Goal: Task Accomplishment & Management: Manage account settings

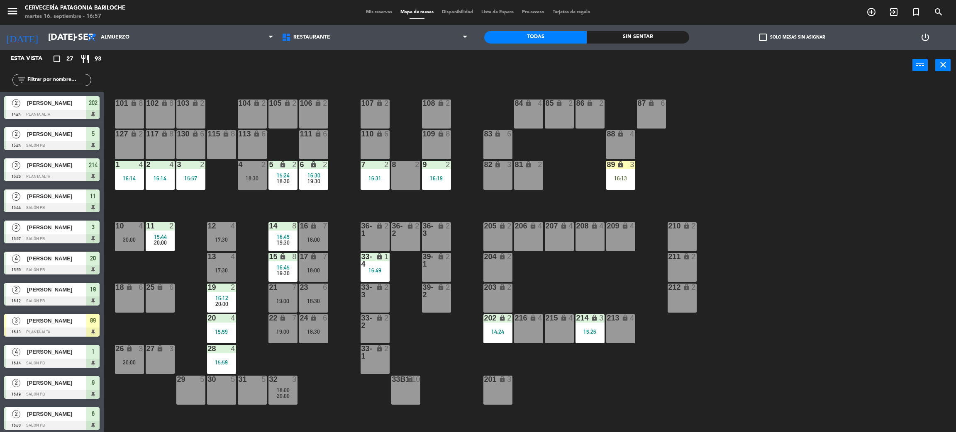
click at [66, 75] on div "Esta vista crop_square 27 restaurant 93 filter_list 2 [PERSON_NAME] 14:24 PLANT…" at bounding box center [52, 241] width 104 height 382
click at [71, 81] on div "Esta vista crop_square 27 restaurant 93 filter_list 2 [PERSON_NAME] 14:24 PLANT…" at bounding box center [52, 241] width 104 height 382
click at [44, 80] on div "Esta vista crop_square 27 restaurant 93 filter_list 2 [PERSON_NAME] 14:24 PLANT…" at bounding box center [52, 241] width 104 height 382
click at [232, 66] on div "power_input close" at bounding box center [508, 66] width 808 height 32
drag, startPoint x: 316, startPoint y: 186, endPoint x: 316, endPoint y: 191, distance: 4.6
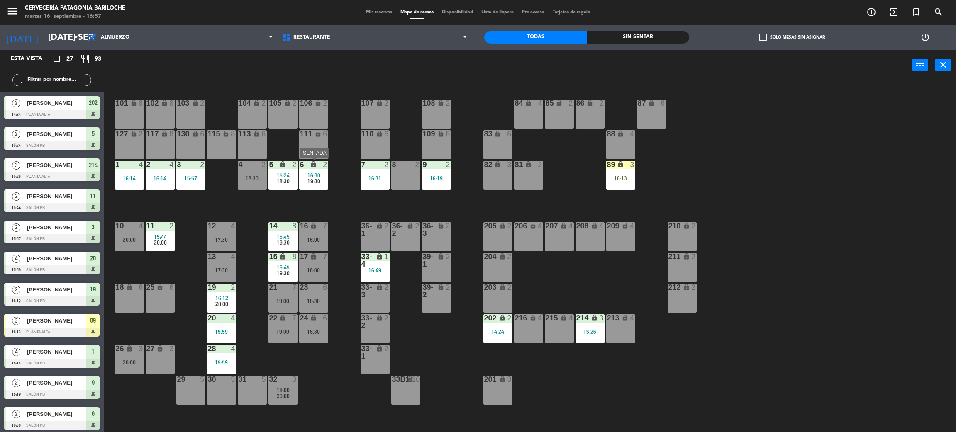
click at [316, 189] on div "6 lock 2 16:30 19:30" at bounding box center [313, 175] width 29 height 29
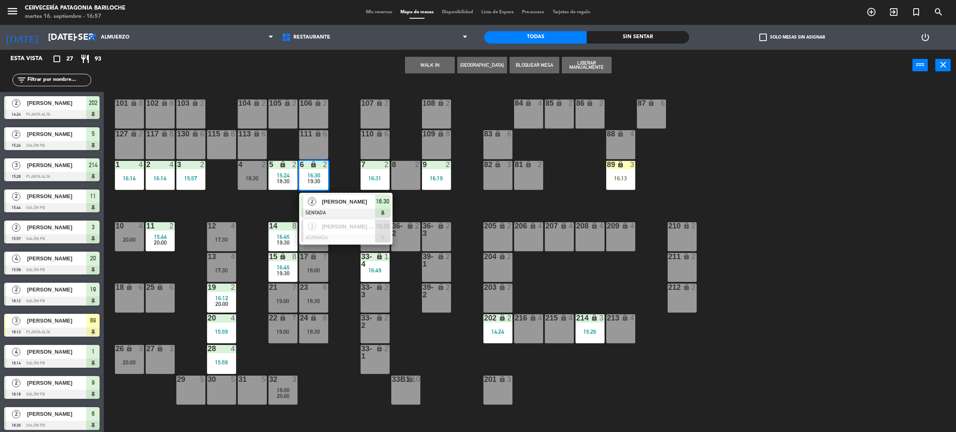
click at [334, 174] on div "101 lock 8 102 lock 8 104 lock 2 105 lock 2 106 lock 2 103 lock 2 107 lock 2 10…" at bounding box center [534, 260] width 842 height 351
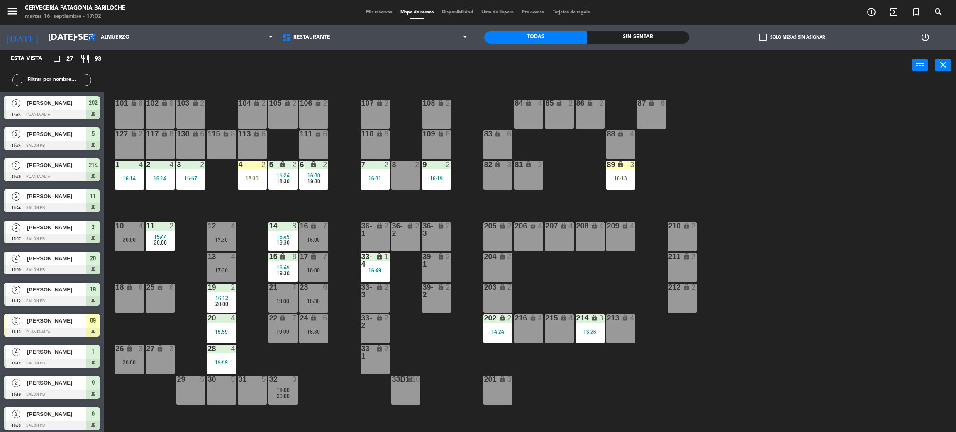
click at [327, 380] on div "101 lock 8 102 lock 8 104 lock 2 105 lock 2 106 lock 2 103 lock 2 107 lock 2 10…" at bounding box center [534, 260] width 842 height 351
click at [258, 207] on div "101 lock 8 102 lock 8 104 lock 2 105 lock 2 106 lock 2 103 lock 2 107 lock 2 10…" at bounding box center [534, 260] width 842 height 351
click at [253, 181] on div "4 2 18:30" at bounding box center [252, 175] width 29 height 29
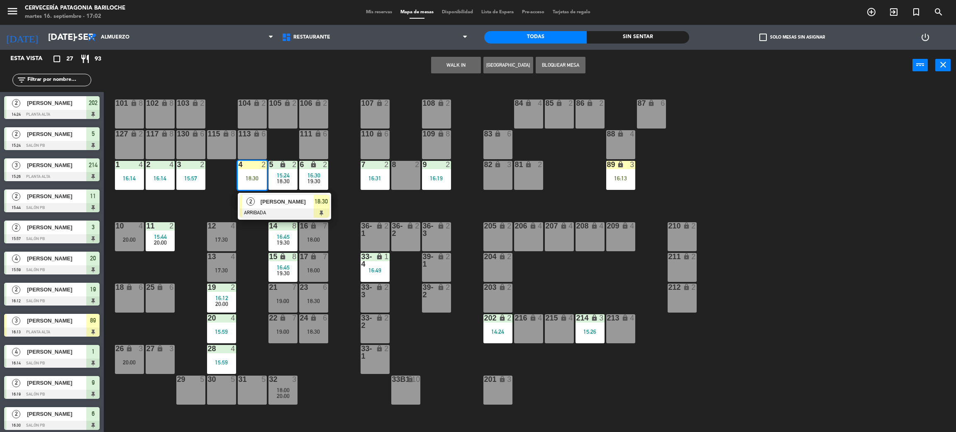
click at [230, 204] on div "101 lock 8 102 lock 8 104 lock 2 105 lock 2 106 lock 2 103 lock 2 107 lock 2 10…" at bounding box center [534, 260] width 842 height 351
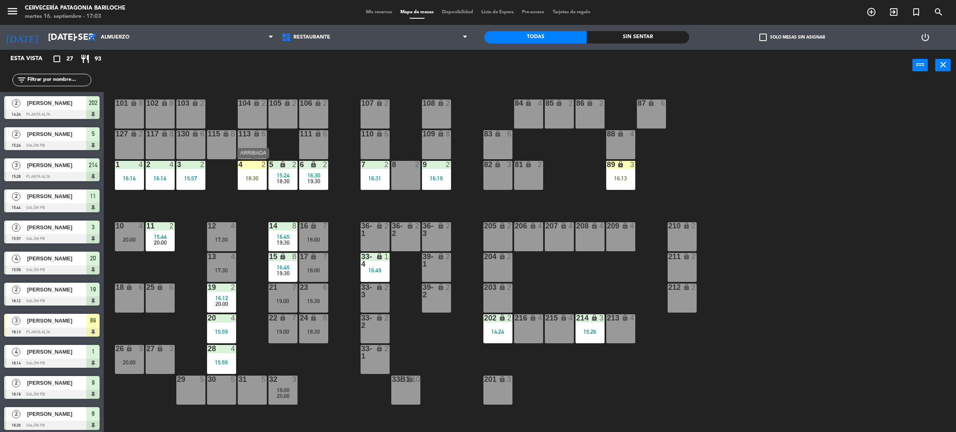
click at [251, 168] on div "4 2" at bounding box center [252, 165] width 29 height 8
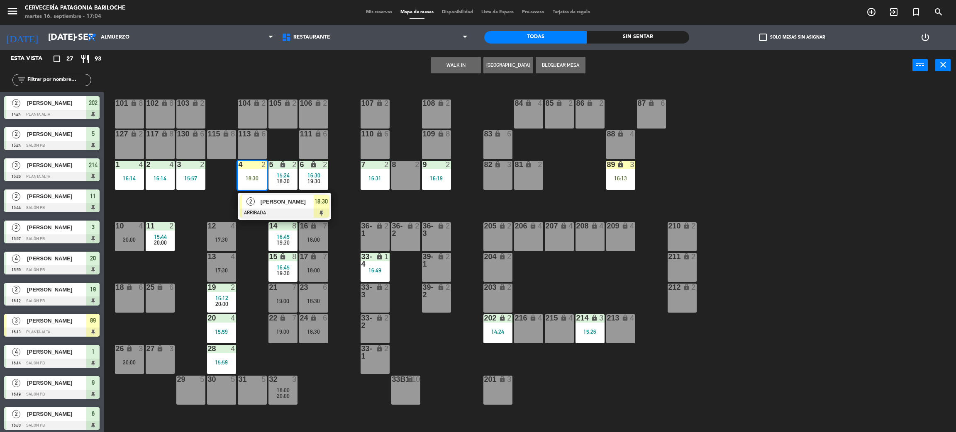
click at [185, 209] on div "101 lock 8 102 lock 8 104 lock 2 105 lock 2 106 lock 2 103 lock 2 107 lock 2 10…" at bounding box center [534, 260] width 842 height 351
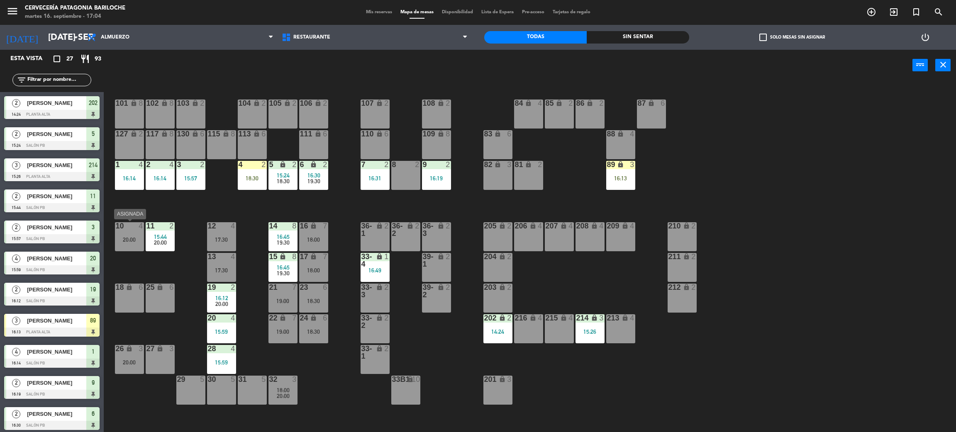
click at [136, 247] on div "10 4 20:00" at bounding box center [129, 236] width 29 height 29
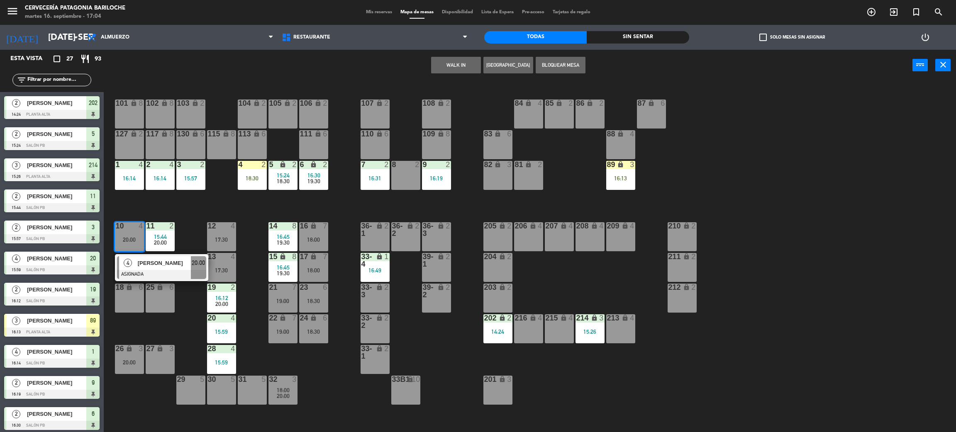
drag, startPoint x: 181, startPoint y: 176, endPoint x: 185, endPoint y: 182, distance: 6.9
click at [181, 178] on div "15:57" at bounding box center [190, 178] width 29 height 6
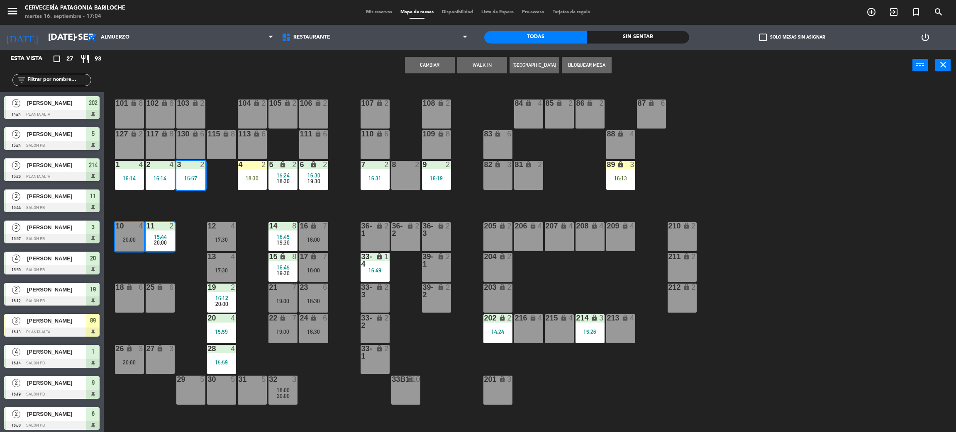
click at [258, 198] on div "101 lock 8 102 lock 8 104 lock 2 105 lock 2 106 lock 2 103 lock 2 107 lock 2 10…" at bounding box center [534, 260] width 842 height 351
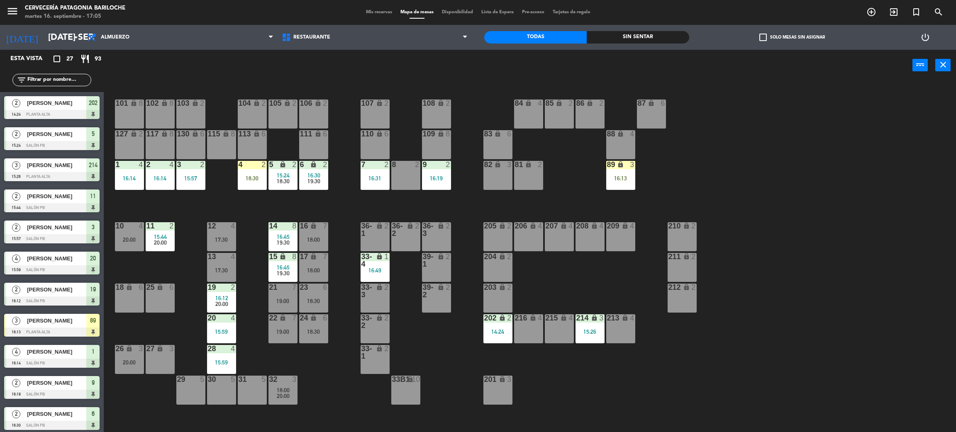
click at [228, 236] on div "17:30" at bounding box center [221, 239] width 29 height 6
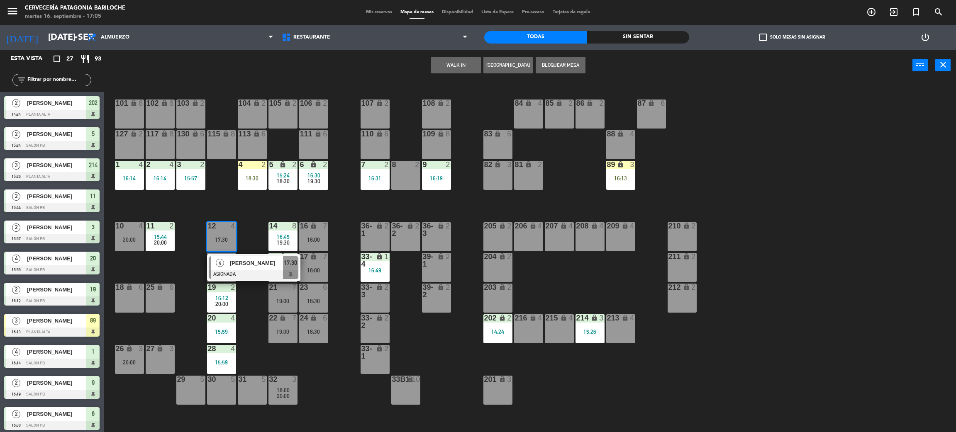
click at [253, 219] on div "101 lock 8 102 lock 8 104 lock 2 105 lock 2 106 lock 2 103 lock 2 107 lock 2 10…" at bounding box center [534, 260] width 842 height 351
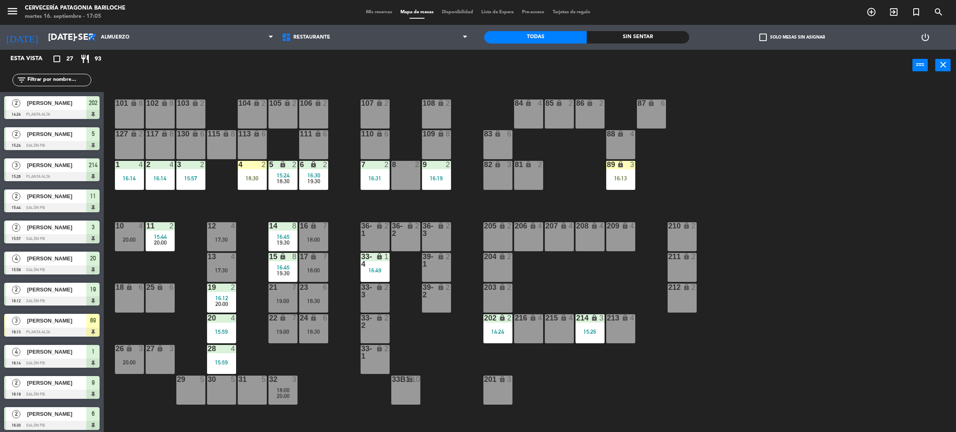
click at [124, 240] on div "20:00" at bounding box center [129, 240] width 29 height 6
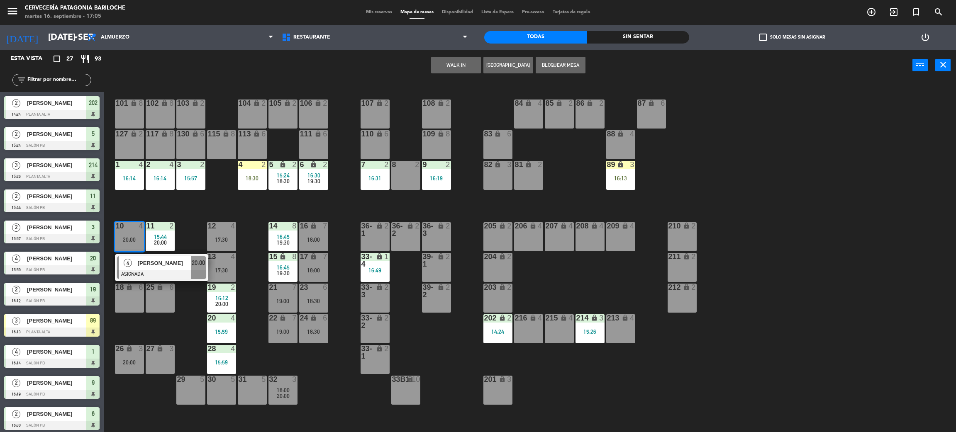
click at [138, 263] on span "[PERSON_NAME]" at bounding box center [164, 263] width 53 height 9
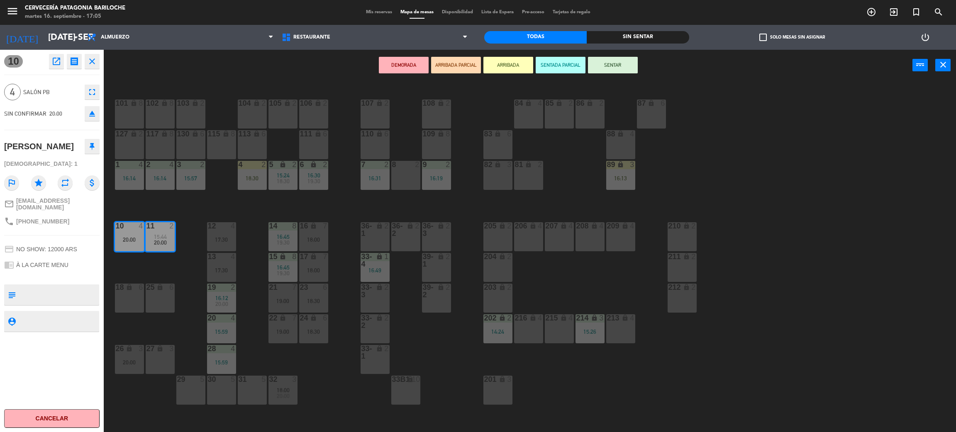
click at [219, 268] on div "17:30" at bounding box center [221, 271] width 29 height 6
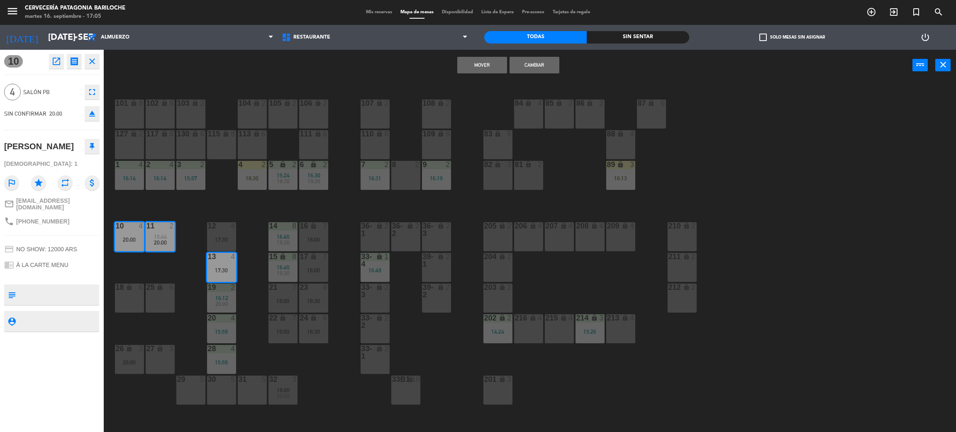
click at [217, 240] on div "17:30" at bounding box center [221, 240] width 29 height 6
click at [540, 66] on button "Cambiar" at bounding box center [534, 65] width 50 height 17
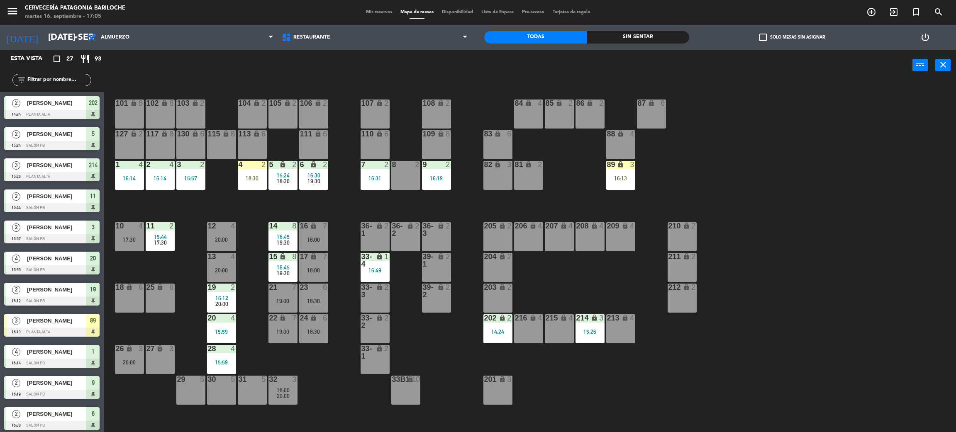
scroll to position [204, 0]
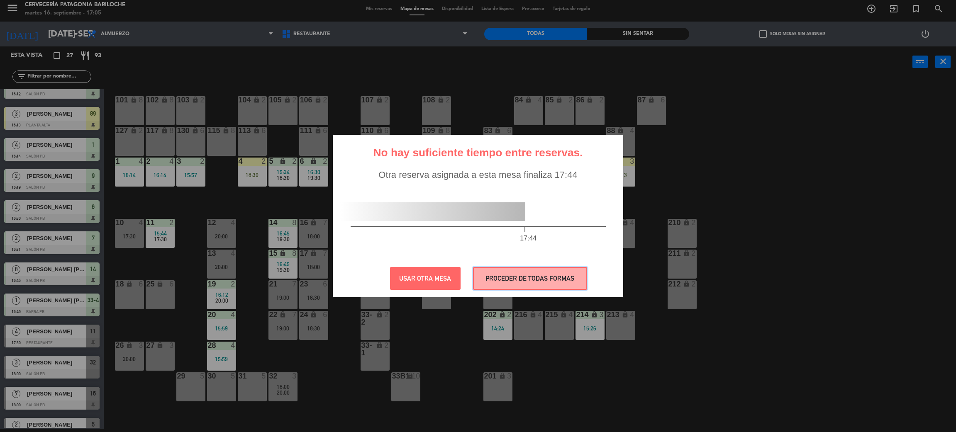
click at [526, 282] on button "PROCEDER DE TODAS FORMAS" at bounding box center [530, 278] width 114 height 23
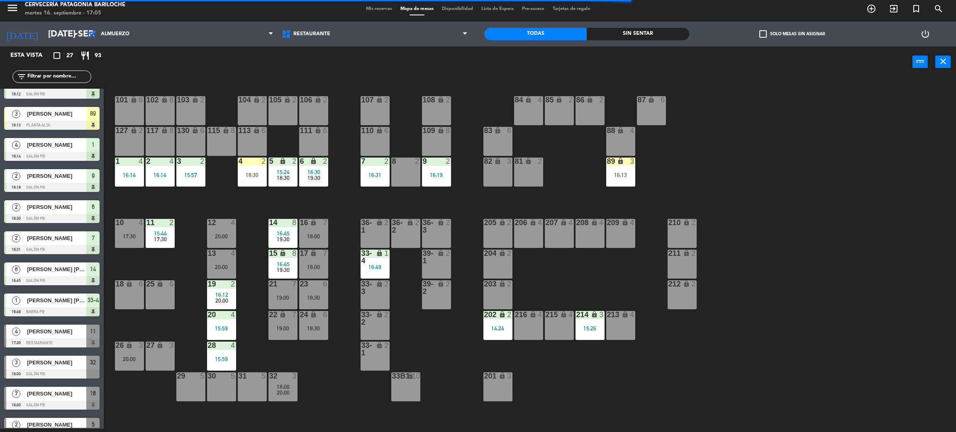
click at [160, 246] on div "11 2 15:44 17:30" at bounding box center [160, 233] width 29 height 29
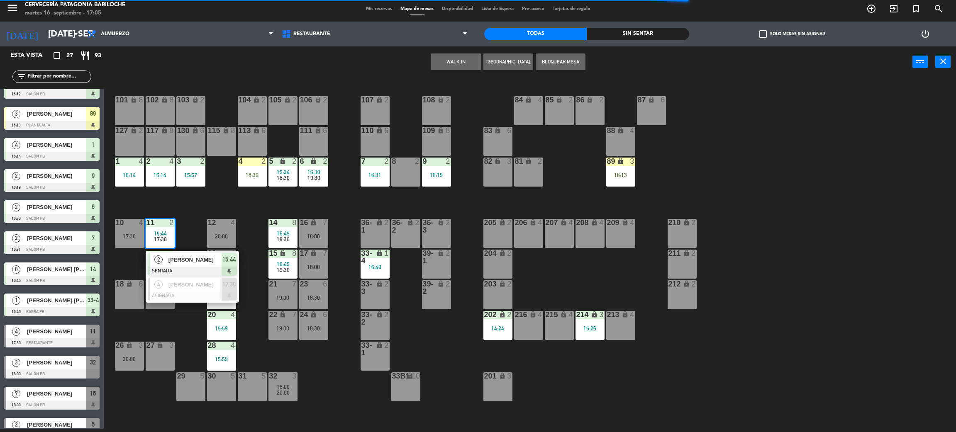
click at [180, 267] on div at bounding box center [192, 271] width 89 height 9
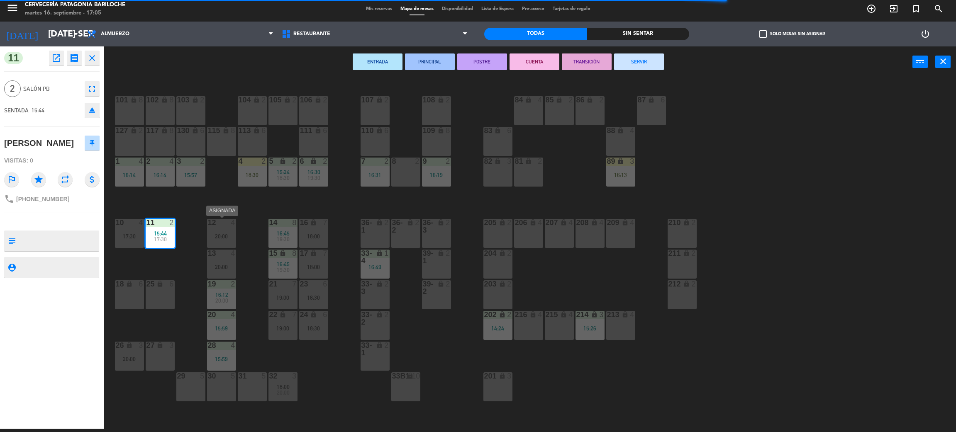
click at [220, 240] on div "12 4 20:00" at bounding box center [221, 233] width 29 height 29
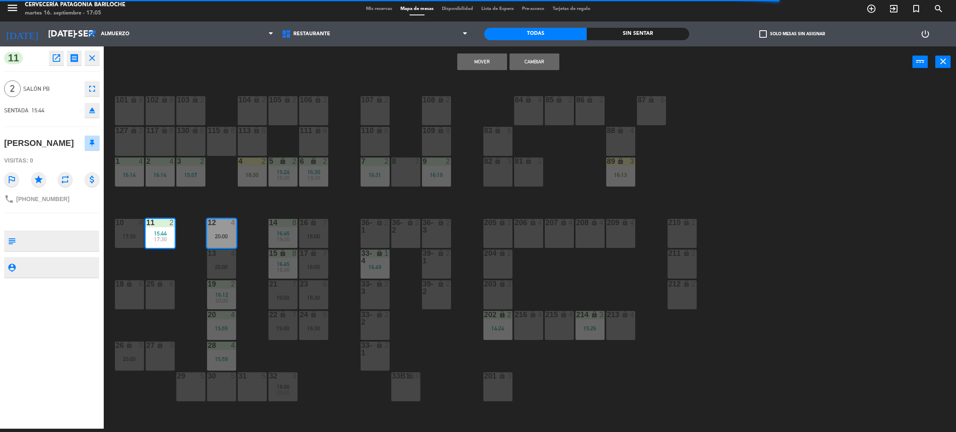
click at [480, 63] on button "Mover" at bounding box center [482, 62] width 50 height 17
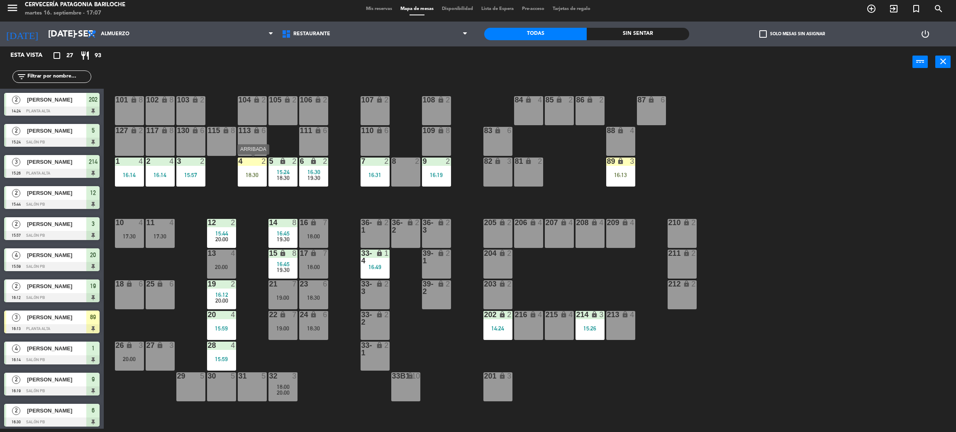
click at [253, 169] on div "4 2 18:30" at bounding box center [252, 172] width 29 height 29
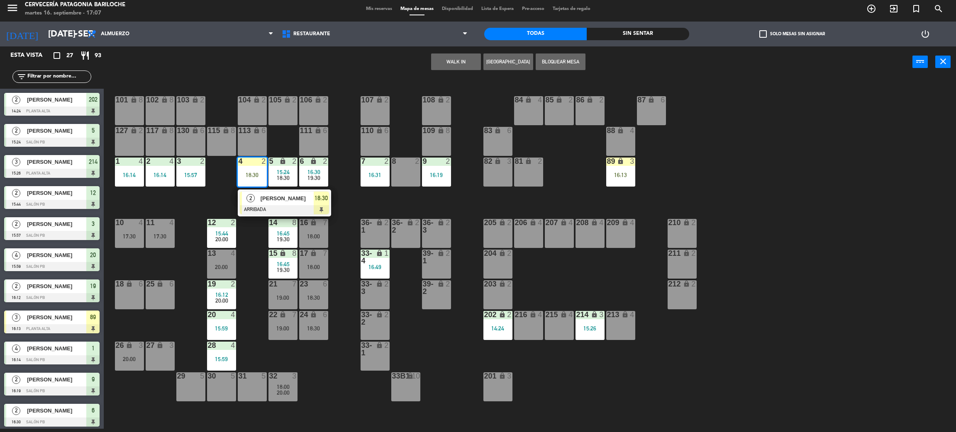
click at [215, 196] on div "101 lock 8 102 lock 8 104 lock 2 105 lock 2 106 lock 2 103 lock 2 107 lock 2 10…" at bounding box center [534, 256] width 842 height 351
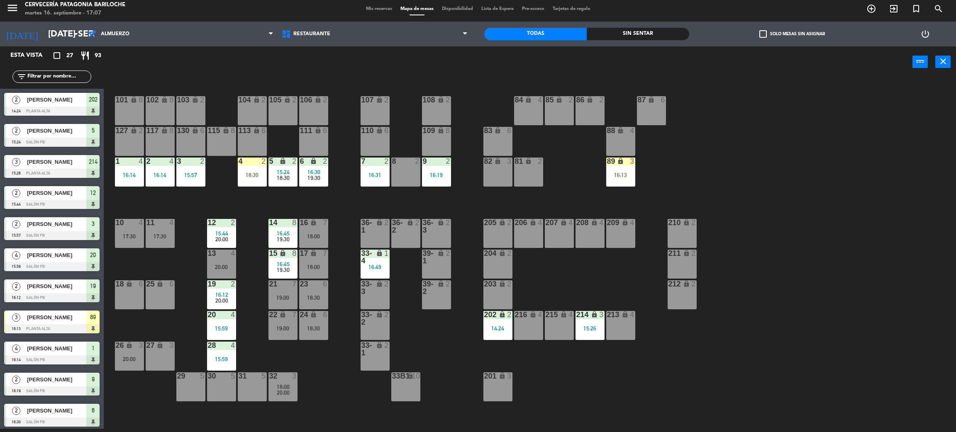
drag, startPoint x: 258, startPoint y: 168, endPoint x: 213, endPoint y: 186, distance: 48.4
click at [251, 177] on div "4 2 18:30" at bounding box center [252, 172] width 29 height 29
click at [251, 177] on div "18:30" at bounding box center [252, 175] width 29 height 6
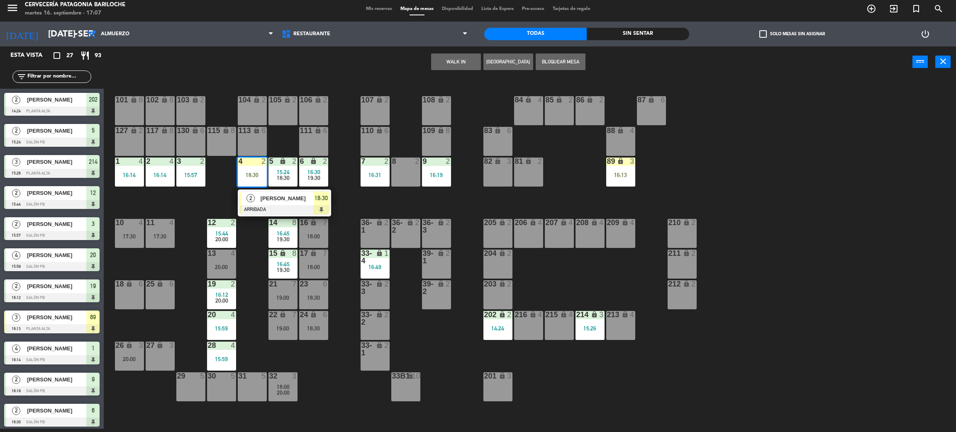
click at [279, 207] on div at bounding box center [284, 209] width 89 height 9
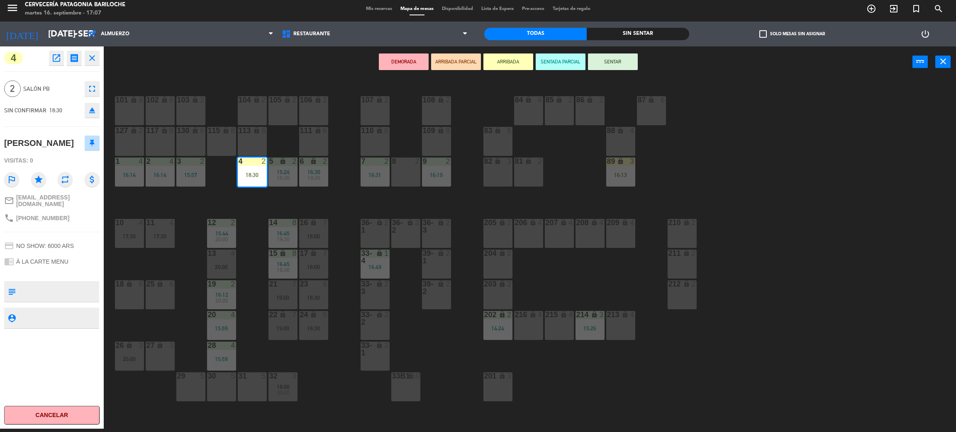
click at [610, 61] on button "SENTAR" at bounding box center [613, 62] width 50 height 17
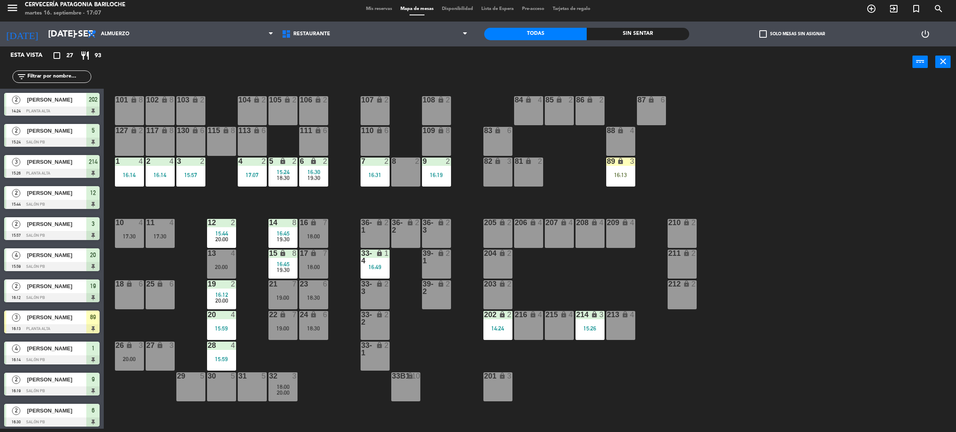
scroll to position [49, 0]
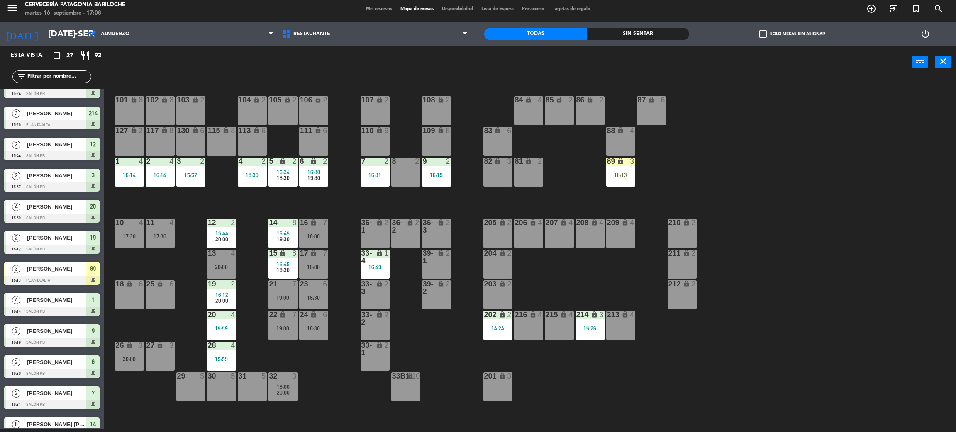
click at [347, 385] on div "101 lock 8 102 lock 8 104 lock 2 105 lock 2 106 lock 2 103 lock 2 107 lock 2 10…" at bounding box center [534, 256] width 842 height 351
click at [289, 267] on div "19:30" at bounding box center [282, 270] width 29 height 6
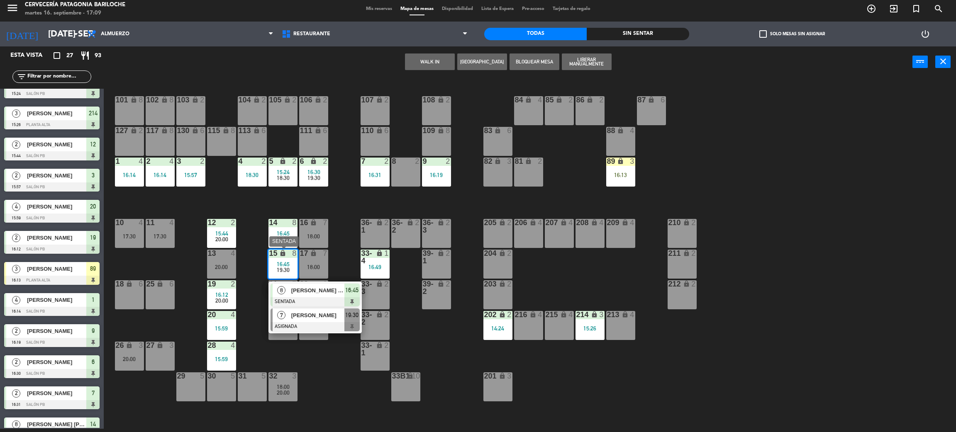
click at [292, 322] on div at bounding box center [314, 326] width 89 height 9
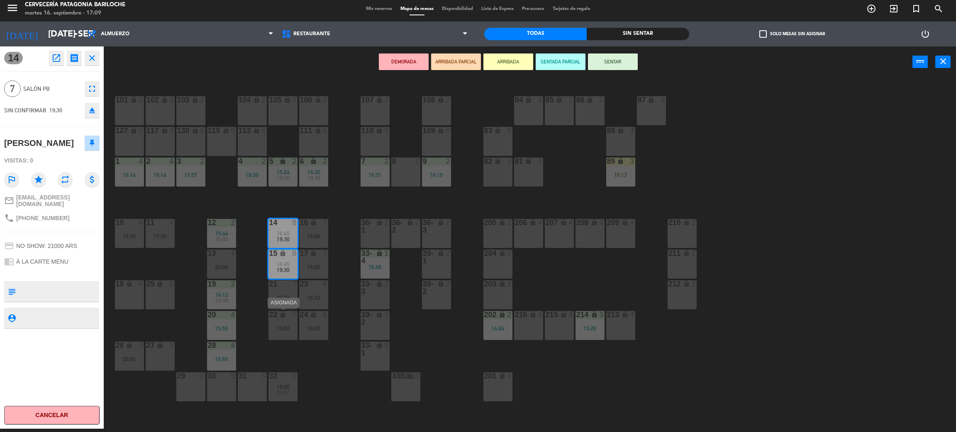
click at [285, 334] on div "22 lock 7 19:00" at bounding box center [282, 325] width 29 height 29
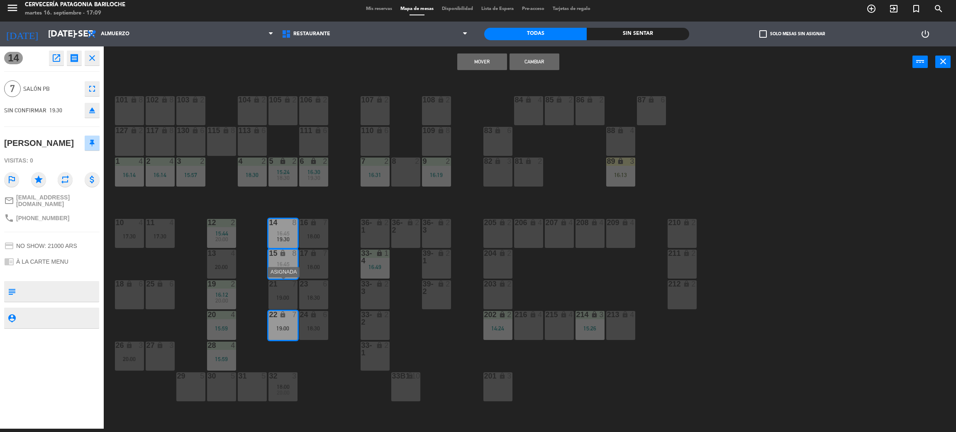
click at [287, 298] on div "19:00" at bounding box center [282, 298] width 29 height 6
click at [512, 65] on button "Cambiar" at bounding box center [508, 62] width 50 height 17
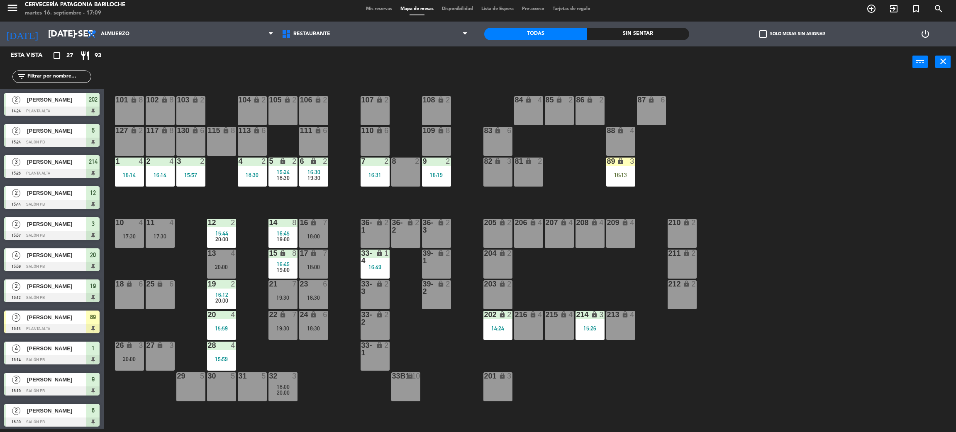
scroll to position [111, 0]
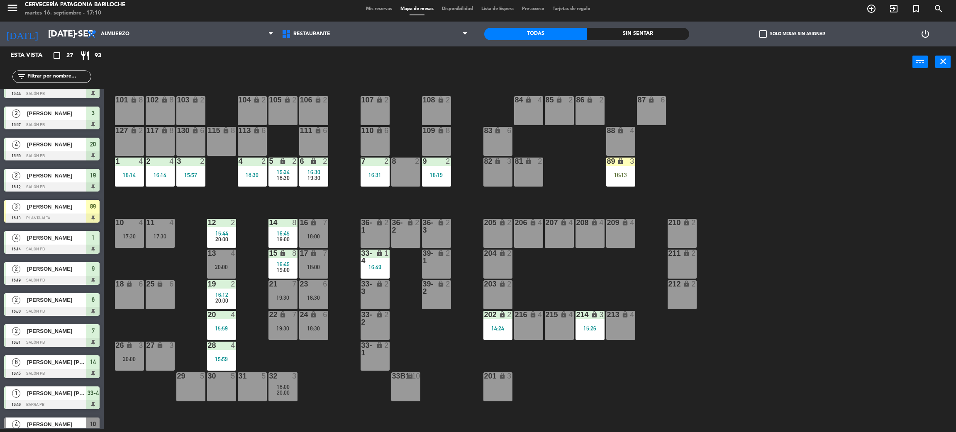
click at [439, 347] on div "101 lock 8 102 lock 8 104 lock 2 105 lock 2 106 lock 2 103 lock 2 107 lock 2 10…" at bounding box center [534, 256] width 842 height 351
click at [303, 203] on div "101 lock 8 102 lock 8 104 lock 2 105 lock 2 106 lock 2 103 lock 2 107 lock 2 10…" at bounding box center [534, 256] width 842 height 351
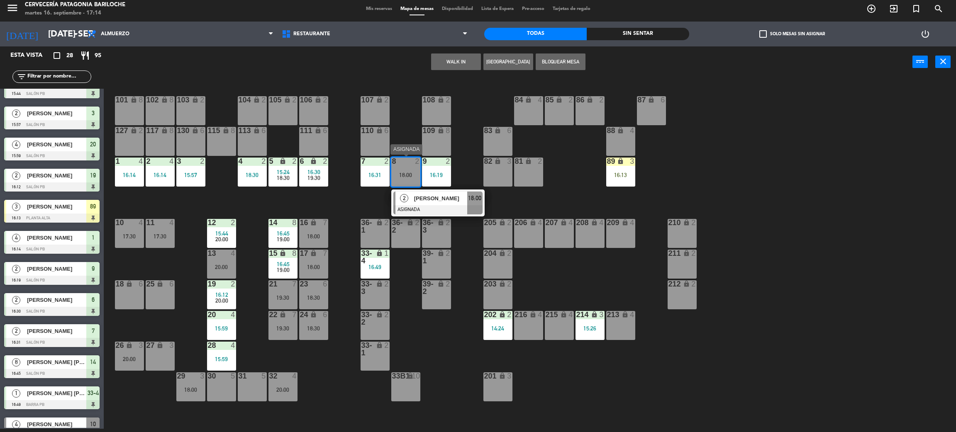
click at [445, 199] on span "[PERSON_NAME]" at bounding box center [440, 198] width 53 height 9
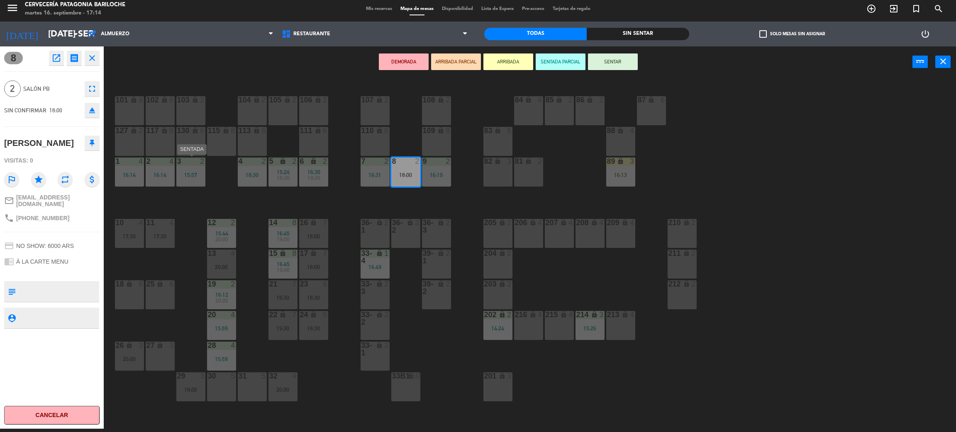
click at [195, 178] on div "3 2 15:57" at bounding box center [190, 172] width 29 height 29
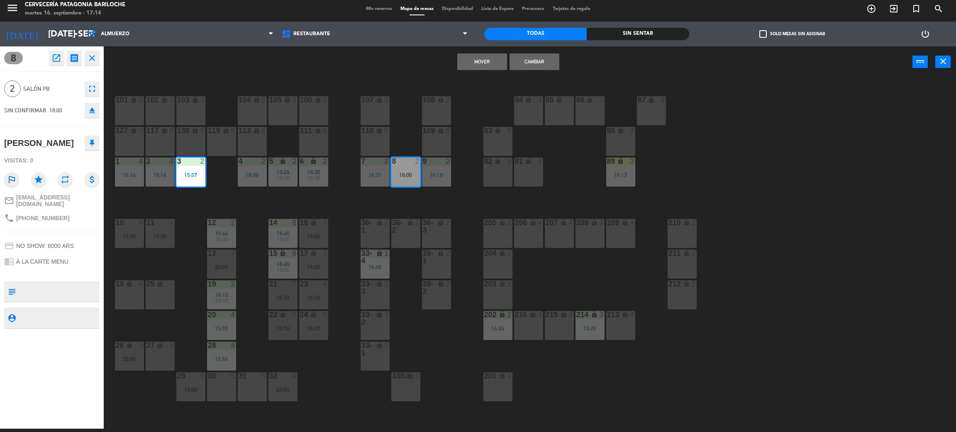
click at [484, 67] on button "Mover" at bounding box center [482, 62] width 50 height 17
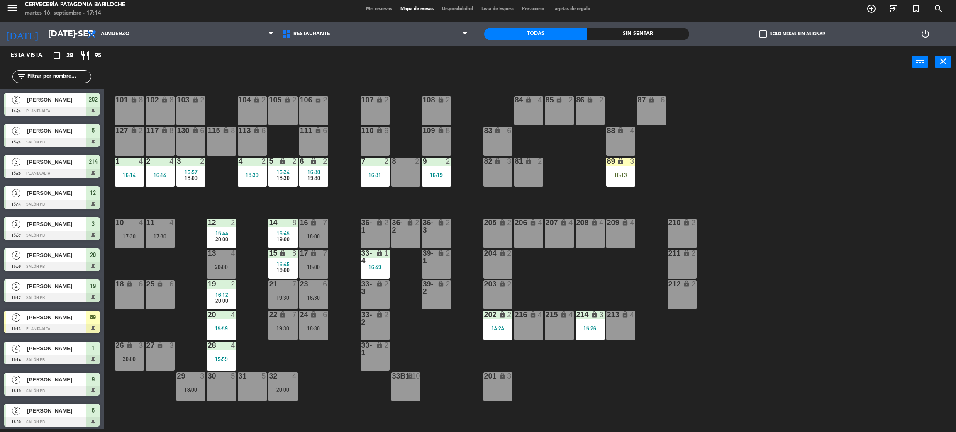
scroll to position [3, 0]
click at [401, 165] on div "8 2" at bounding box center [405, 172] width 29 height 29
click at [447, 61] on button "WALK IN" at bounding box center [456, 62] width 50 height 17
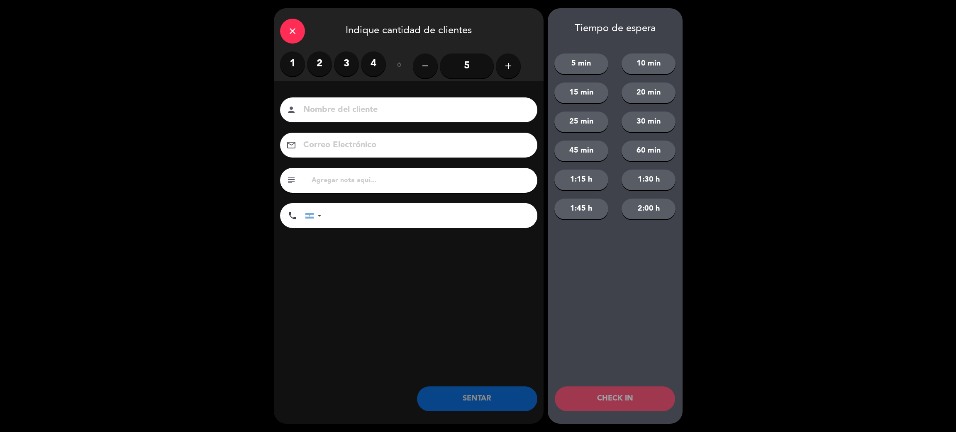
click at [319, 64] on label "2" at bounding box center [319, 63] width 25 height 25
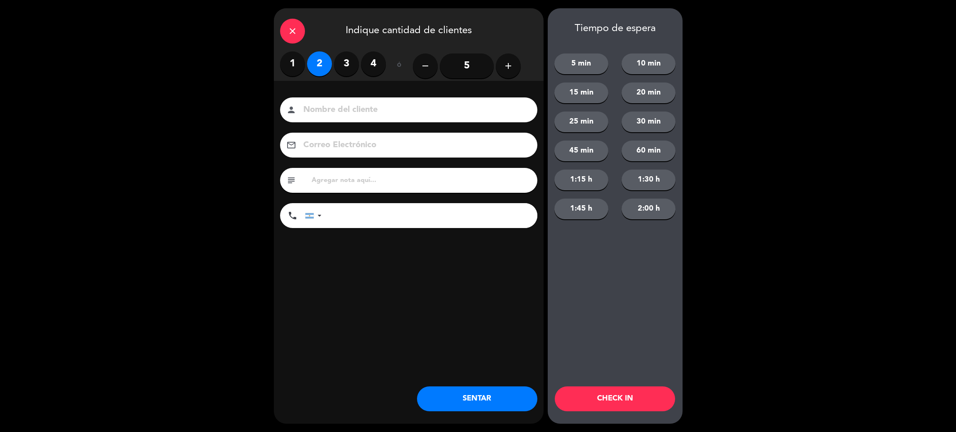
click at [323, 108] on input at bounding box center [414, 110] width 224 height 15
type input "[PERSON_NAME]"
type input "1157694741"
click at [491, 394] on button "SENTAR" at bounding box center [477, 399] width 120 height 25
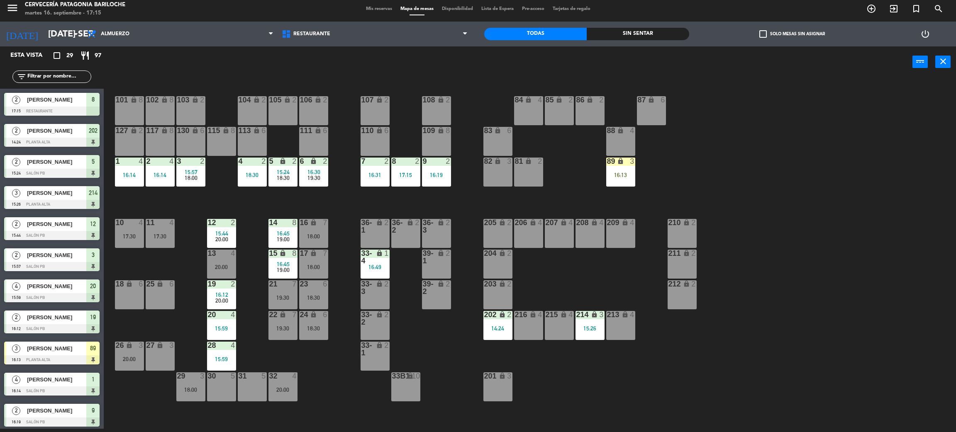
click at [443, 336] on div "101 lock 8 102 lock 8 104 lock 2 105 lock 2 106 lock 2 103 lock 2 107 lock 2 10…" at bounding box center [534, 256] width 842 height 351
click at [225, 260] on div "13 4 20:00" at bounding box center [221, 264] width 29 height 29
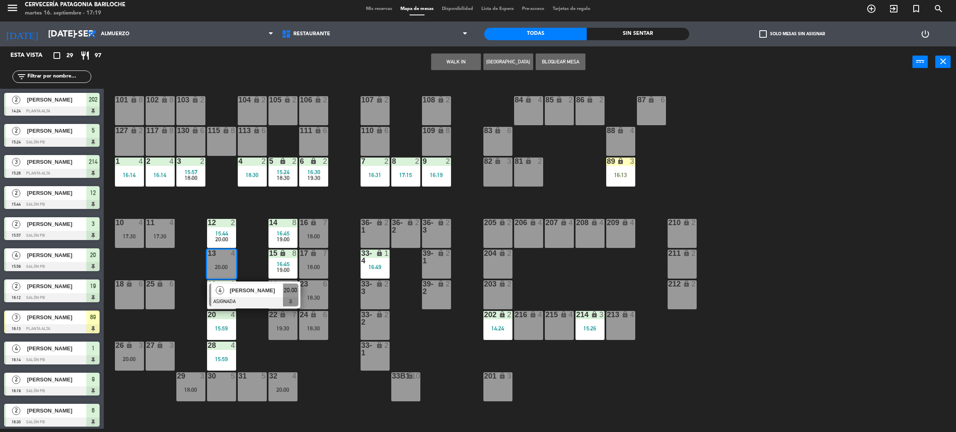
click at [461, 63] on button "WALK IN" at bounding box center [456, 62] width 50 height 17
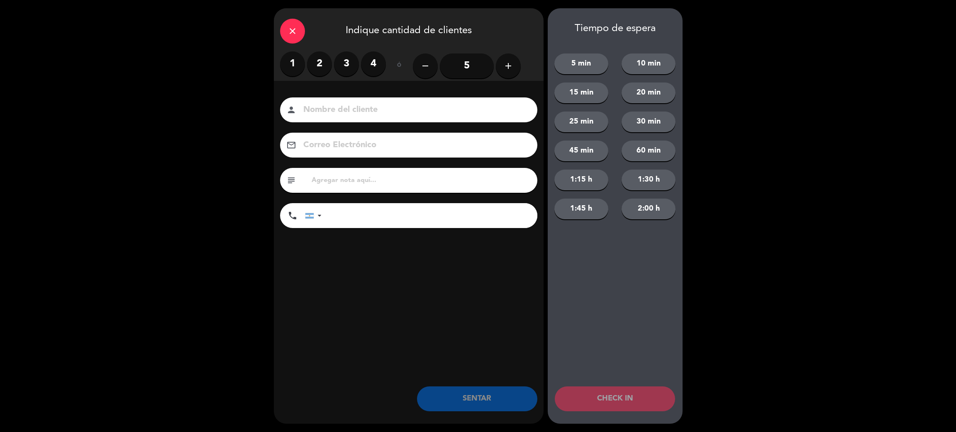
click at [298, 31] on div "close" at bounding box center [292, 31] width 25 height 25
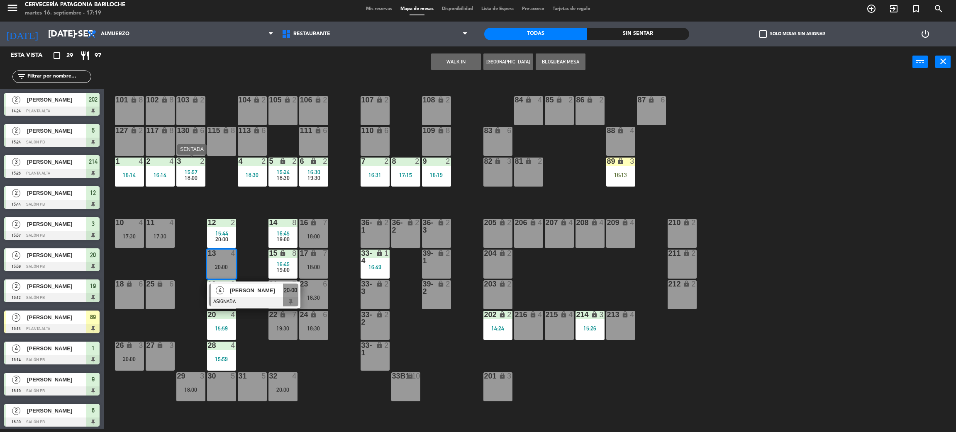
click at [197, 175] on div "18:00" at bounding box center [190, 178] width 29 height 6
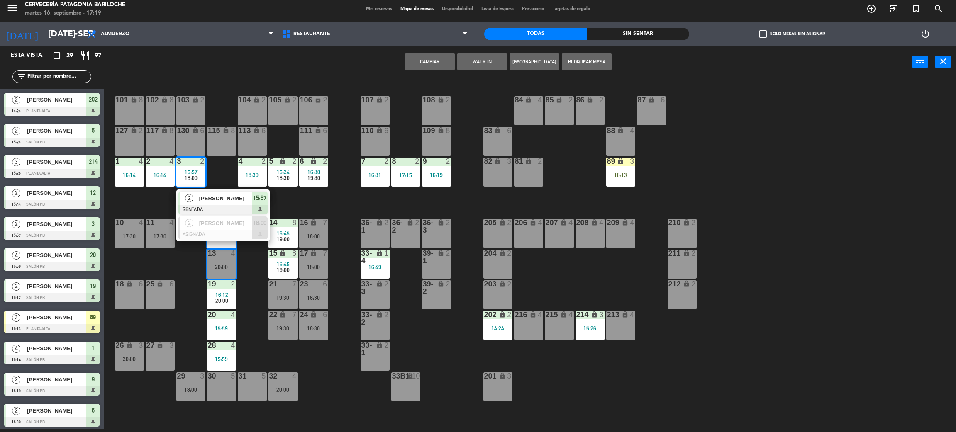
click at [205, 198] on span "[PERSON_NAME]" at bounding box center [225, 198] width 53 height 9
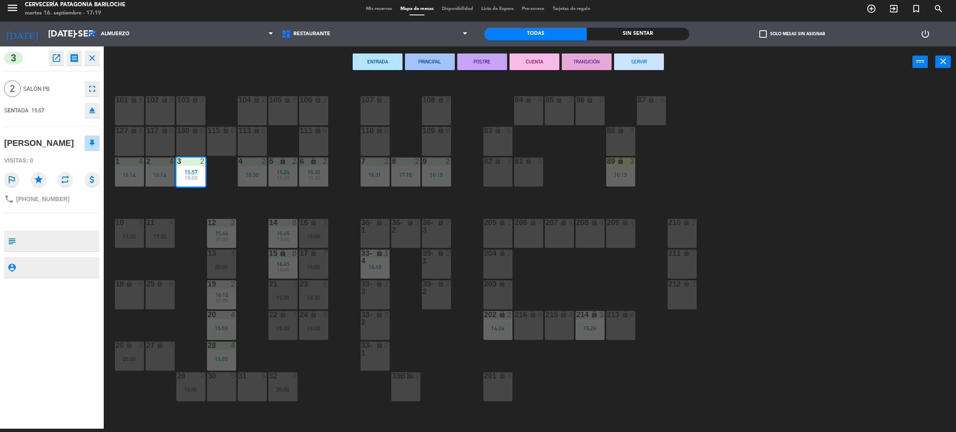
click at [634, 60] on button "SERVIR" at bounding box center [639, 62] width 50 height 17
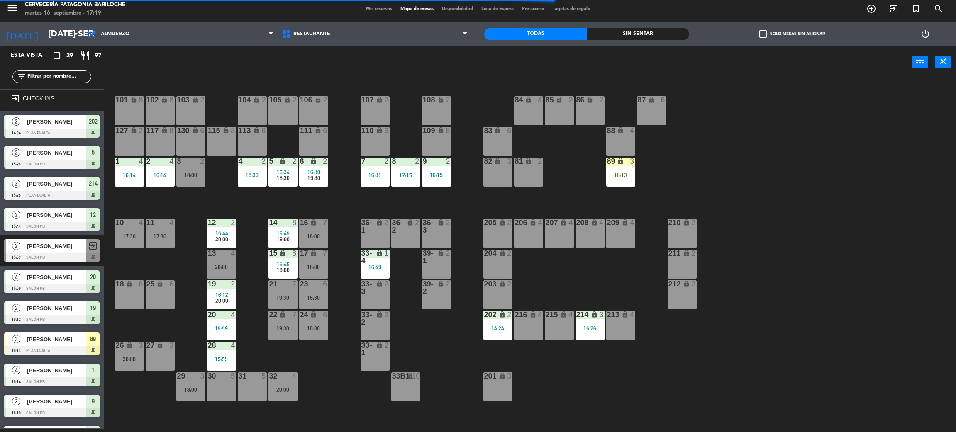
click at [226, 264] on div "20:00" at bounding box center [221, 267] width 29 height 6
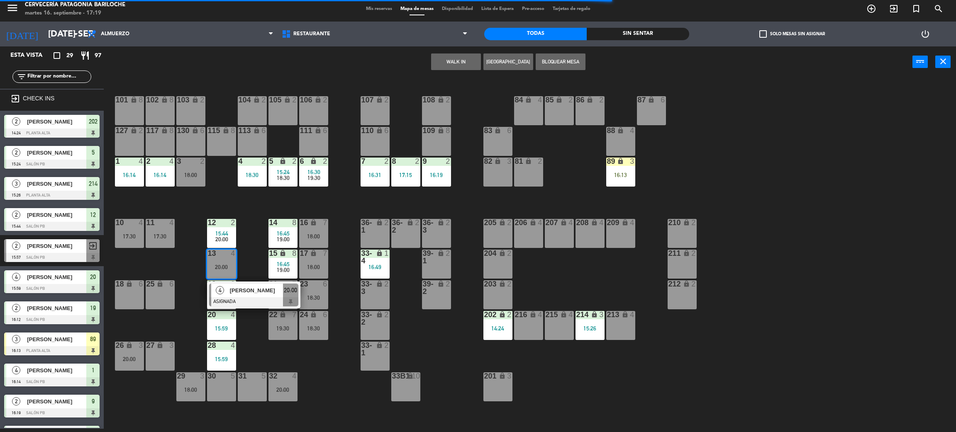
click at [454, 59] on button "WALK IN" at bounding box center [456, 62] width 50 height 17
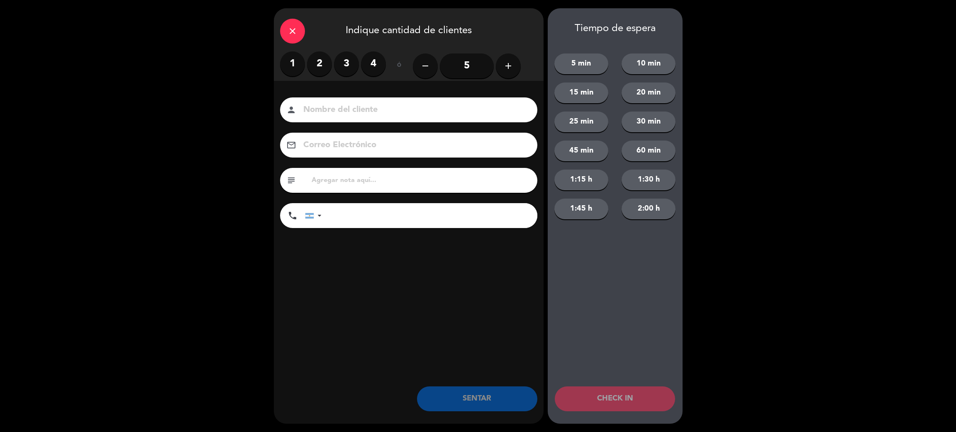
click at [317, 72] on label "2" at bounding box center [319, 63] width 25 height 25
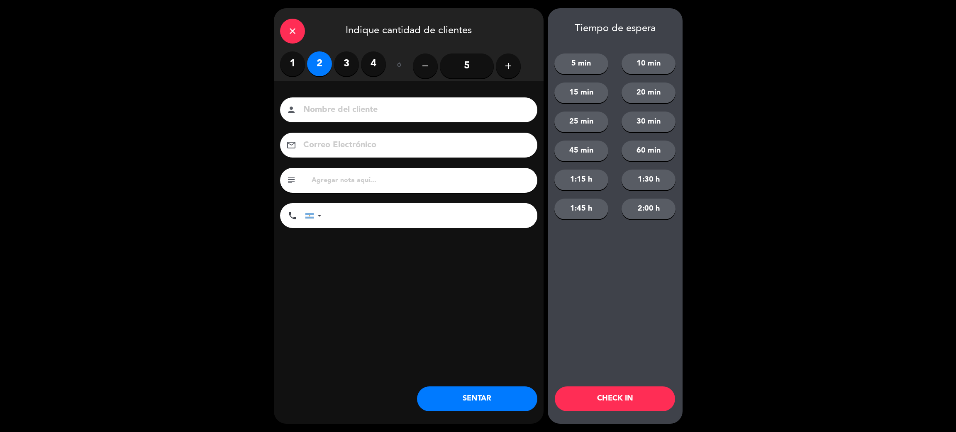
click at [332, 112] on input at bounding box center [414, 110] width 224 height 15
type input "[PERSON_NAME]"
type input "[PHONE_NUMBER]"
click at [466, 397] on button "SENTAR" at bounding box center [477, 399] width 120 height 25
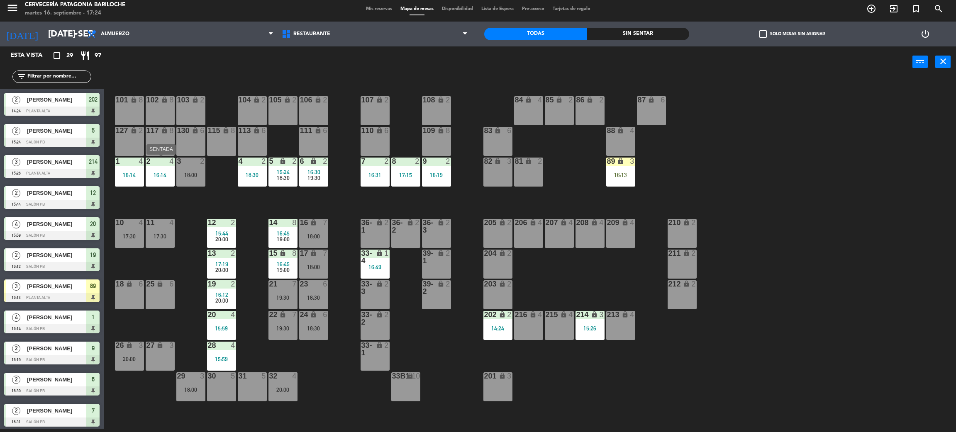
click at [152, 173] on div "16:14" at bounding box center [160, 175] width 29 height 6
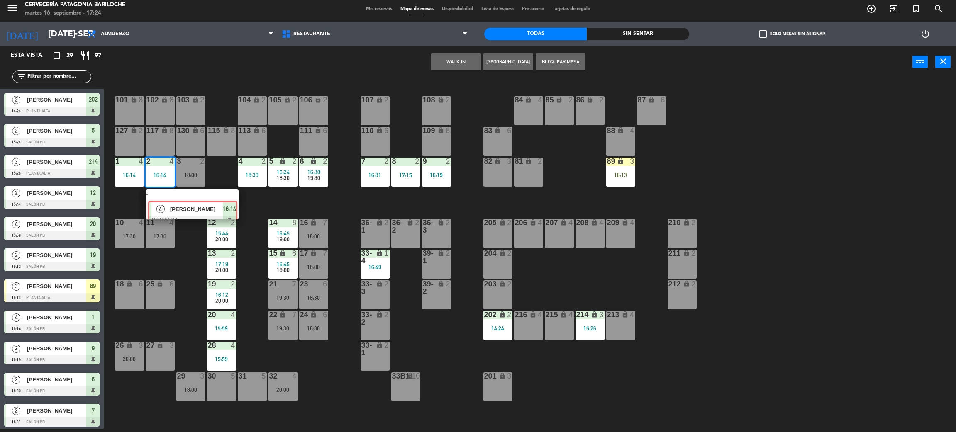
click at [153, 198] on div "4 [PERSON_NAME] SENTADA 16:14" at bounding box center [192, 205] width 106 height 30
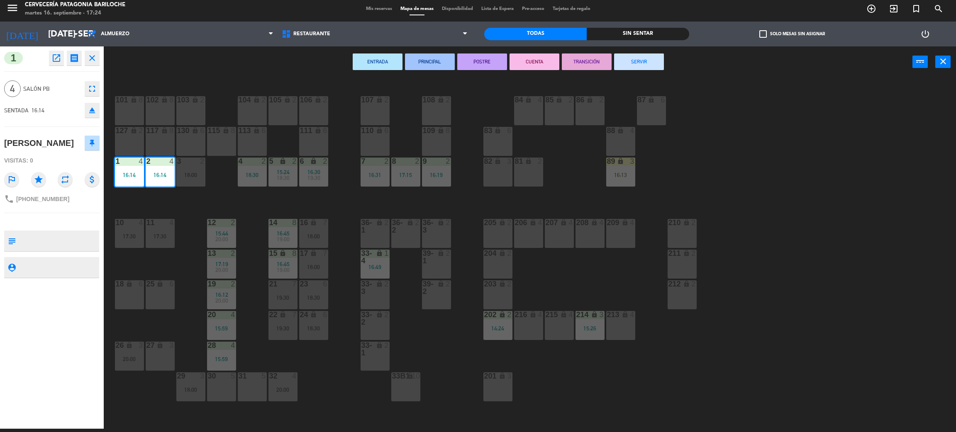
click at [647, 66] on button "SERVIR" at bounding box center [639, 62] width 50 height 17
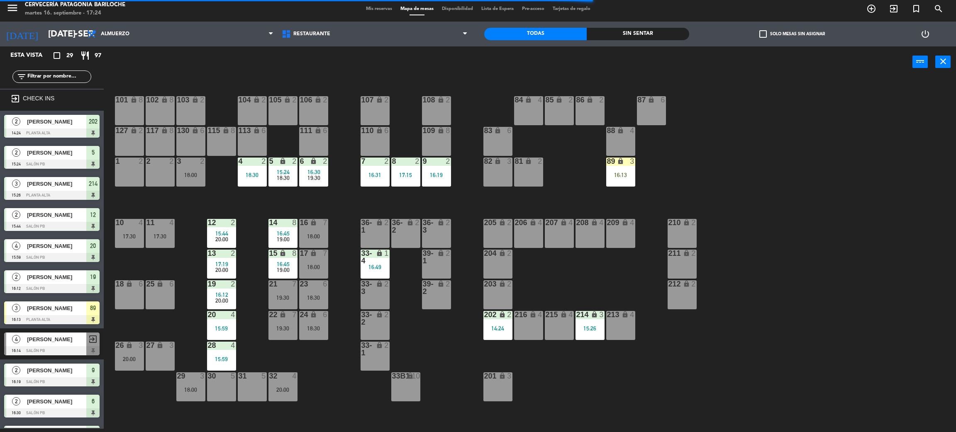
click at [318, 170] on span "16:30" at bounding box center [313, 172] width 13 height 7
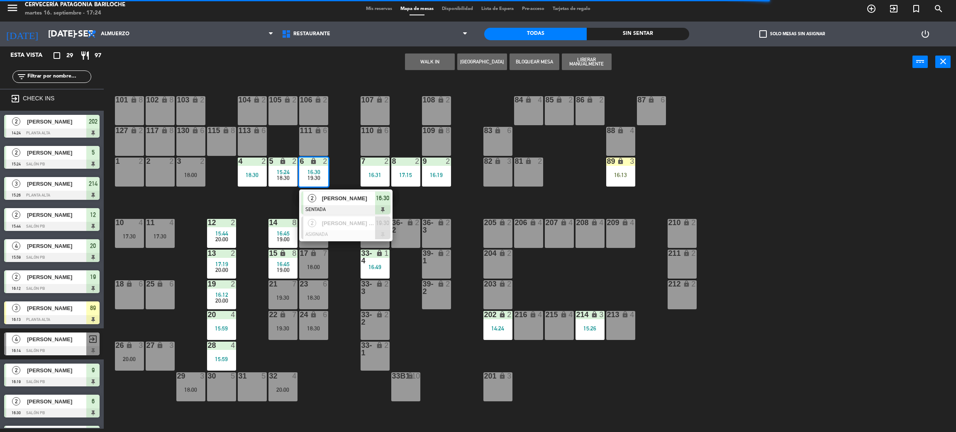
click at [339, 169] on div "101 lock 8 102 lock 8 104 lock 2 105 lock 2 106 lock 2 103 lock 2 107 lock 2 10…" at bounding box center [534, 256] width 842 height 351
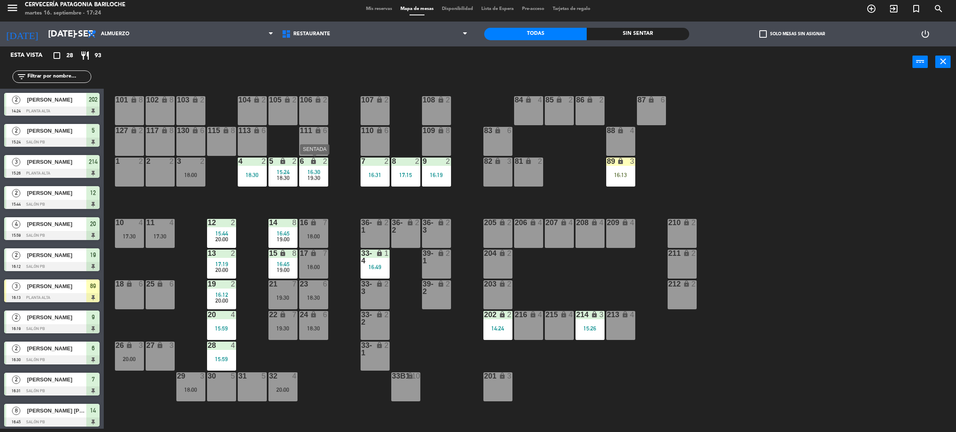
click at [316, 173] on span "16:30" at bounding box center [313, 172] width 13 height 7
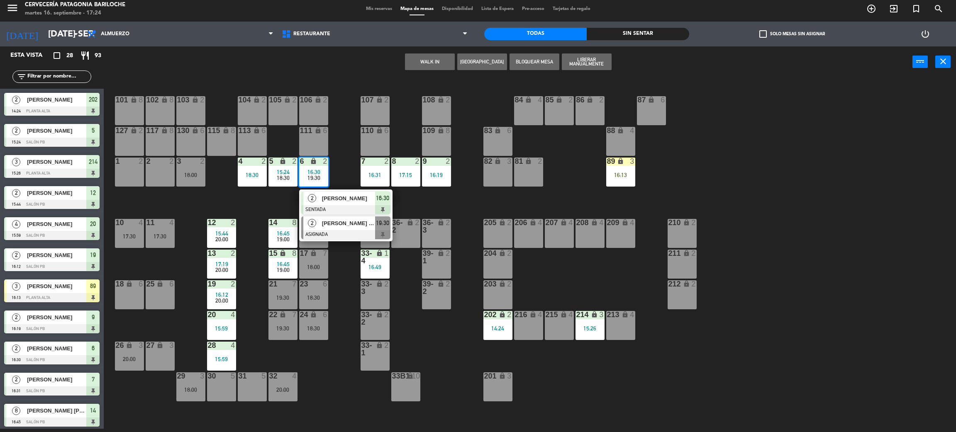
click at [323, 226] on span "[PERSON_NAME] [PERSON_NAME]" at bounding box center [348, 223] width 53 height 9
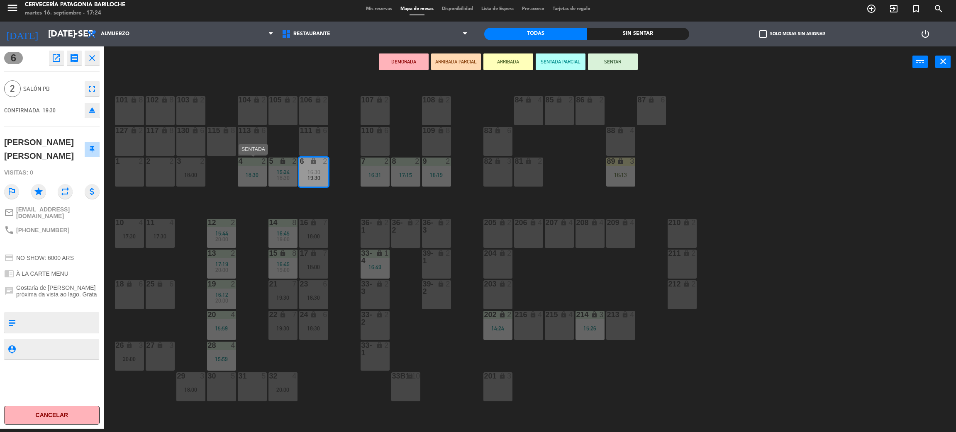
click at [246, 176] on div "18:30" at bounding box center [252, 175] width 29 height 6
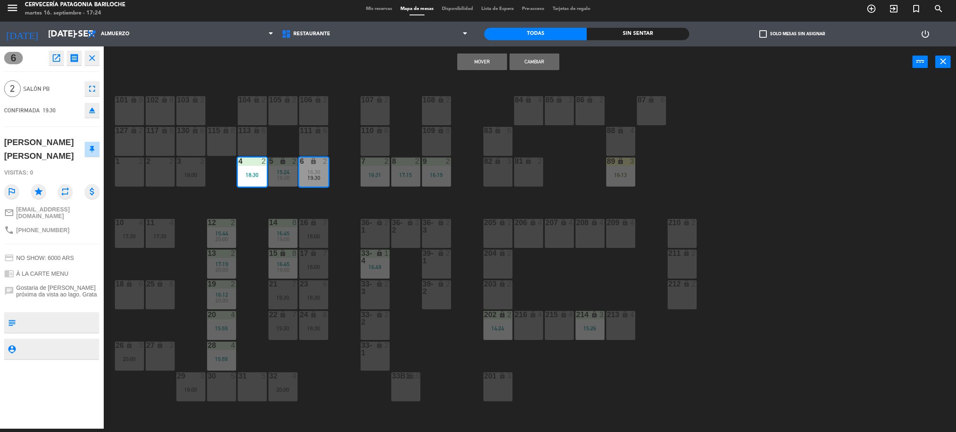
click at [488, 62] on button "Mover" at bounding box center [482, 62] width 50 height 17
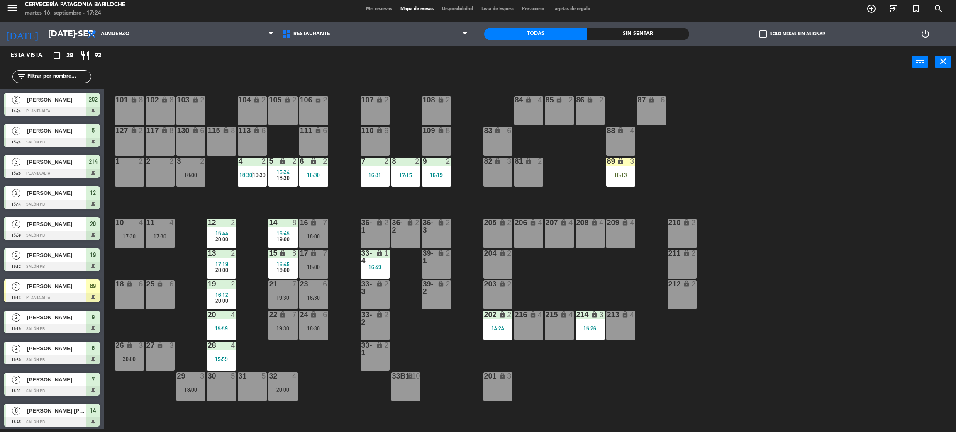
scroll to position [153, 0]
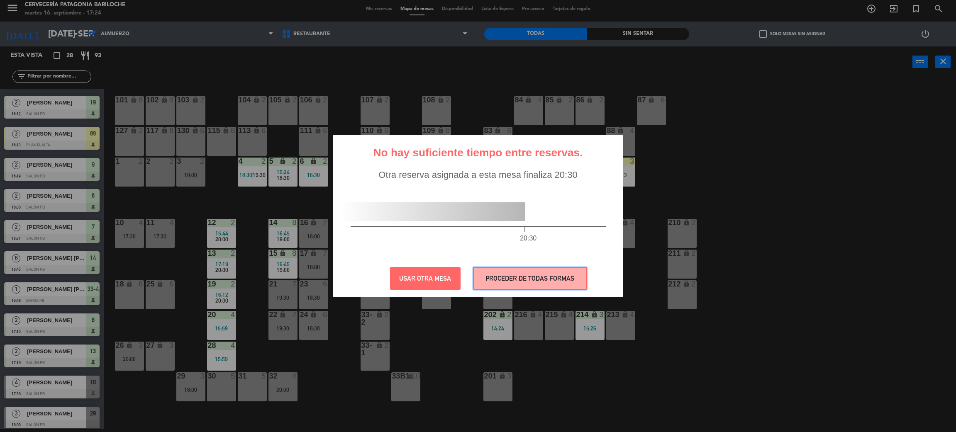
click at [506, 281] on button "PROCEDER DE TODAS FORMAS" at bounding box center [530, 278] width 114 height 23
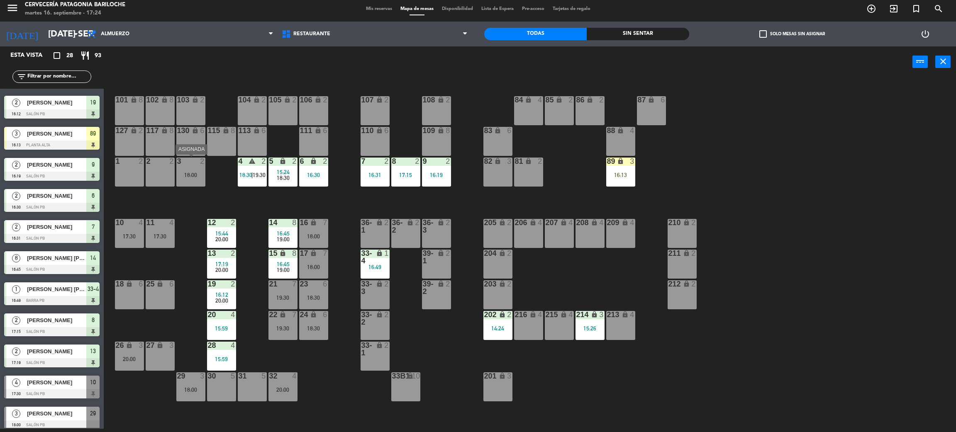
click at [185, 165] on div "3 2 18:00" at bounding box center [190, 172] width 29 height 29
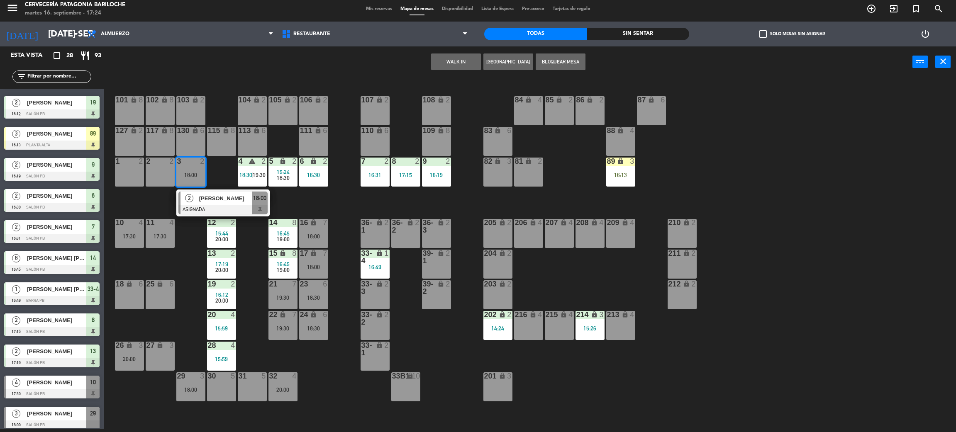
click at [219, 172] on div "101 lock 8 102 lock 8 104 lock 2 105 lock 2 106 lock 2 103 lock 2 107 lock 2 10…" at bounding box center [534, 256] width 842 height 351
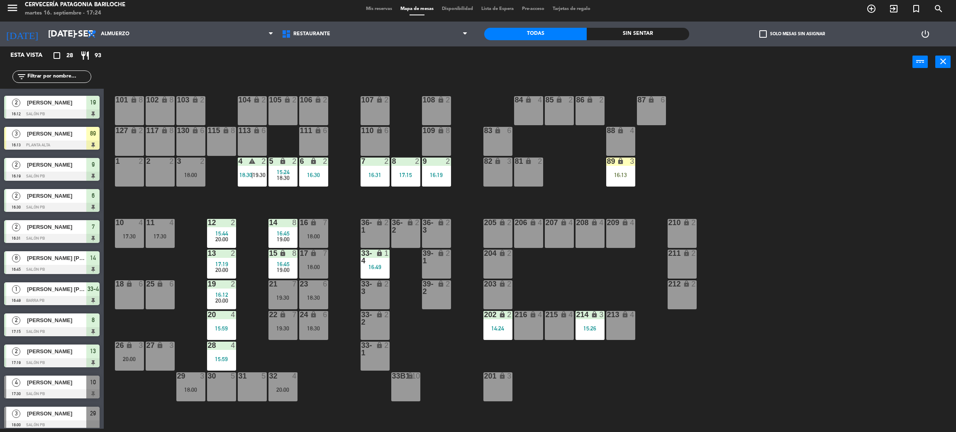
click at [290, 176] on div "18:30" at bounding box center [282, 178] width 29 height 6
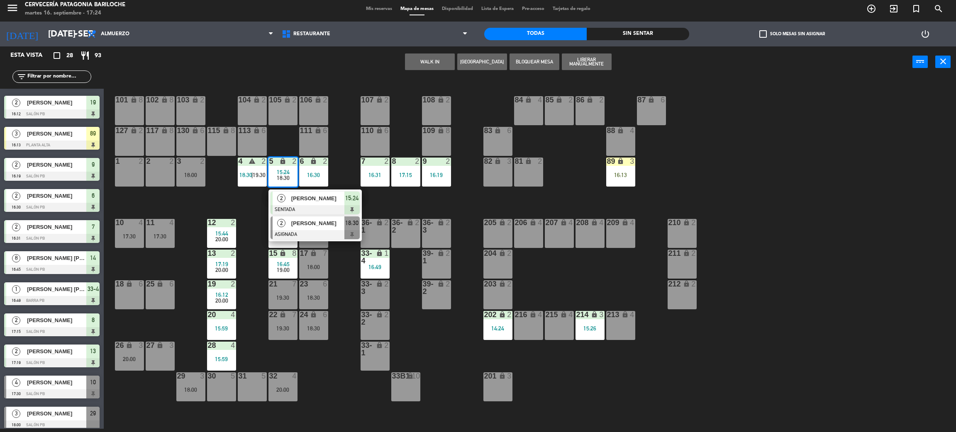
click at [297, 226] on span "[PERSON_NAME]" at bounding box center [317, 223] width 53 height 9
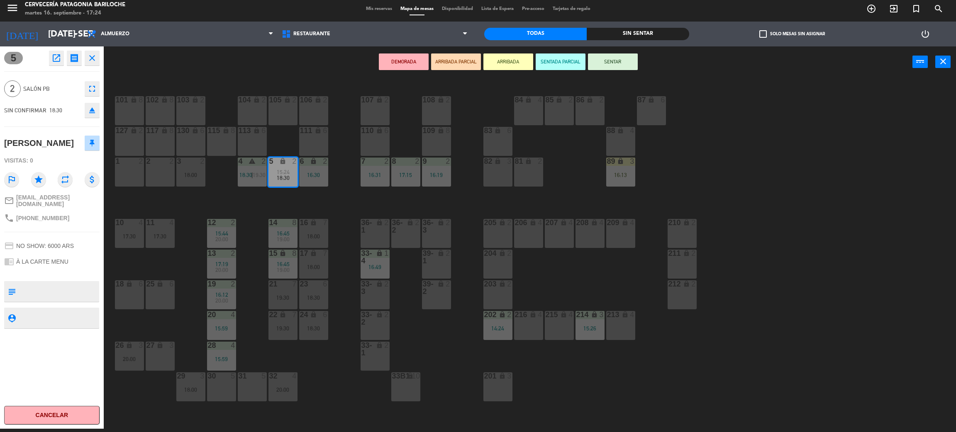
click at [311, 168] on div "6 lock 2 16:30" at bounding box center [313, 172] width 29 height 29
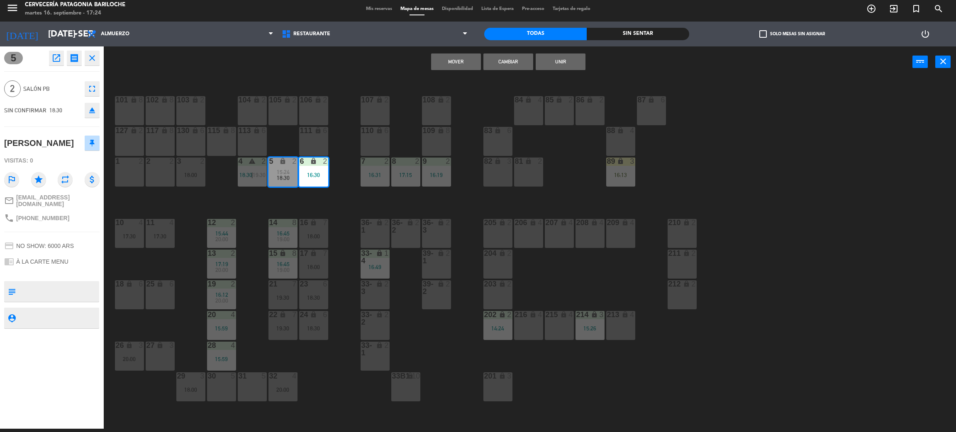
click at [452, 66] on button "Mover" at bounding box center [456, 62] width 50 height 17
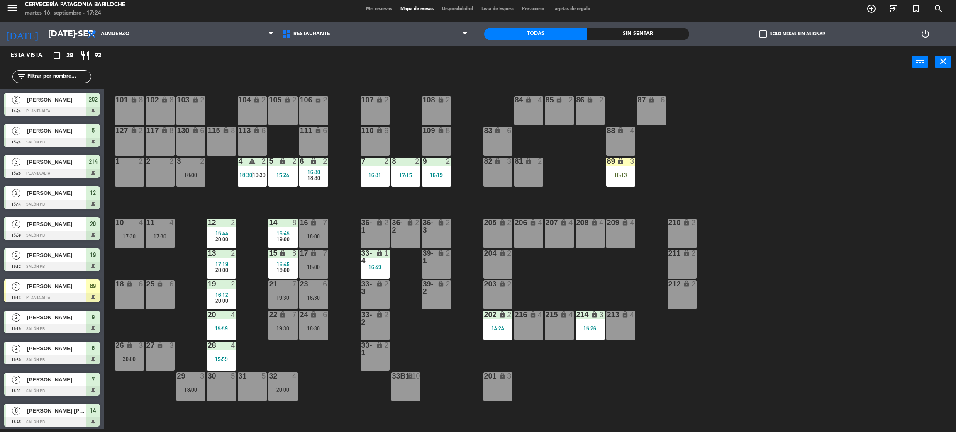
scroll to position [3, 0]
click at [190, 179] on div "3 2 18:00" at bounding box center [190, 172] width 29 height 29
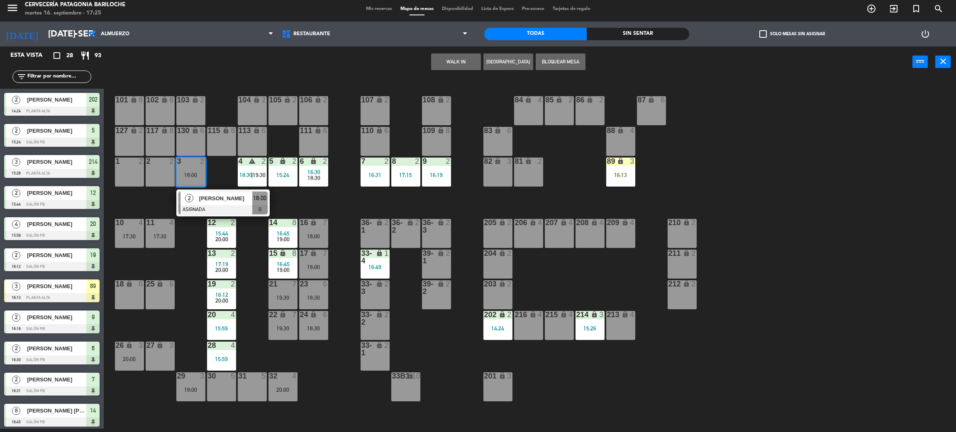
click at [213, 202] on span "[PERSON_NAME]" at bounding box center [225, 198] width 53 height 9
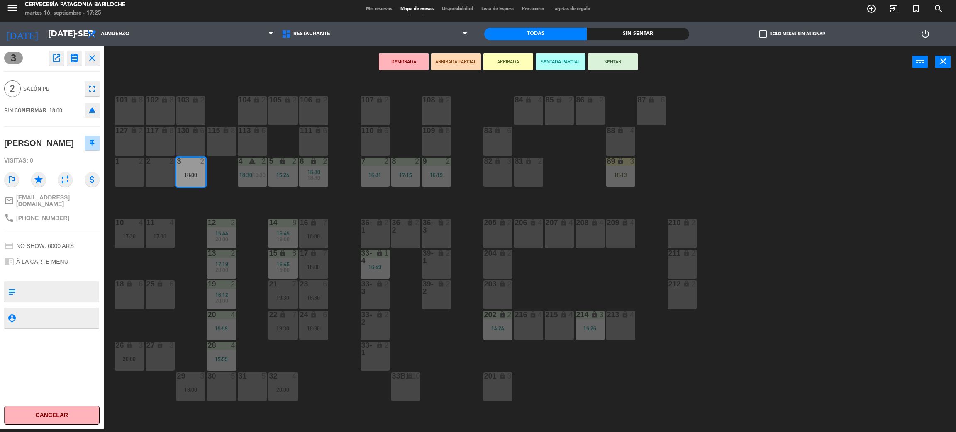
click at [276, 172] on div "15:24" at bounding box center [282, 175] width 29 height 6
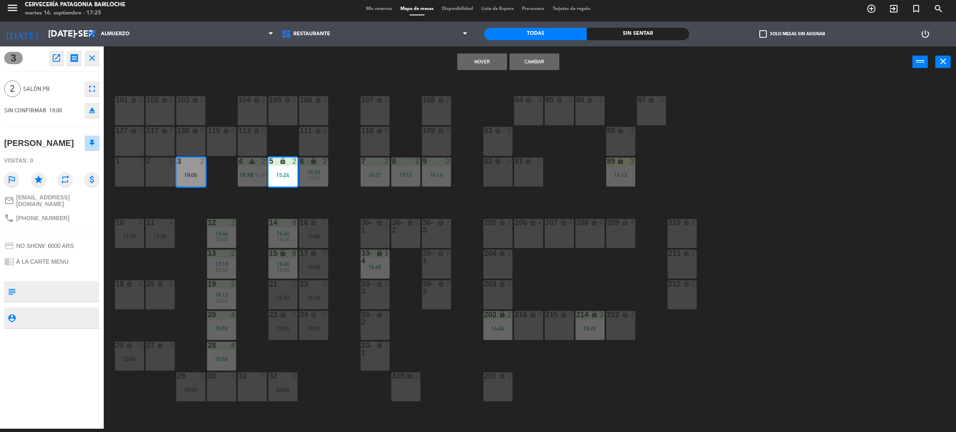
click at [481, 61] on button "Mover" at bounding box center [482, 62] width 50 height 17
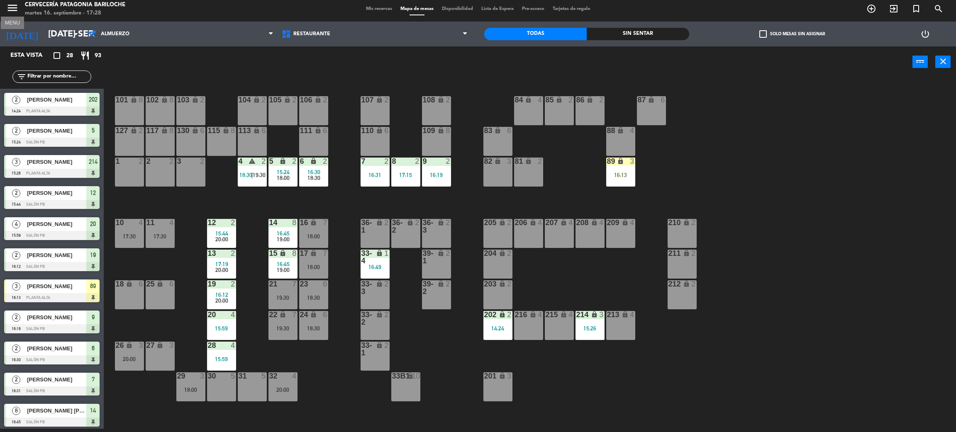
click at [8, 6] on icon "menu" at bounding box center [12, 8] width 12 height 12
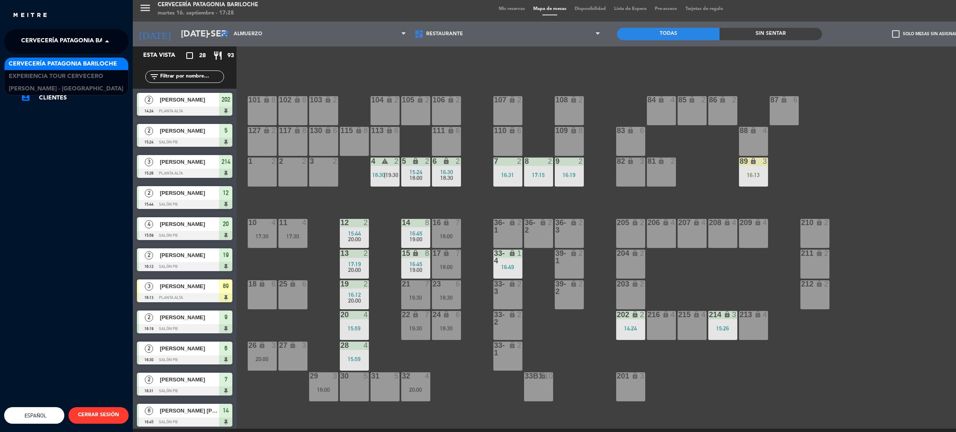
click at [46, 37] on span "Cervecería Patagonia Bariloche" at bounding box center [75, 41] width 108 height 17
click at [87, 74] on span "Experiencia Tour Cervecero" at bounding box center [56, 77] width 95 height 10
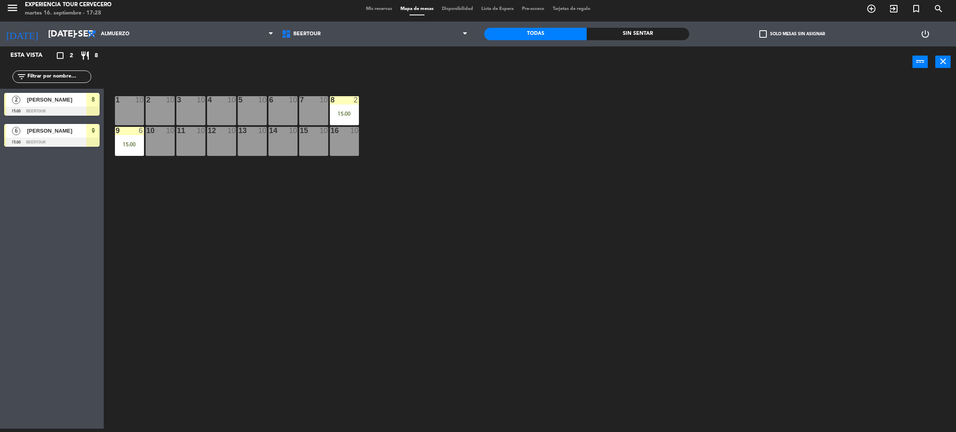
click at [51, 138] on div at bounding box center [51, 142] width 95 height 9
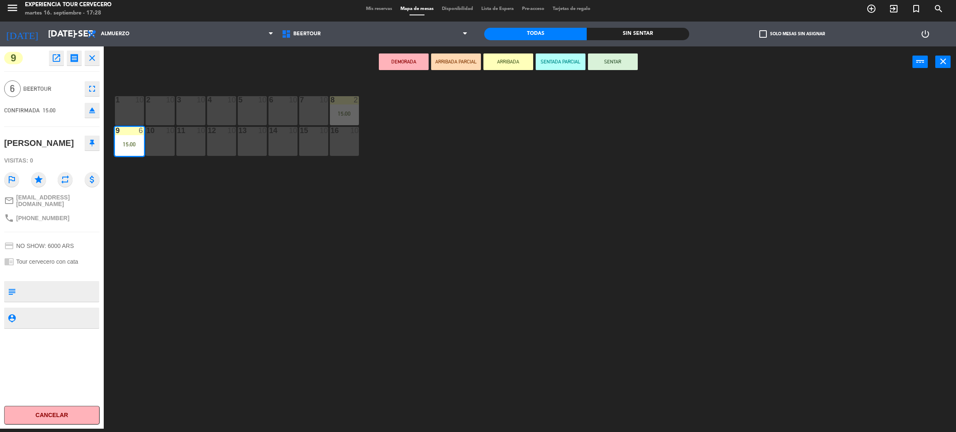
click at [89, 55] on icon "close" at bounding box center [92, 58] width 10 height 10
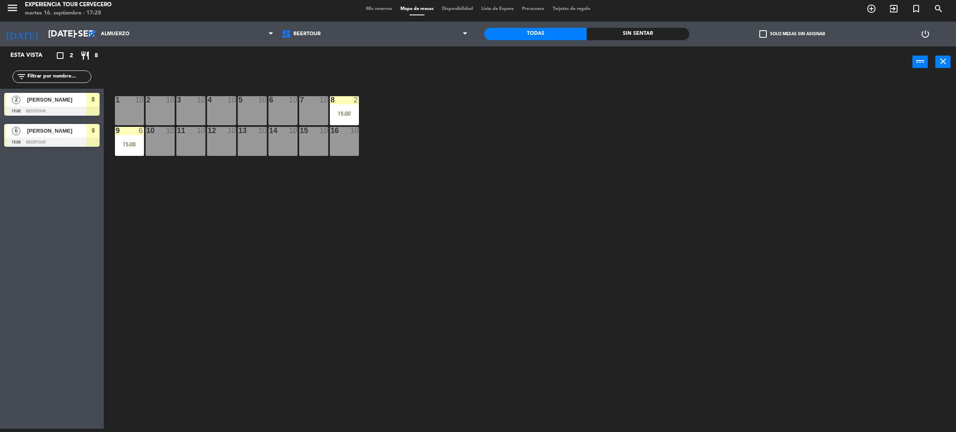
click at [64, 105] on div "[PERSON_NAME]" at bounding box center [56, 100] width 60 height 14
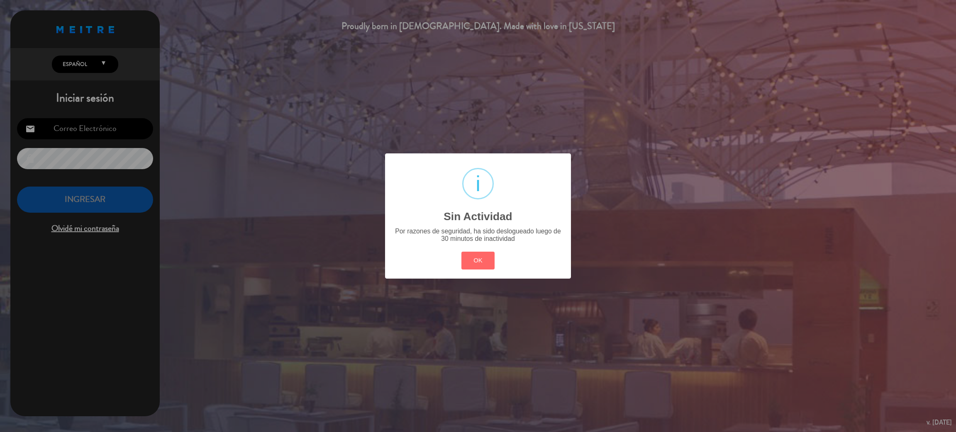
type input "[EMAIL_ADDRESS][DOMAIN_NAME]"
click at [473, 259] on button "OK" at bounding box center [478, 261] width 34 height 18
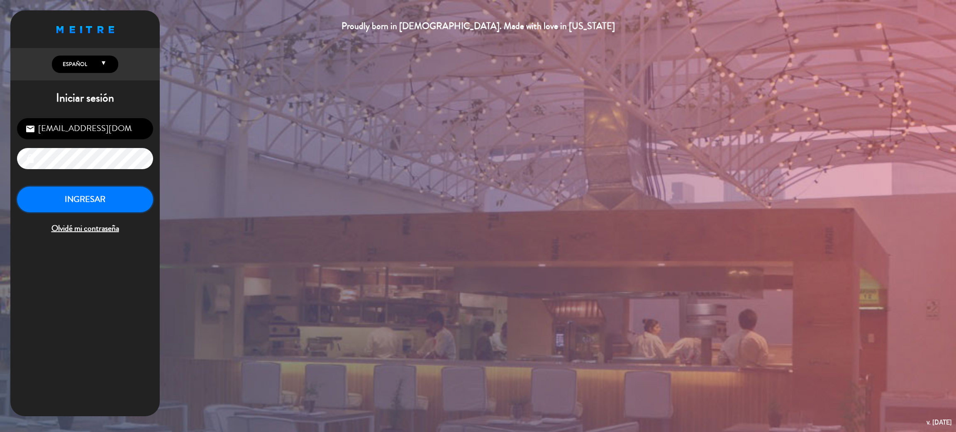
click at [73, 203] on button "INGRESAR" at bounding box center [85, 200] width 136 height 26
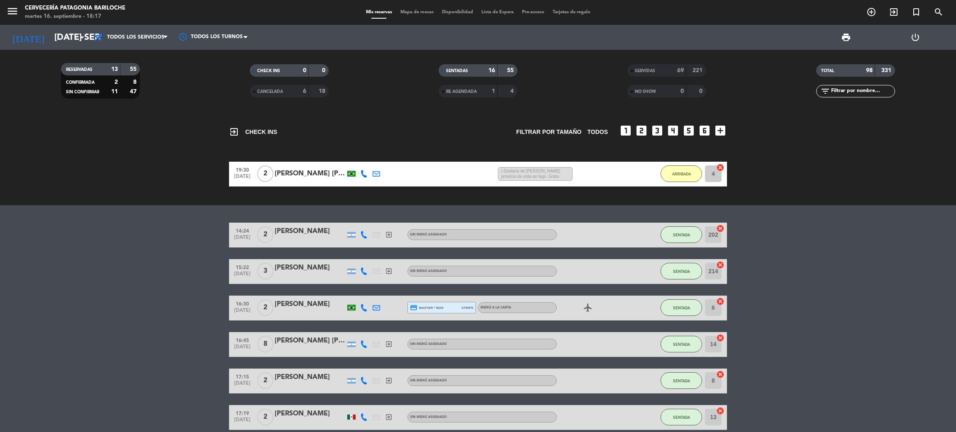
click at [411, 15] on span "Mapa de mesas" at bounding box center [416, 12] width 41 height 5
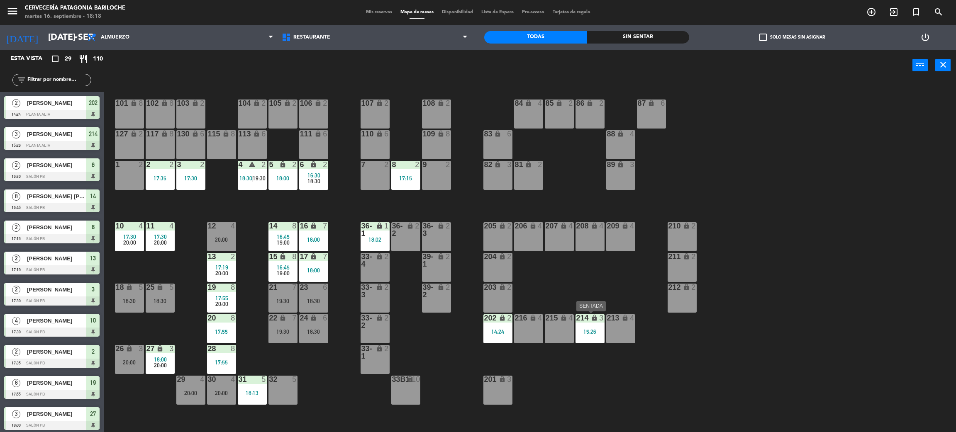
click at [581, 329] on div "15:26" at bounding box center [589, 332] width 29 height 6
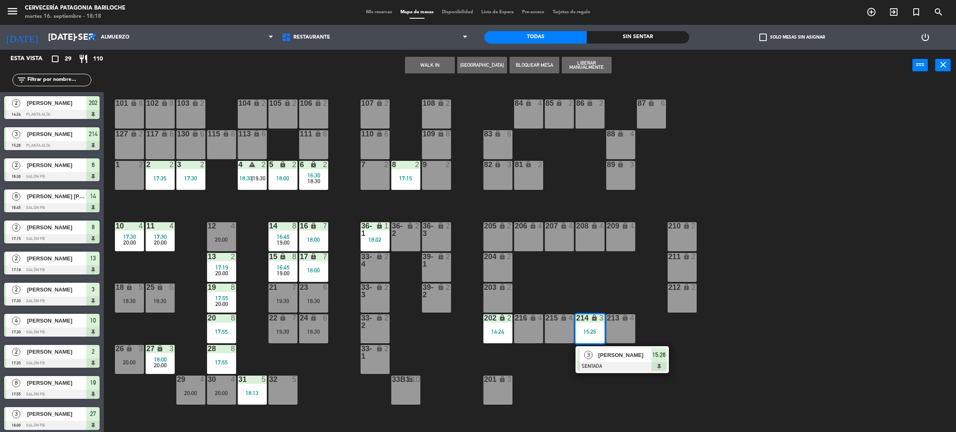
click at [586, 358] on span "3" at bounding box center [588, 355] width 8 height 8
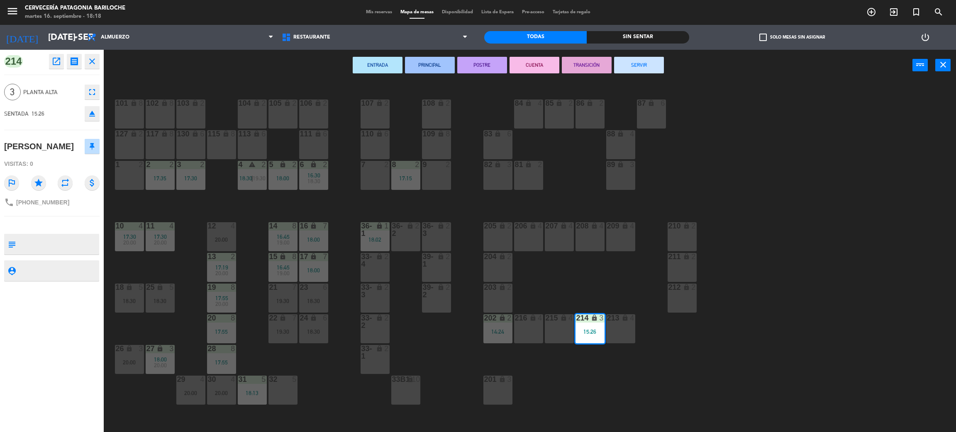
click at [645, 61] on button "SERVIR" at bounding box center [639, 65] width 50 height 17
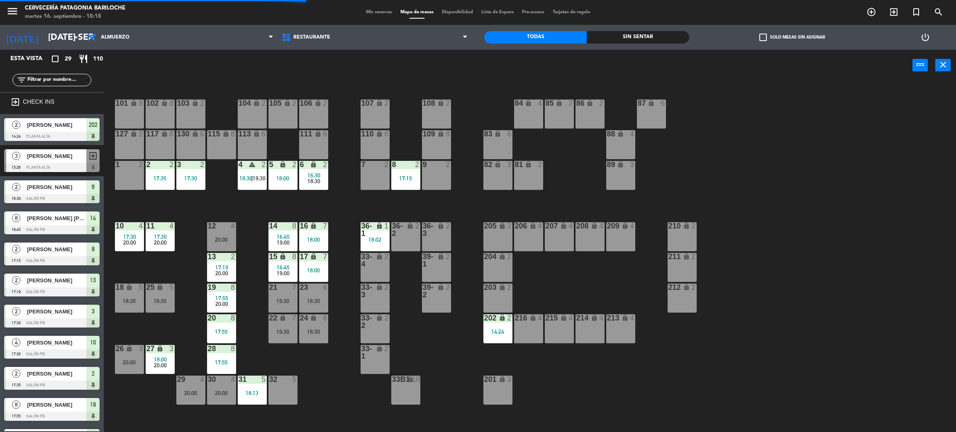
click at [506, 326] on div "202 lock 2 14:24" at bounding box center [497, 328] width 29 height 29
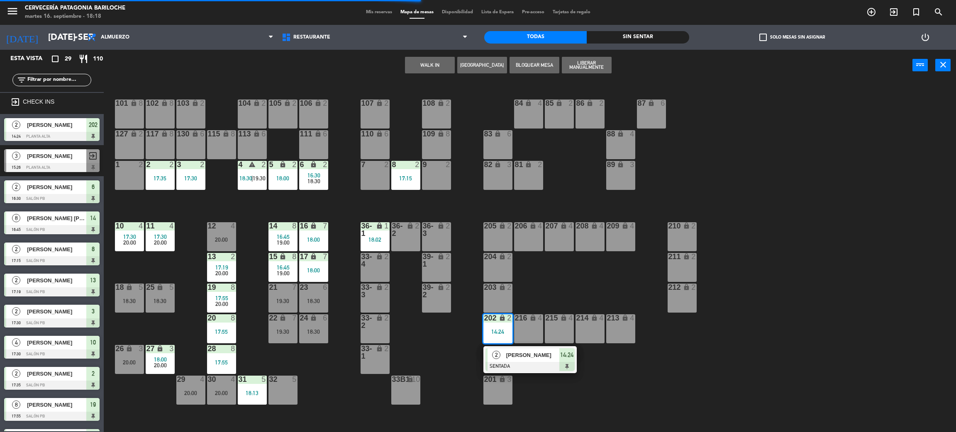
click at [512, 358] on span "[PERSON_NAME]" at bounding box center [532, 355] width 53 height 9
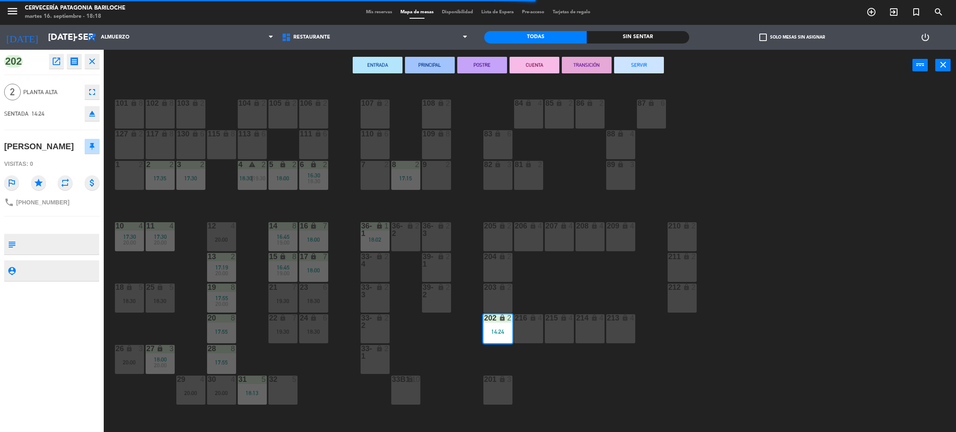
click at [656, 65] on button "SERVIR" at bounding box center [639, 65] width 50 height 17
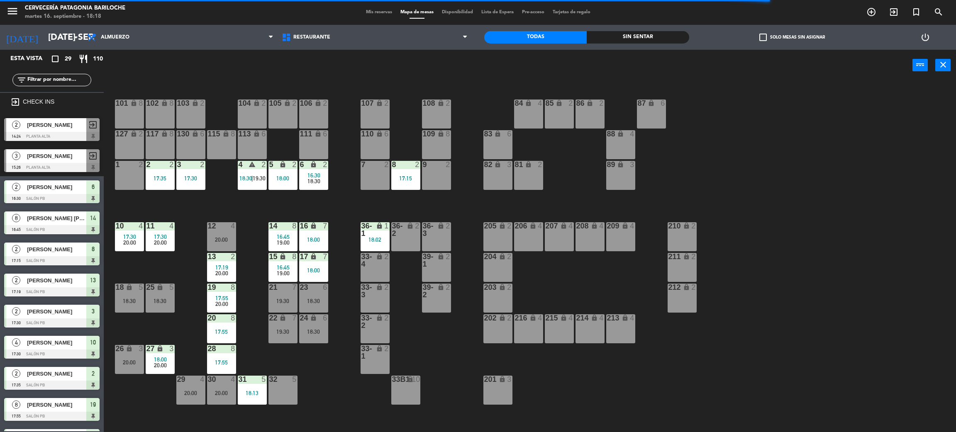
click at [524, 233] on div "206 lock 4" at bounding box center [528, 236] width 29 height 29
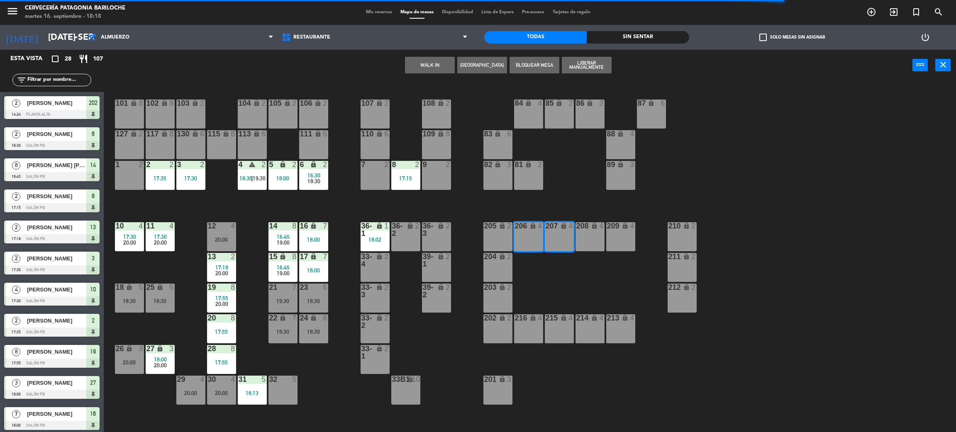
click at [588, 229] on div "lock" at bounding box center [590, 226] width 14 height 8
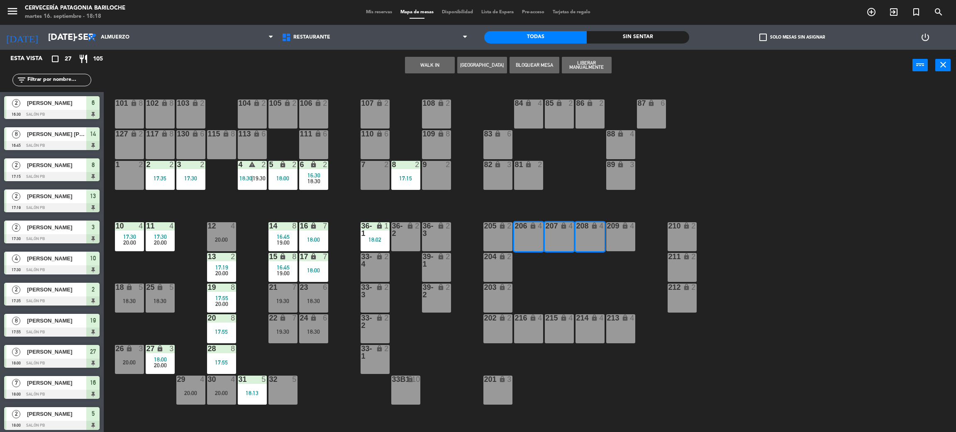
click at [437, 69] on button "WALK IN" at bounding box center [430, 65] width 50 height 17
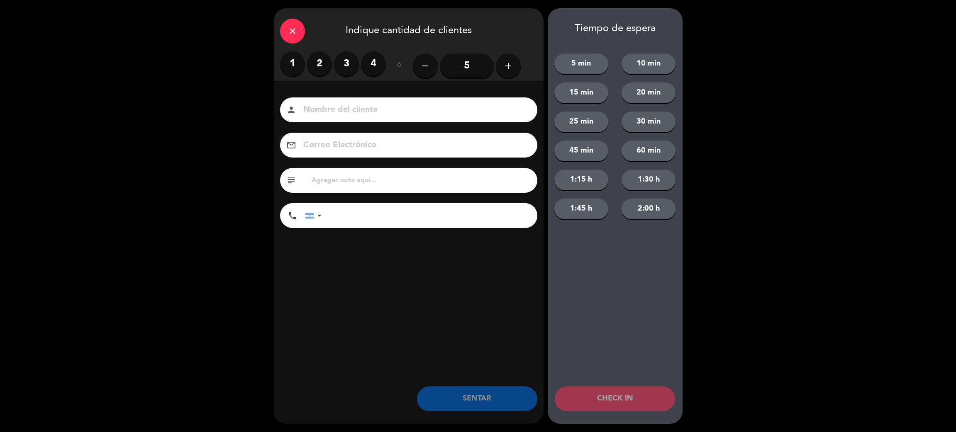
click at [503, 61] on icon "add" at bounding box center [508, 66] width 10 height 10
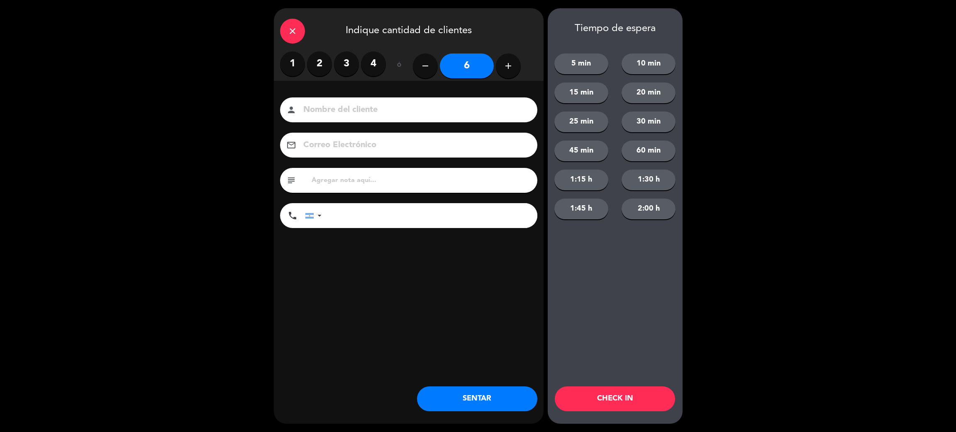
click at [503, 61] on icon "add" at bounding box center [508, 66] width 10 height 10
click at [501, 66] on button "add" at bounding box center [508, 66] width 25 height 25
type input "9"
click at [489, 109] on input at bounding box center [414, 110] width 224 height 15
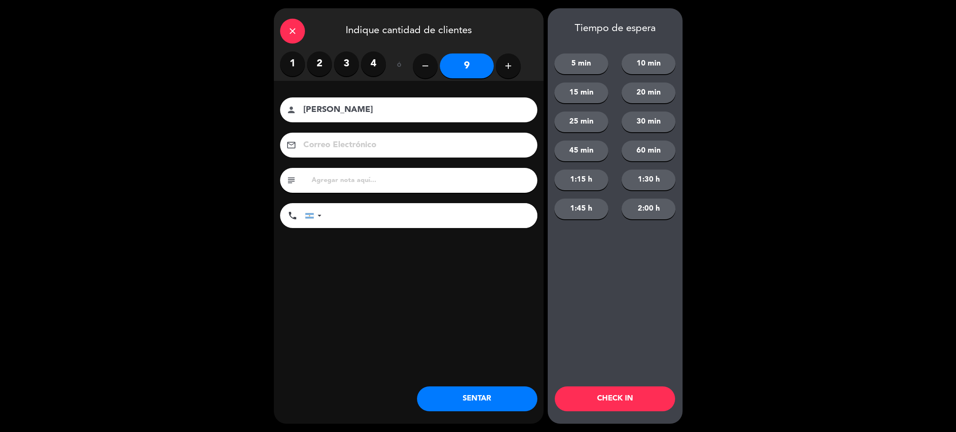
type input "[PERSON_NAME]"
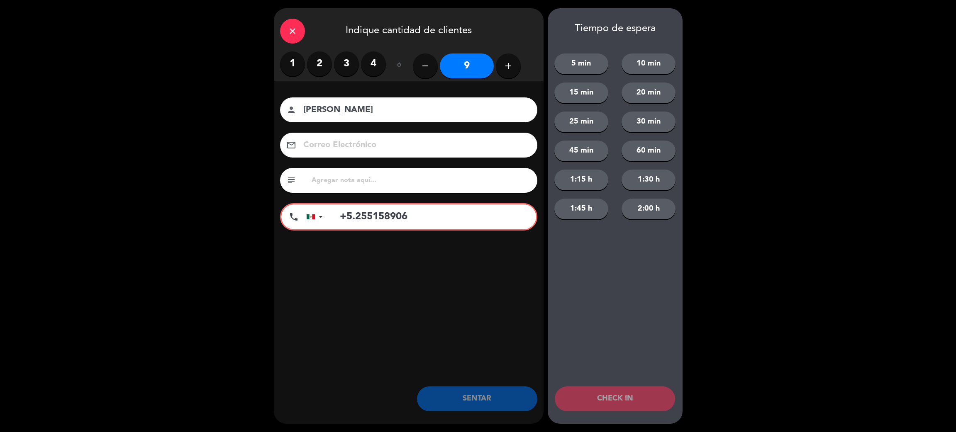
click at [355, 218] on input "+5.255158906" at bounding box center [433, 216] width 205 height 25
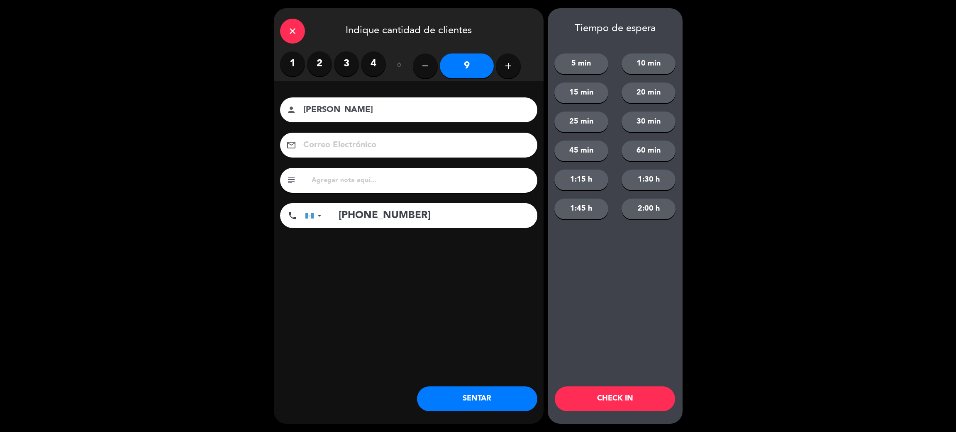
type input "[PHONE_NUMBER]"
click at [486, 401] on button "SENTAR" at bounding box center [477, 399] width 120 height 25
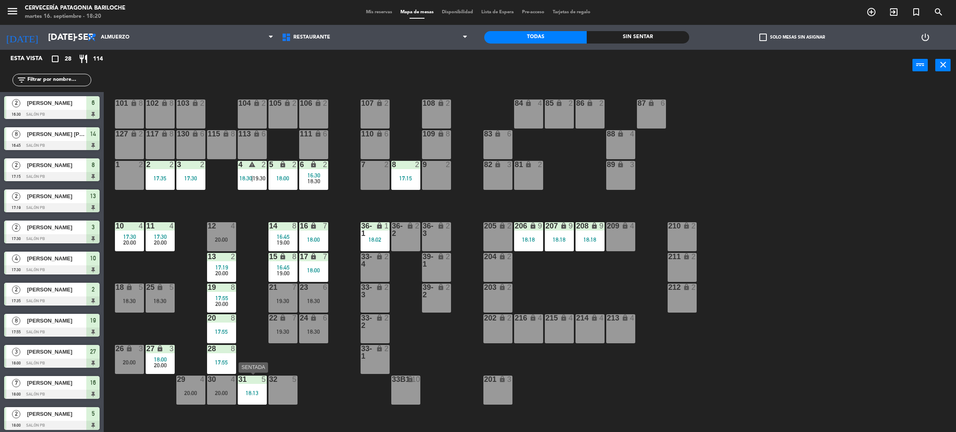
click at [250, 383] on div "31 5 18:13" at bounding box center [252, 390] width 29 height 29
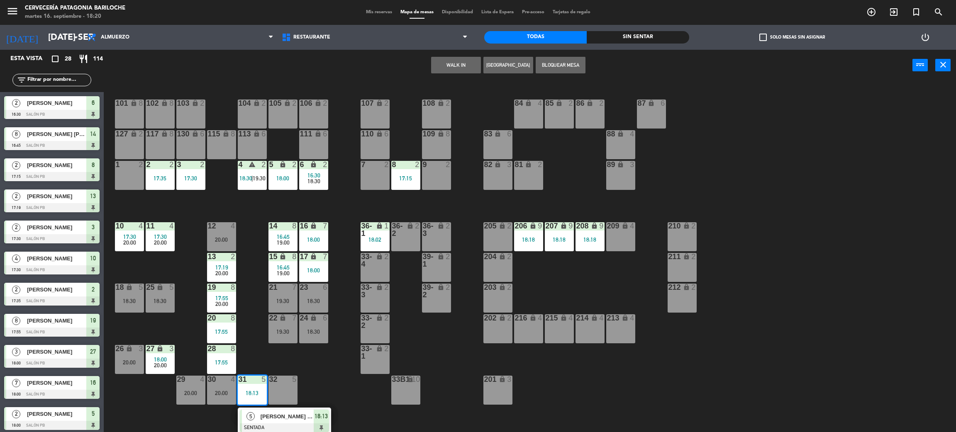
click at [350, 399] on div "101 lock 8 102 lock 8 104 lock 2 105 lock 2 106 lock 2 103 lock 2 107 lock 2 10…" at bounding box center [534, 260] width 842 height 351
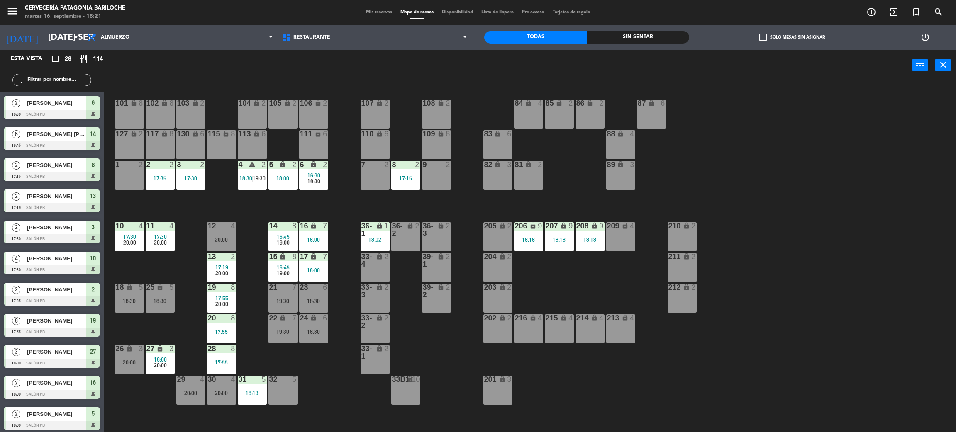
click at [316, 404] on div "101 lock 8 102 lock 8 104 lock 2 105 lock 2 106 lock 2 103 lock 2 107 lock 2 10…" at bounding box center [534, 260] width 842 height 351
click at [148, 292] on div "25 lock 5 18:30" at bounding box center [160, 298] width 29 height 29
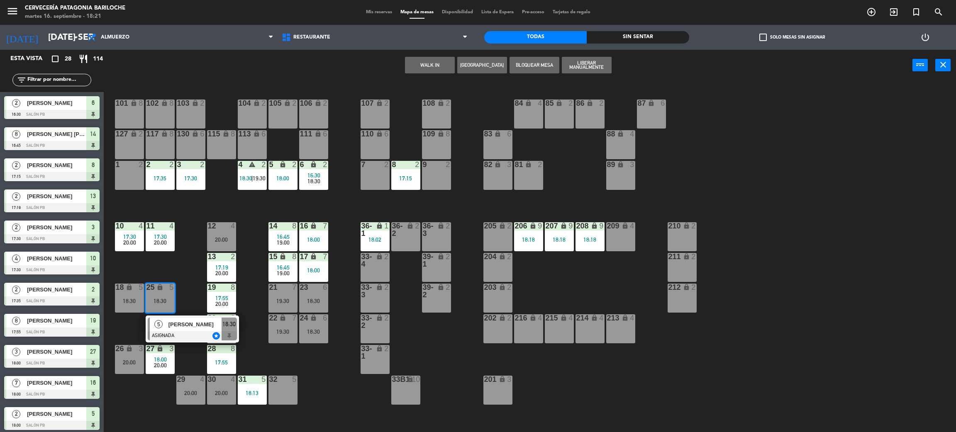
click at [171, 265] on div "101 lock 8 102 lock 8 104 lock 2 105 lock 2 106 lock 2 103 lock 2 107 lock 2 10…" at bounding box center [534, 260] width 842 height 351
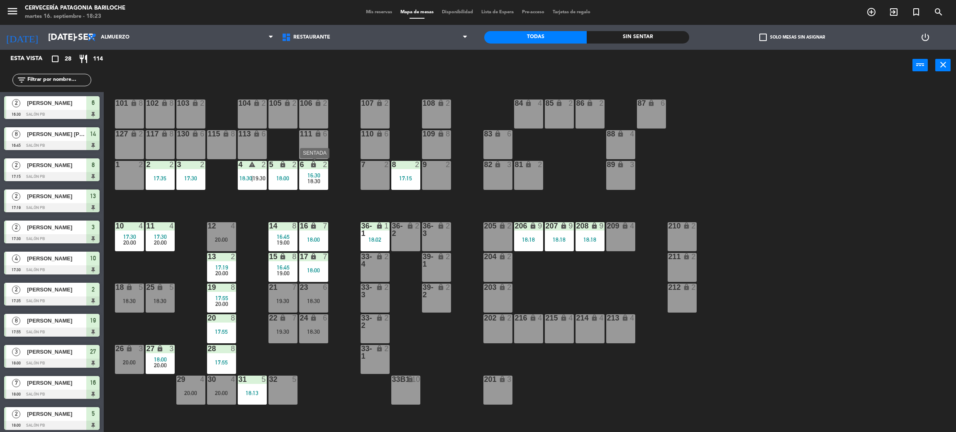
click at [320, 173] on div "16:30" at bounding box center [313, 176] width 29 height 6
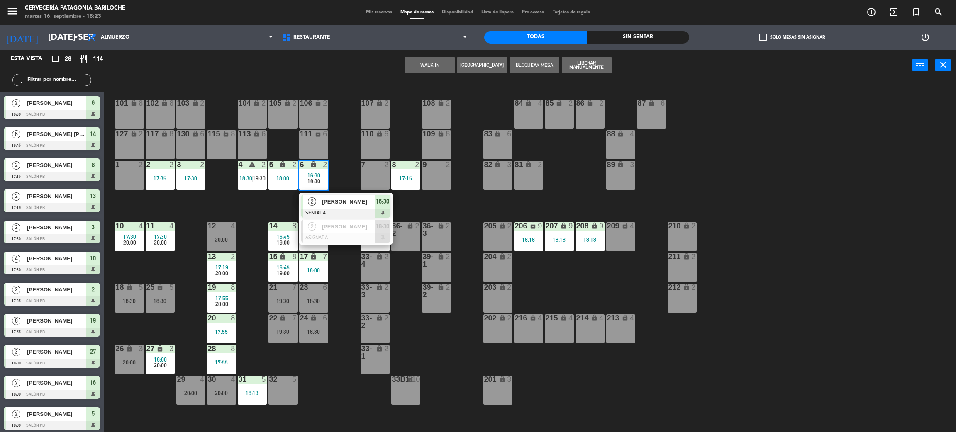
click at [338, 149] on div "101 lock 8 102 lock 8 104 lock 2 105 lock 2 106 lock 2 103 lock 2 107 lock 2 10…" at bounding box center [534, 260] width 842 height 351
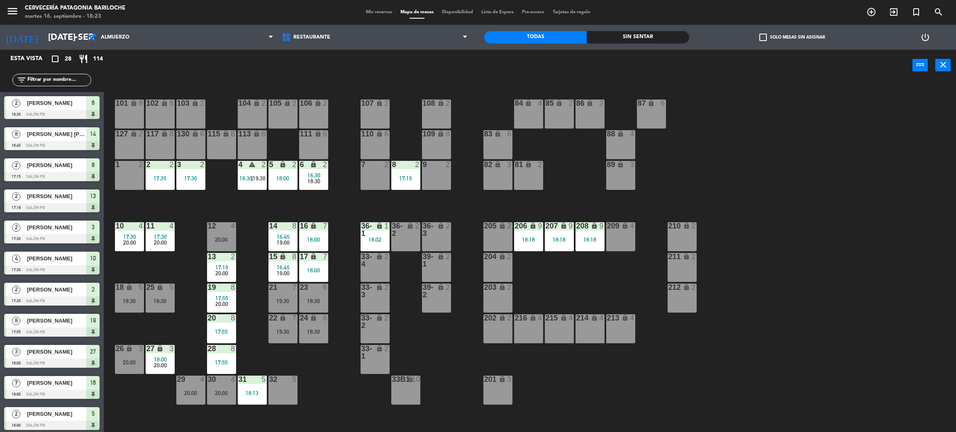
click at [260, 176] on span "19:30" at bounding box center [259, 178] width 13 height 7
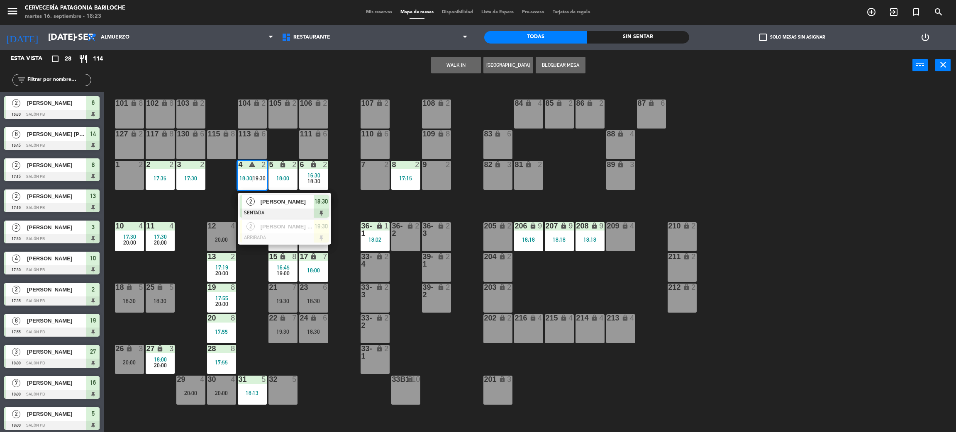
click at [221, 199] on div "101 lock 8 102 lock 8 104 lock 2 105 lock 2 106 lock 2 103 lock 2 107 lock 2 10…" at bounding box center [534, 260] width 842 height 351
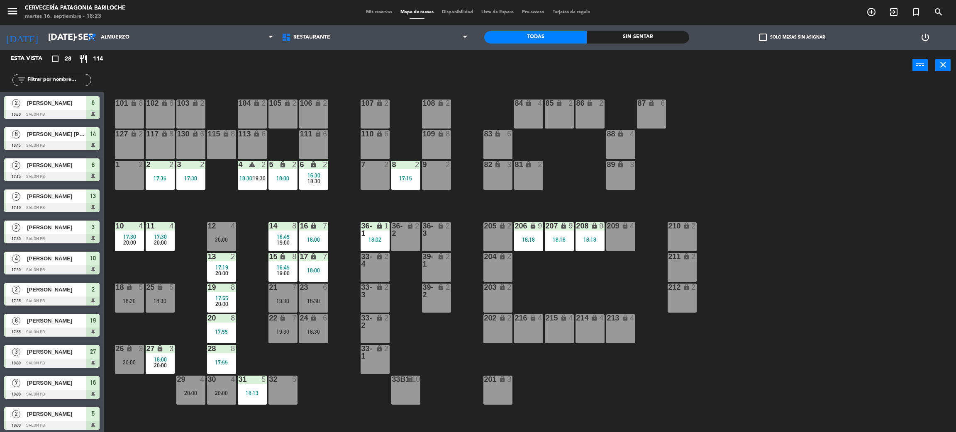
click at [330, 203] on div "101 lock 8 102 lock 8 104 lock 2 105 lock 2 106 lock 2 103 lock 2 107 lock 2 10…" at bounding box center [534, 260] width 842 height 351
click at [317, 185] on div "6 lock 2 16:30 18:30" at bounding box center [313, 175] width 29 height 29
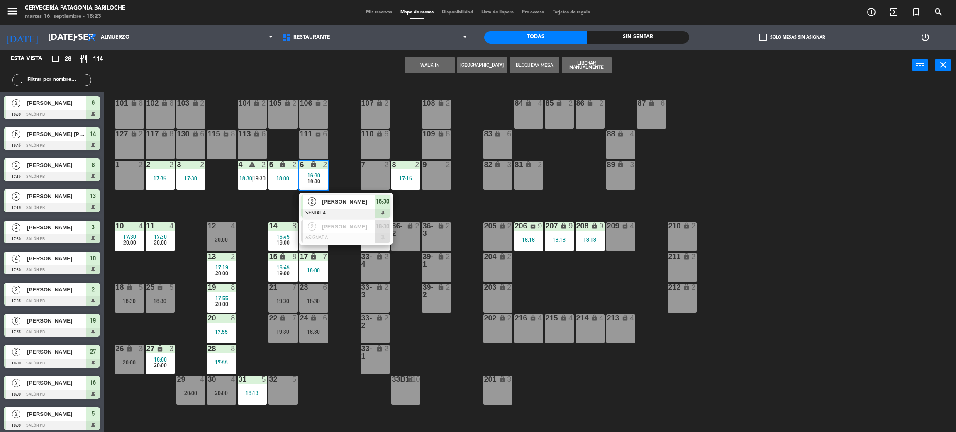
click at [347, 163] on div "101 lock 8 102 lock 8 104 lock 2 105 lock 2 106 lock 2 103 lock 2 107 lock 2 10…" at bounding box center [534, 260] width 842 height 351
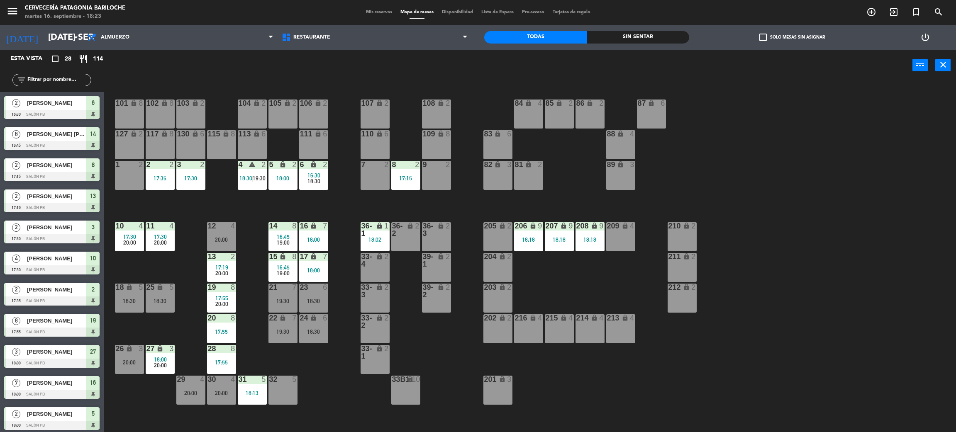
click at [317, 179] on span "18:30" at bounding box center [313, 181] width 13 height 7
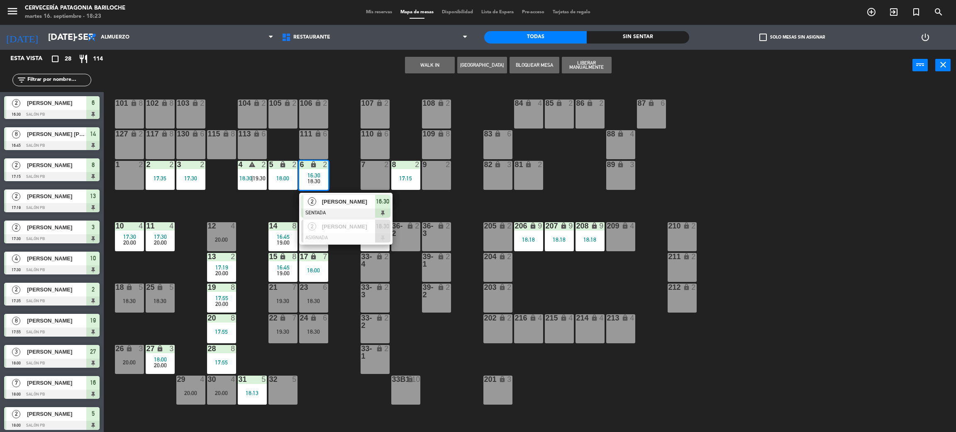
click at [352, 137] on div "101 lock 8 102 lock 8 104 lock 2 105 lock 2 106 lock 2 103 lock 2 107 lock 2 10…" at bounding box center [534, 260] width 842 height 351
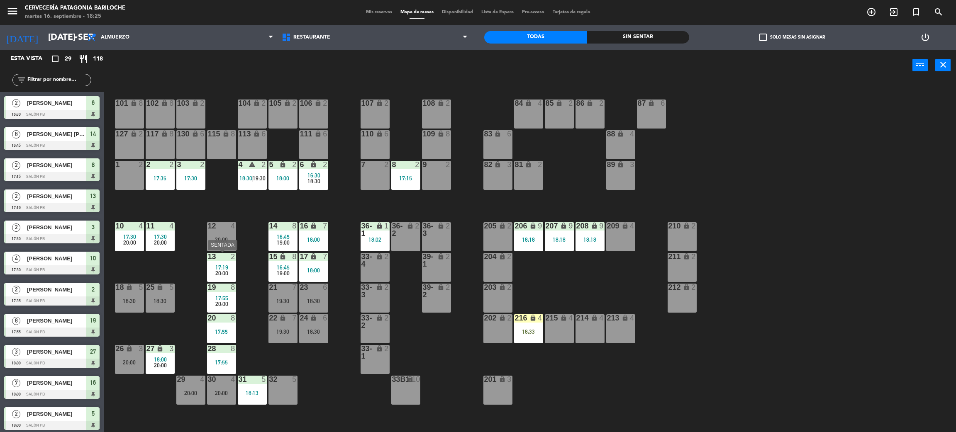
click at [218, 266] on span "17:19" at bounding box center [221, 267] width 13 height 7
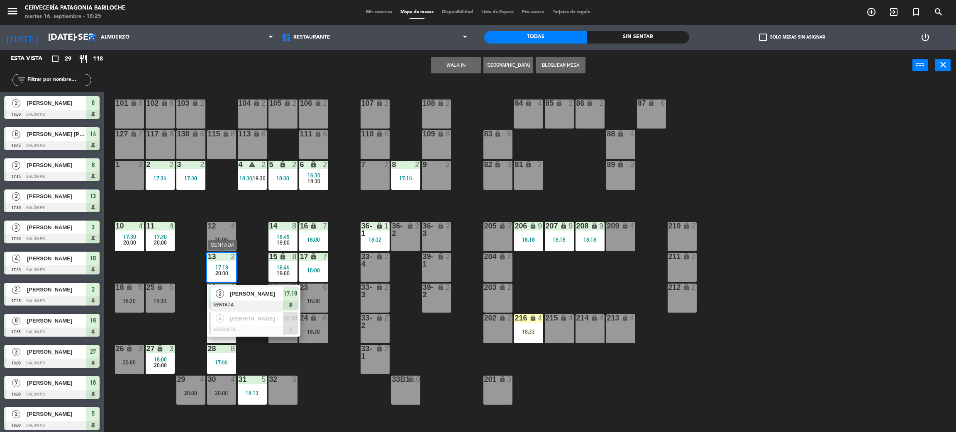
click at [232, 293] on span "[PERSON_NAME]" at bounding box center [256, 293] width 53 height 9
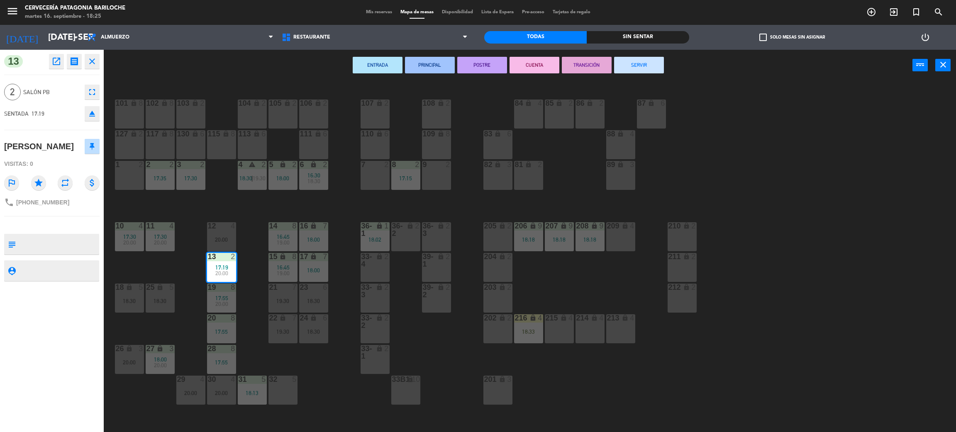
click at [369, 173] on div "7 2" at bounding box center [374, 175] width 29 height 29
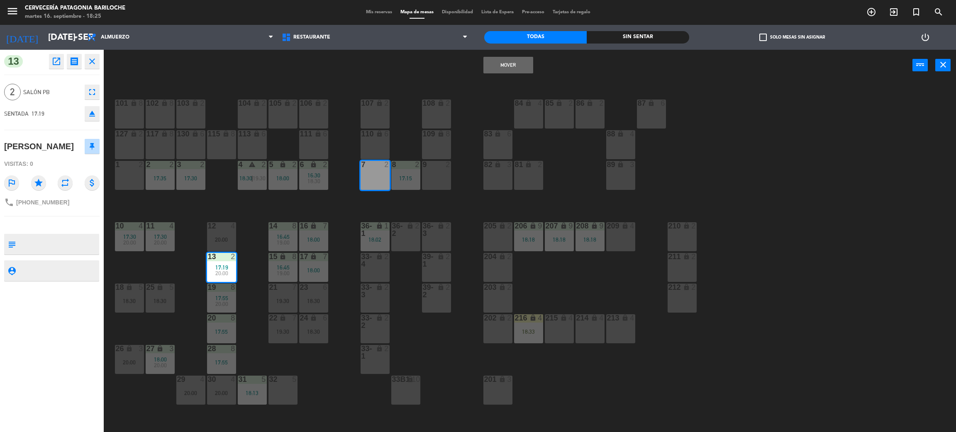
click at [494, 62] on button "Mover" at bounding box center [508, 65] width 50 height 17
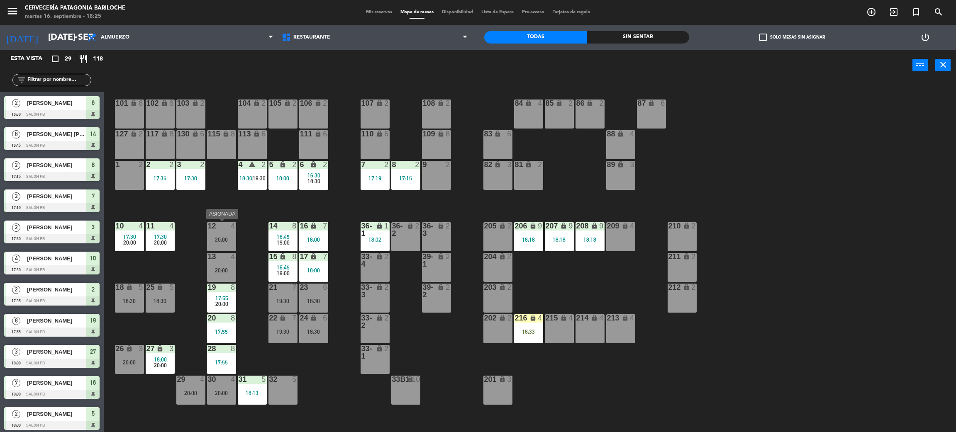
click at [227, 235] on div "12 4 20:00" at bounding box center [221, 236] width 29 height 29
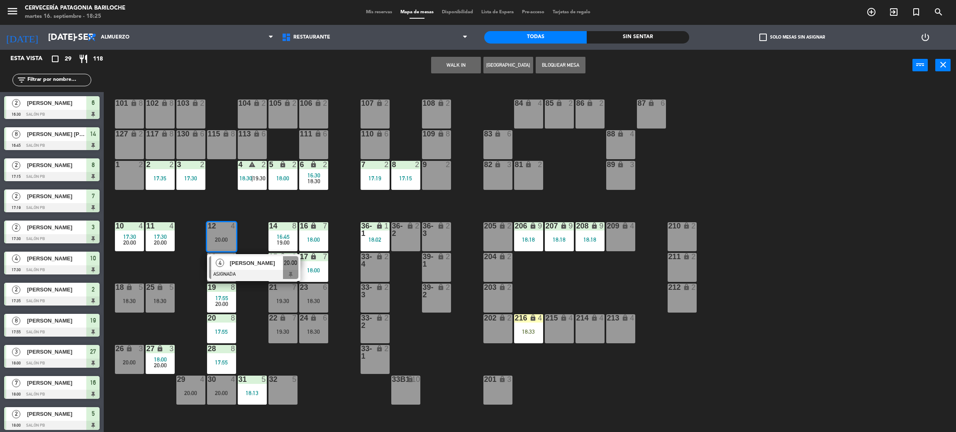
click at [236, 263] on span "[PERSON_NAME]" at bounding box center [256, 263] width 53 height 9
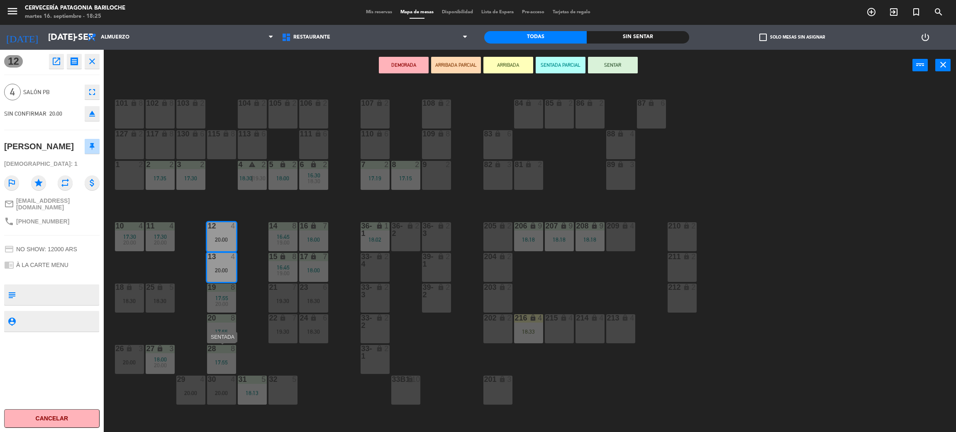
click at [225, 357] on div "28 8 17:55" at bounding box center [221, 359] width 29 height 29
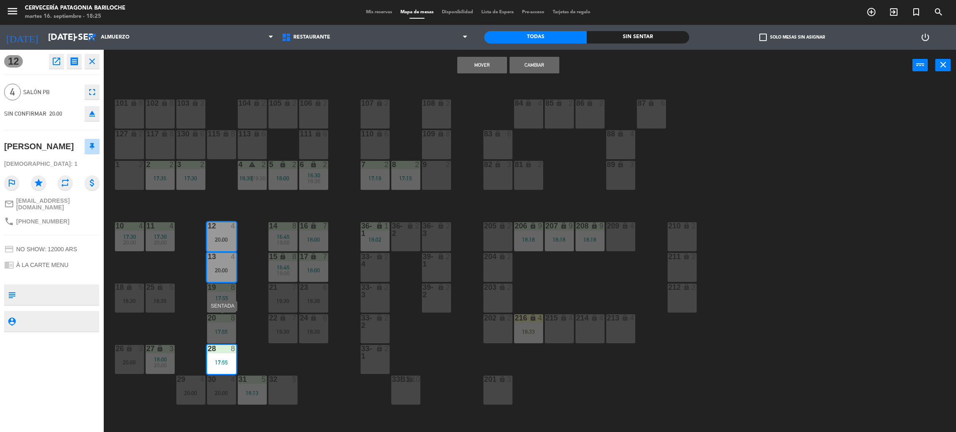
click at [224, 333] on div "17:55" at bounding box center [221, 332] width 29 height 6
click at [465, 66] on button "Mover y Unir" at bounding box center [482, 65] width 50 height 17
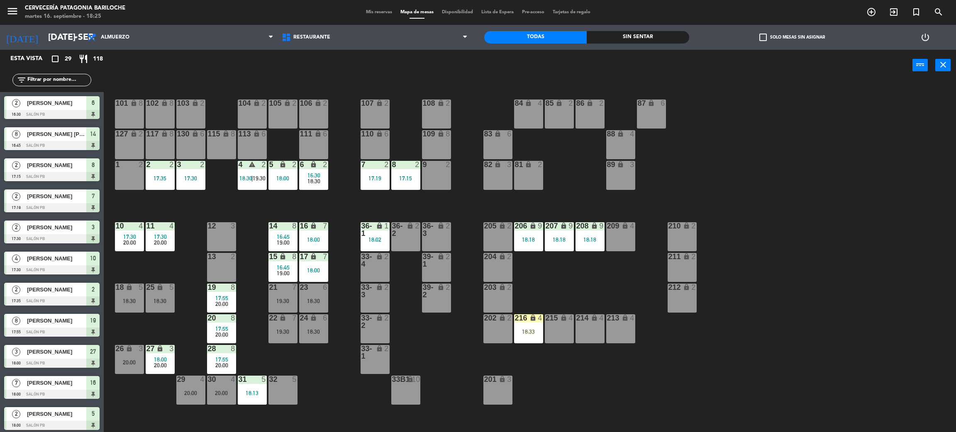
scroll to position [226, 0]
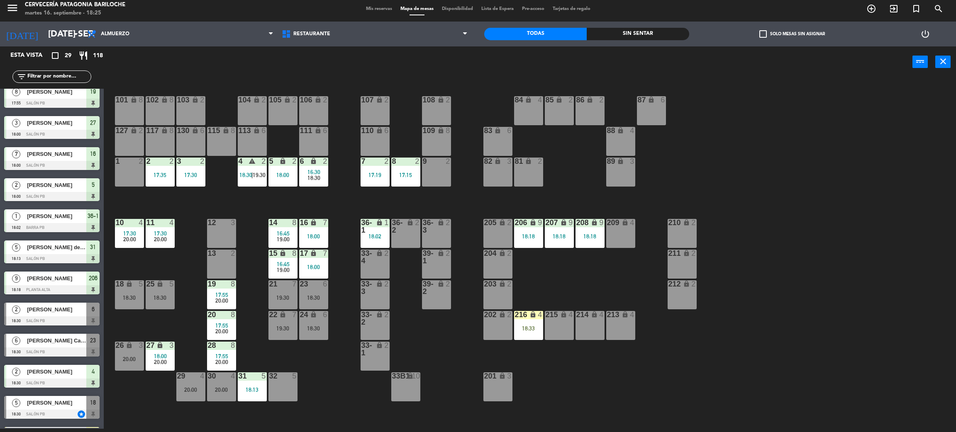
click at [540, 330] on div "18:33" at bounding box center [528, 329] width 29 height 6
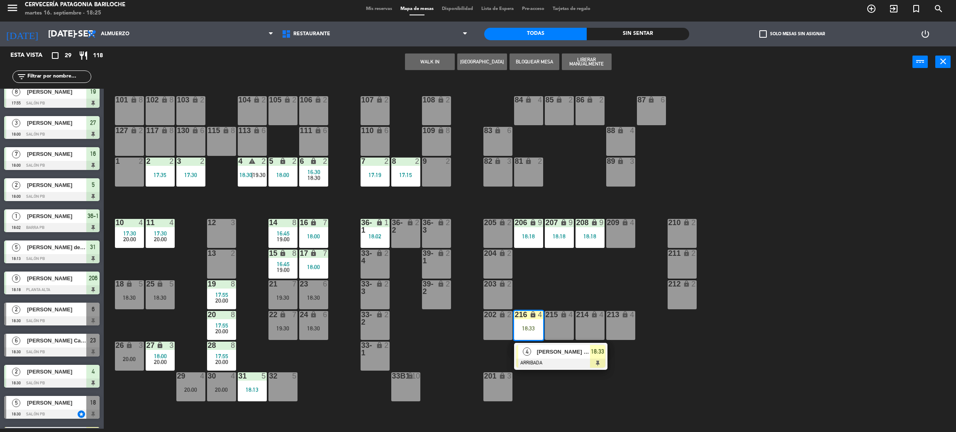
drag, startPoint x: 574, startPoint y: 360, endPoint x: 508, endPoint y: 347, distance: 66.4
click at [574, 360] on div "4 [PERSON_NAME] del [PERSON_NAME] ARRIBADA 18:33" at bounding box center [561, 356] width 106 height 27
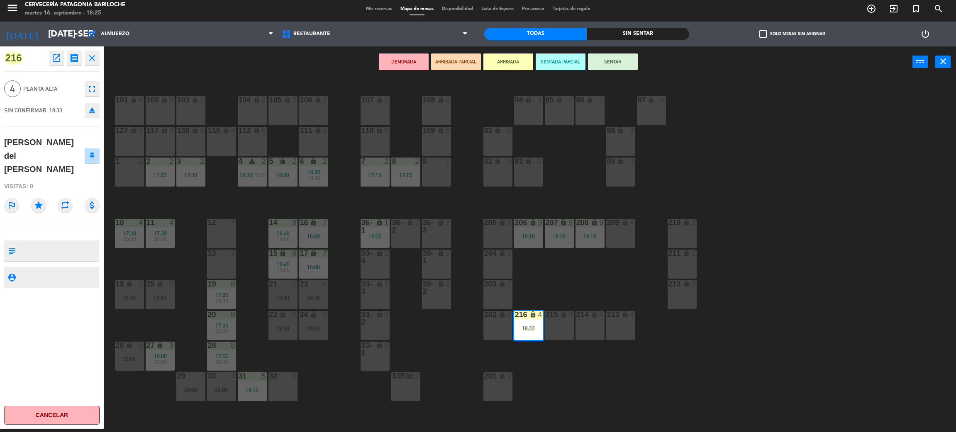
click at [223, 263] on div "13 2" at bounding box center [221, 264] width 29 height 29
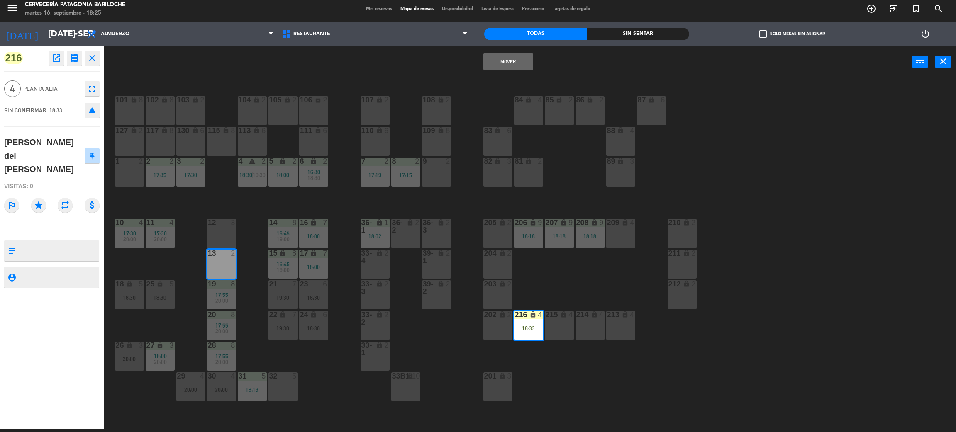
click at [221, 229] on div "12 3" at bounding box center [221, 233] width 29 height 29
click at [510, 61] on button "Mover y Unir" at bounding box center [508, 62] width 50 height 17
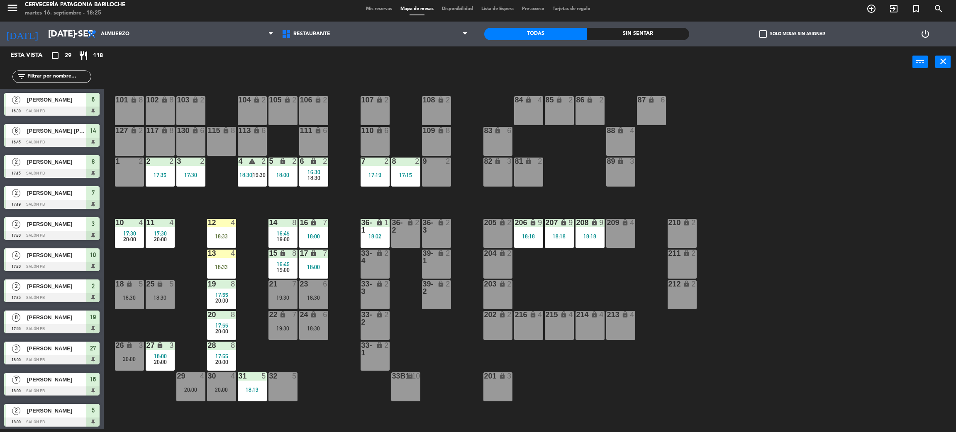
scroll to position [3, 0]
click at [217, 241] on div "12 4 18:33" at bounding box center [221, 233] width 29 height 29
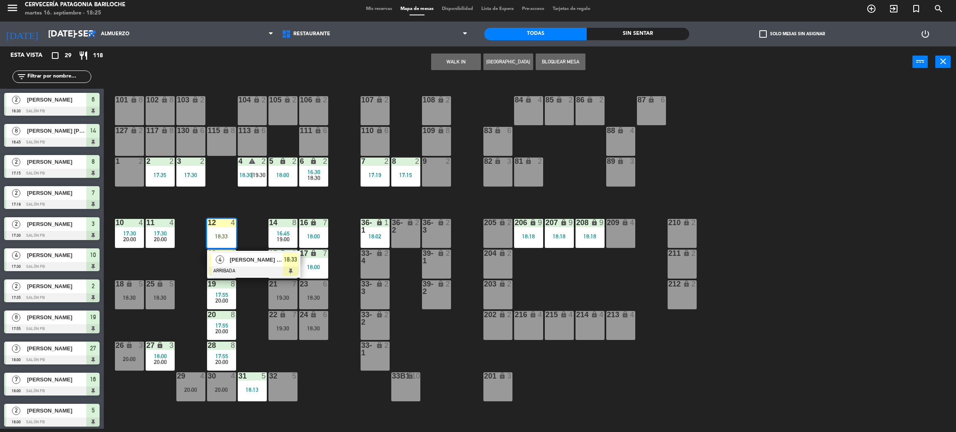
click at [225, 263] on div "4" at bounding box center [220, 260] width 18 height 14
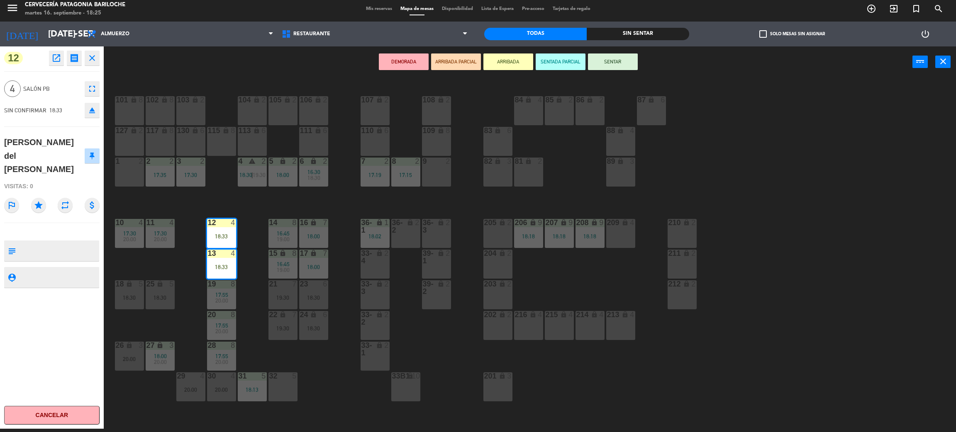
click at [528, 325] on div "216 lock 4" at bounding box center [528, 325] width 29 height 29
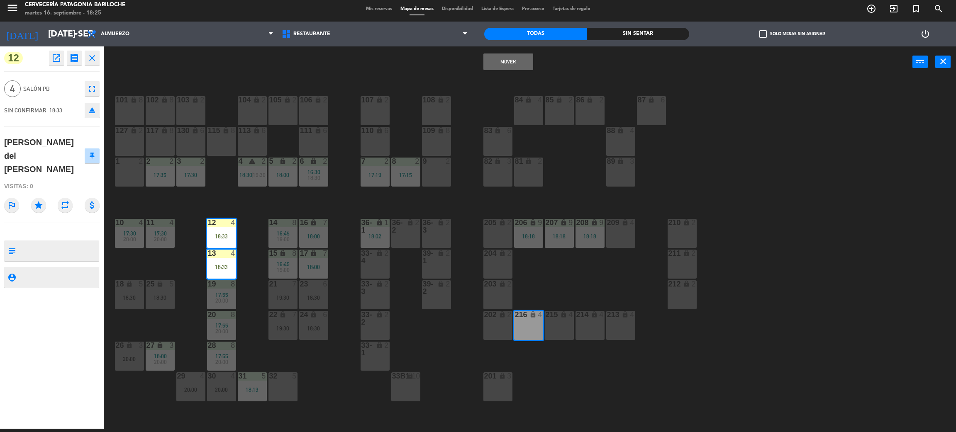
click at [551, 326] on div "215 lock 4" at bounding box center [559, 325] width 29 height 29
click at [512, 59] on button "Mover y Unir" at bounding box center [508, 62] width 50 height 17
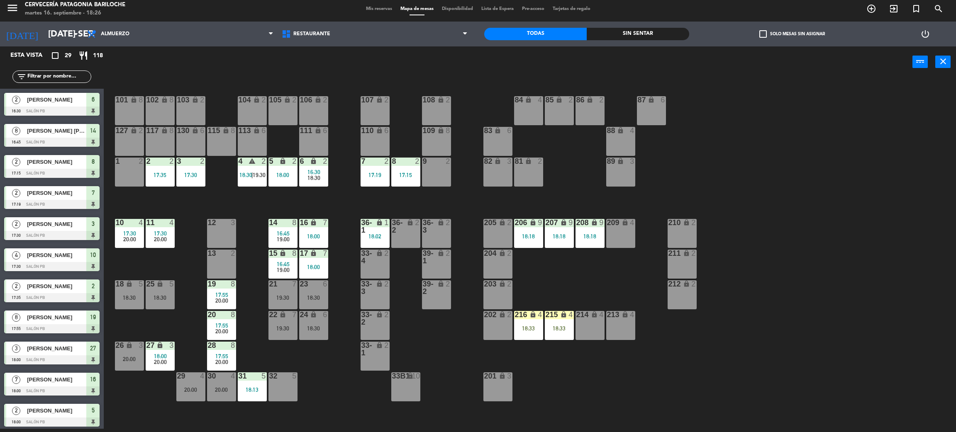
click at [578, 268] on div "101 lock 8 102 lock 8 104 lock 2 105 lock 2 106 lock 2 103 lock 2 107 lock 2 10…" at bounding box center [534, 256] width 842 height 351
click at [218, 323] on span "17:55" at bounding box center [221, 325] width 13 height 7
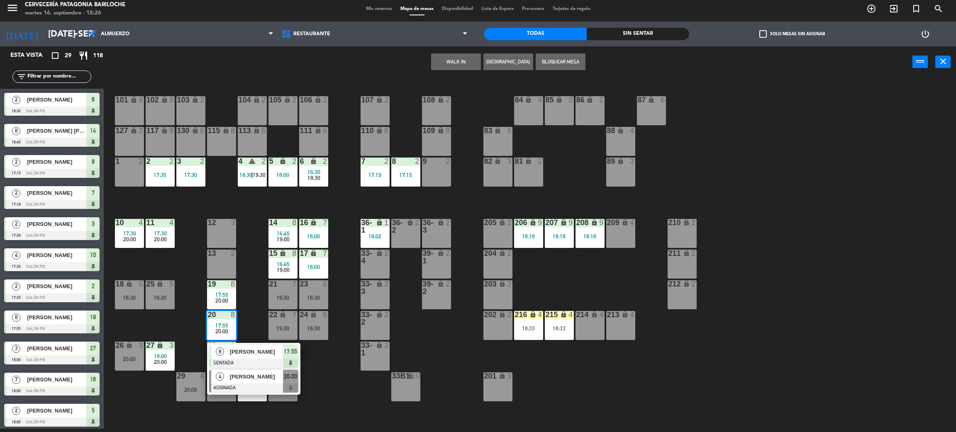
click at [240, 373] on span "[PERSON_NAME]" at bounding box center [256, 376] width 53 height 9
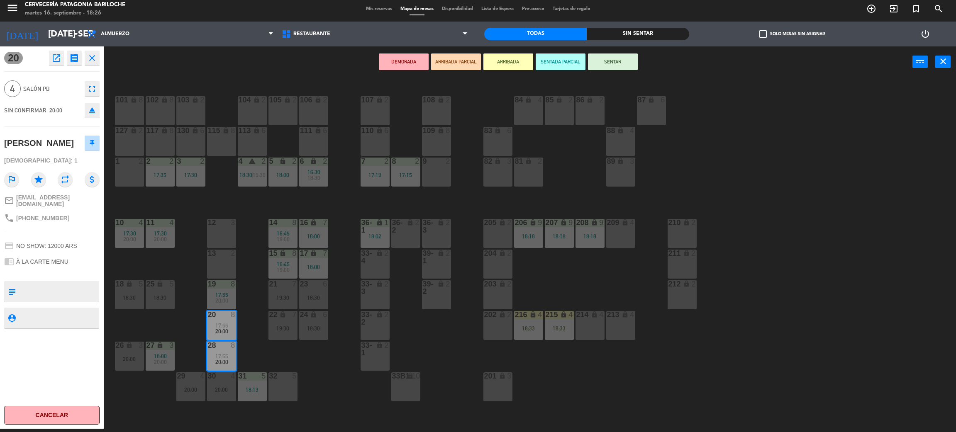
click at [230, 265] on div "13 2" at bounding box center [221, 264] width 29 height 29
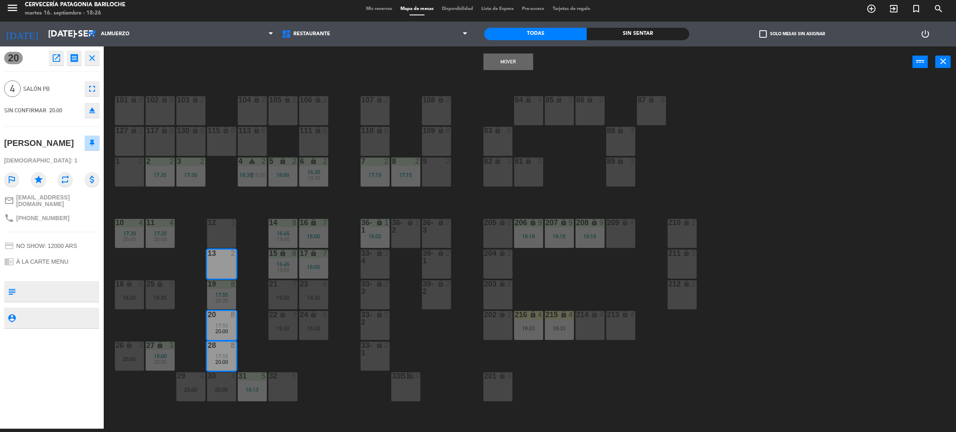
click at [228, 230] on div "12 3" at bounding box center [221, 233] width 29 height 29
click at [520, 64] on button "Mover y Unir" at bounding box center [508, 62] width 50 height 17
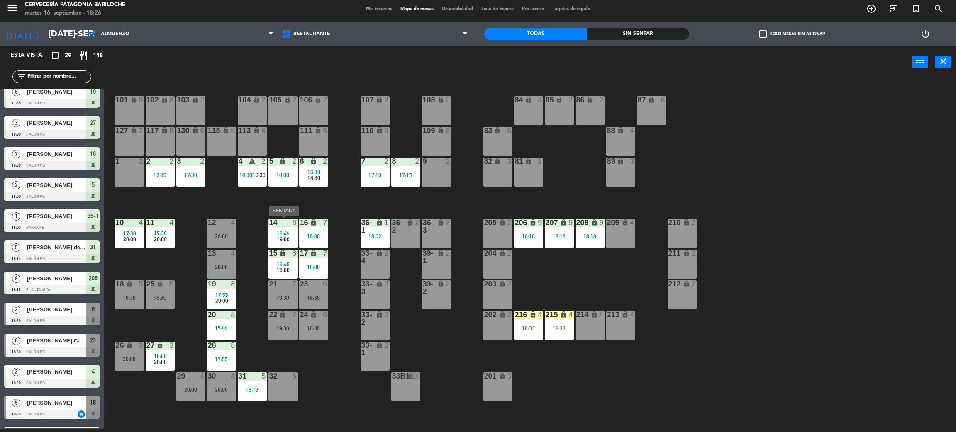
click at [277, 231] on span "16:45" at bounding box center [283, 233] width 13 height 7
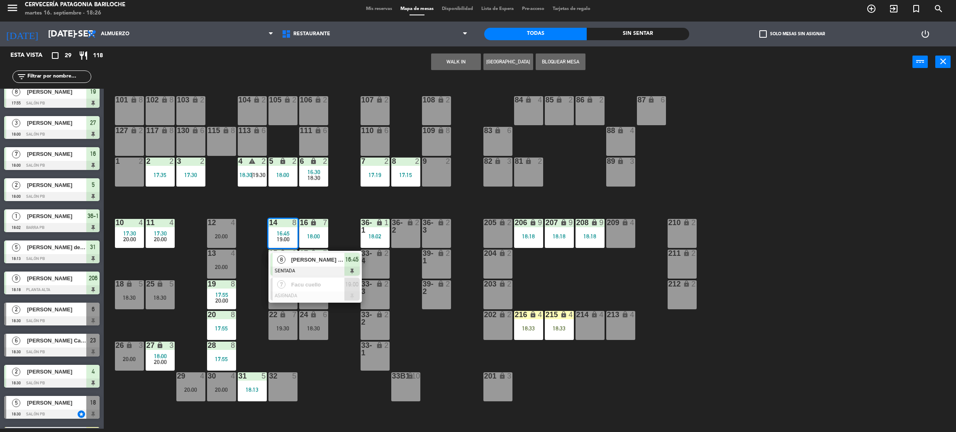
click at [322, 373] on div "101 lock 8 102 lock 8 104 lock 2 105 lock 2 106 lock 2 103 lock 2 107 lock 2 10…" at bounding box center [534, 256] width 842 height 351
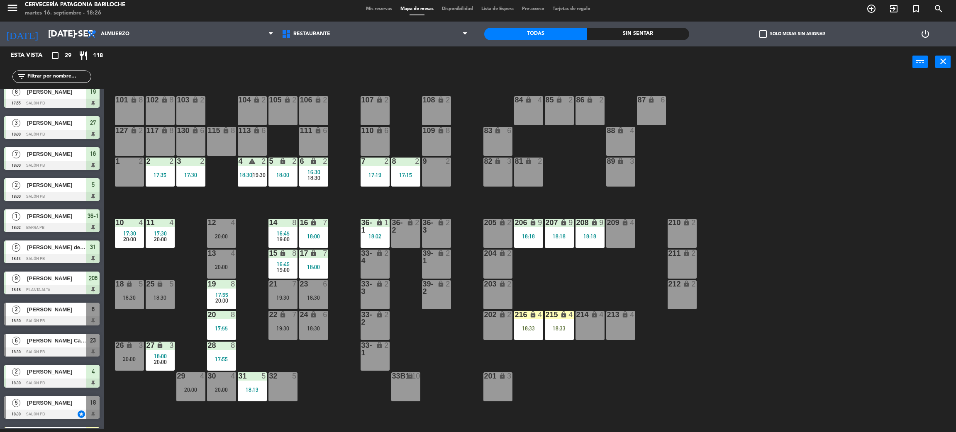
click at [259, 383] on div "31 5 18:13" at bounding box center [252, 386] width 29 height 29
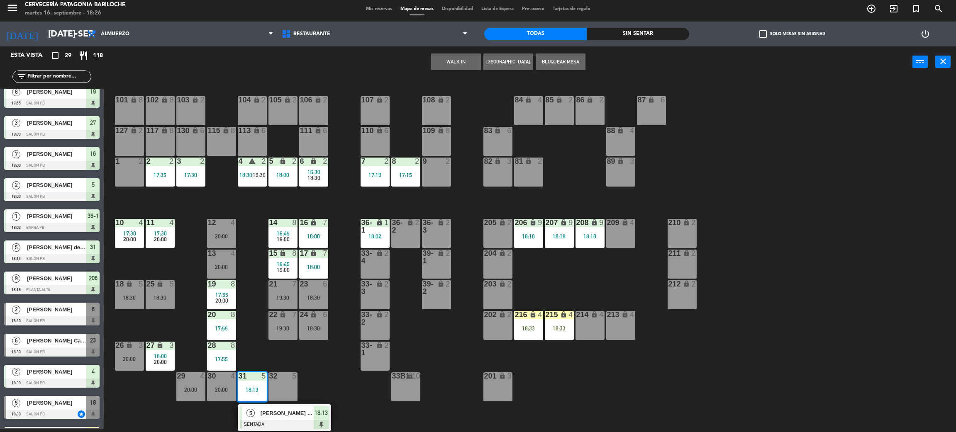
click at [253, 354] on div "101 lock 8 102 lock 8 104 lock 2 105 lock 2 106 lock 2 103 lock 2 107 lock 2 10…" at bounding box center [534, 256] width 842 height 351
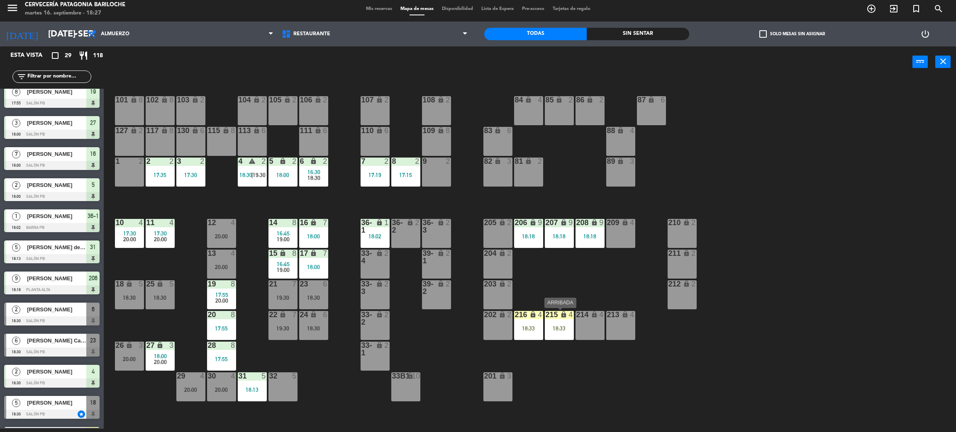
click at [554, 330] on div "18:33" at bounding box center [559, 329] width 29 height 6
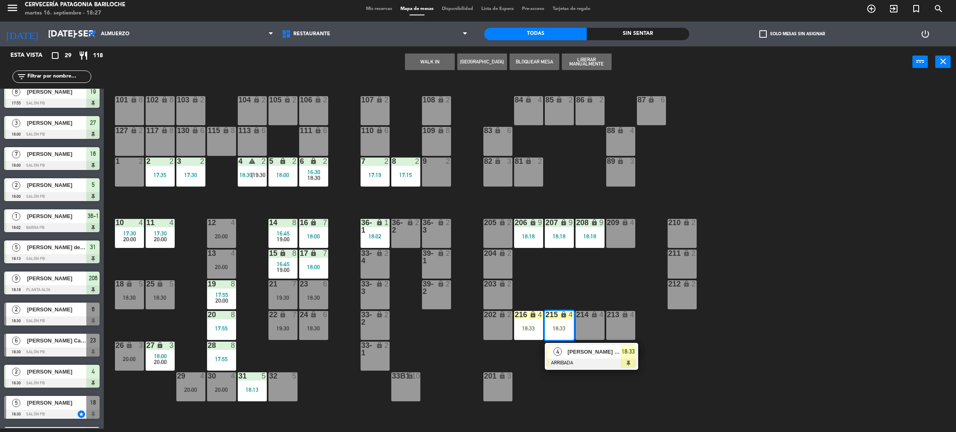
click at [734, 353] on div "101 lock 8 102 lock 8 104 lock 2 105 lock 2 106 lock 2 103 lock 2 107 lock 2 10…" at bounding box center [534, 256] width 842 height 351
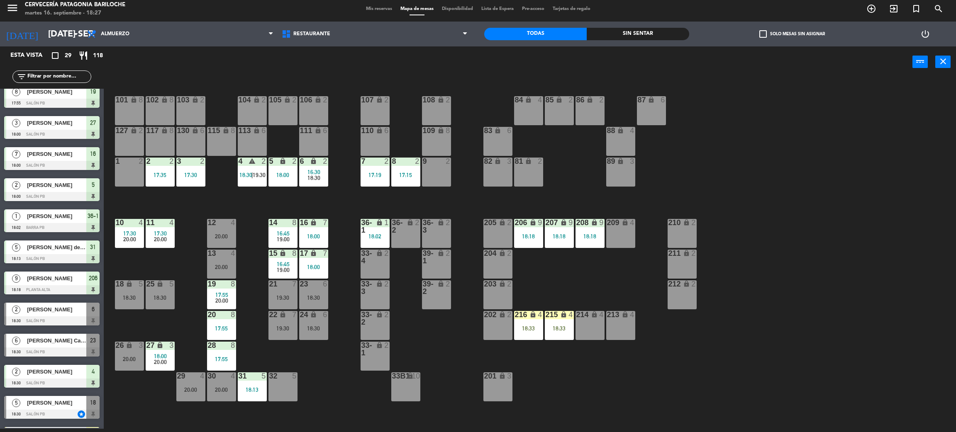
click at [523, 317] on div "lock" at bounding box center [528, 315] width 14 height 8
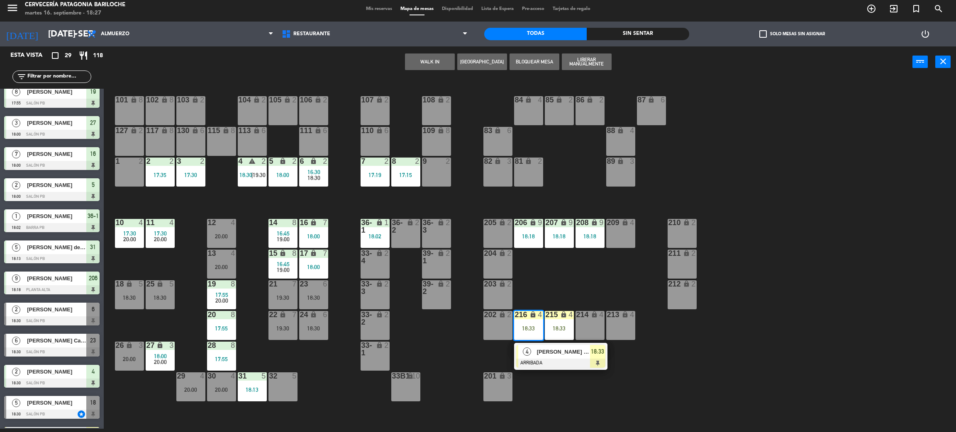
click at [536, 355] on div "[PERSON_NAME] del [PERSON_NAME]" at bounding box center [563, 352] width 54 height 14
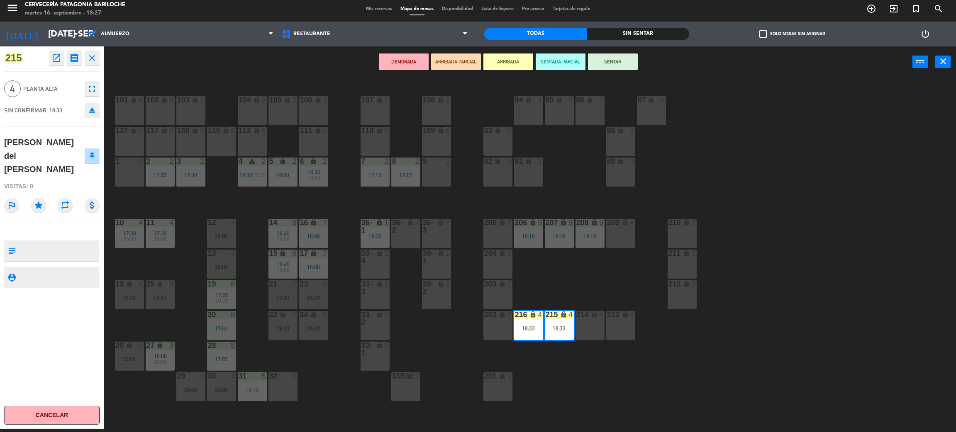
click at [613, 62] on button "SENTAR" at bounding box center [613, 62] width 50 height 17
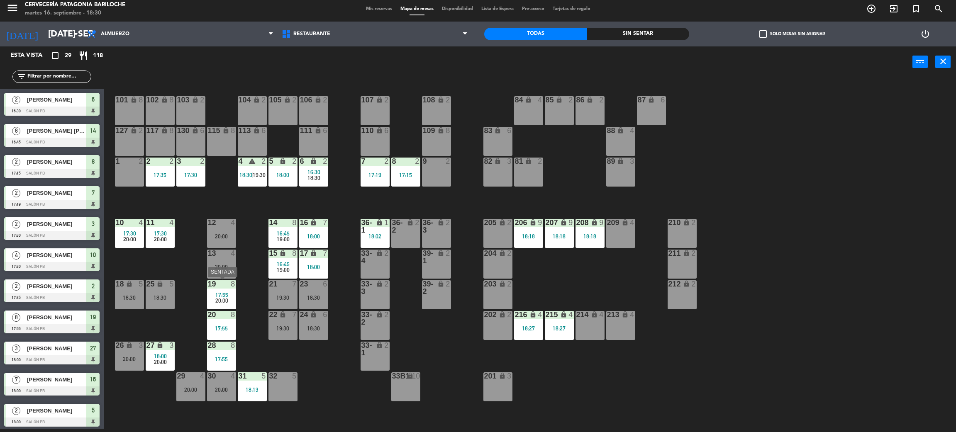
click at [220, 298] on span "20:00" at bounding box center [221, 300] width 13 height 7
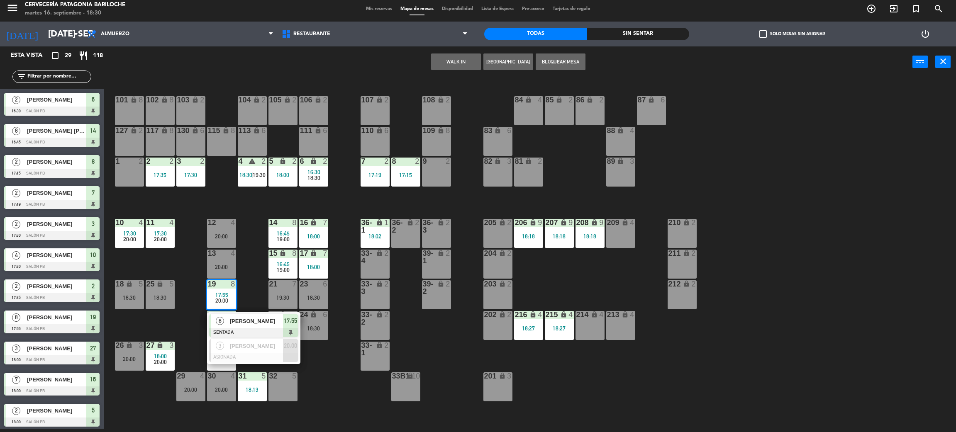
click at [247, 272] on div "101 lock 8 102 lock 8 104 lock 2 105 lock 2 106 lock 2 103 lock 2 107 lock 2 10…" at bounding box center [534, 256] width 842 height 351
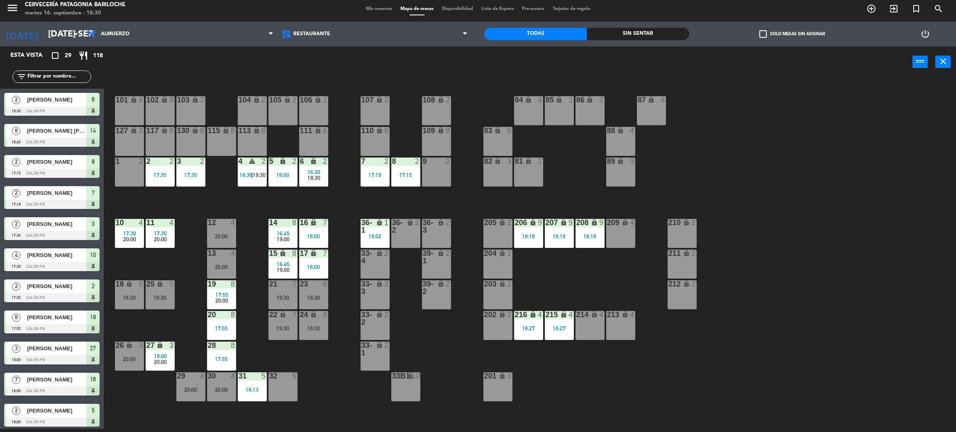
click at [250, 177] on span "18:30" at bounding box center [245, 175] width 13 height 7
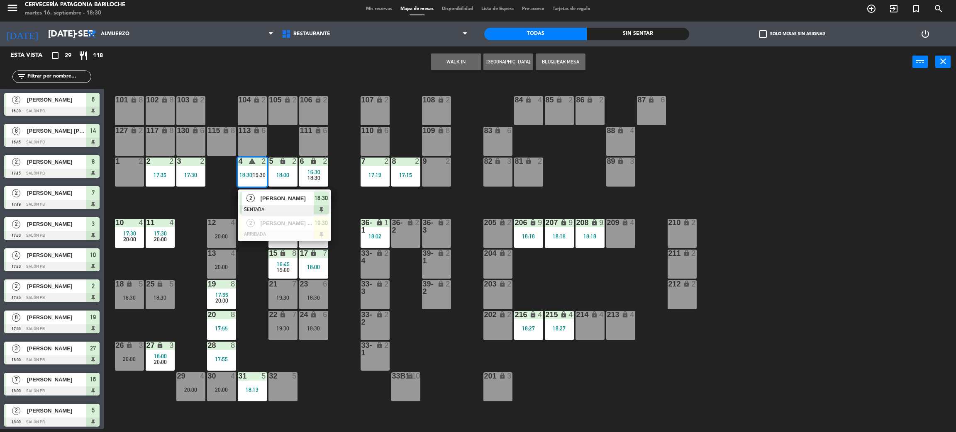
click at [386, 199] on div "101 lock 8 102 lock 8 104 lock 2 105 lock 2 106 lock 2 103 lock 2 107 lock 2 10…" at bounding box center [534, 256] width 842 height 351
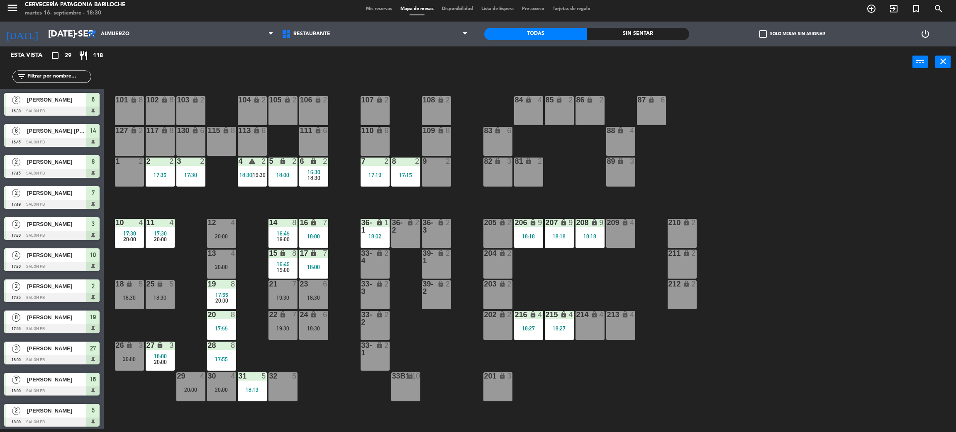
click at [193, 325] on div "101 lock 8 102 lock 8 104 lock 2 105 lock 2 106 lock 2 103 lock 2 107 lock 2 10…" at bounding box center [534, 256] width 842 height 351
drag, startPoint x: 285, startPoint y: 225, endPoint x: 290, endPoint y: 246, distance: 21.4
click at [284, 225] on div at bounding box center [283, 222] width 14 height 7
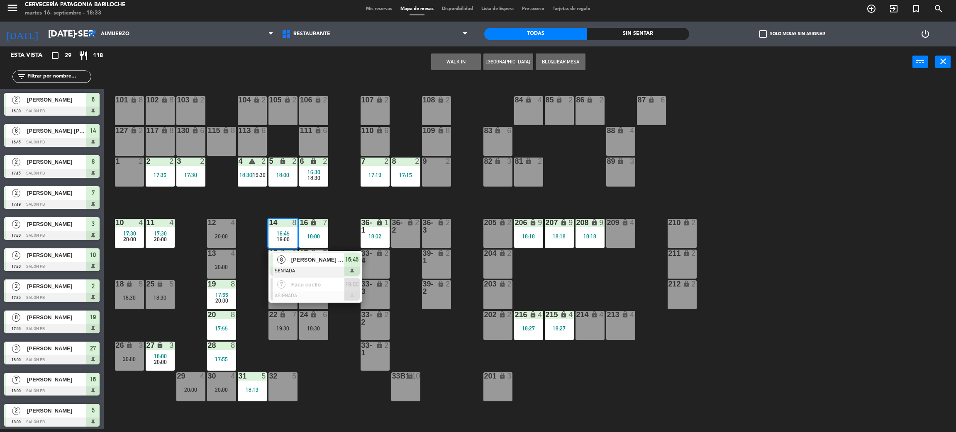
click at [322, 263] on span "[PERSON_NAME] [PERSON_NAME]" at bounding box center [317, 259] width 53 height 9
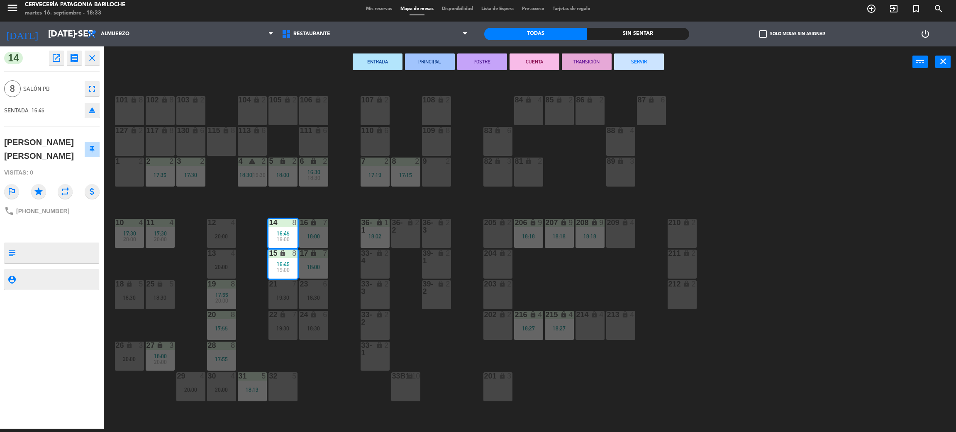
click at [647, 59] on button "SERVIR" at bounding box center [639, 62] width 50 height 17
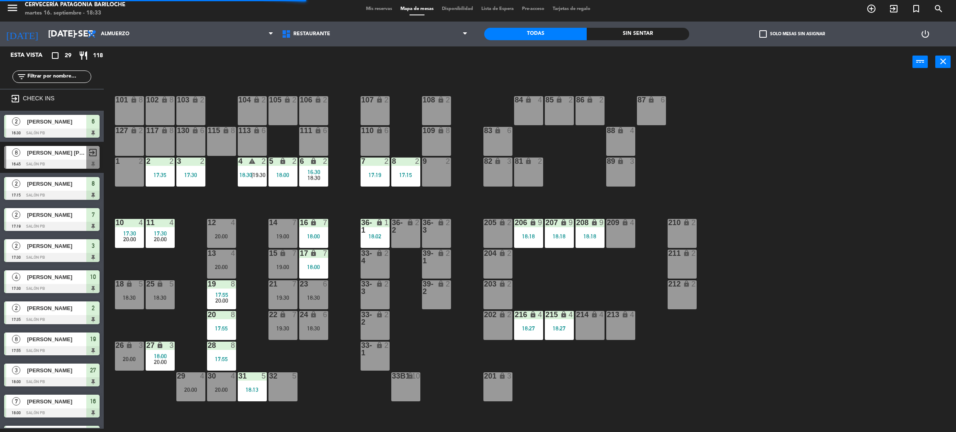
click at [328, 418] on div "101 lock 8 102 lock 8 104 lock 2 105 lock 2 106 lock 2 103 lock 2 107 lock 2 10…" at bounding box center [534, 256] width 842 height 351
click at [229, 288] on div "19 8 17:55 20:00" at bounding box center [221, 294] width 29 height 29
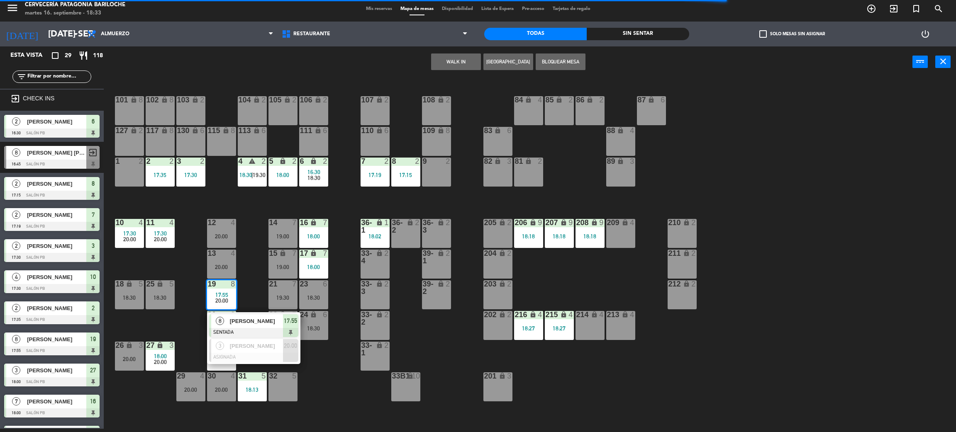
click at [252, 264] on div "101 lock 8 102 lock 8 104 lock 2 105 lock 2 106 lock 2 103 lock 2 107 lock 2 10…" at bounding box center [534, 256] width 842 height 351
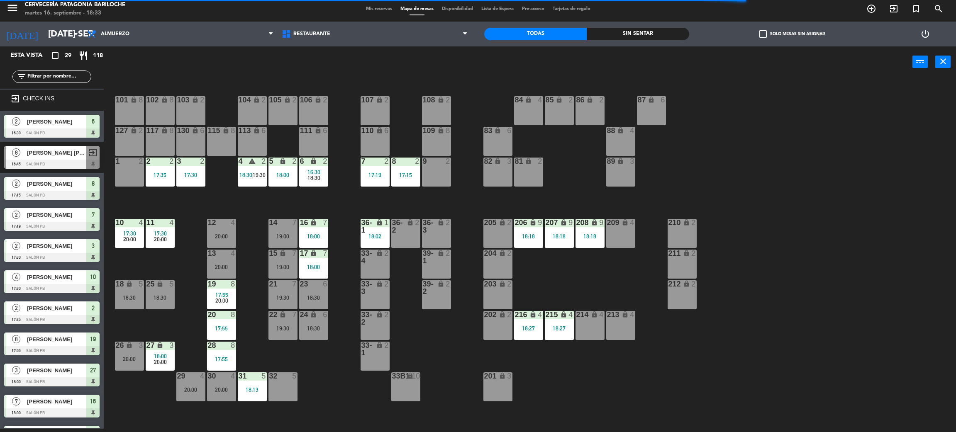
click at [226, 264] on div "20:00" at bounding box center [221, 267] width 29 height 6
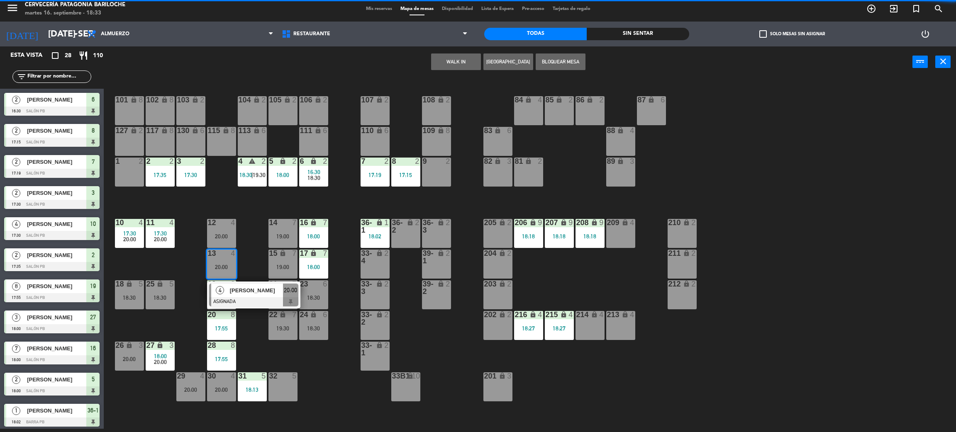
click at [255, 251] on div "101 lock 8 102 lock 8 104 lock 2 105 lock 2 106 lock 2 103 lock 2 107 lock 2 10…" at bounding box center [534, 256] width 842 height 351
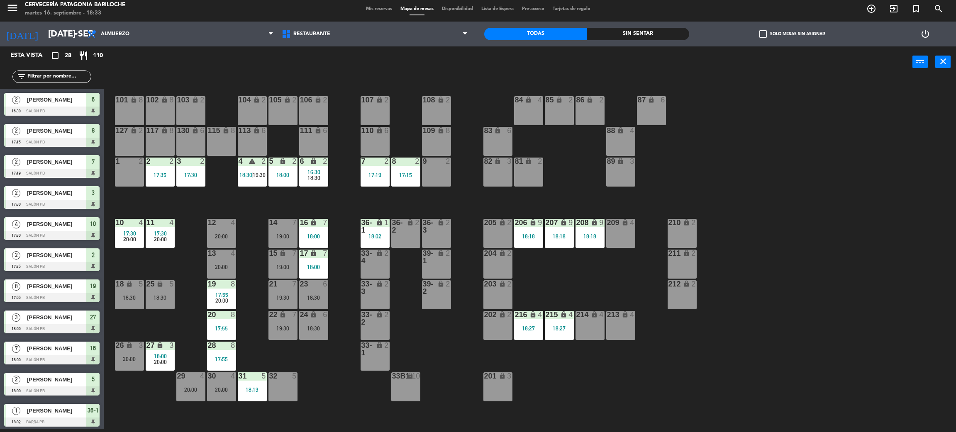
click at [313, 175] on span "18:30" at bounding box center [313, 178] width 13 height 7
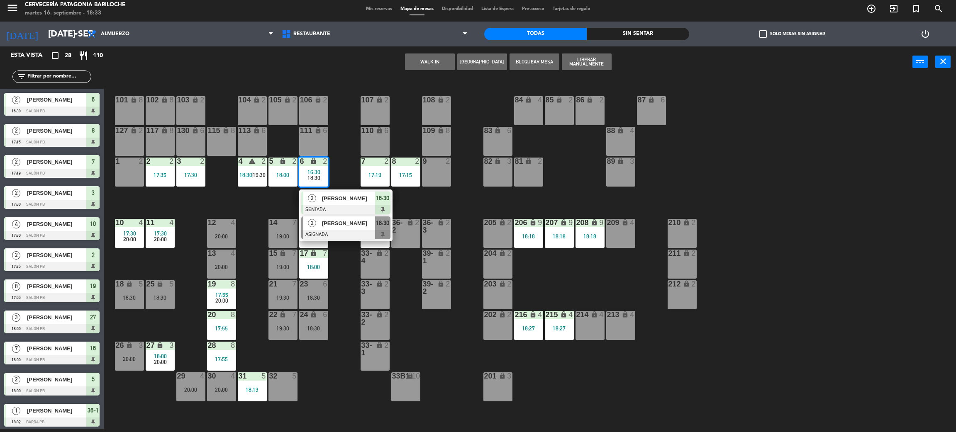
click at [350, 229] on div "[PERSON_NAME]" at bounding box center [348, 223] width 54 height 14
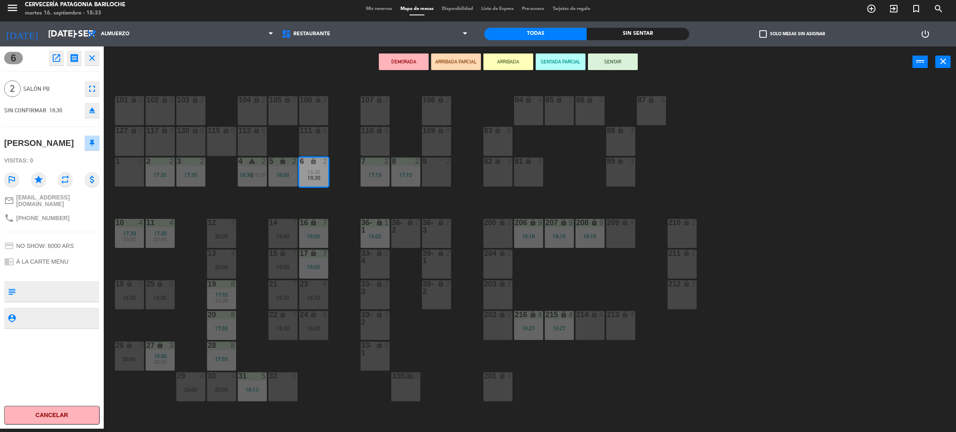
click at [437, 171] on div "9 2" at bounding box center [436, 172] width 29 height 29
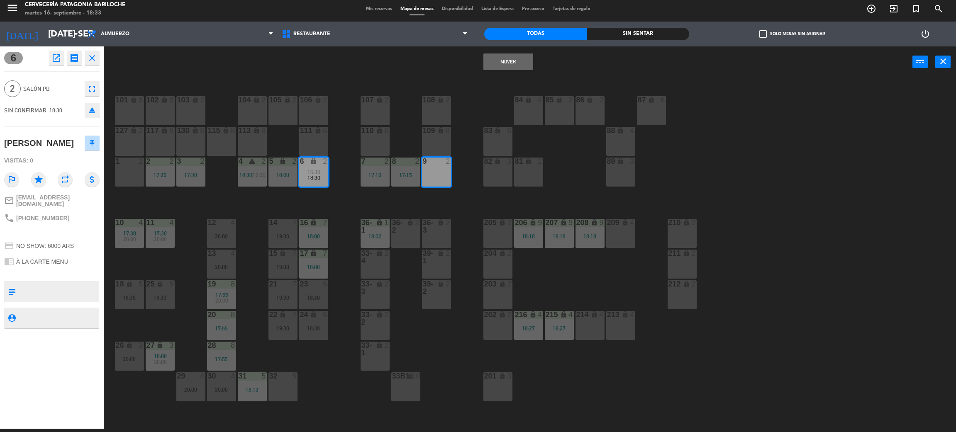
click at [518, 64] on button "Mover" at bounding box center [508, 62] width 50 height 17
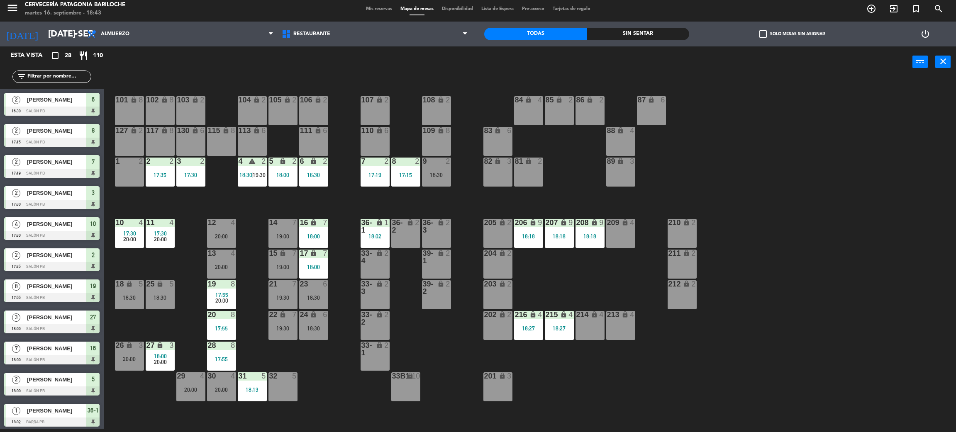
click at [344, 394] on div "101 lock 8 102 lock 8 104 lock 2 105 lock 2 106 lock 2 103 lock 2 107 lock 2 10…" at bounding box center [534, 256] width 842 height 351
click at [350, 379] on div "101 lock 8 102 lock 8 104 lock 2 105 lock 2 106 lock 2 103 lock 2 107 lock 2 10…" at bounding box center [534, 256] width 842 height 351
click at [577, 260] on div "101 lock 8 102 lock 8 104 lock 2 105 lock 2 106 lock 2 103 lock 2 107 lock 2 10…" at bounding box center [534, 256] width 842 height 351
click at [554, 322] on div "215 lock 4 18:27" at bounding box center [559, 325] width 29 height 29
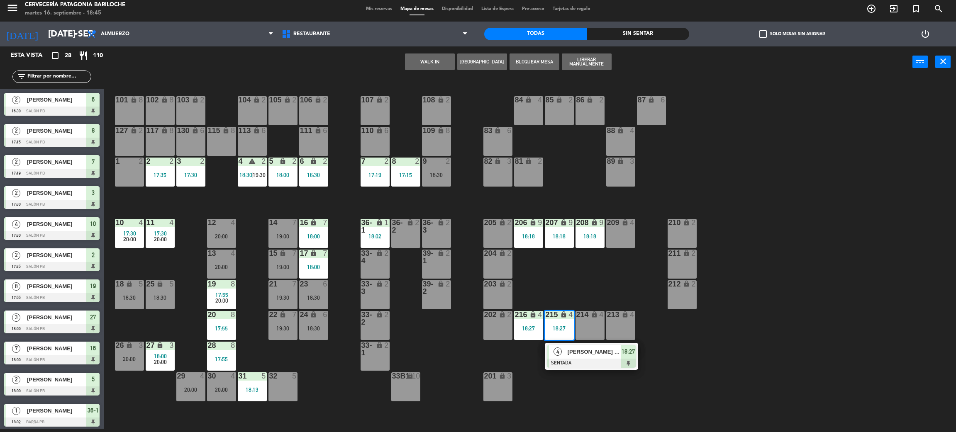
drag, startPoint x: 555, startPoint y: 276, endPoint x: 604, endPoint y: 218, distance: 75.9
click at [558, 276] on div "101 lock 8 102 lock 8 104 lock 2 105 lock 2 106 lock 2 103 lock 2 107 lock 2 10…" at bounding box center [534, 256] width 842 height 351
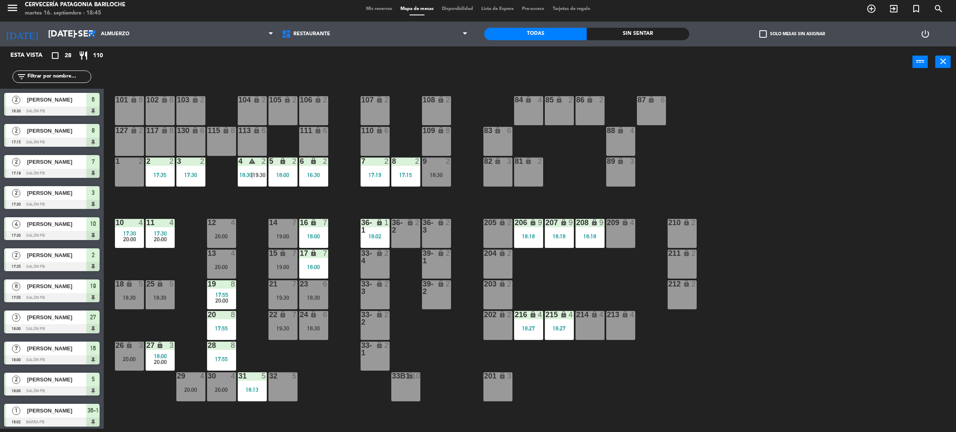
click at [596, 230] on div "208 lock 9 18:18" at bounding box center [589, 233] width 29 height 29
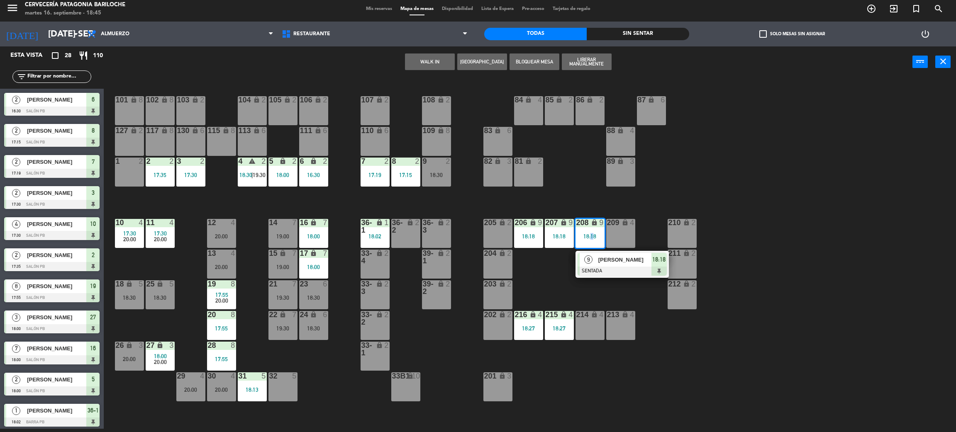
drag, startPoint x: 589, startPoint y: 202, endPoint x: 583, endPoint y: 204, distance: 6.0
click at [584, 204] on div "101 lock 8 102 lock 8 104 lock 2 105 lock 2 106 lock 2 103 lock 2 107 lock 2 10…" at bounding box center [534, 256] width 842 height 351
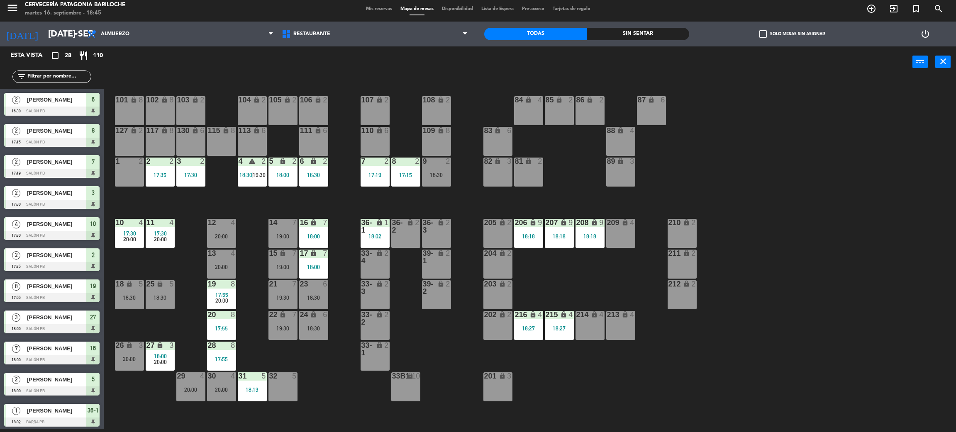
click at [586, 319] on div "214 lock 4" at bounding box center [589, 325] width 29 height 29
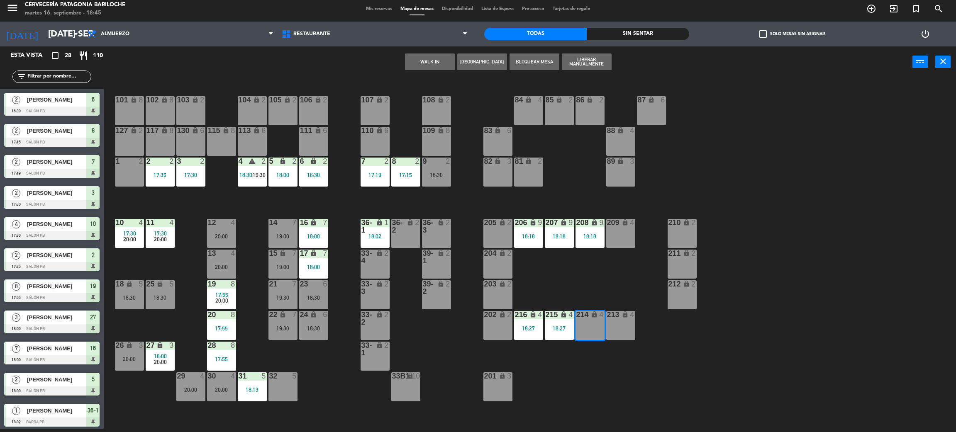
click at [621, 328] on div "213 lock 4" at bounding box center [620, 325] width 29 height 29
drag, startPoint x: 603, startPoint y: 408, endPoint x: 613, endPoint y: 392, distance: 18.6
click at [607, 404] on div "101 lock 8 102 lock 8 104 lock 2 105 lock 2 106 lock 2 103 lock 2 107 lock 2 10…" at bounding box center [534, 256] width 842 height 351
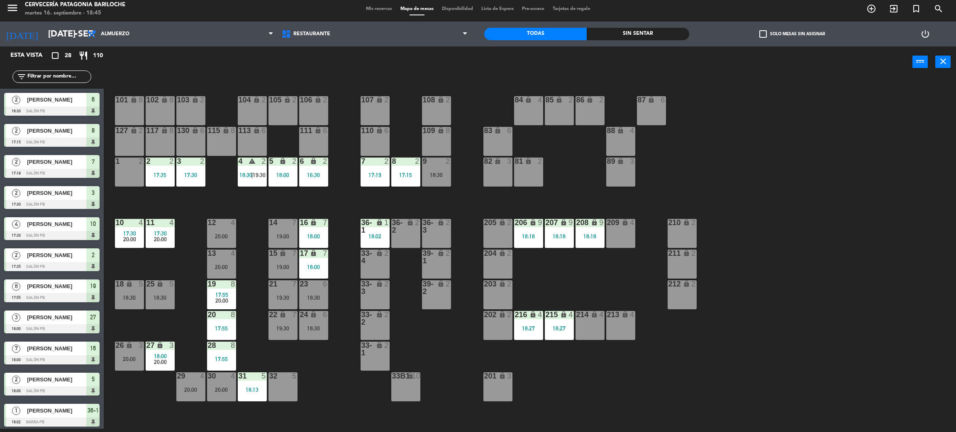
click at [620, 324] on div "213 lock 4" at bounding box center [620, 325] width 29 height 29
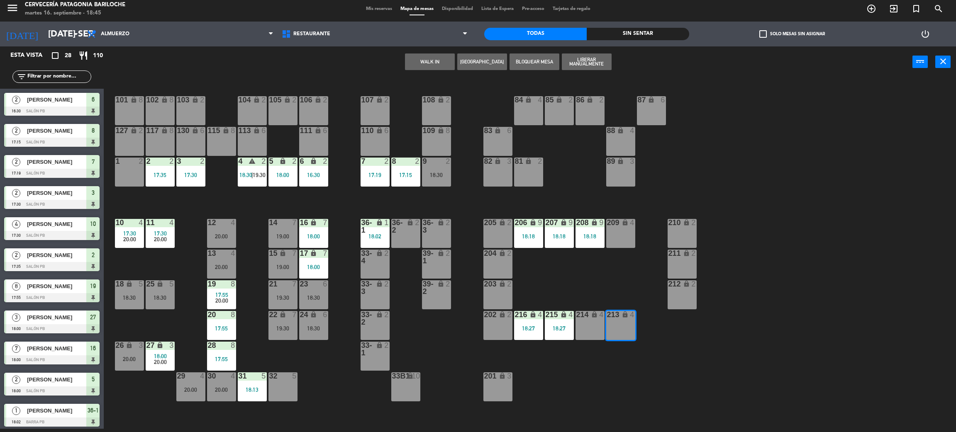
click at [596, 333] on div "214 lock 4" at bounding box center [589, 325] width 29 height 29
click at [442, 59] on button "WALK IN" at bounding box center [430, 62] width 50 height 17
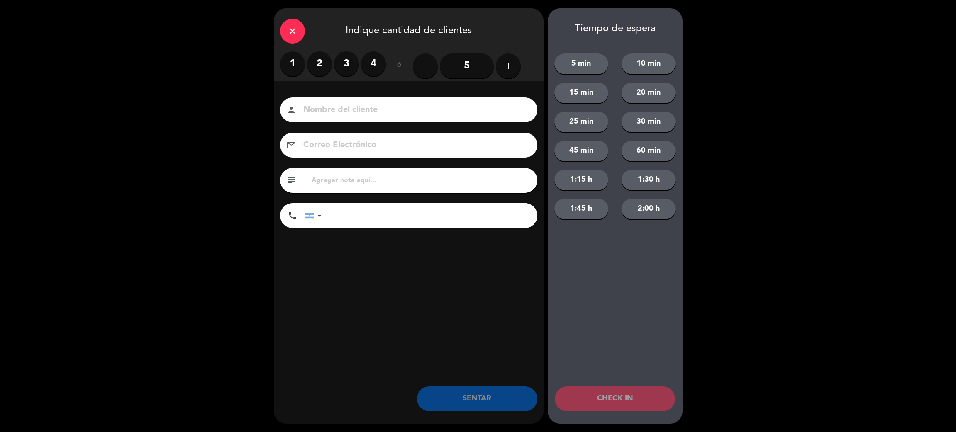
click at [375, 57] on label "4" at bounding box center [373, 63] width 25 height 25
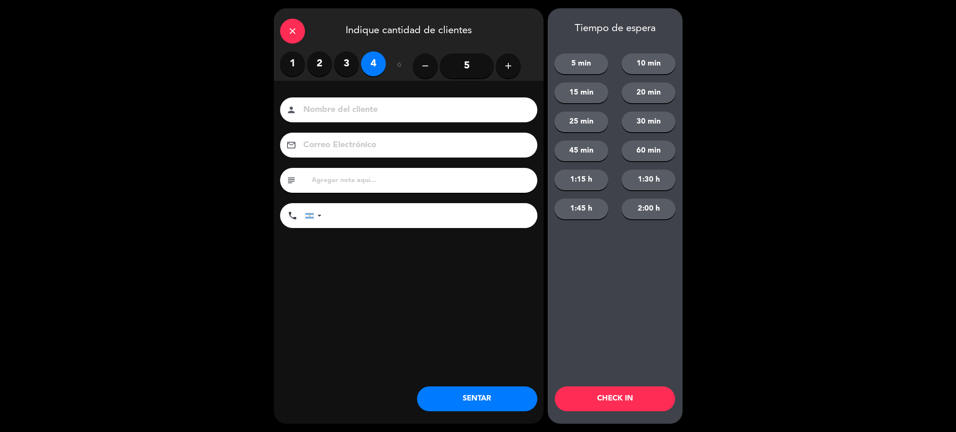
click at [390, 108] on input at bounding box center [414, 110] width 224 height 15
type input "[PERSON_NAME]"
type input "1130081980"
click at [491, 395] on button "SENTAR" at bounding box center [477, 399] width 120 height 25
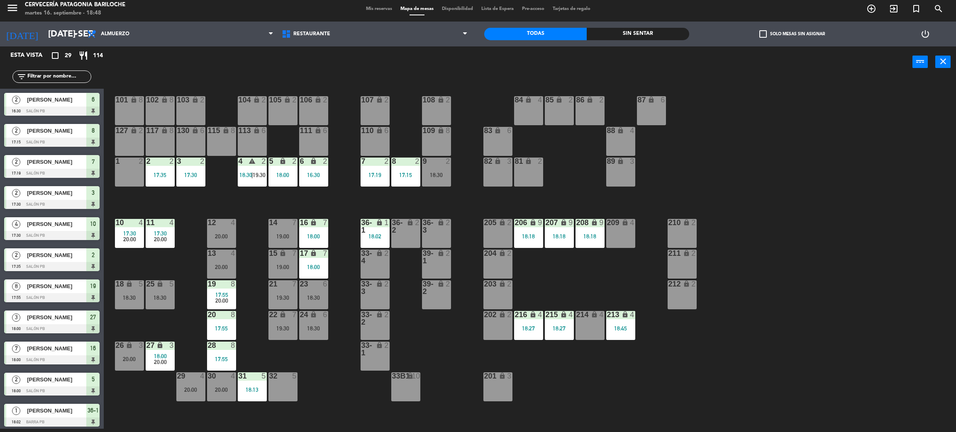
click at [341, 399] on div "101 lock 8 102 lock 8 104 lock 2 105 lock 2 106 lock 2 103 lock 2 107 lock 2 10…" at bounding box center [534, 256] width 842 height 351
drag, startPoint x: 596, startPoint y: 421, endPoint x: 583, endPoint y: 420, distance: 12.9
click at [591, 421] on div "101 lock 8 102 lock 8 104 lock 2 105 lock 2 106 lock 2 103 lock 2 107 lock 2 10…" at bounding box center [534, 256] width 842 height 351
click at [161, 295] on div "18:30" at bounding box center [160, 298] width 29 height 6
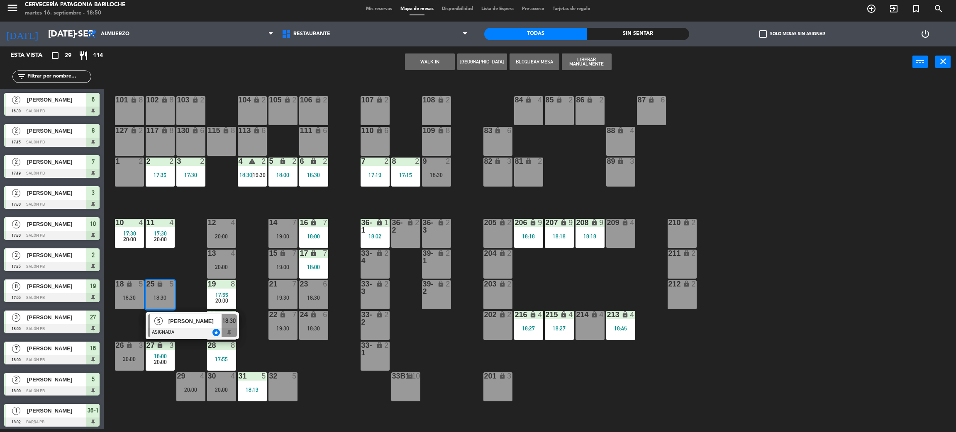
click at [168, 261] on div "101 lock 8 102 lock 8 104 lock 2 105 lock 2 106 lock 2 103 lock 2 107 lock 2 10…" at bounding box center [534, 256] width 842 height 351
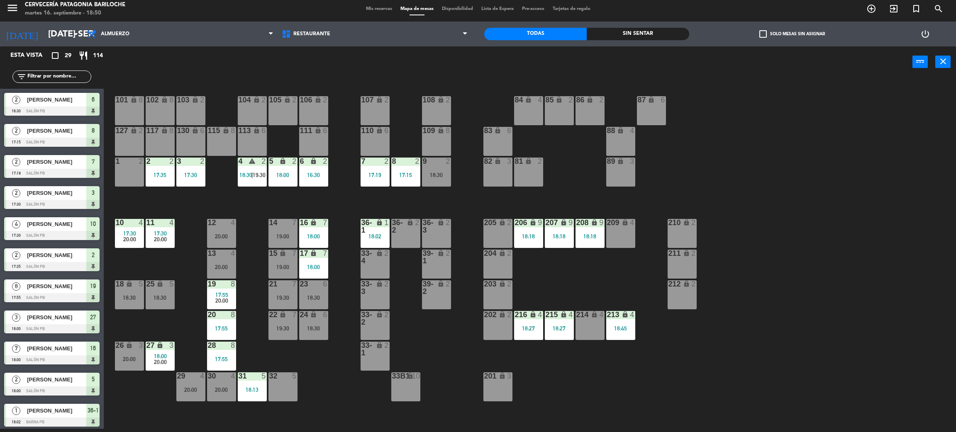
click at [222, 228] on div "12 4 20:00" at bounding box center [221, 233] width 29 height 29
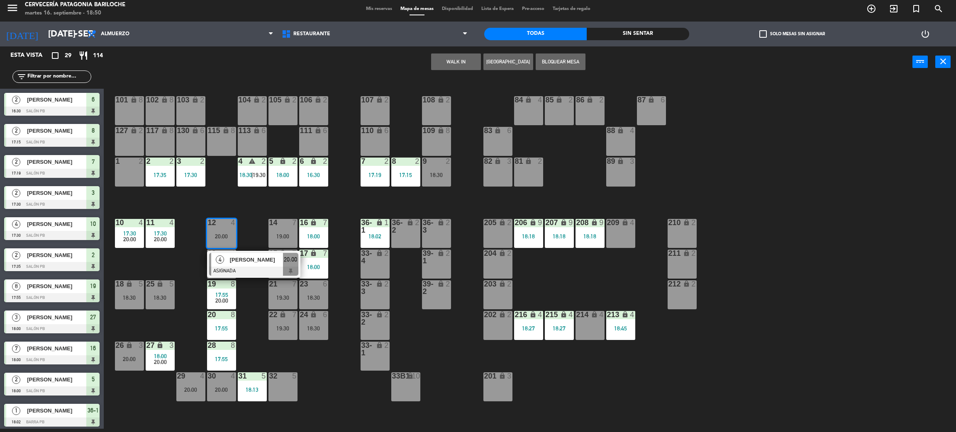
click at [226, 190] on div "101 lock 8 102 lock 8 104 lock 2 105 lock 2 106 lock 2 103 lock 2 107 lock 2 10…" at bounding box center [534, 256] width 842 height 351
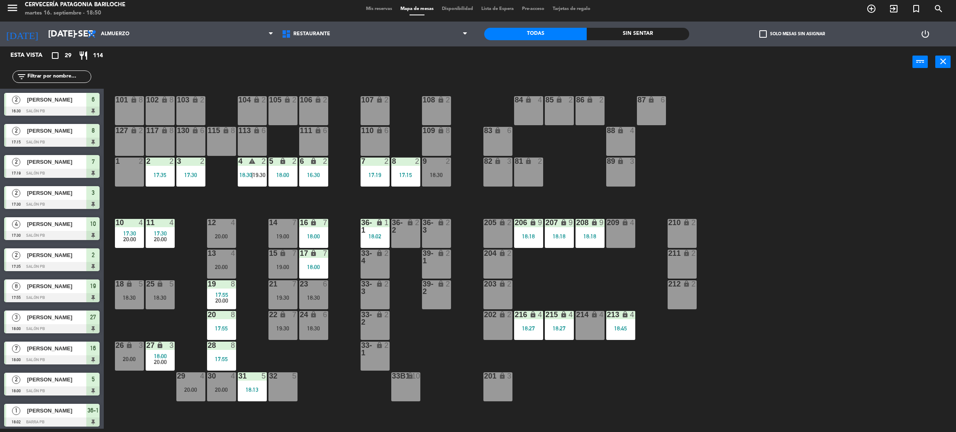
click at [170, 332] on div "101 lock 8 102 lock 8 104 lock 2 105 lock 2 106 lock 2 103 lock 2 107 lock 2 10…" at bounding box center [534, 256] width 842 height 351
click at [334, 406] on div "101 lock 8 102 lock 8 104 lock 2 105 lock 2 106 lock 2 103 lock 2 107 lock 2 10…" at bounding box center [534, 256] width 842 height 351
click at [176, 299] on div "101 lock 8 102 lock 8 104 lock 2 105 lock 2 106 lock 2 103 lock 2 107 lock 2 10…" at bounding box center [534, 256] width 842 height 351
click at [169, 298] on div "18:30" at bounding box center [160, 298] width 29 height 6
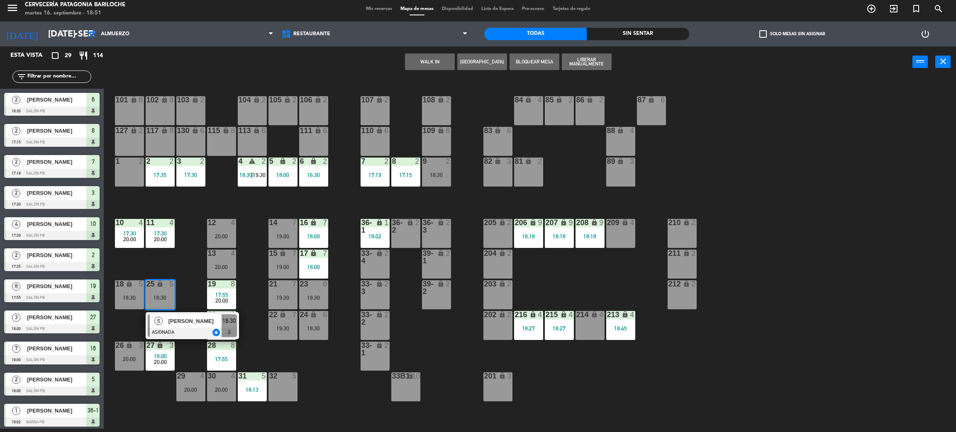
click at [185, 331] on div at bounding box center [192, 332] width 89 height 9
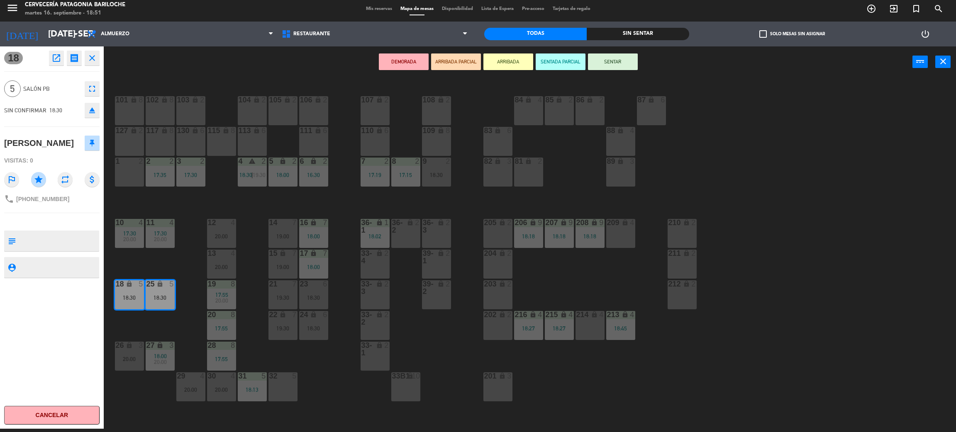
click at [616, 66] on button "SENTAR" at bounding box center [613, 62] width 50 height 17
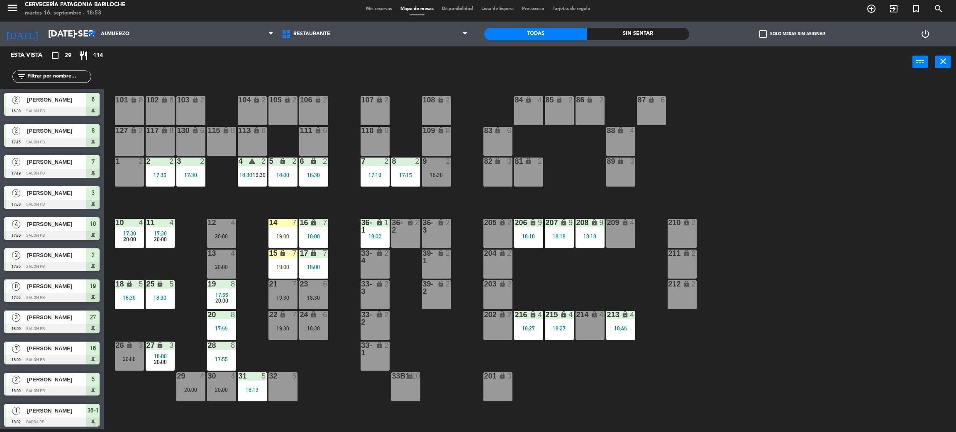
click at [287, 382] on div "32 5" at bounding box center [282, 386] width 29 height 29
click at [453, 58] on button "WALK IN" at bounding box center [456, 62] width 50 height 17
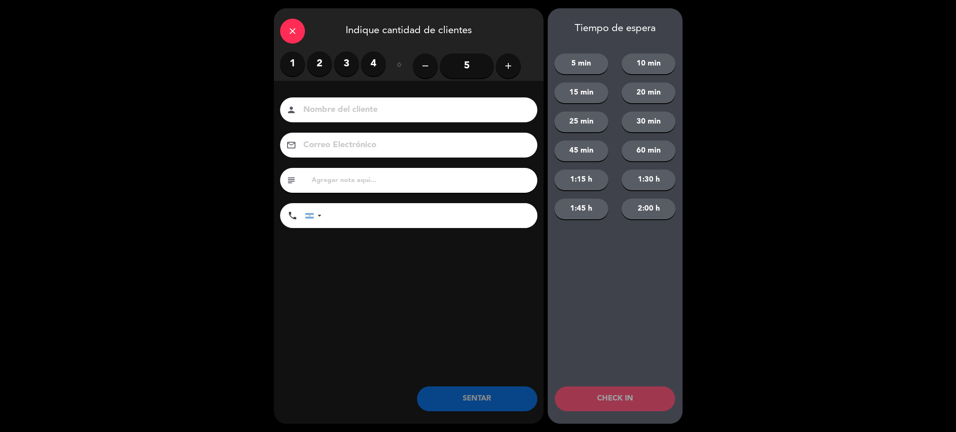
click at [469, 71] on input "5" at bounding box center [467, 66] width 54 height 25
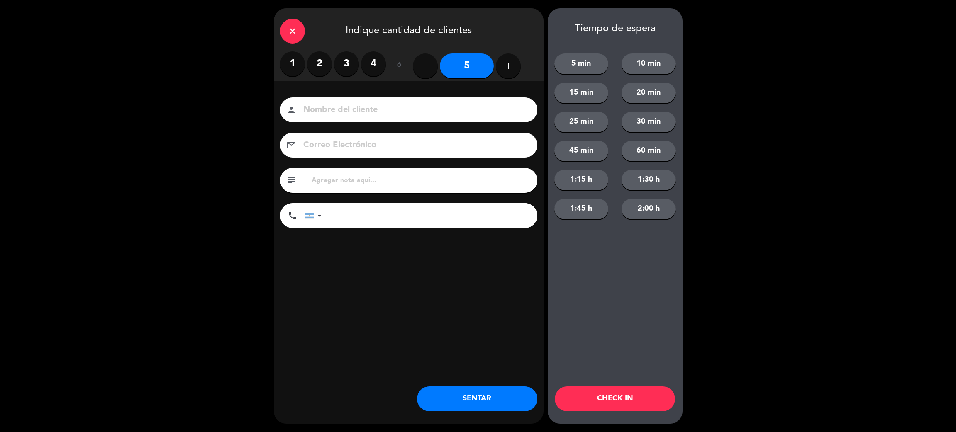
click at [471, 108] on input at bounding box center [414, 110] width 224 height 15
type input "[PERSON_NAME]"
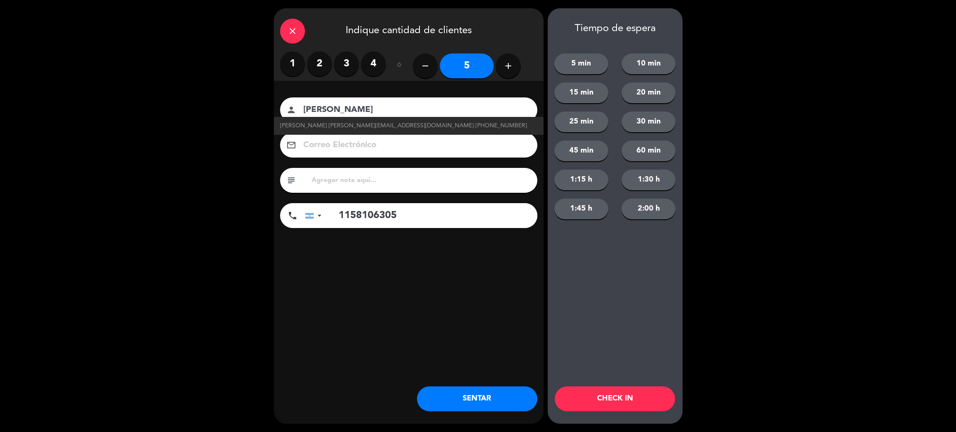
type input "1158106305"
click at [481, 392] on button "SENTAR" at bounding box center [477, 399] width 120 height 25
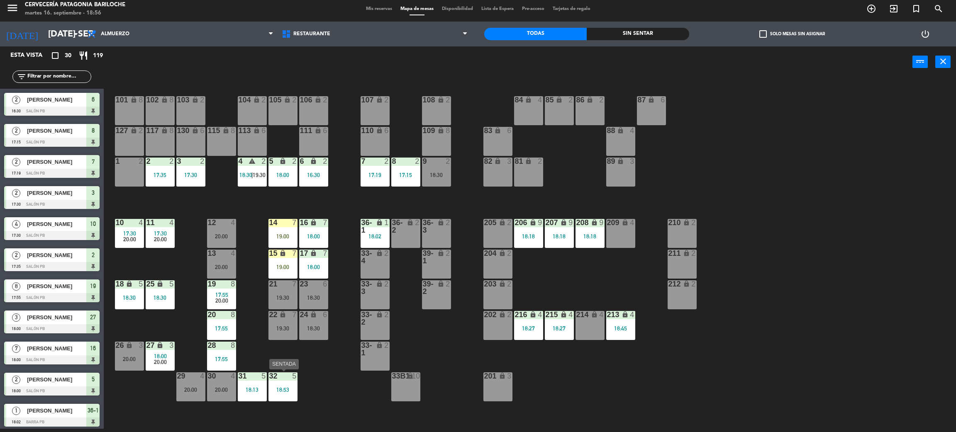
click at [292, 381] on div "32 5 18:53" at bounding box center [282, 386] width 29 height 29
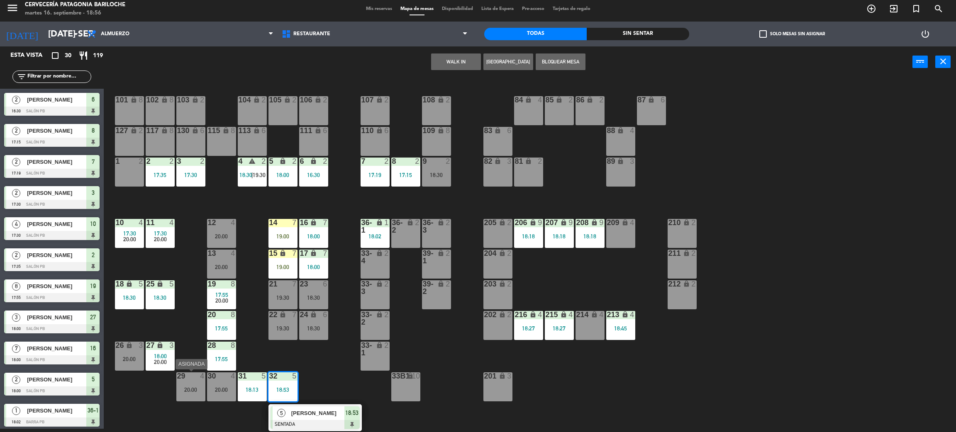
click at [186, 387] on div "20:00" at bounding box center [190, 390] width 29 height 6
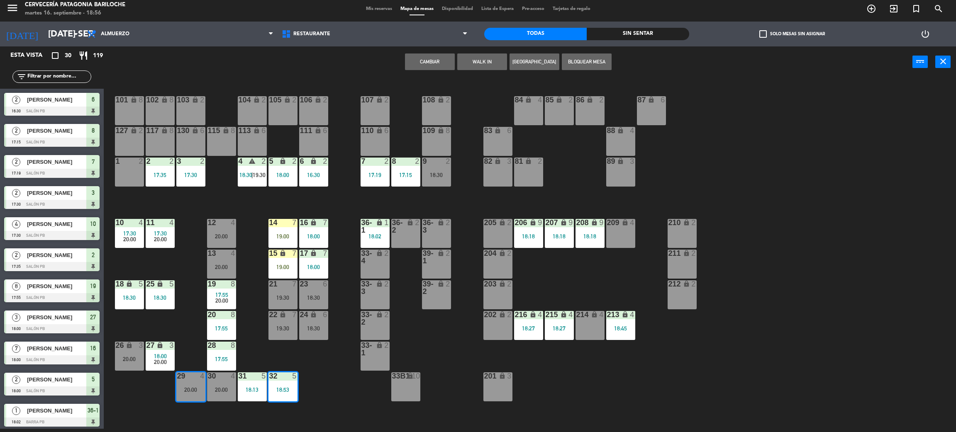
click at [429, 62] on button "Cambiar" at bounding box center [430, 62] width 50 height 17
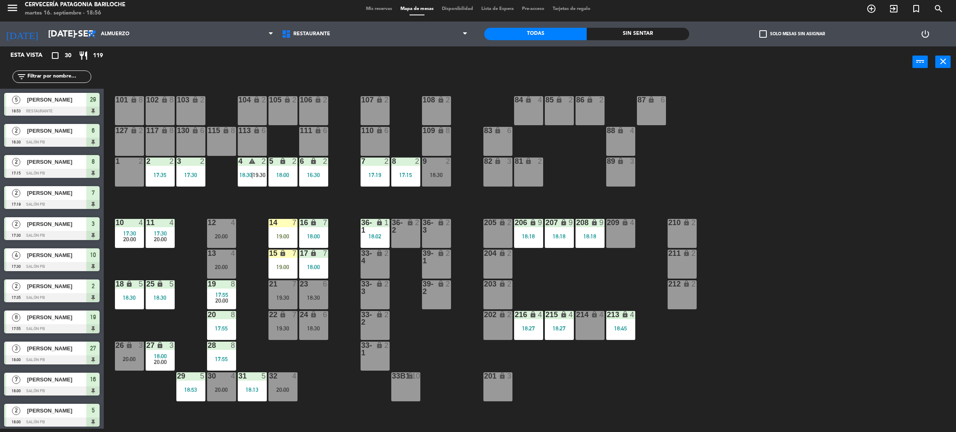
click at [325, 393] on div "101 lock 8 102 lock 8 104 lock 2 105 lock 2 106 lock 2 103 lock 2 107 lock 2 10…" at bounding box center [534, 256] width 842 height 351
click at [292, 229] on div "14 7 19:00" at bounding box center [282, 233] width 29 height 29
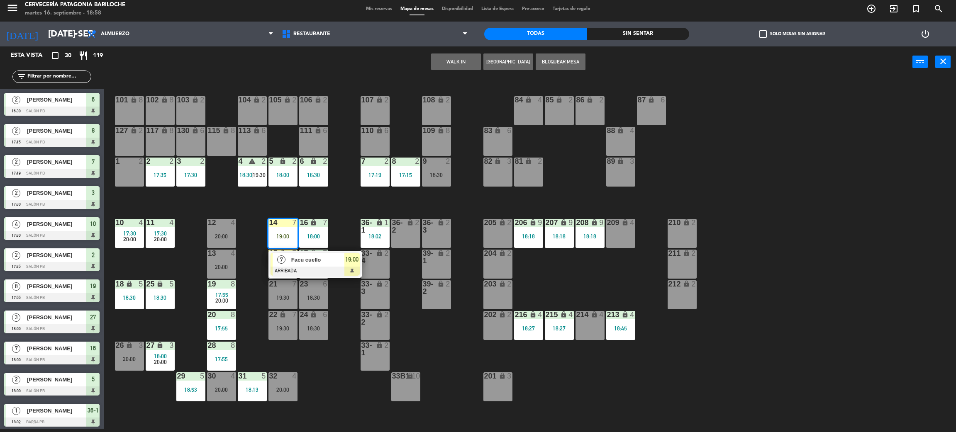
click at [349, 209] on div "101 lock 8 102 lock 8 104 lock 2 105 lock 2 106 lock 2 103 lock 2 107 lock 2 10…" at bounding box center [534, 256] width 842 height 351
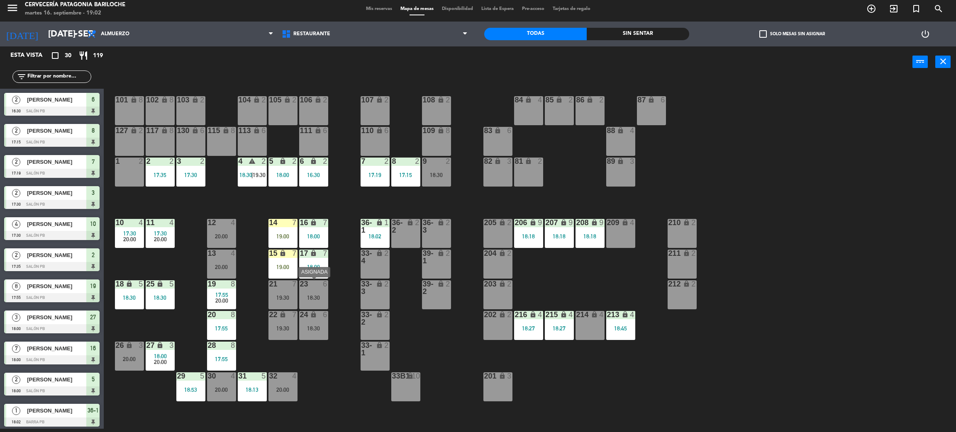
click at [300, 295] on div "18:30" at bounding box center [313, 298] width 29 height 6
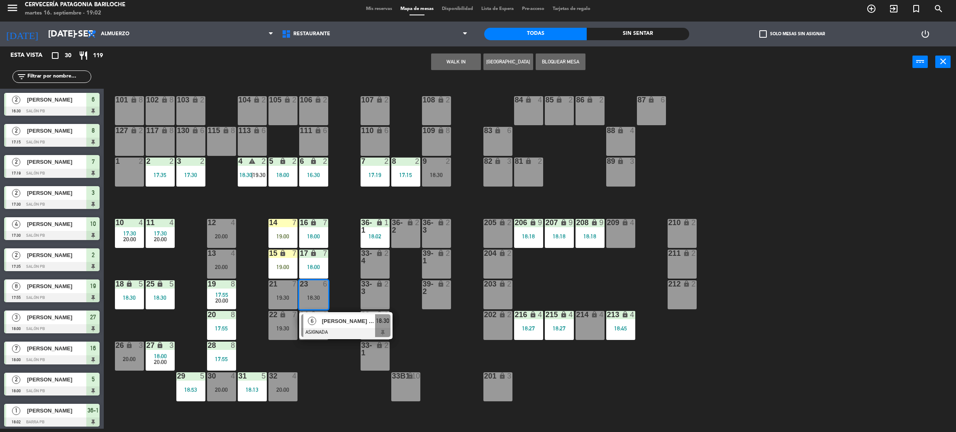
click at [346, 325] on span "[PERSON_NAME] Carolina [PERSON_NAME]" at bounding box center [348, 321] width 53 height 9
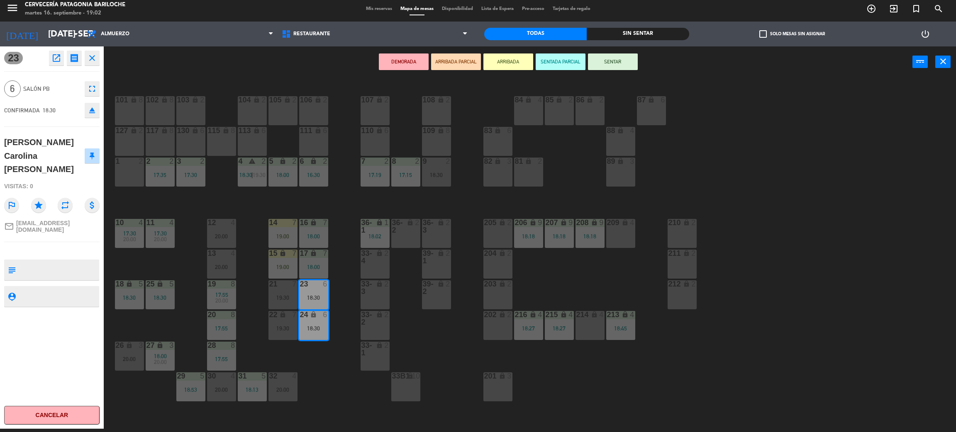
click at [353, 377] on div "101 lock 8 102 lock 8 104 lock 2 105 lock 2 106 lock 2 103 lock 2 107 lock 2 10…" at bounding box center [534, 256] width 842 height 351
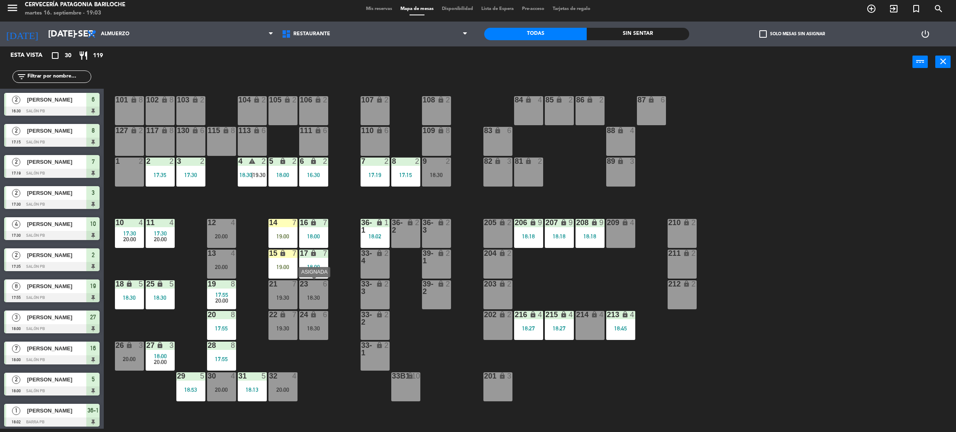
click at [311, 295] on div "18:30" at bounding box center [313, 298] width 29 height 6
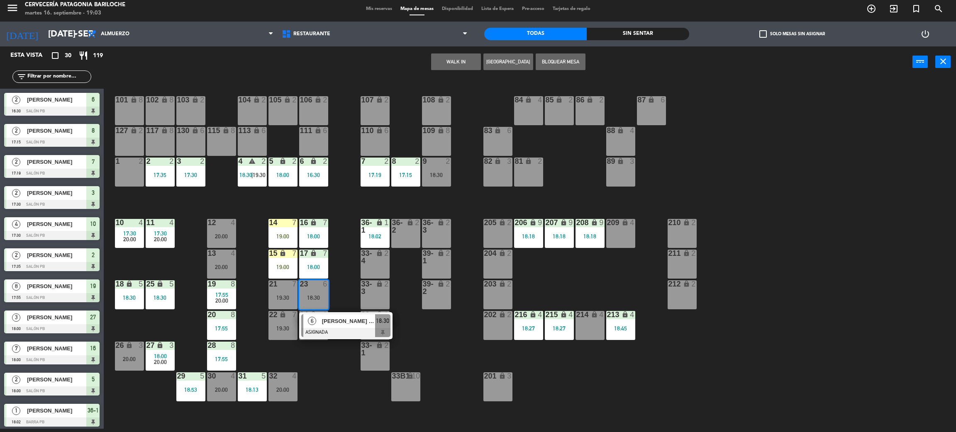
click at [341, 331] on div at bounding box center [345, 332] width 89 height 9
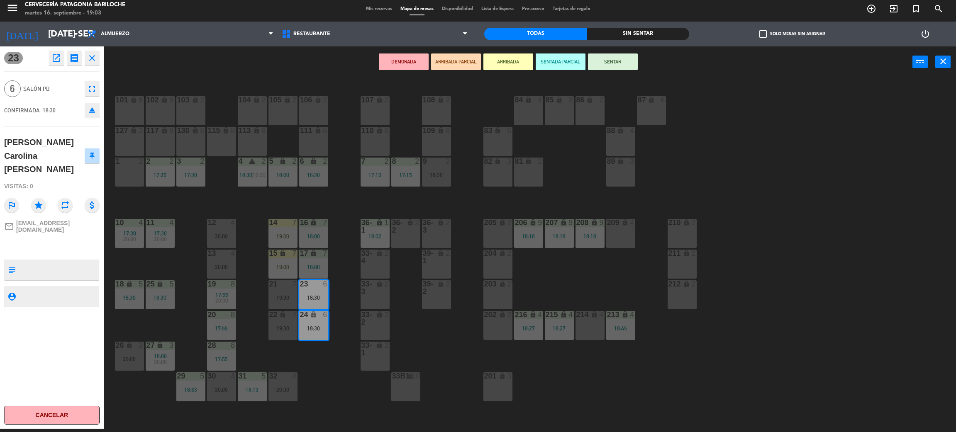
click at [349, 361] on div "101 lock 8 102 lock 8 104 lock 2 105 lock 2 106 lock 2 103 lock 2 107 lock 2 10…" at bounding box center [534, 256] width 842 height 351
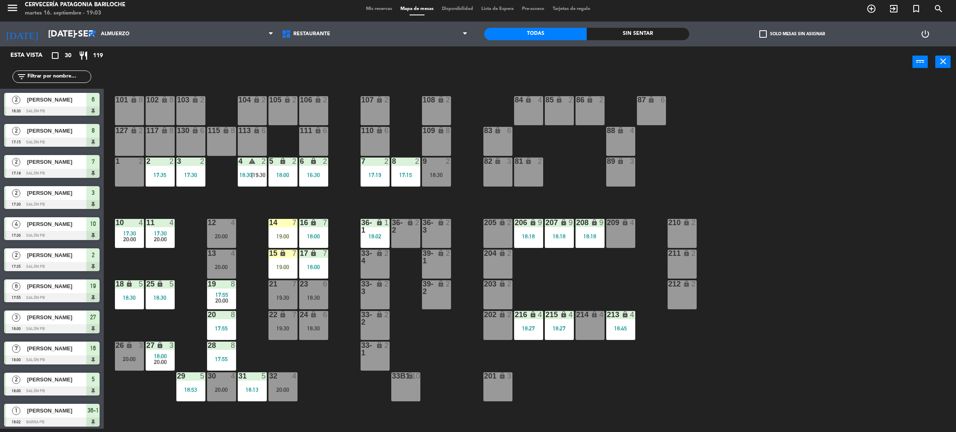
click at [348, 369] on div "101 lock 8 102 lock 8 104 lock 2 105 lock 2 106 lock 2 103 lock 2 107 lock 2 10…" at bounding box center [534, 256] width 842 height 351
click at [143, 200] on div "101 lock 8 102 lock 8 104 lock 2 105 lock 2 106 lock 2 103 lock 2 107 lock 2 10…" at bounding box center [534, 256] width 842 height 351
click at [118, 154] on div "127 lock 2" at bounding box center [129, 141] width 29 height 29
click at [189, 188] on div "101 lock 8 102 lock 8 104 lock 2 105 lock 2 106 lock 2 103 lock 2 107 lock 2 10…" at bounding box center [534, 256] width 842 height 351
click at [128, 173] on div "1 2" at bounding box center [129, 172] width 29 height 29
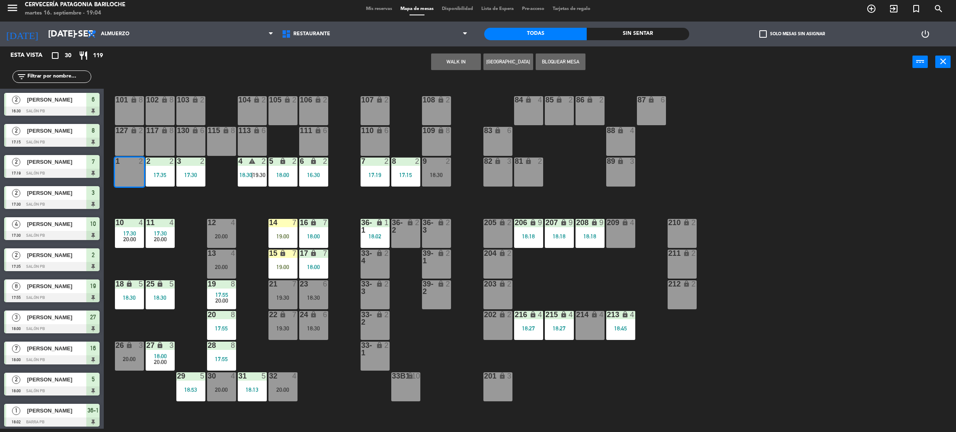
click at [441, 56] on button "WALK IN" at bounding box center [456, 62] width 50 height 17
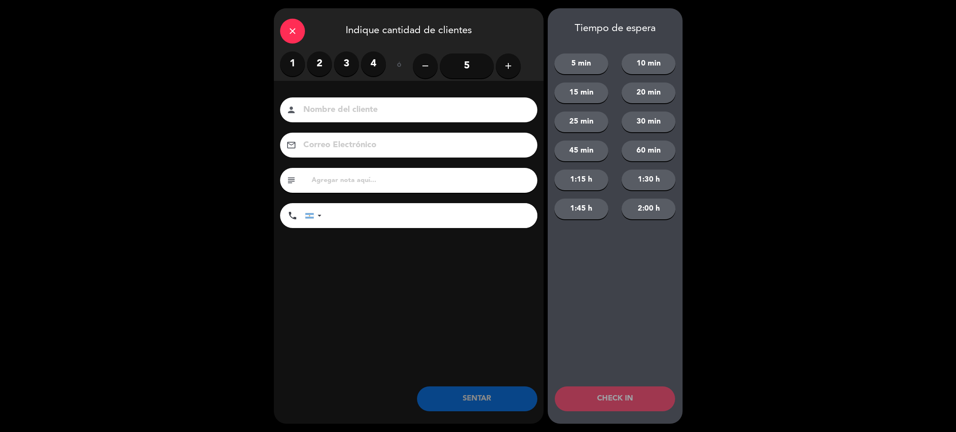
click at [322, 66] on label "2" at bounding box center [319, 63] width 25 height 25
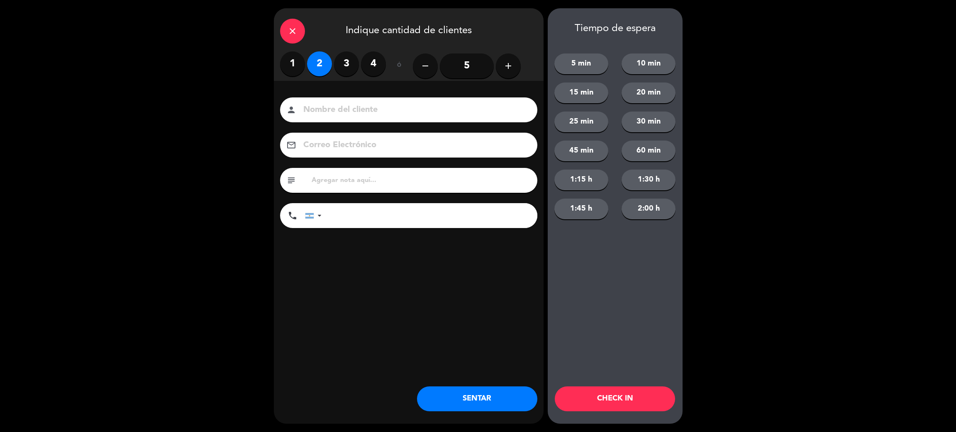
click at [349, 116] on input at bounding box center [414, 110] width 224 height 15
drag, startPoint x: 361, startPoint y: 109, endPoint x: 378, endPoint y: 81, distance: 32.7
click at [360, 109] on input at bounding box center [414, 110] width 224 height 15
type input "[PERSON_NAME]"
click at [353, 225] on input "tel" at bounding box center [433, 215] width 207 height 25
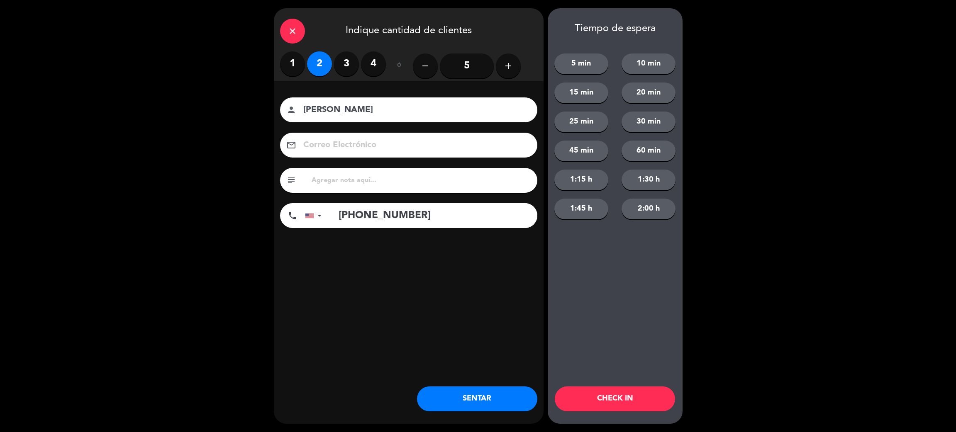
type input "[PHONE_NUMBER]"
click at [460, 392] on button "SENTAR" at bounding box center [477, 399] width 120 height 25
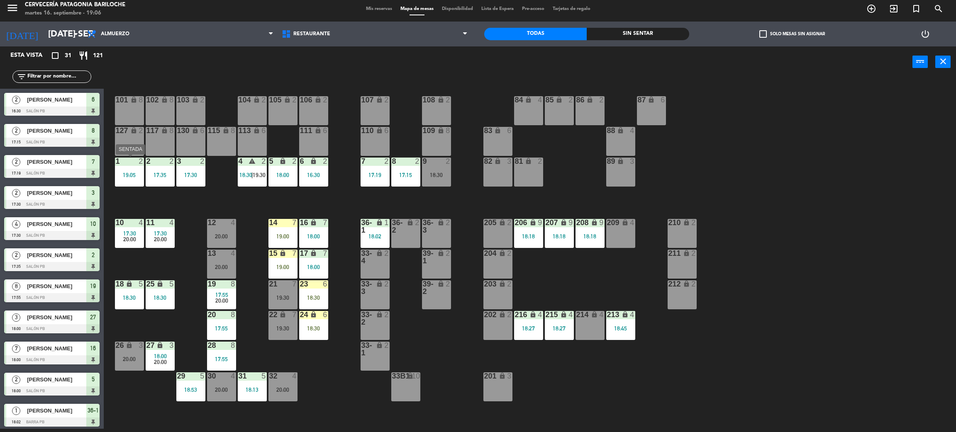
click at [124, 168] on div "1 2 19:05" at bounding box center [129, 172] width 29 height 29
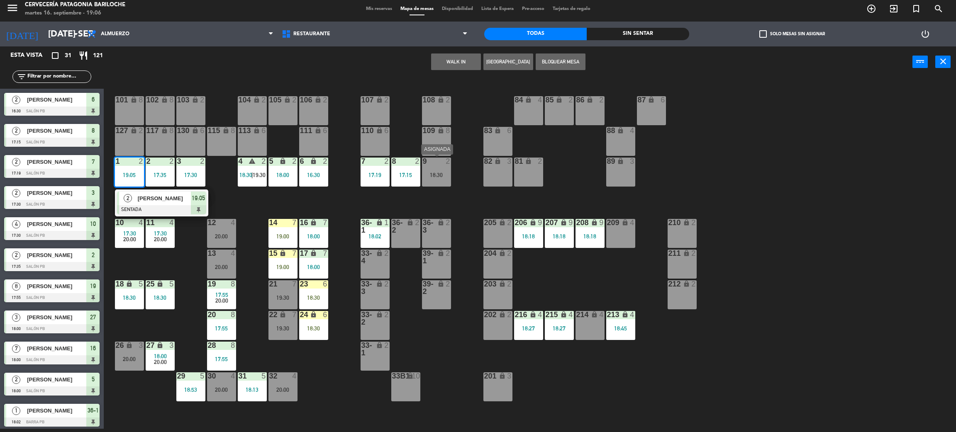
click at [435, 161] on div at bounding box center [436, 161] width 14 height 7
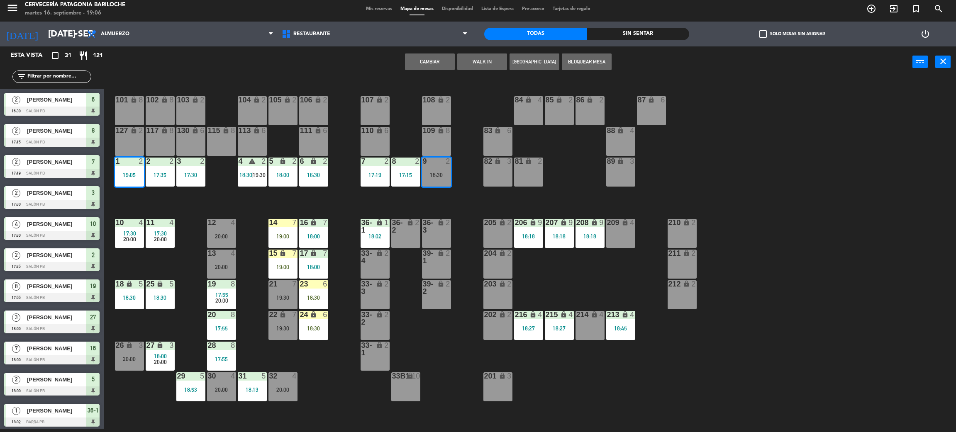
click at [441, 59] on button "Cambiar" at bounding box center [430, 62] width 50 height 17
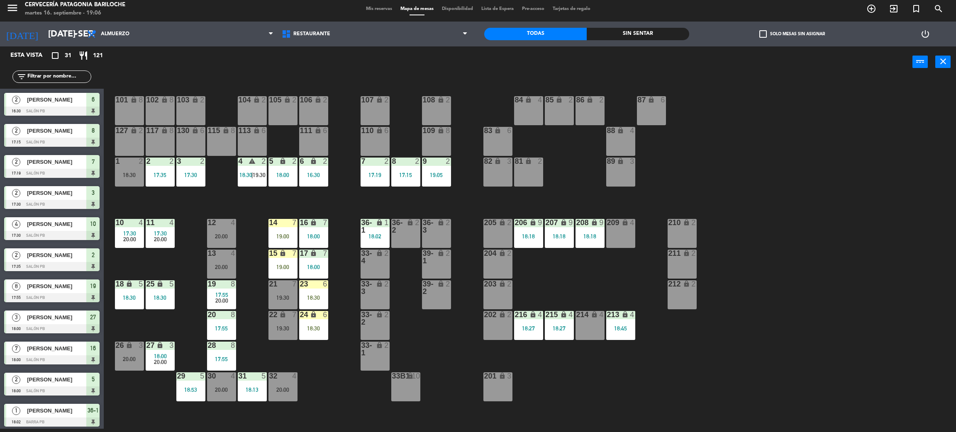
click at [311, 295] on div "18:30" at bounding box center [313, 298] width 29 height 6
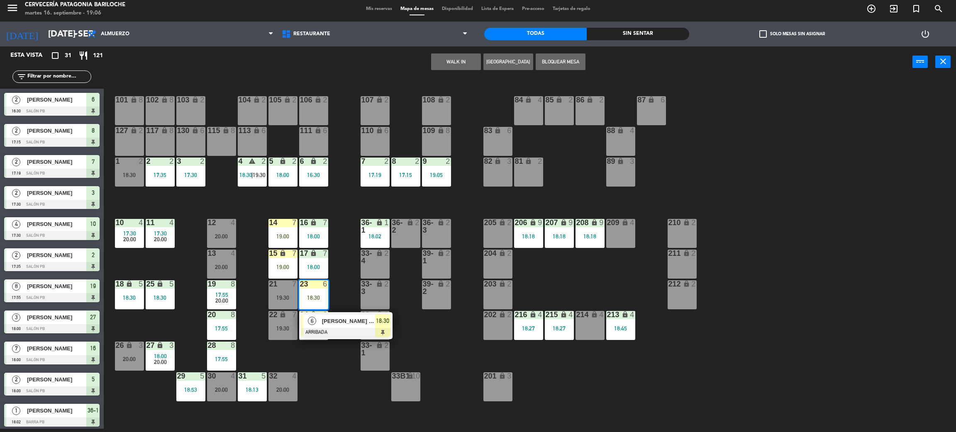
click at [342, 317] on span "[PERSON_NAME] Carolina [PERSON_NAME]" at bounding box center [348, 321] width 53 height 9
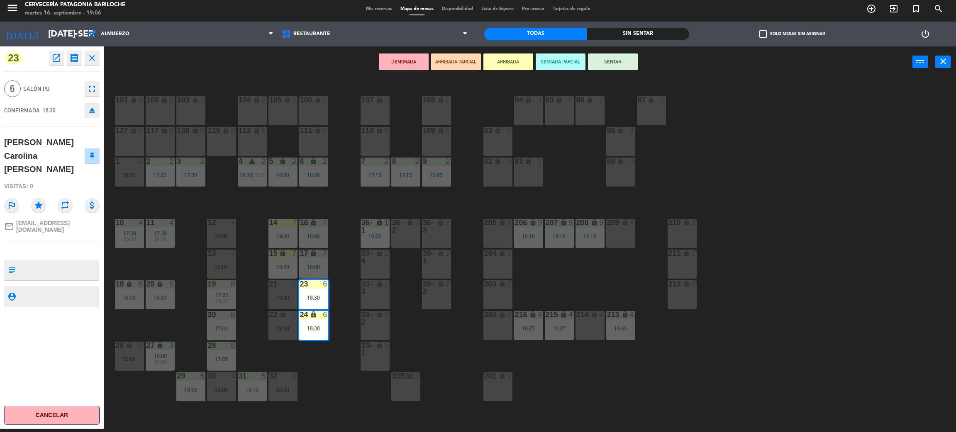
click at [300, 205] on div "101 lock 8 102 lock 8 104 lock 2 105 lock 2 106 lock 2 103 lock 2 107 lock 2 10…" at bounding box center [534, 256] width 842 height 351
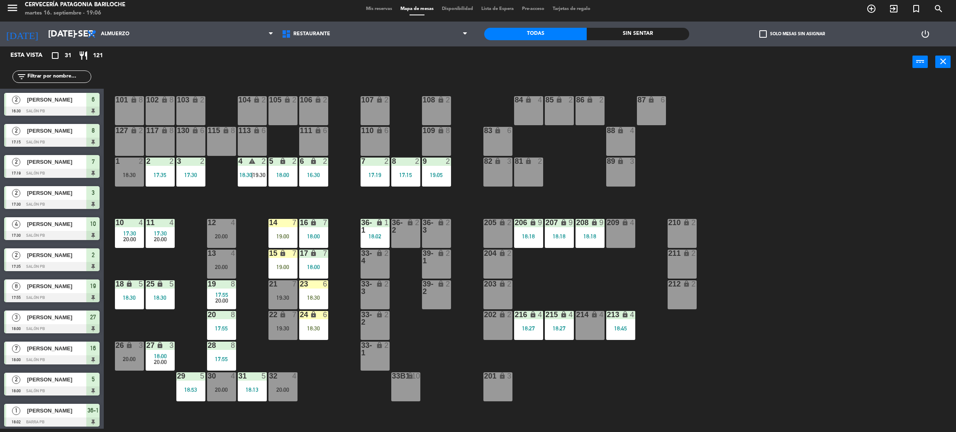
click at [43, 74] on input "text" at bounding box center [59, 76] width 64 height 9
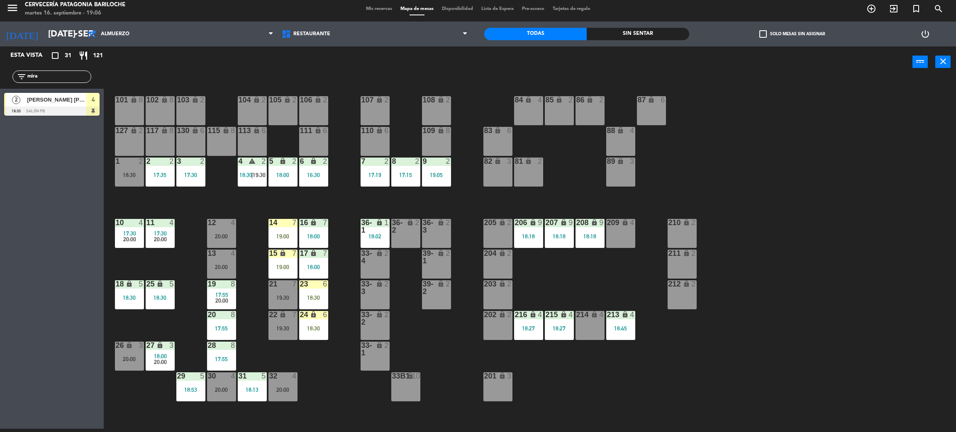
type input "mira"
click at [74, 107] on div at bounding box center [51, 111] width 95 height 9
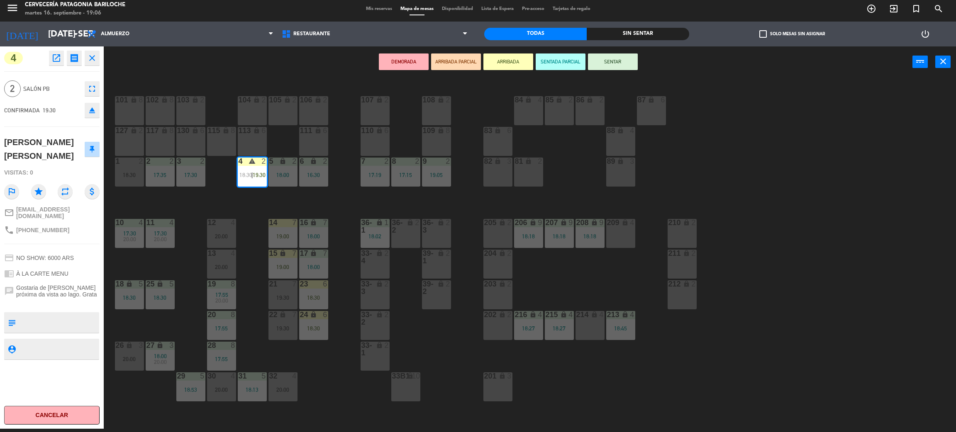
click at [280, 198] on div "101 lock 8 102 lock 8 104 lock 2 105 lock 2 106 lock 2 103 lock 2 107 lock 2 10…" at bounding box center [534, 256] width 842 height 351
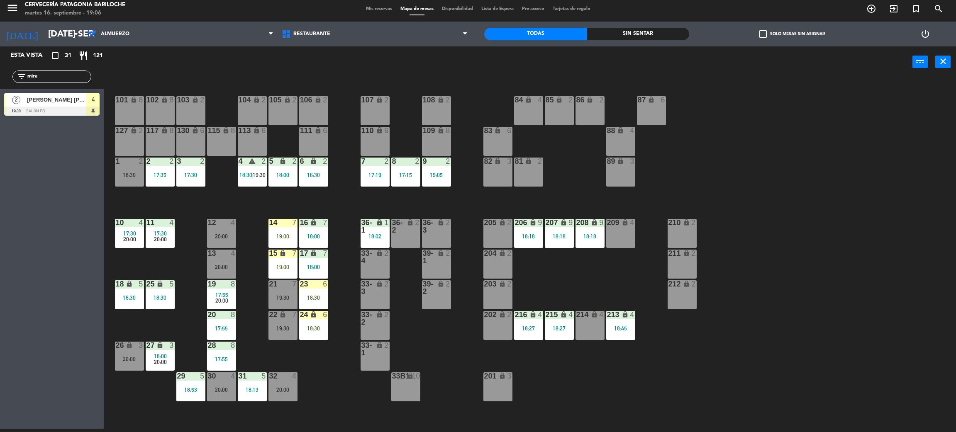
click at [255, 172] on span "19:30" at bounding box center [259, 175] width 13 height 7
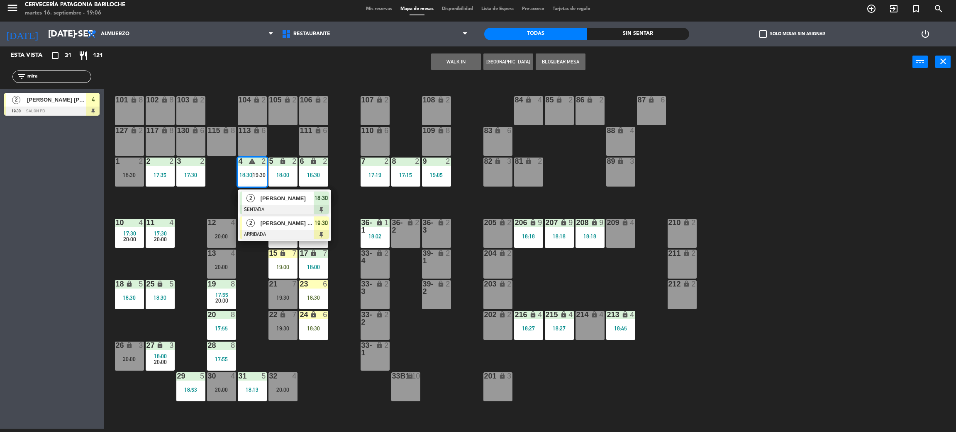
click at [275, 230] on div at bounding box center [284, 234] width 89 height 9
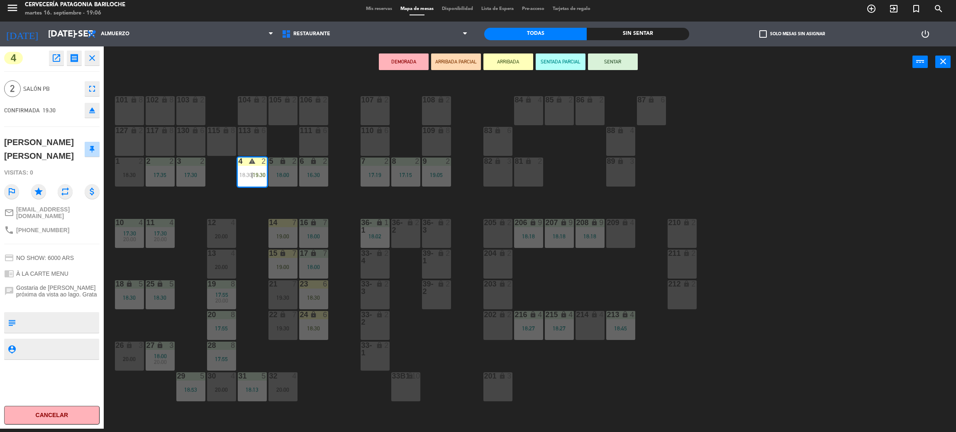
click at [837, 313] on div "101 lock 8 102 lock 8 104 lock 2 105 lock 2 106 lock 2 103 lock 2 107 lock 2 10…" at bounding box center [534, 256] width 842 height 351
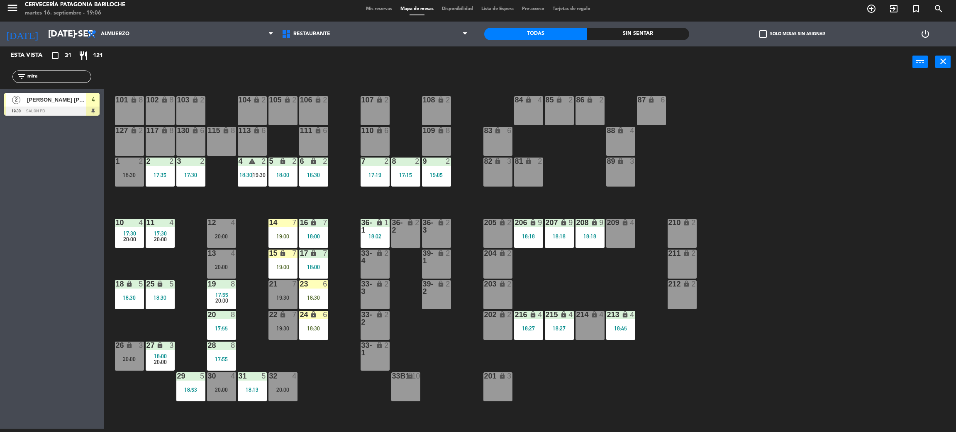
click at [129, 180] on div "1 2 18:30" at bounding box center [129, 172] width 29 height 29
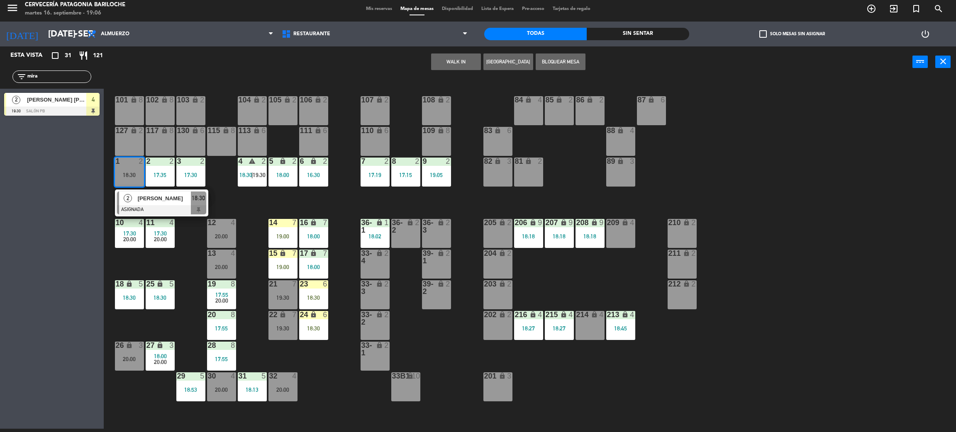
click at [139, 212] on div at bounding box center [161, 209] width 89 height 9
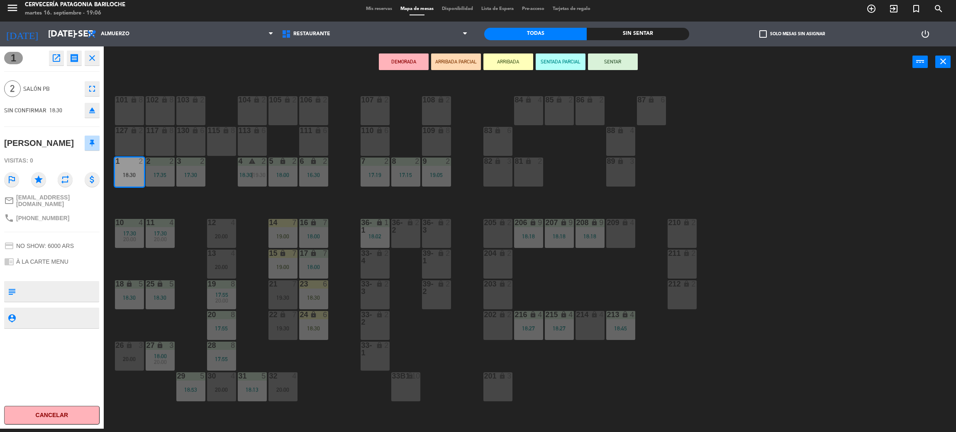
click at [123, 100] on div "lock" at bounding box center [129, 100] width 14 height 8
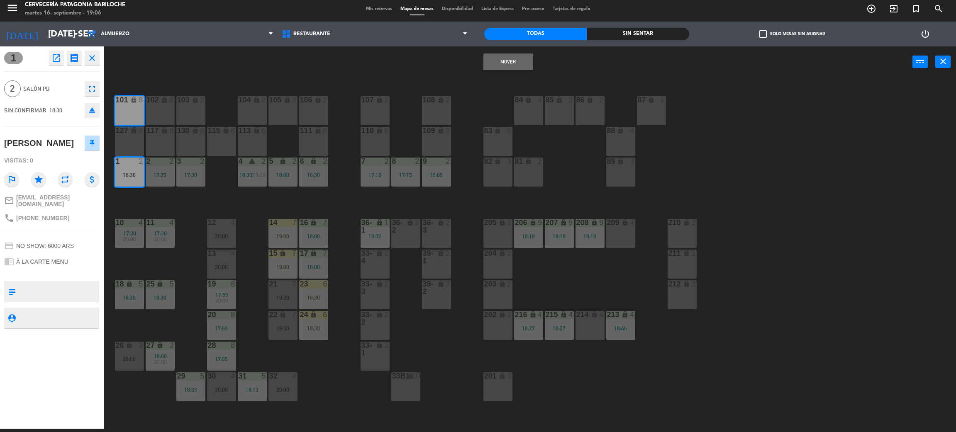
click at [524, 59] on button "Mover" at bounding box center [508, 62] width 50 height 17
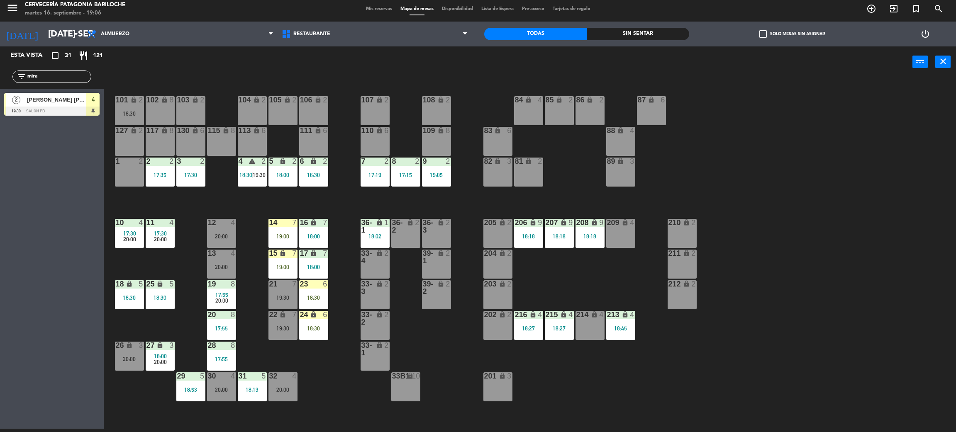
click at [263, 167] on div "4 warning 2 18:30 | 19:30" at bounding box center [252, 172] width 29 height 29
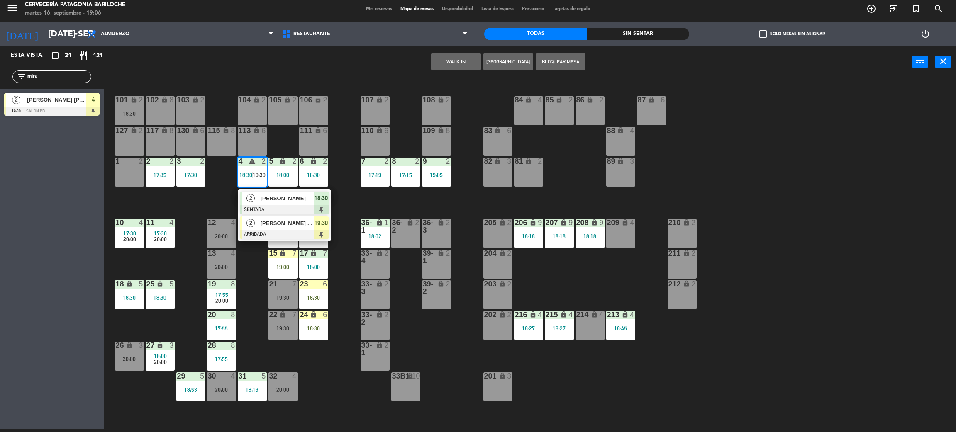
click at [261, 224] on span "[PERSON_NAME] [PERSON_NAME]" at bounding box center [286, 223] width 53 height 9
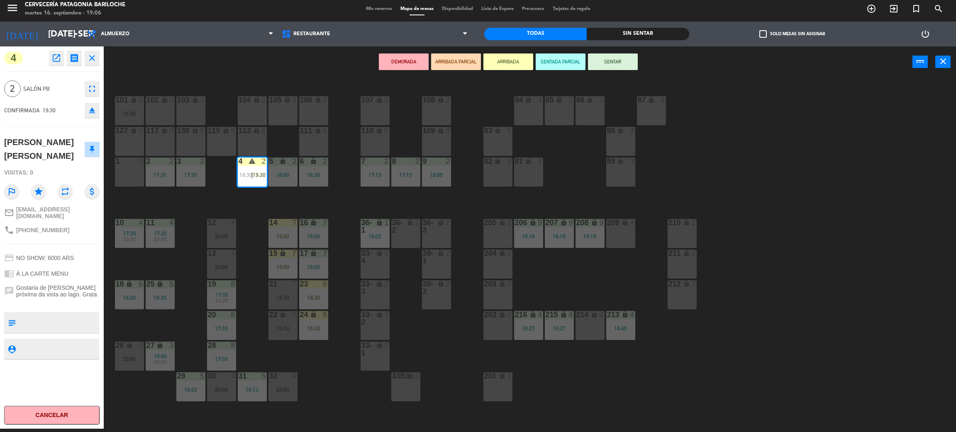
click at [138, 173] on div "1 2" at bounding box center [129, 172] width 29 height 29
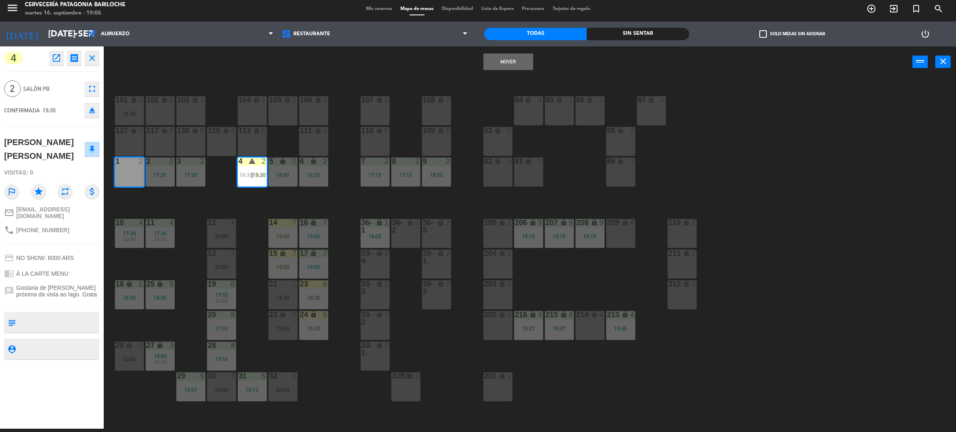
click at [517, 62] on button "Mover" at bounding box center [508, 62] width 50 height 17
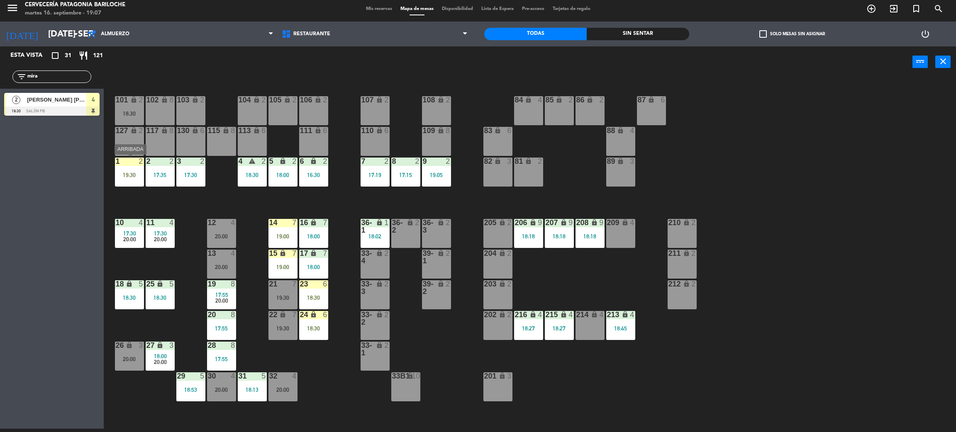
click at [123, 168] on div "1 2 19:30" at bounding box center [129, 172] width 29 height 29
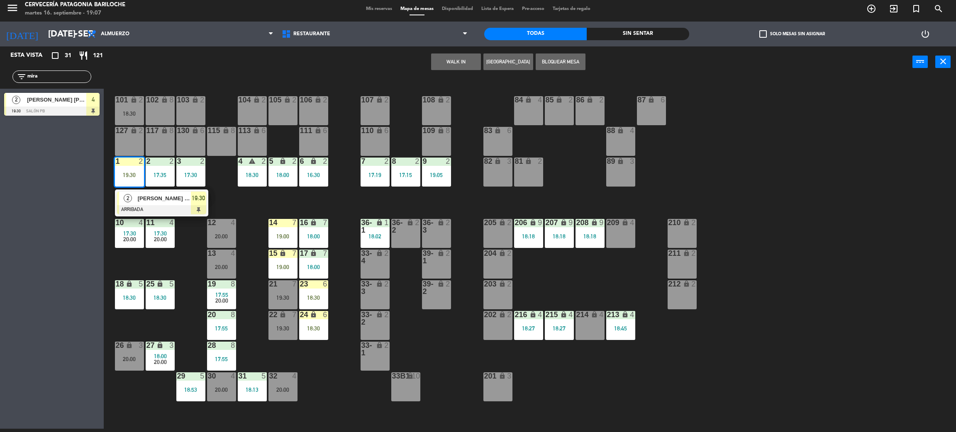
click at [131, 200] on span "2" at bounding box center [128, 198] width 8 height 8
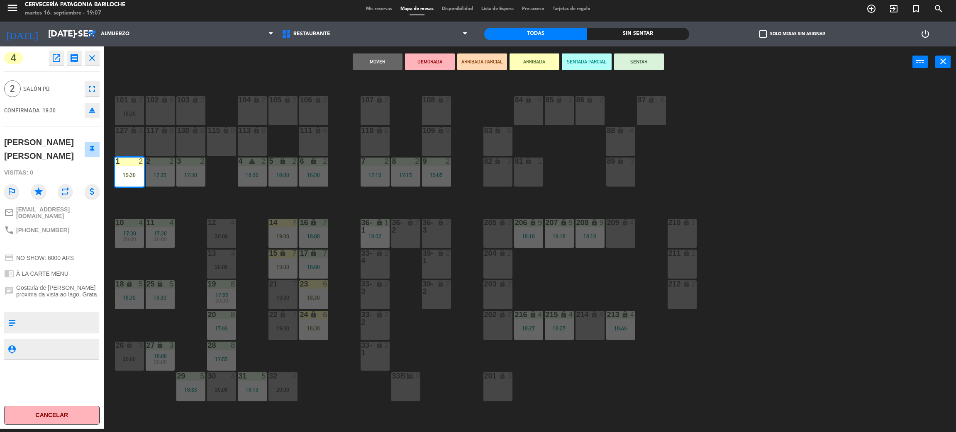
click at [660, 64] on button "SENTAR" at bounding box center [639, 62] width 50 height 17
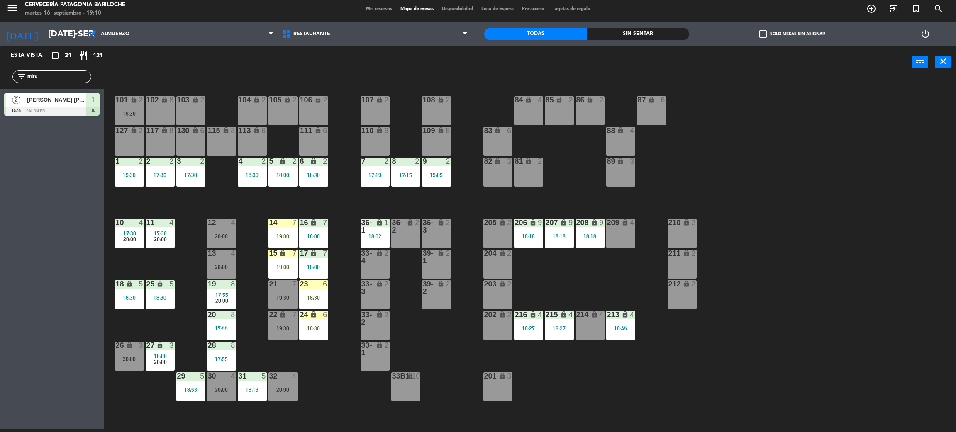
click at [341, 408] on div "101 lock 2 18:30 102 lock 8 104 lock 2 105 lock 2 106 lock 2 103 lock 2 107 loc…" at bounding box center [534, 256] width 842 height 351
drag, startPoint x: 42, startPoint y: 75, endPoint x: 8, endPoint y: 83, distance: 34.4
click at [8, 83] on div "filter_list mira" at bounding box center [52, 77] width 104 height 24
type input "fa"
click at [33, 101] on div "7 [PERSON_NAME] 19:00 SALÓN PB 14" at bounding box center [52, 104] width 104 height 31
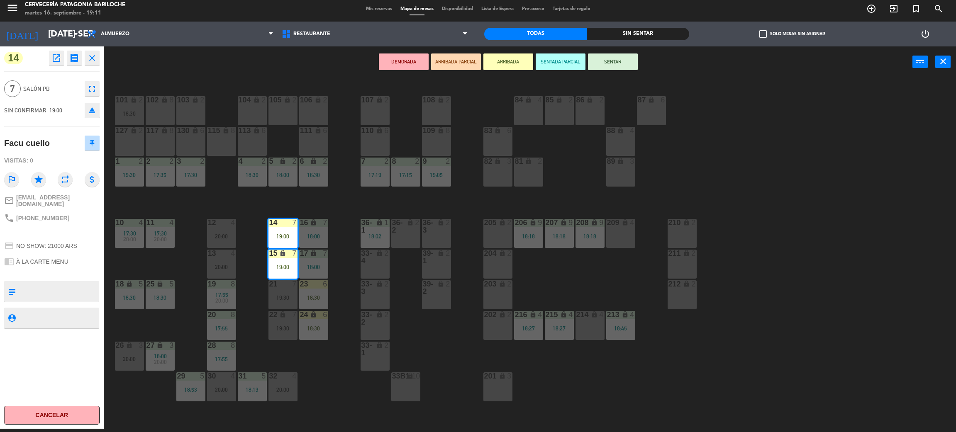
click at [626, 62] on button "SENTAR" at bounding box center [613, 62] width 50 height 17
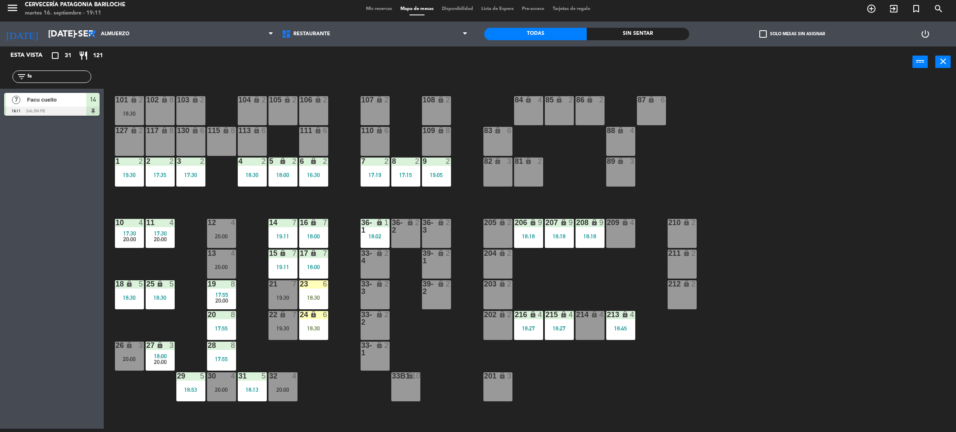
click at [325, 392] on div "101 lock 2 18:30 102 lock 8 104 lock 2 105 lock 2 106 lock 2 103 lock 2 107 loc…" at bounding box center [534, 256] width 842 height 351
click at [496, 235] on div "205 lock 2" at bounding box center [497, 233] width 29 height 29
click at [432, 67] on button "WALK IN" at bounding box center [430, 62] width 50 height 17
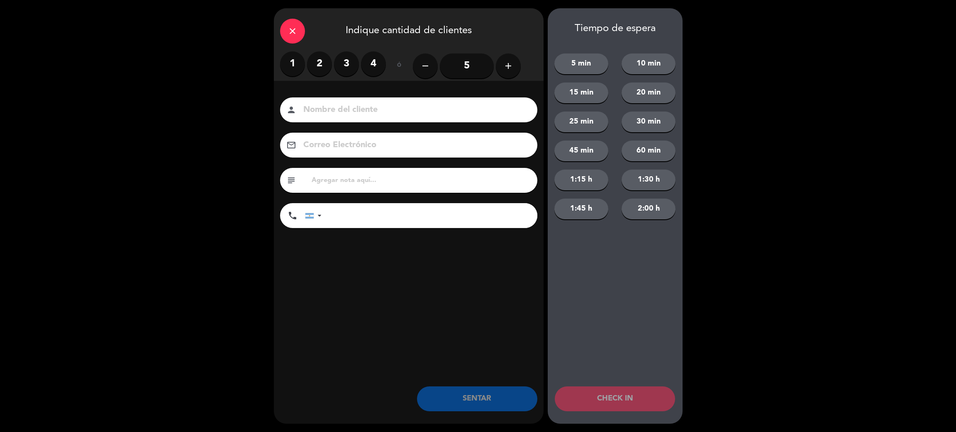
click at [314, 63] on label "2" at bounding box center [319, 63] width 25 height 25
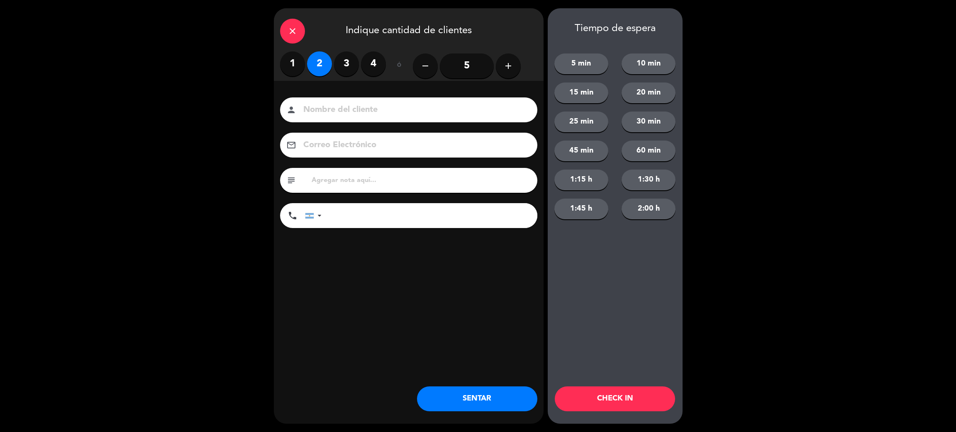
click at [330, 108] on input at bounding box center [414, 110] width 224 height 15
type input "[PERSON_NAME]"
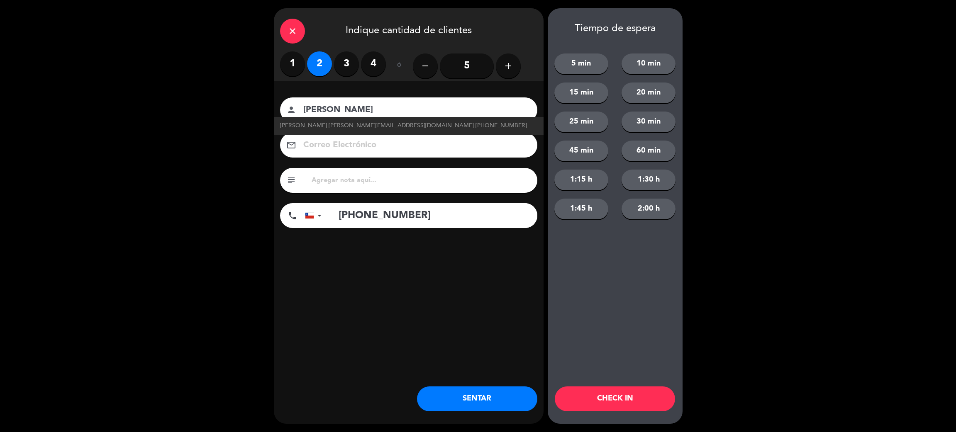
type input "[PHONE_NUMBER]"
click at [467, 399] on button "SENTAR" at bounding box center [477, 399] width 120 height 25
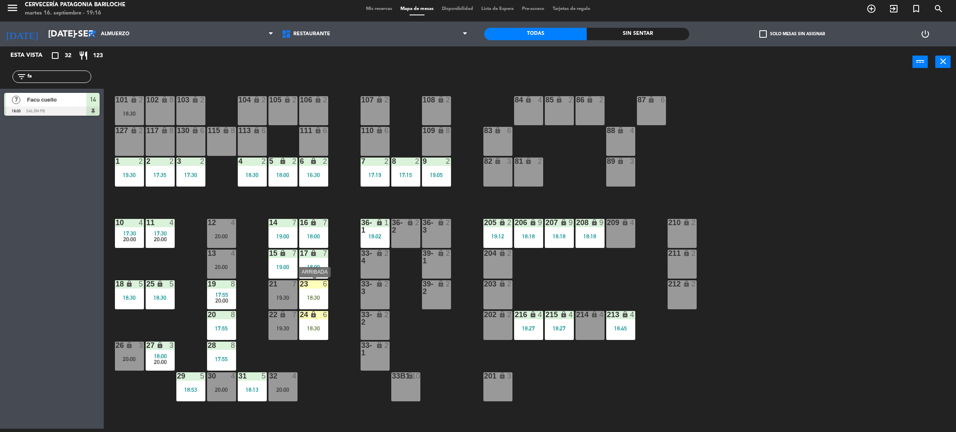
click at [312, 297] on div "18:30" at bounding box center [313, 298] width 29 height 6
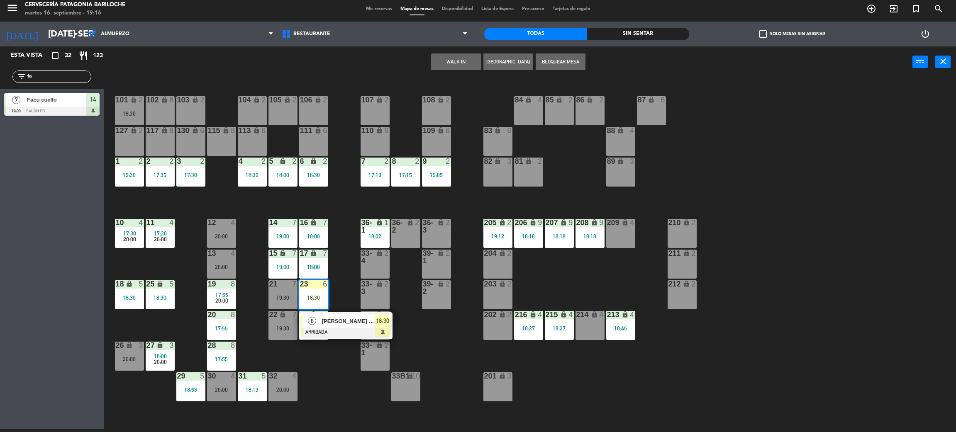
click at [350, 293] on div "101 lock 2 18:30 102 lock 8 104 lock 2 105 lock 2 106 lock 2 103 lock 2 107 loc…" at bounding box center [534, 256] width 842 height 351
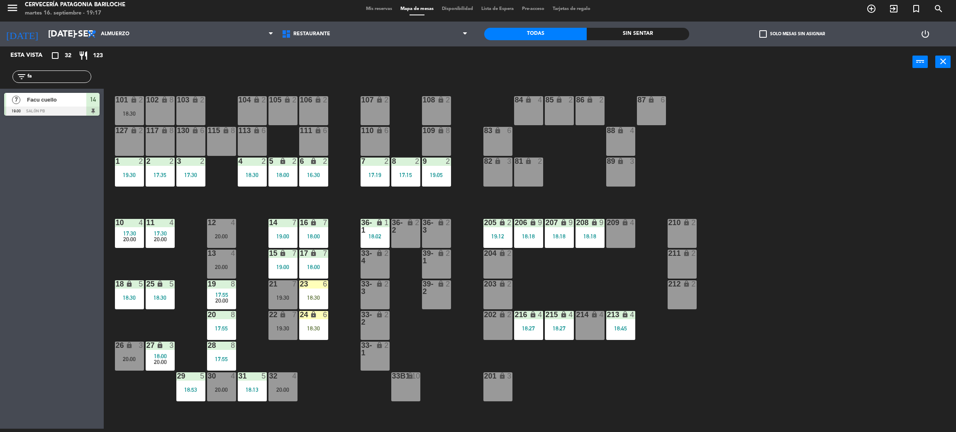
click at [403, 75] on div "power_input close" at bounding box center [508, 62] width 808 height 32
drag, startPoint x: 62, startPoint y: 74, endPoint x: 0, endPoint y: 71, distance: 61.9
click at [0, 71] on div "filter_list fa" at bounding box center [52, 77] width 104 height 24
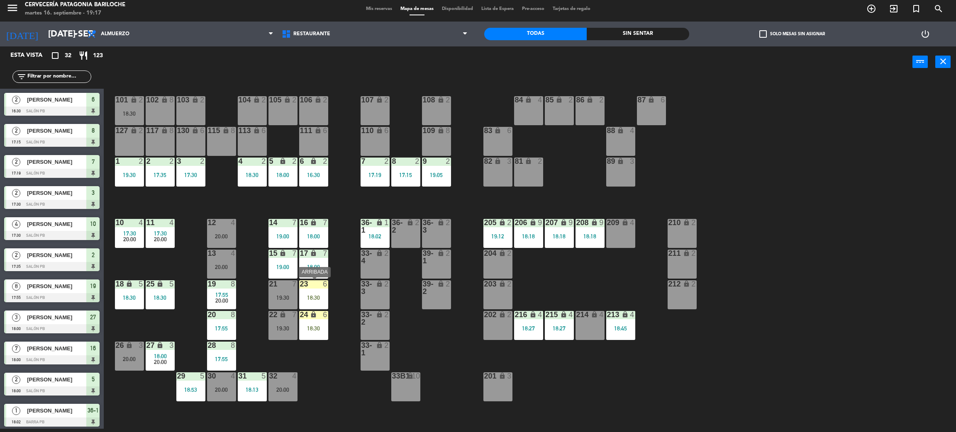
click at [304, 295] on div "18:30" at bounding box center [313, 298] width 29 height 6
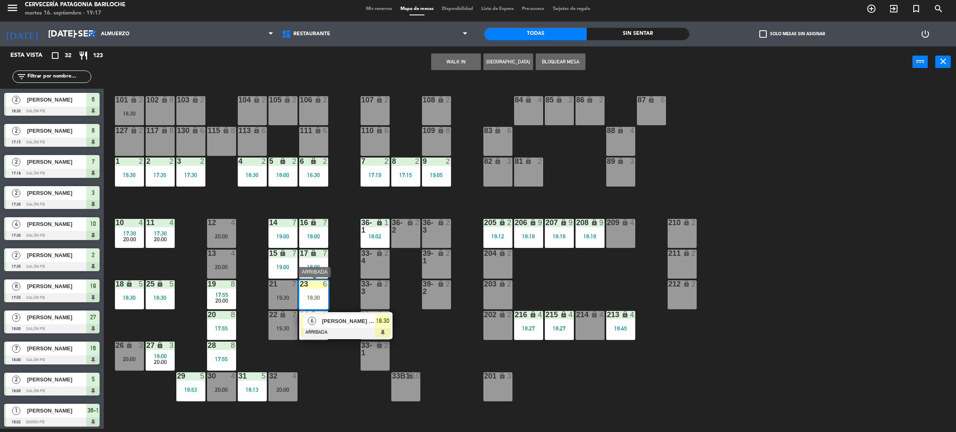
click at [322, 336] on div at bounding box center [345, 332] width 89 height 9
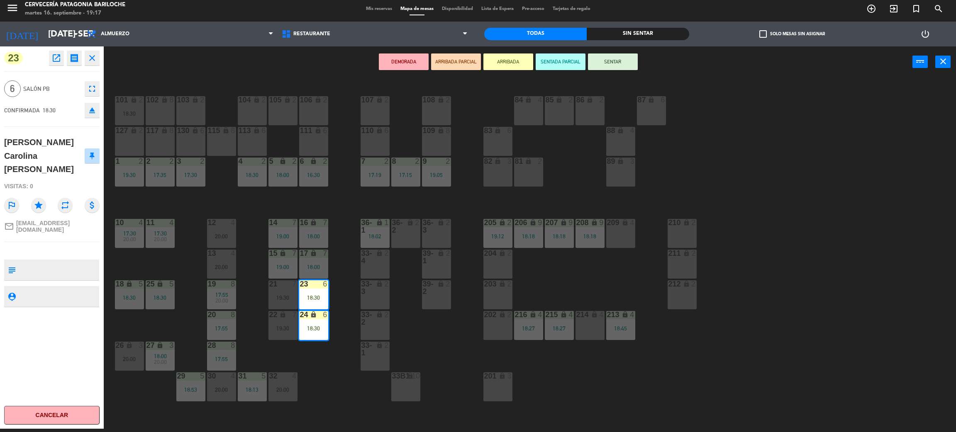
click at [623, 64] on button "SENTAR" at bounding box center [613, 62] width 50 height 17
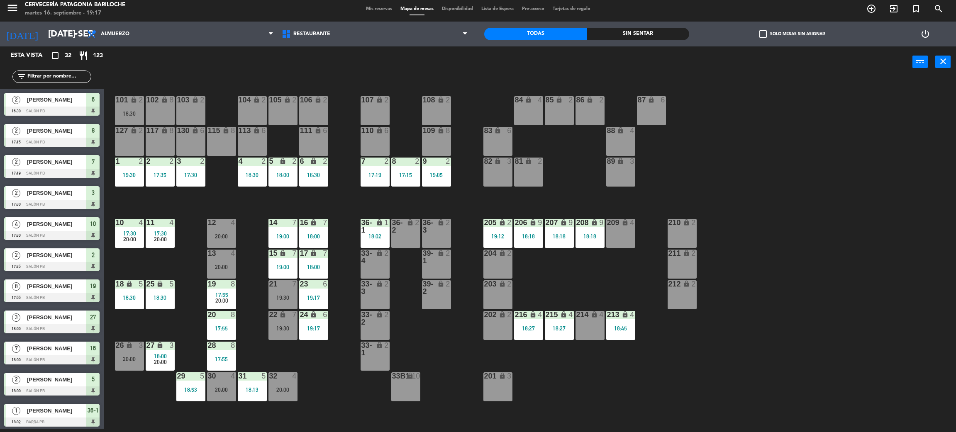
click at [673, 146] on div "101 lock 2 18:30 102 lock 8 104 lock 2 105 lock 2 106 lock 2 103 lock 2 107 loc…" at bounding box center [534, 256] width 842 height 351
click at [362, 404] on div "101 lock 2 18:30 102 lock 8 104 lock 2 105 lock 2 106 lock 2 103 lock 2 107 loc…" at bounding box center [534, 256] width 842 height 351
click at [166, 233] on span "17:30" at bounding box center [160, 233] width 13 height 7
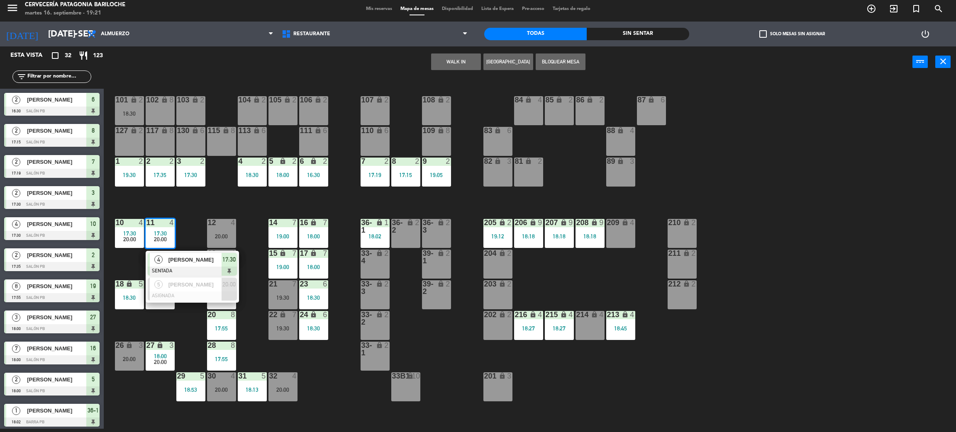
click at [188, 265] on div "[PERSON_NAME]" at bounding box center [195, 260] width 54 height 14
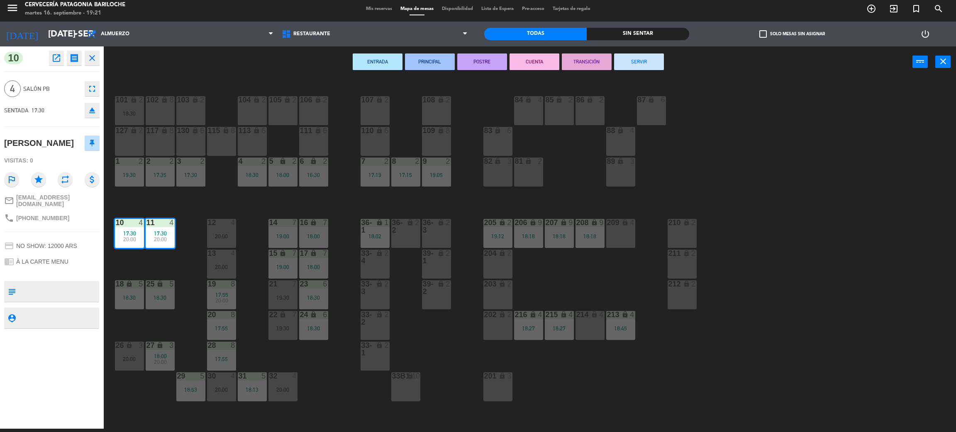
click at [628, 62] on button "SERVIR" at bounding box center [639, 62] width 50 height 17
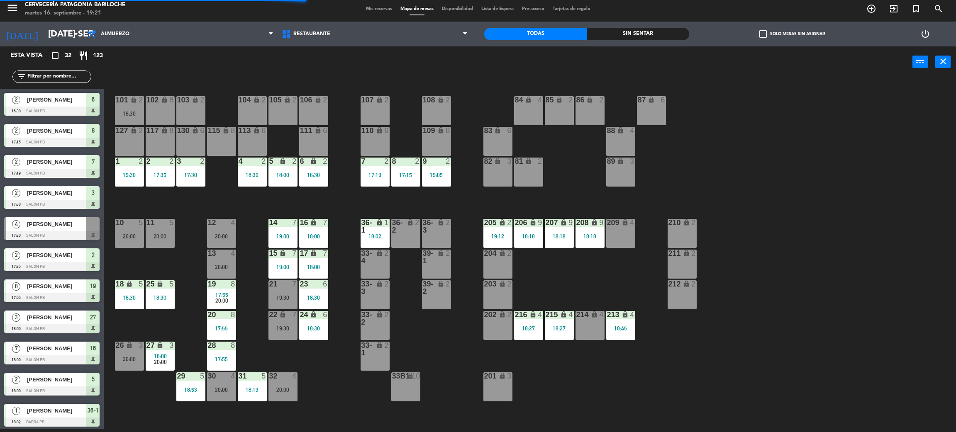
click at [173, 231] on div "11 5 20:00" at bounding box center [160, 233] width 29 height 29
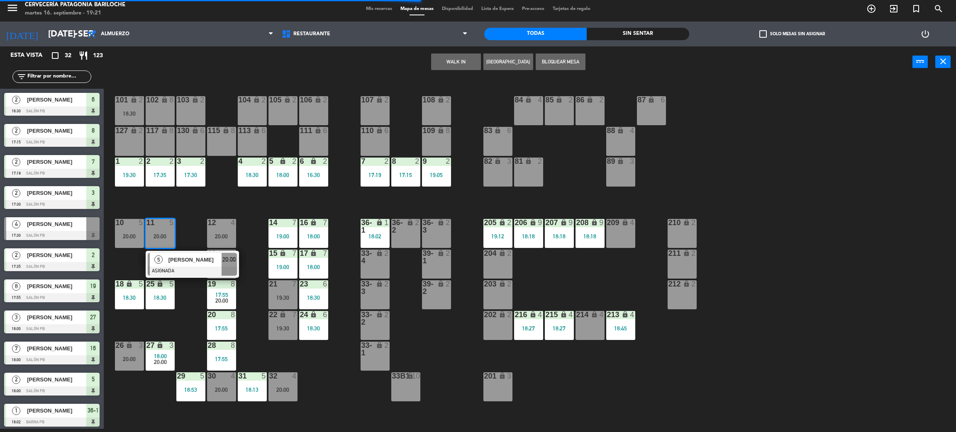
click at [195, 210] on div "101 lock 2 18:30 102 lock 8 104 lock 2 105 lock 2 106 lock 2 103 lock 2 107 loc…" at bounding box center [534, 256] width 842 height 351
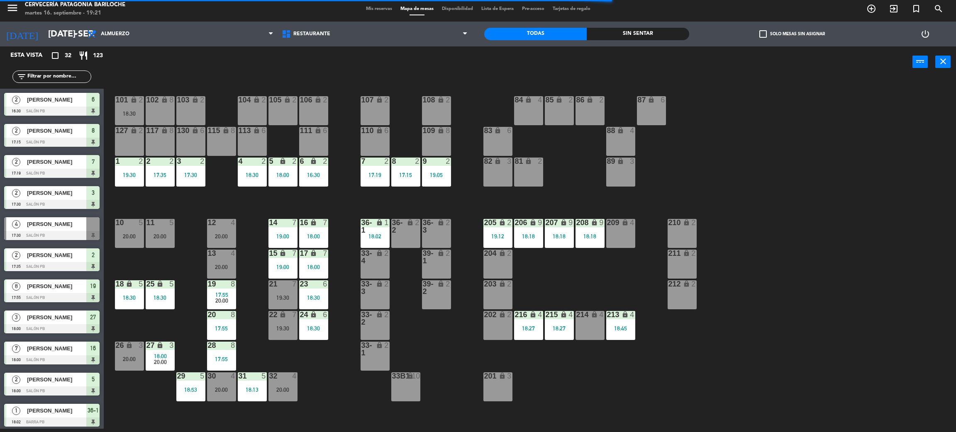
click at [278, 392] on div "20:00" at bounding box center [282, 390] width 29 height 6
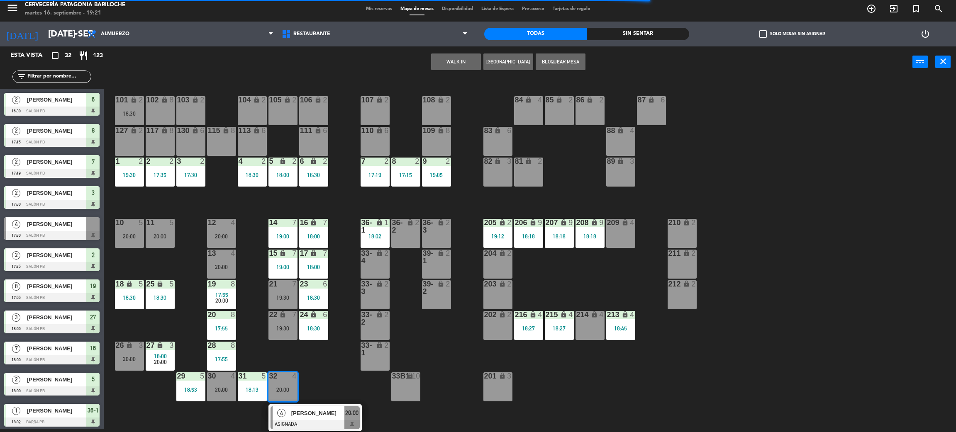
click at [319, 370] on div "101 lock 2 18:30 102 lock 8 104 lock 2 105 lock 2 106 lock 2 103 lock 2 107 loc…" at bounding box center [534, 256] width 842 height 351
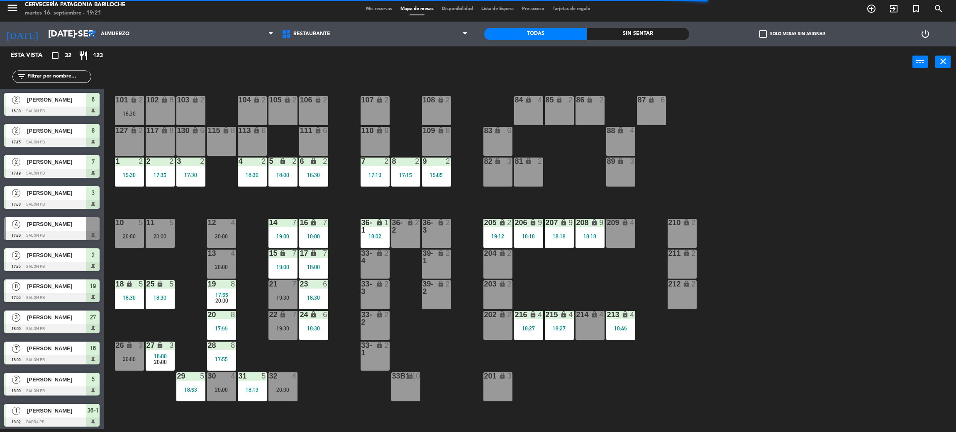
click at [219, 387] on div "20:00" at bounding box center [221, 390] width 29 height 6
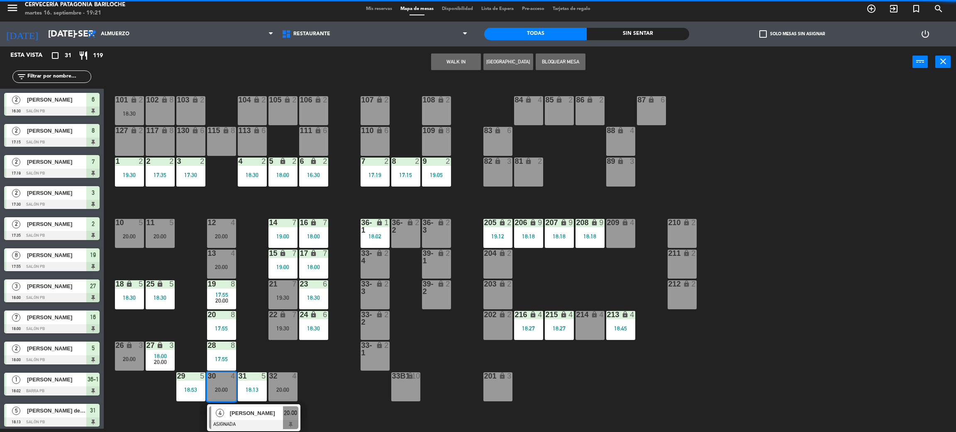
click at [243, 358] on div "101 lock 2 18:30 102 lock 8 104 lock 2 105 lock 2 106 lock 2 103 lock 2 107 loc…" at bounding box center [534, 256] width 842 height 351
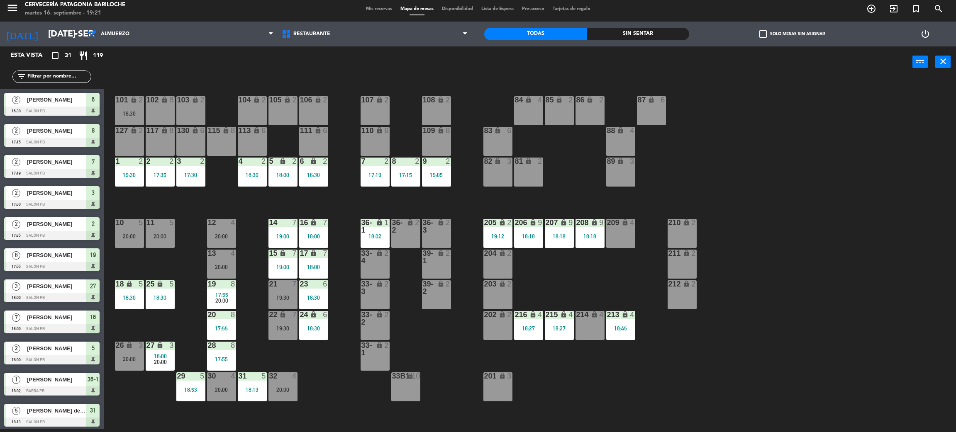
click at [166, 241] on div "11 5 20:00" at bounding box center [160, 233] width 29 height 29
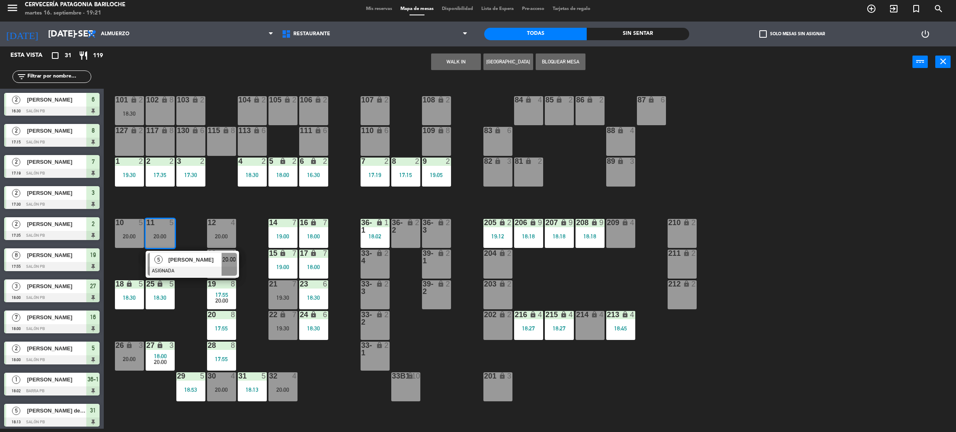
click at [311, 360] on div "101 lock 2 18:30 102 lock 8 104 lock 2 105 lock 2 106 lock 2 103 lock 2 107 loc…" at bounding box center [534, 256] width 842 height 351
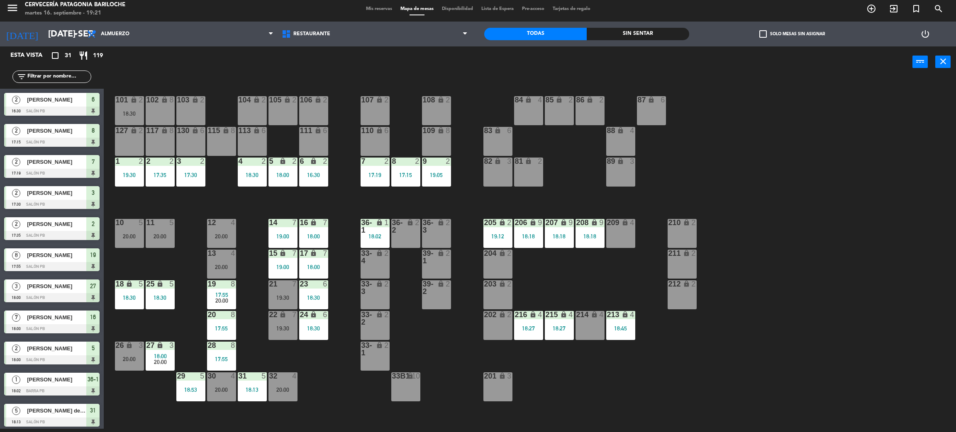
click at [202, 172] on div "17:30" at bounding box center [190, 175] width 29 height 6
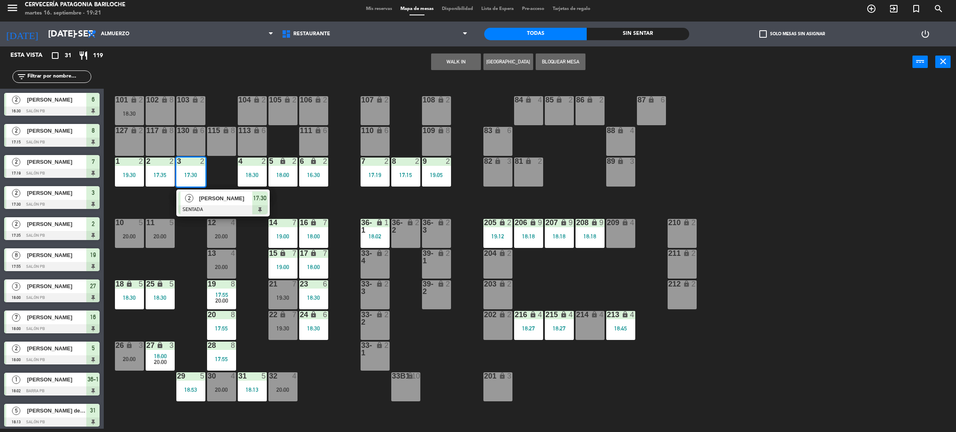
click at [205, 186] on div "101 lock 2 18:30 102 lock 8 104 lock 2 105 lock 2 106 lock 2 103 lock 2 107 loc…" at bounding box center [534, 256] width 842 height 351
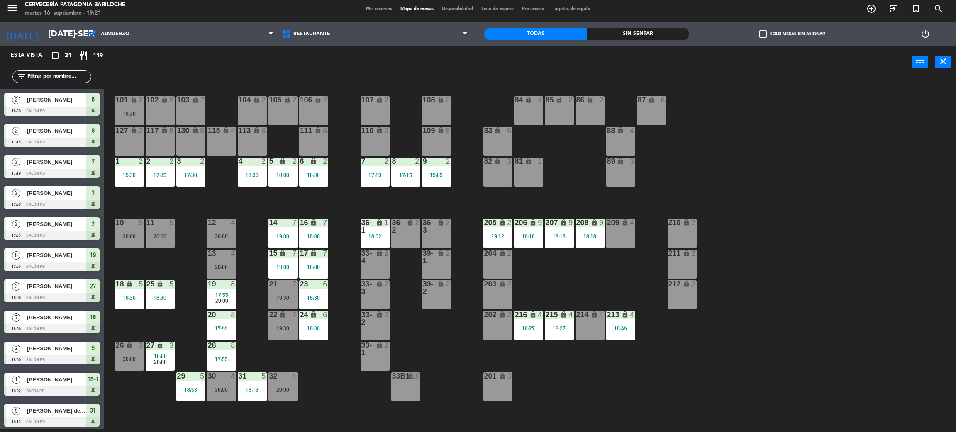
click at [188, 174] on div "17:30" at bounding box center [190, 175] width 29 height 6
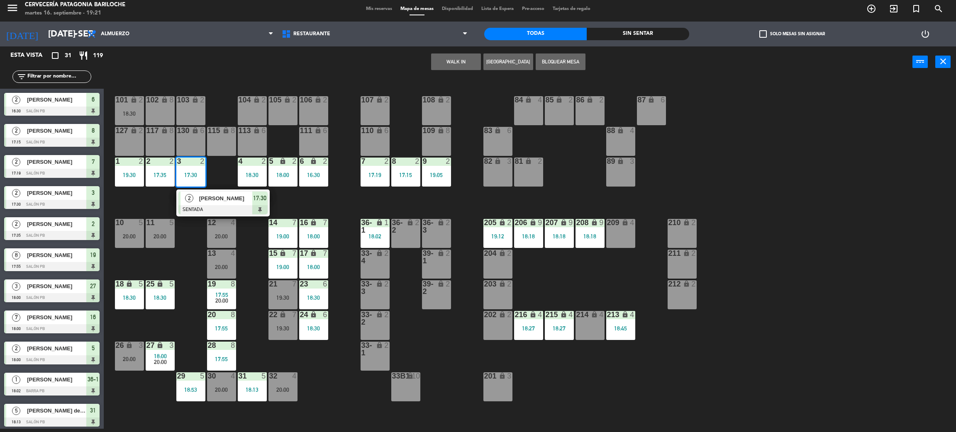
click at [199, 201] on span "[PERSON_NAME]" at bounding box center [225, 198] width 53 height 9
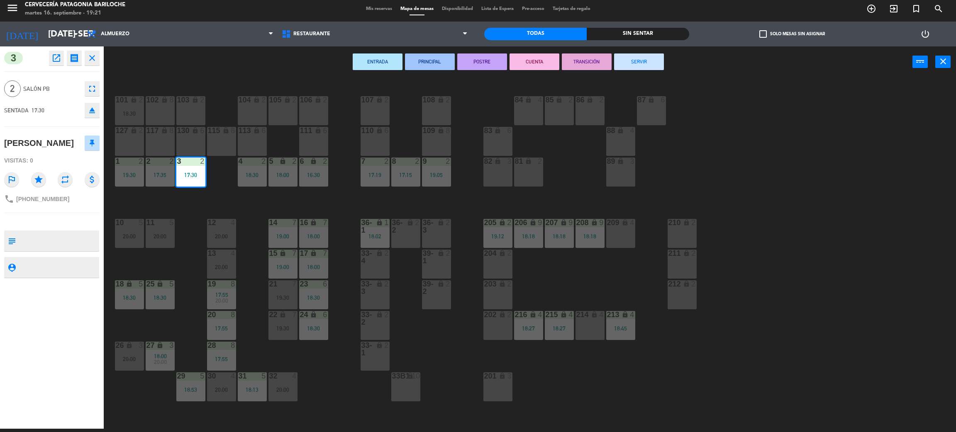
click at [654, 65] on button "SERVIR" at bounding box center [639, 62] width 50 height 17
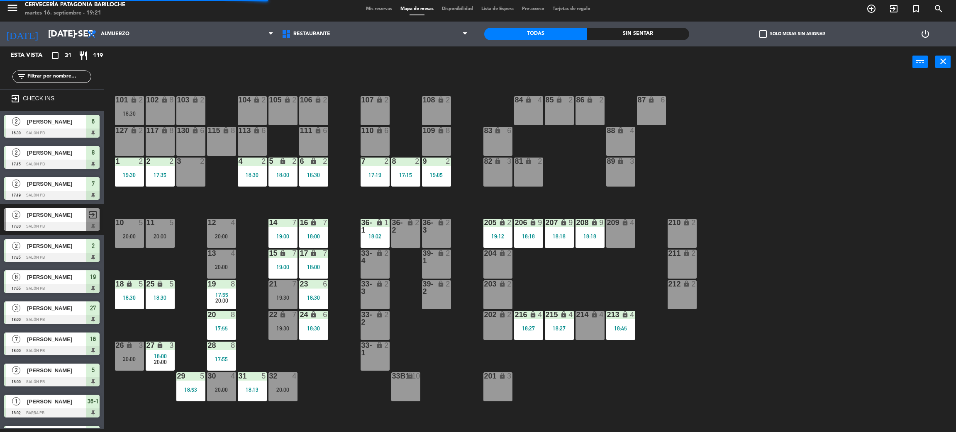
click at [847, 145] on div "101 lock 2 18:30 102 lock 8 104 lock 2 105 lock 2 106 lock 2 103 lock 2 107 loc…" at bounding box center [534, 256] width 842 height 351
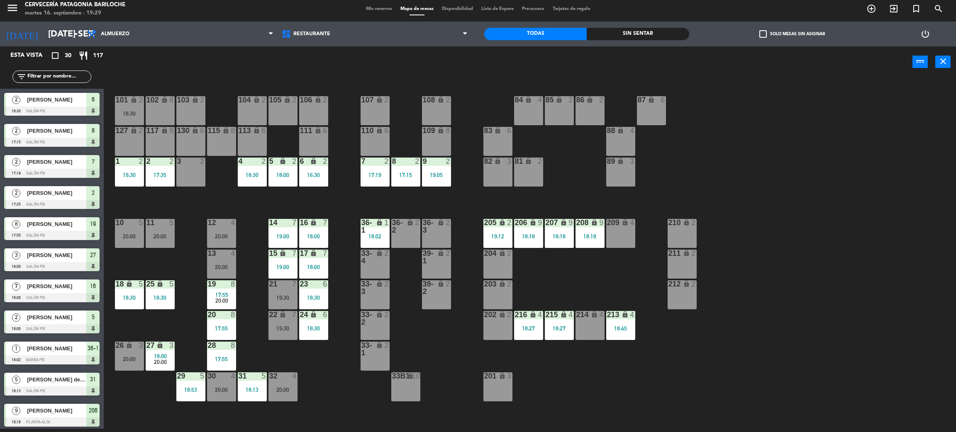
click at [56, 77] on input "text" at bounding box center [59, 76] width 64 height 9
click at [335, 380] on div "101 lock 2 18:30 102 lock 8 104 lock 2 105 lock 2 106 lock 2 103 lock 2 107 loc…" at bounding box center [534, 256] width 842 height 351
click at [328, 403] on div "101 lock 2 18:30 102 lock 8 104 lock 2 105 lock 2 106 lock 2 103 lock 2 107 loc…" at bounding box center [534, 256] width 842 height 351
click at [354, 417] on div "101 lock 2 18:30 102 lock 8 104 lock 2 105 lock 2 106 lock 2 103 lock 2 107 loc…" at bounding box center [534, 256] width 842 height 351
click at [596, 335] on div "214 lock 4" at bounding box center [589, 325] width 29 height 29
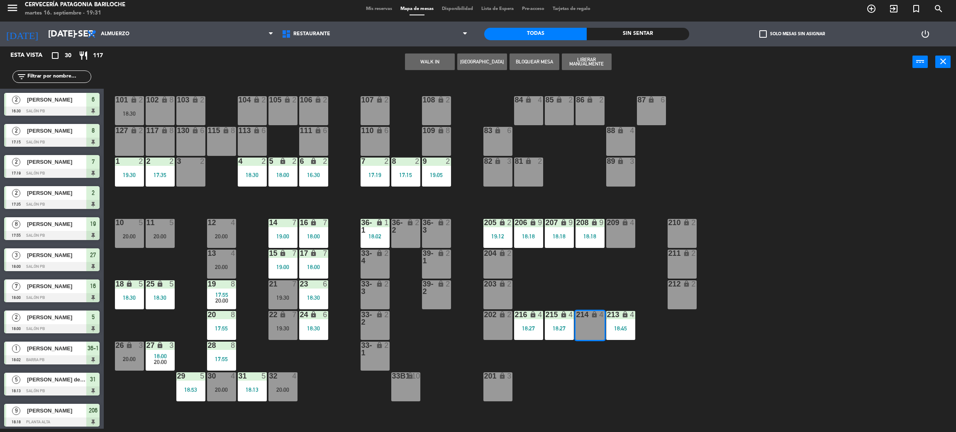
click at [492, 325] on div "202 lock 2" at bounding box center [497, 325] width 29 height 29
click at [501, 293] on div "203 lock 2" at bounding box center [497, 294] width 29 height 29
click at [443, 61] on button "WALK IN" at bounding box center [430, 62] width 50 height 17
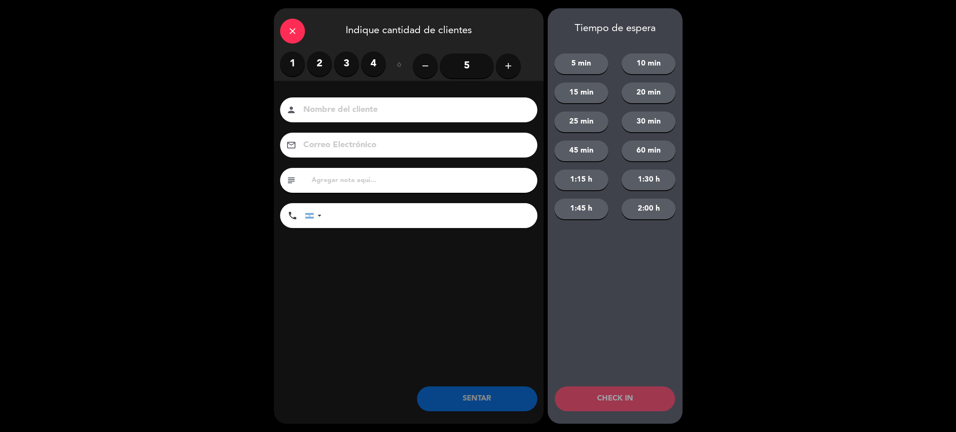
click at [365, 64] on label "4" at bounding box center [373, 63] width 25 height 25
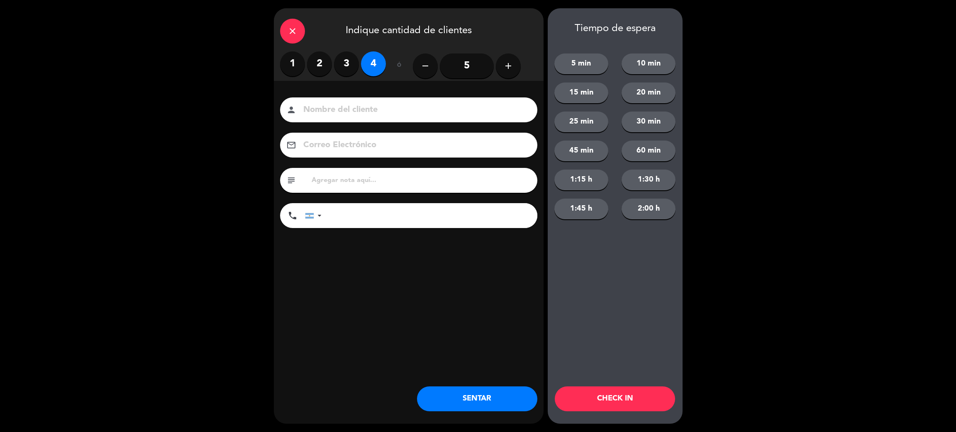
click at [382, 106] on input at bounding box center [414, 110] width 224 height 15
type input "[PERSON_NAME]"
type input "2944603979"
click at [462, 401] on button "SENTAR" at bounding box center [477, 399] width 120 height 25
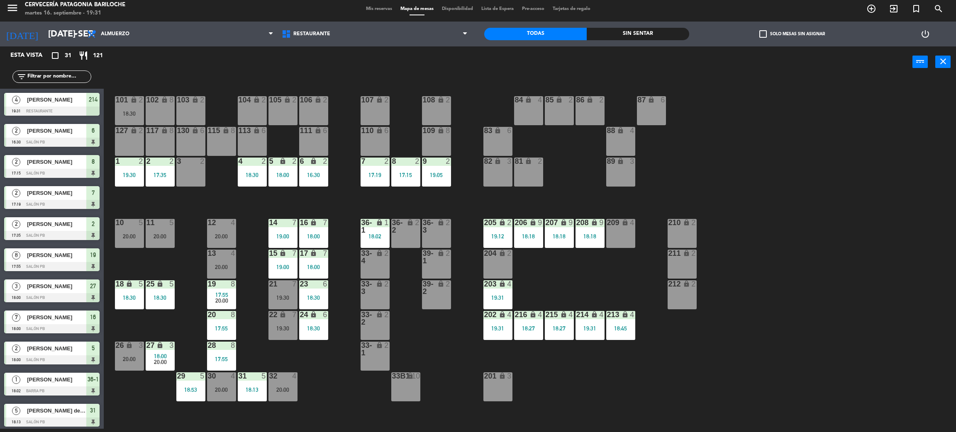
click at [452, 404] on div "101 lock 2 18:30 102 lock 8 104 lock 2 105 lock 2 106 lock 2 103 lock 2 107 loc…" at bounding box center [534, 256] width 842 height 351
click at [331, 389] on div "101 lock 2 18:30 102 lock 8 104 lock 2 105 lock 2 106 lock 2 103 lock 2 107 loc…" at bounding box center [534, 256] width 842 height 351
click at [233, 196] on div "101 lock 2 18:30 102 lock 8 104 lock 2 105 lock 2 106 lock 2 103 lock 2 107 loc…" at bounding box center [534, 256] width 842 height 351
click at [308, 168] on div "6 lock 2 16:30" at bounding box center [313, 172] width 29 height 29
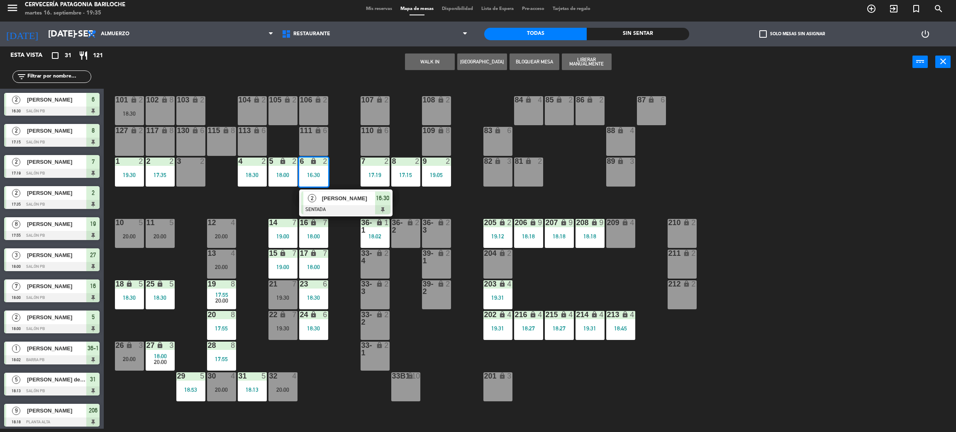
click at [334, 199] on span "[PERSON_NAME]" at bounding box center [348, 198] width 53 height 9
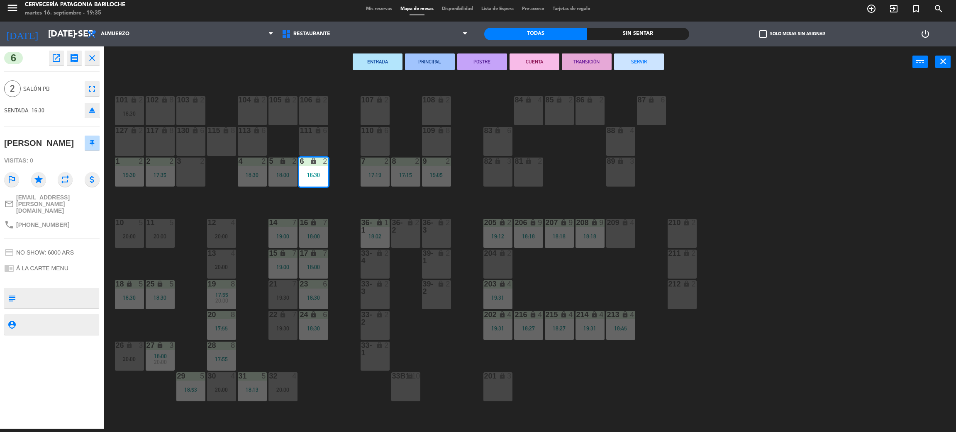
click at [653, 63] on button "SERVIR" at bounding box center [639, 62] width 50 height 17
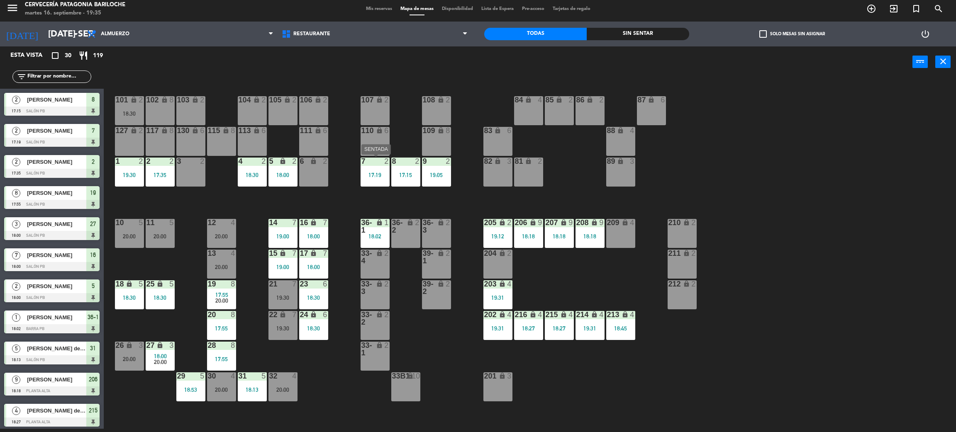
click at [365, 180] on div "7 2 17:19" at bounding box center [374, 172] width 29 height 29
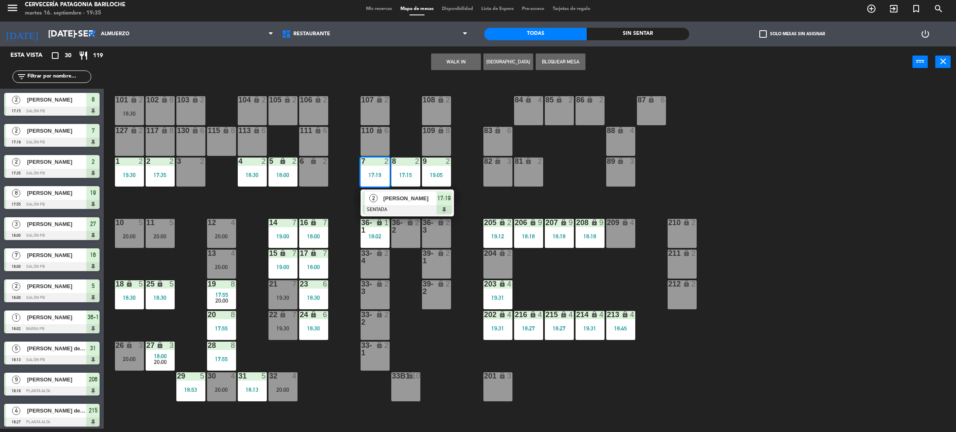
click at [378, 208] on div at bounding box center [406, 209] width 89 height 9
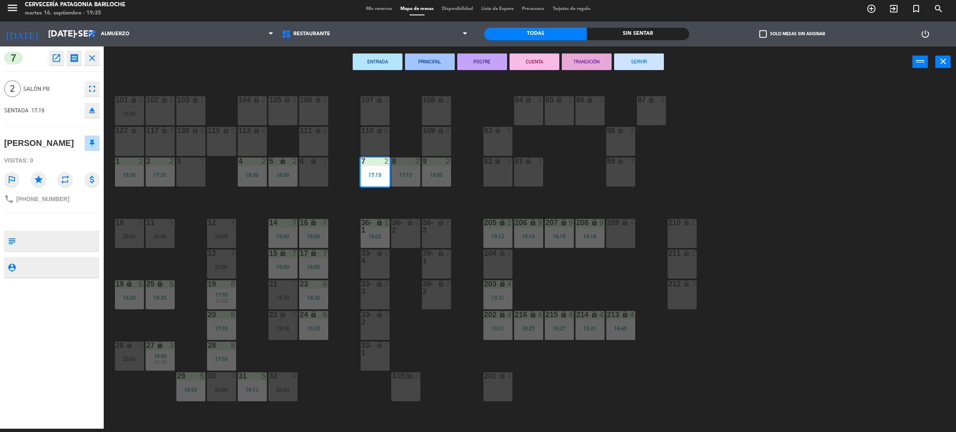
click at [649, 67] on button "SERVIR" at bounding box center [639, 62] width 50 height 17
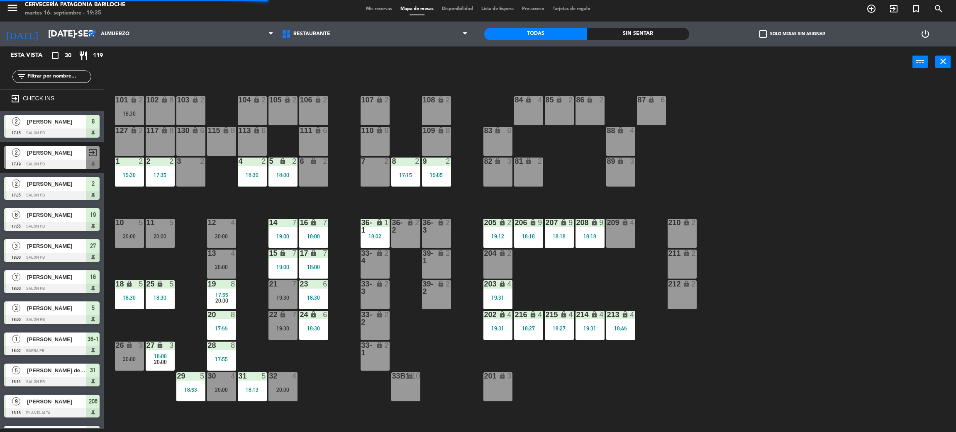
click at [411, 173] on div "17:15" at bounding box center [405, 175] width 29 height 6
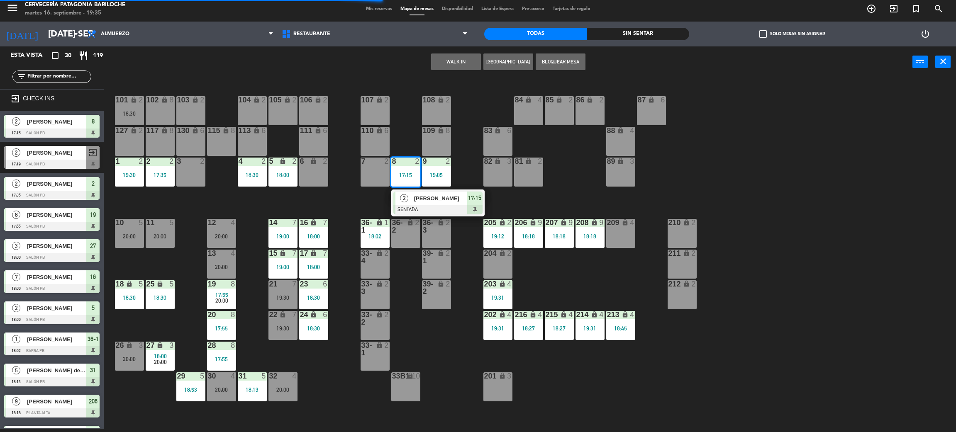
click at [425, 199] on span "[PERSON_NAME]" at bounding box center [440, 198] width 53 height 9
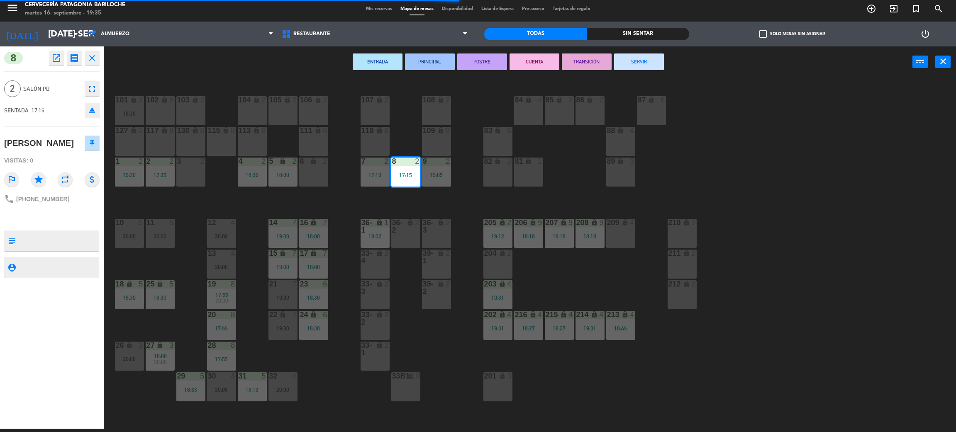
click at [654, 61] on button "SERVIR" at bounding box center [639, 62] width 50 height 17
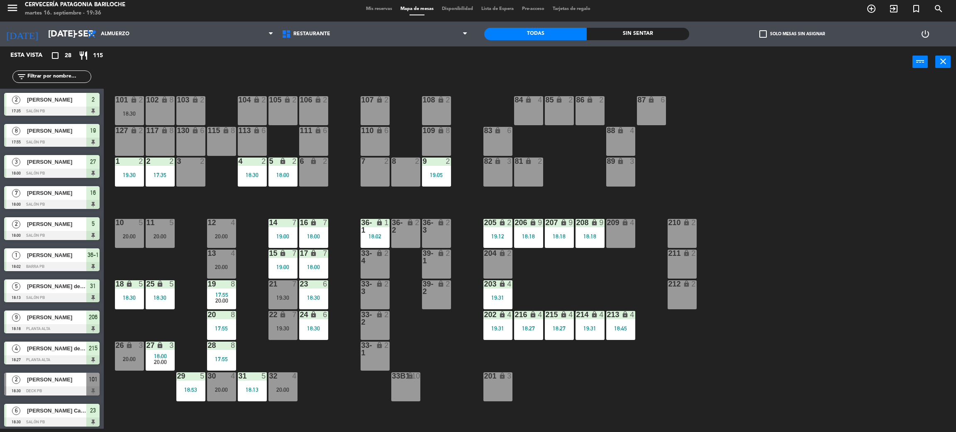
drag, startPoint x: 732, startPoint y: 373, endPoint x: 739, endPoint y: 370, distance: 7.1
click at [733, 372] on div "101 lock 2 18:30 102 lock 8 104 lock 2 105 lock 2 106 lock 2 103 lock 2 107 loc…" at bounding box center [534, 256] width 842 height 351
click at [710, 397] on div "101 lock 2 18:30 102 lock 8 104 lock 2 105 lock 2 106 lock 2 103 lock 2 107 loc…" at bounding box center [534, 256] width 842 height 351
click at [281, 292] on div "21 7 19:30" at bounding box center [282, 294] width 29 height 29
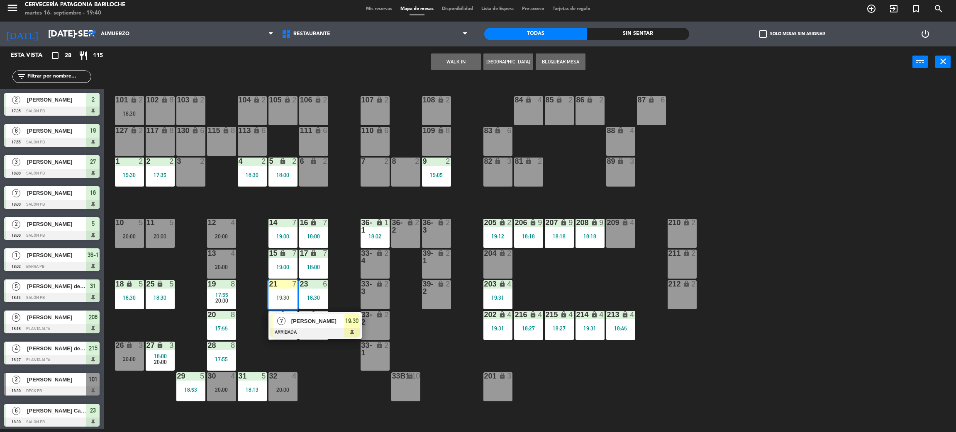
click at [230, 199] on div "101 lock 2 18:30 102 lock 8 104 lock 2 105 lock 2 106 lock 2 103 lock 2 107 loc…" at bounding box center [534, 256] width 842 height 351
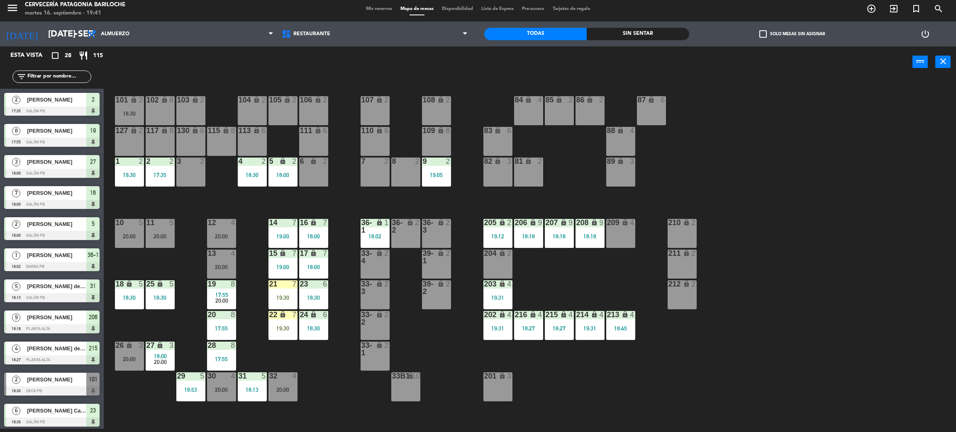
click at [335, 380] on div "101 lock 2 18:30 102 lock 8 104 lock 2 105 lock 2 106 lock 2 103 lock 2 107 loc…" at bounding box center [534, 256] width 842 height 351
click at [254, 166] on div "4 2 18:30" at bounding box center [252, 172] width 29 height 29
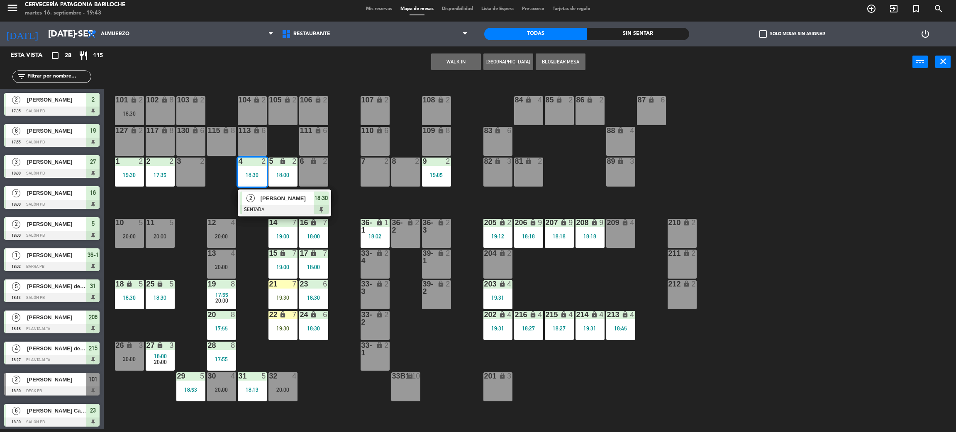
click at [270, 200] on span "[PERSON_NAME]" at bounding box center [286, 198] width 53 height 9
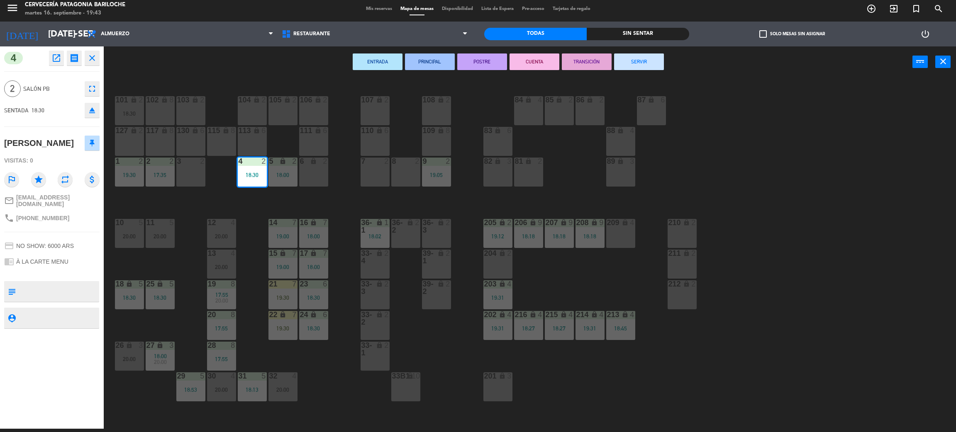
click at [634, 62] on button "SERVIR" at bounding box center [639, 62] width 50 height 17
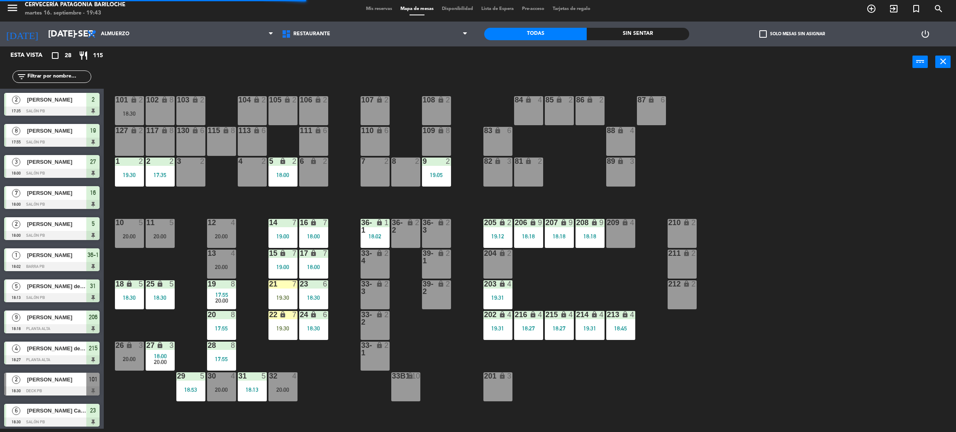
drag, startPoint x: 359, startPoint y: 392, endPoint x: 366, endPoint y: 397, distance: 8.9
click at [362, 394] on div "101 lock 2 18:30 102 lock 8 104 lock 2 105 lock 2 106 lock 2 103 lock 2 107 loc…" at bounding box center [534, 256] width 842 height 351
click at [287, 295] on div "19:30" at bounding box center [282, 298] width 29 height 6
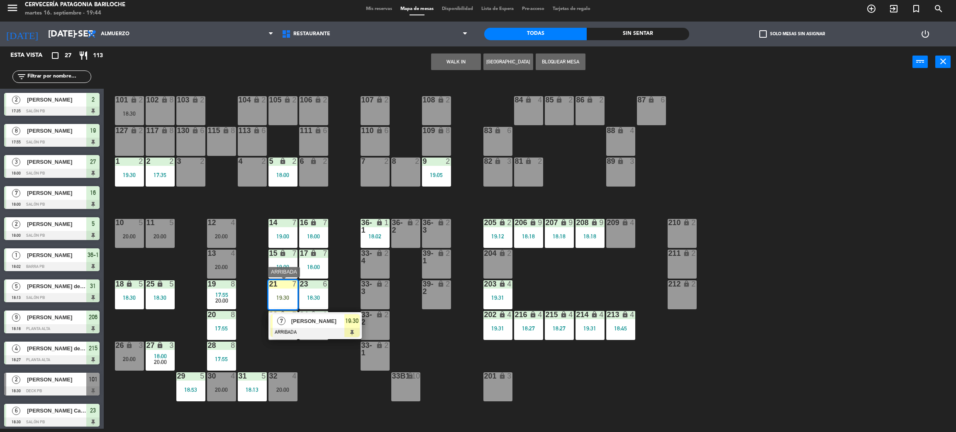
click at [328, 327] on div "[PERSON_NAME]" at bounding box center [317, 321] width 54 height 14
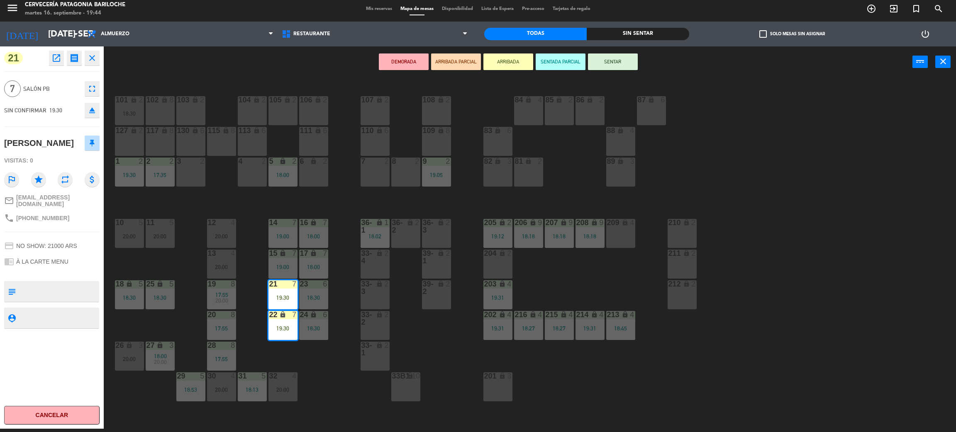
drag, startPoint x: 628, startPoint y: 59, endPoint x: 623, endPoint y: 59, distance: 5.0
click at [627, 59] on button "SENTAR" at bounding box center [613, 62] width 50 height 17
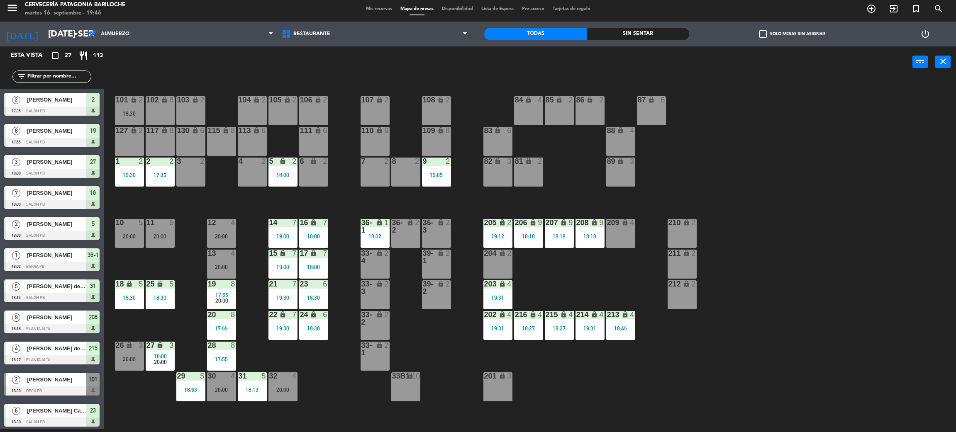
click at [766, 374] on div "101 lock 2 18:30 102 lock 8 104 lock 2 105 lock 2 106 lock 2 103 lock 2 107 loc…" at bounding box center [534, 256] width 842 height 351
click at [501, 394] on div "201 lock 3" at bounding box center [497, 386] width 29 height 29
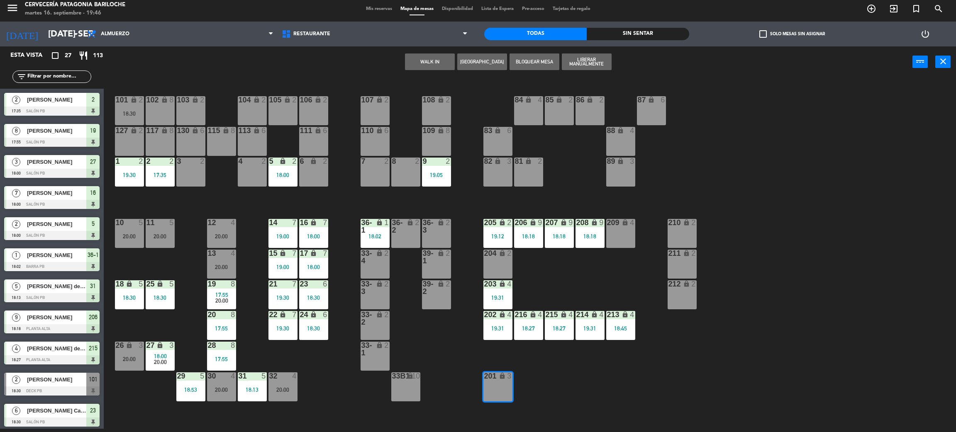
click at [441, 341] on div "101 lock 2 18:30 102 lock 8 104 lock 2 105 lock 2 106 lock 2 103 lock 2 107 loc…" at bounding box center [534, 256] width 842 height 351
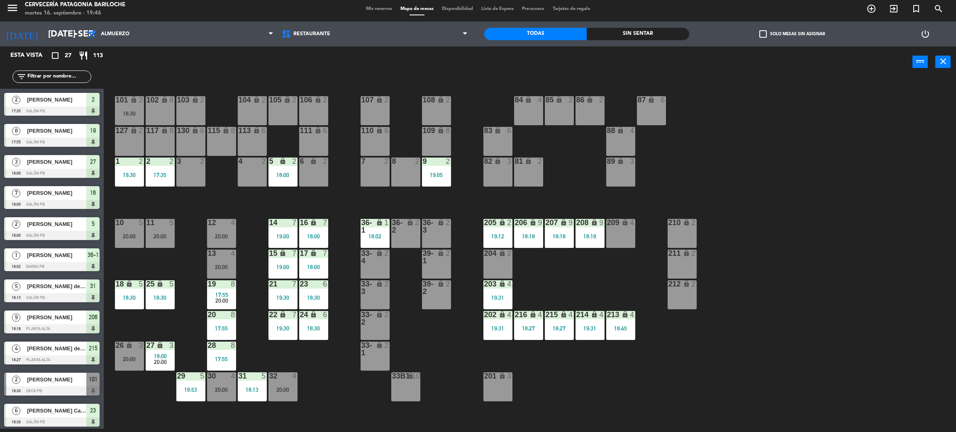
click at [375, 237] on div "18:02" at bounding box center [374, 236] width 29 height 6
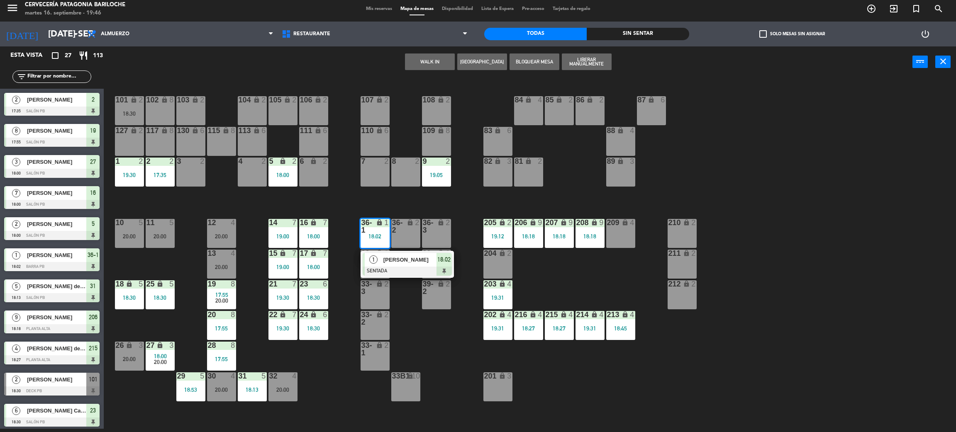
click at [394, 263] on span "[PERSON_NAME]" at bounding box center [409, 259] width 53 height 9
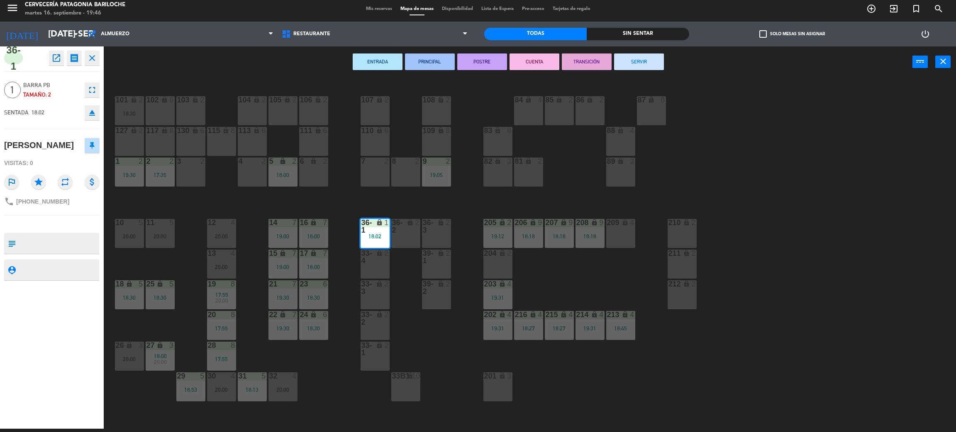
click at [646, 57] on button "SERVIR" at bounding box center [639, 62] width 50 height 17
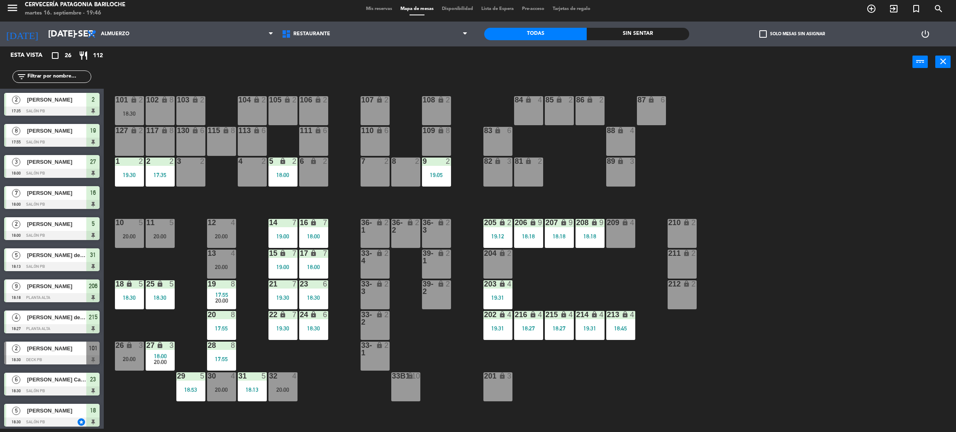
click at [372, 265] on div "33-4 lock 2" at bounding box center [374, 264] width 29 height 29
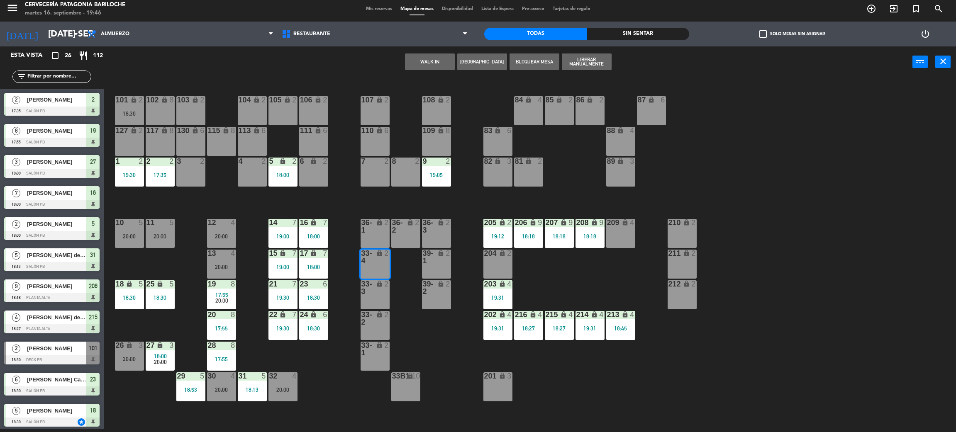
click at [381, 235] on div "36-1 lock 2" at bounding box center [374, 233] width 29 height 29
click at [426, 57] on button "WALK IN" at bounding box center [430, 62] width 50 height 17
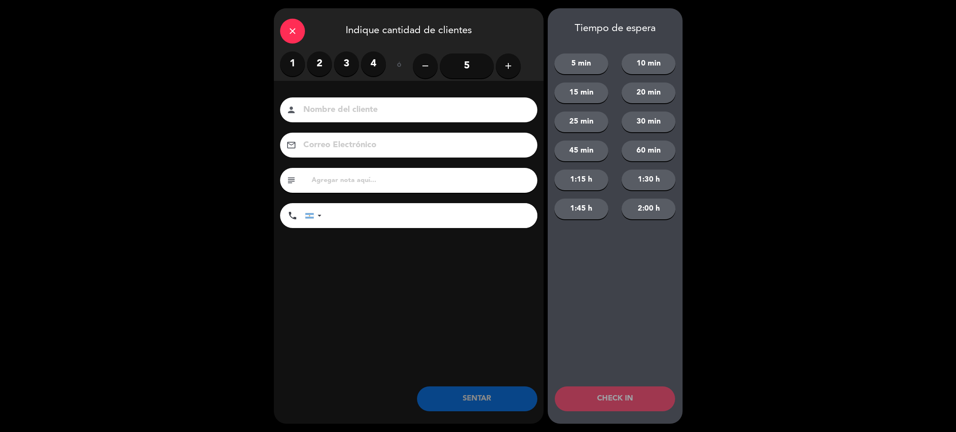
click at [343, 64] on label "3" at bounding box center [346, 63] width 25 height 25
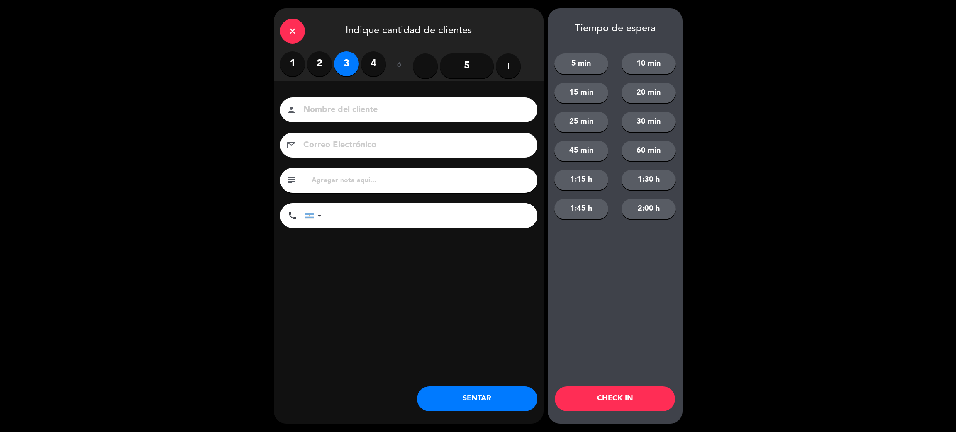
click at [365, 117] on input at bounding box center [414, 110] width 224 height 15
type input "[PERSON_NAME]"
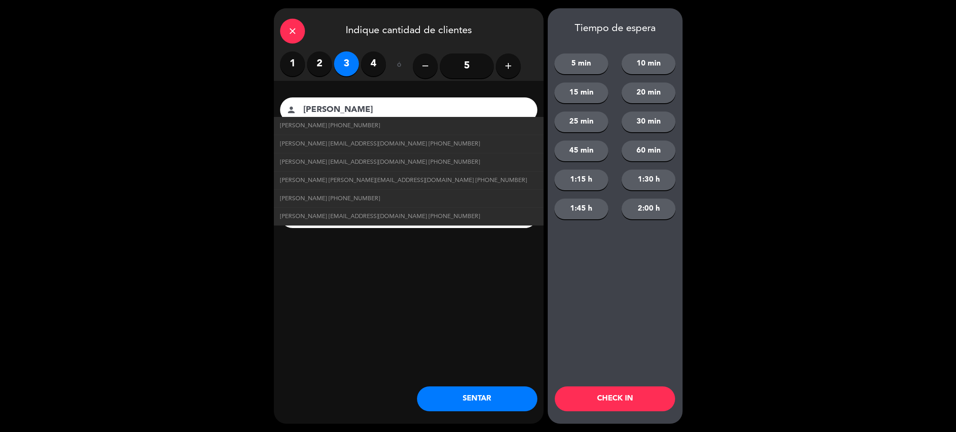
type input "2944791369"
drag, startPoint x: 457, startPoint y: 400, endPoint x: 393, endPoint y: 408, distance: 65.2
click at [458, 400] on button "SENTAR" at bounding box center [477, 399] width 120 height 25
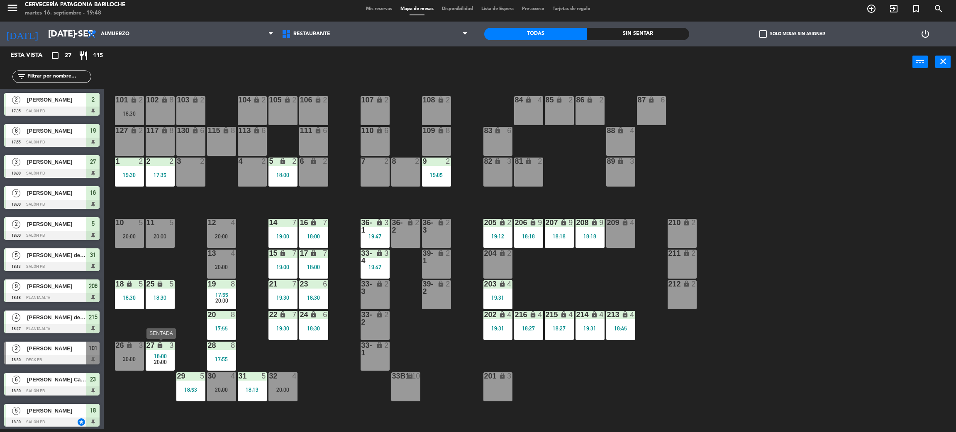
click at [164, 359] on span "20:00" at bounding box center [160, 362] width 13 height 7
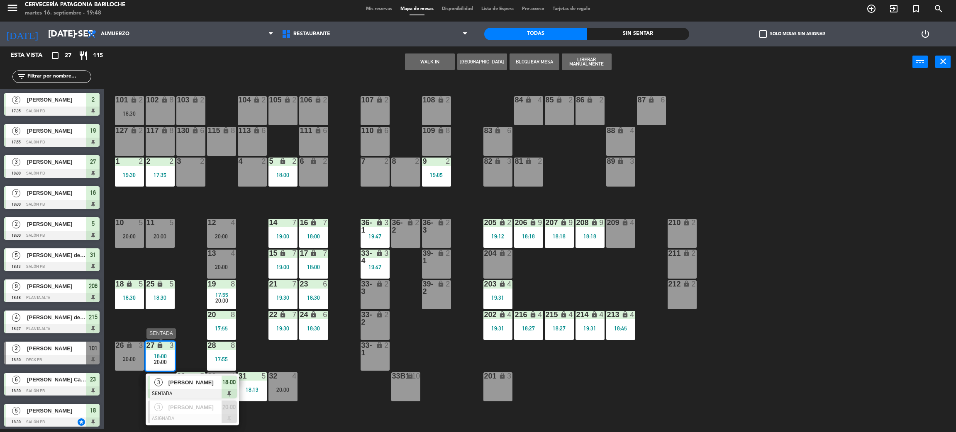
click at [177, 378] on span "[PERSON_NAME]" at bounding box center [194, 382] width 53 height 9
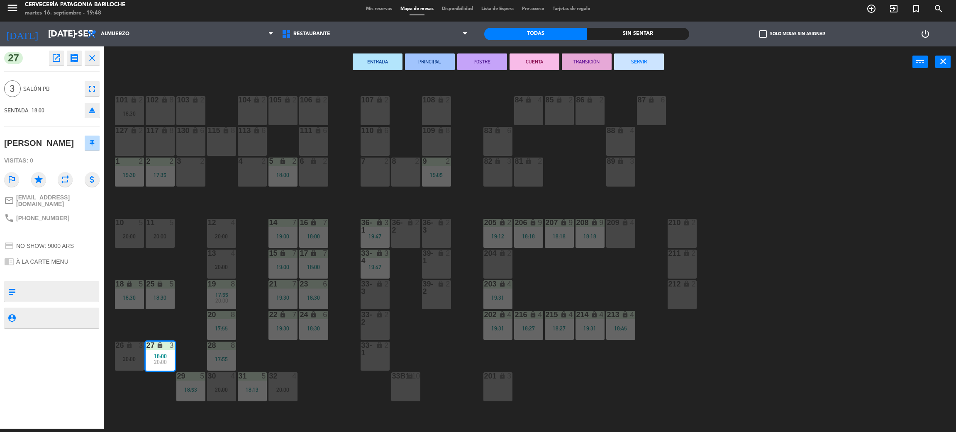
click at [638, 61] on button "SERVIR" at bounding box center [639, 62] width 50 height 17
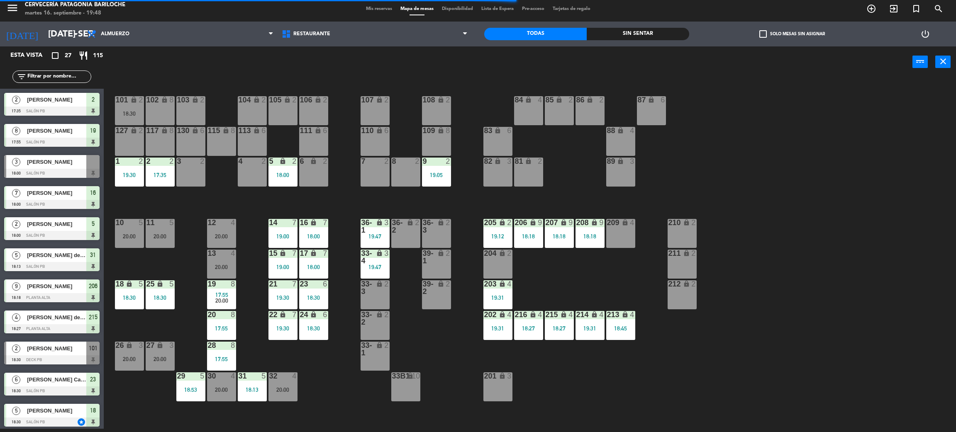
click at [230, 283] on div "8" at bounding box center [235, 283] width 14 height 7
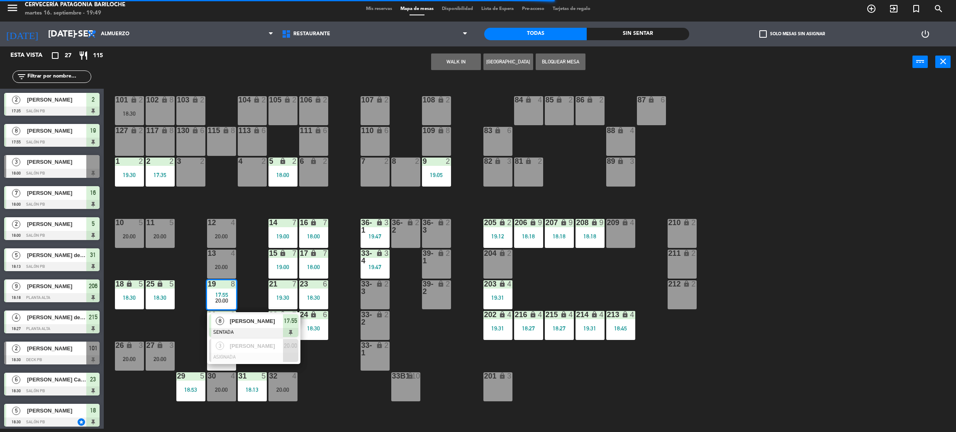
click at [251, 260] on div "101 lock 2 18:30 102 lock 8 104 lock 2 105 lock 2 106 lock 2 103 lock 2 107 loc…" at bounding box center [534, 256] width 842 height 351
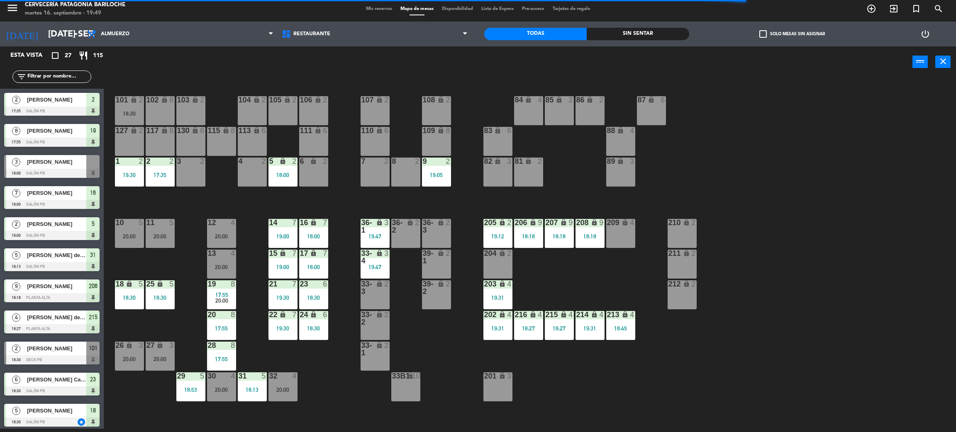
click at [290, 392] on div "20:00" at bounding box center [282, 390] width 29 height 6
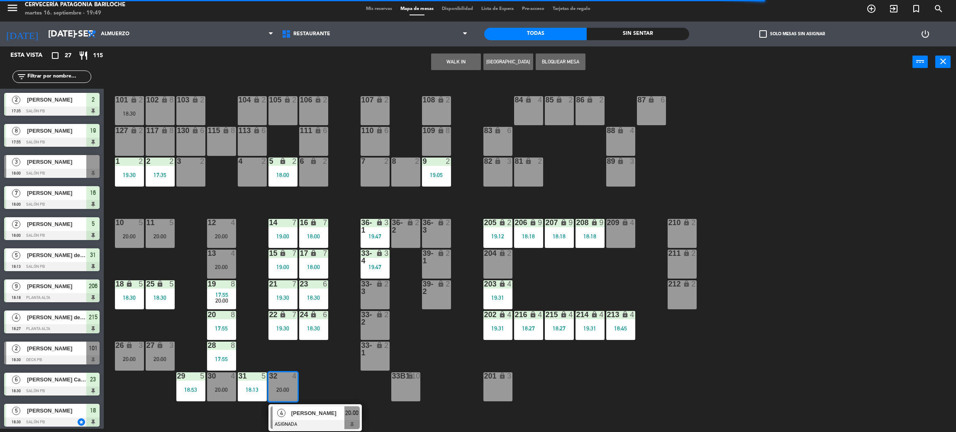
click at [336, 358] on div "101 lock 2 18:30 102 lock 8 104 lock 2 105 lock 2 106 lock 2 103 lock 2 107 loc…" at bounding box center [534, 256] width 842 height 351
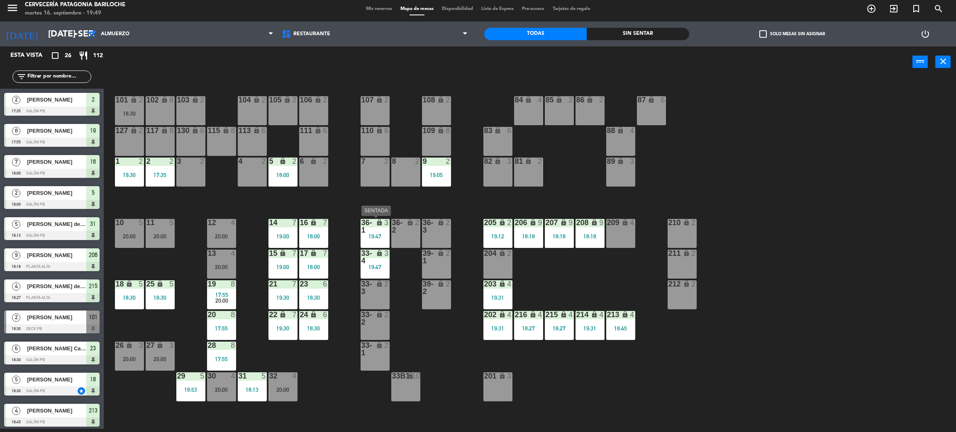
click at [368, 226] on div "lock" at bounding box center [375, 226] width 14 height 15
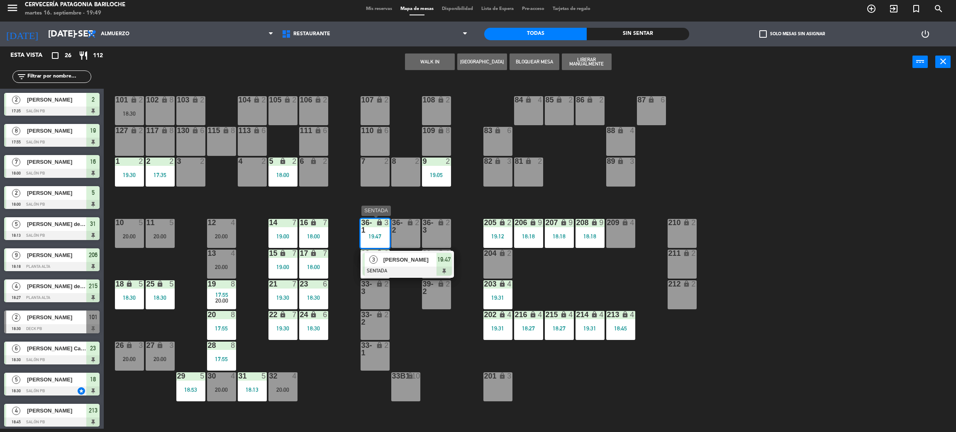
click at [409, 260] on span "[PERSON_NAME]" at bounding box center [409, 259] width 53 height 9
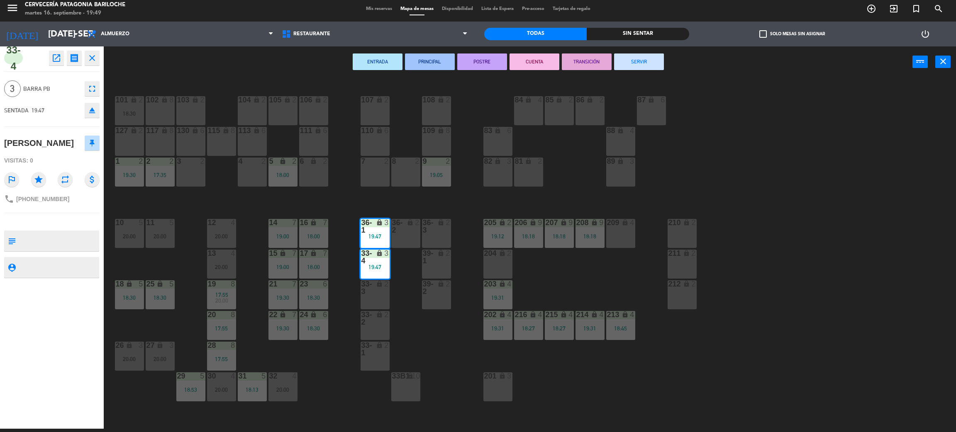
click at [397, 177] on div "8 2" at bounding box center [405, 172] width 29 height 29
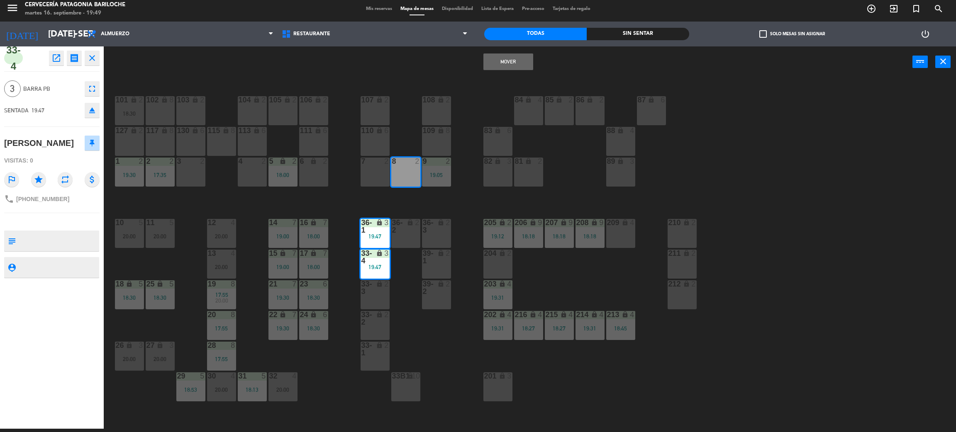
click at [378, 177] on div "7 2" at bounding box center [374, 172] width 29 height 29
click at [514, 57] on button "Mover y Unir" at bounding box center [508, 62] width 50 height 17
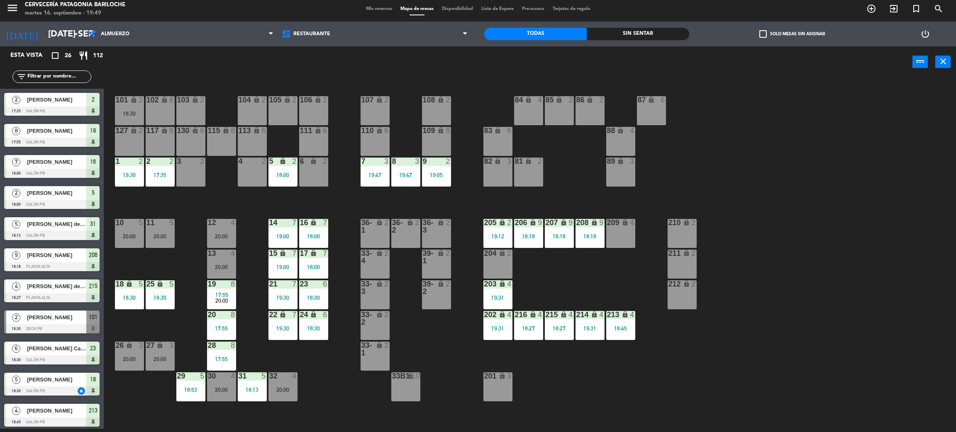
scroll to position [38, 0]
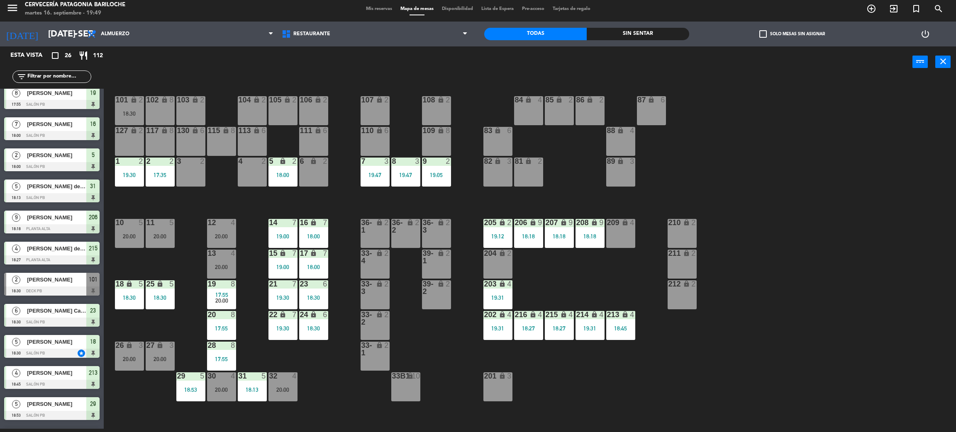
click at [491, 184] on div "82 lock 3" at bounding box center [497, 172] width 29 height 29
click at [472, 183] on div "101 lock 2 18:30 102 lock 8 104 lock 2 105 lock 2 106 lock 2 103 lock 2 107 loc…" at bounding box center [534, 256] width 842 height 351
click at [329, 432] on div "101 lock 2 18:30 102 lock 8 104 lock 2 105 lock 2 106 lock 2 103 lock 2 107 loc…" at bounding box center [534, 256] width 842 height 351
click at [279, 385] on div "32 4 20:00" at bounding box center [282, 386] width 29 height 29
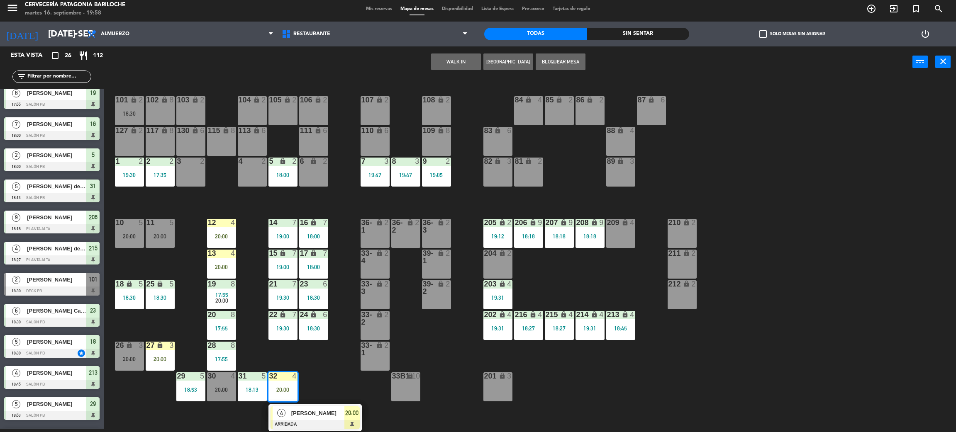
click at [308, 357] on div "101 lock 2 18:30 102 lock 8 104 lock 2 105 lock 2 106 lock 2 103 lock 2 107 loc…" at bounding box center [534, 256] width 842 height 351
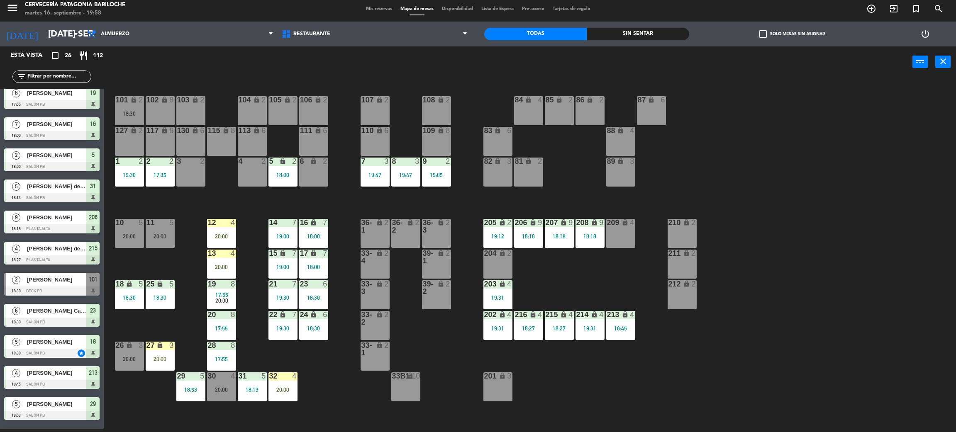
click at [75, 72] on input "text" at bounding box center [59, 76] width 64 height 9
click at [188, 208] on div "101 lock 2 18:30 102 lock 8 104 lock 2 105 lock 2 106 lock 2 103 lock 2 107 loc…" at bounding box center [534, 256] width 842 height 351
click at [226, 238] on div "20:00" at bounding box center [221, 236] width 29 height 6
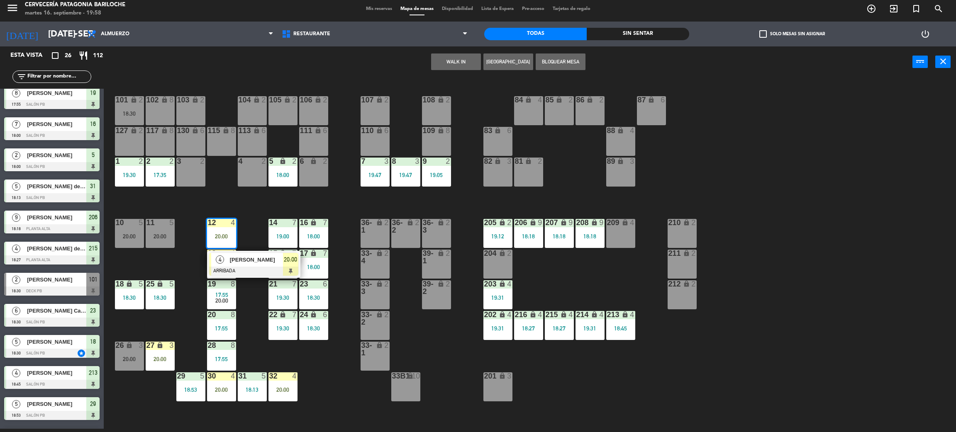
click at [56, 76] on input "text" at bounding box center [59, 76] width 64 height 9
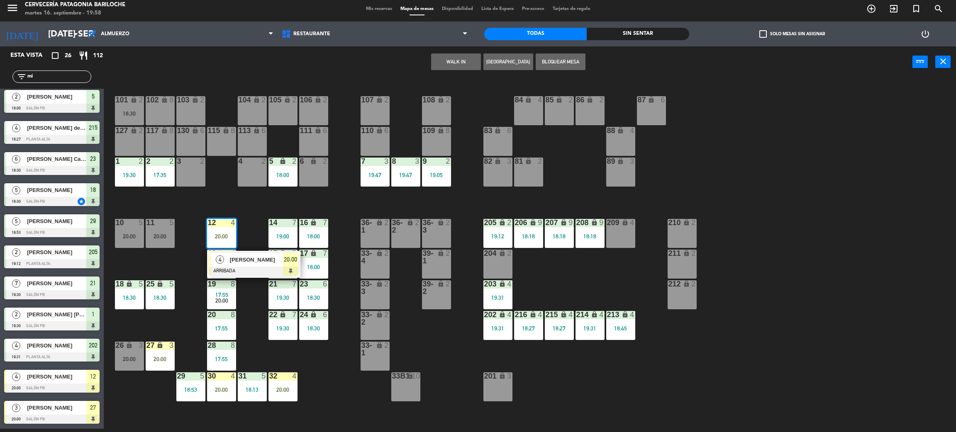
scroll to position [0, 0]
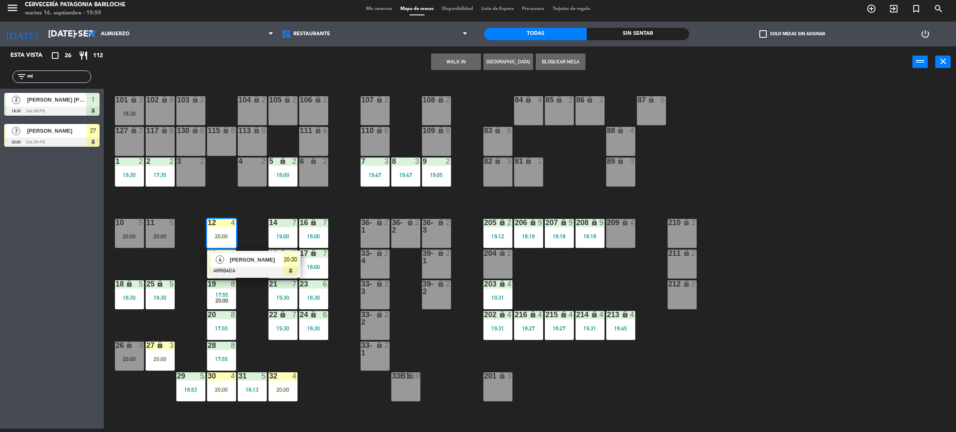
type input "m"
type input "mir"
click at [48, 201] on div "Esta vista crop_square 26 restaurant 112 filter_list mir 2 [PERSON_NAME] [PERSO…" at bounding box center [52, 237] width 104 height 382
click at [62, 138] on div at bounding box center [51, 142] width 95 height 9
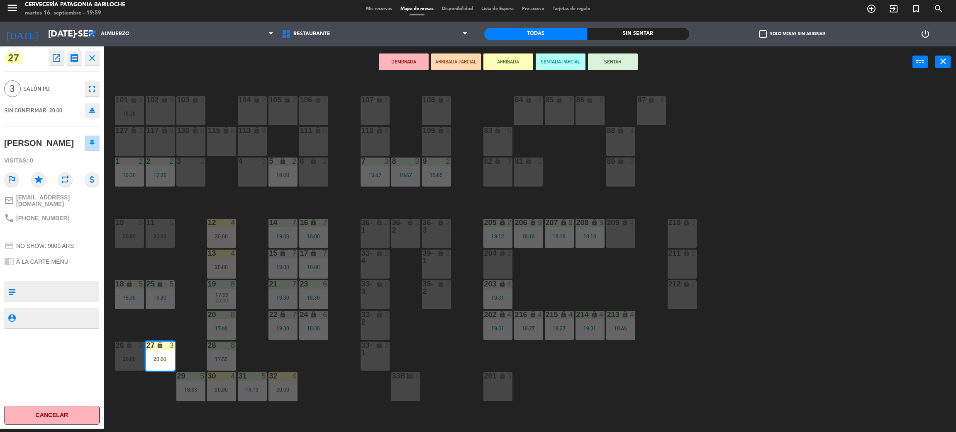
click at [630, 58] on button "SENTAR" at bounding box center [613, 62] width 50 height 17
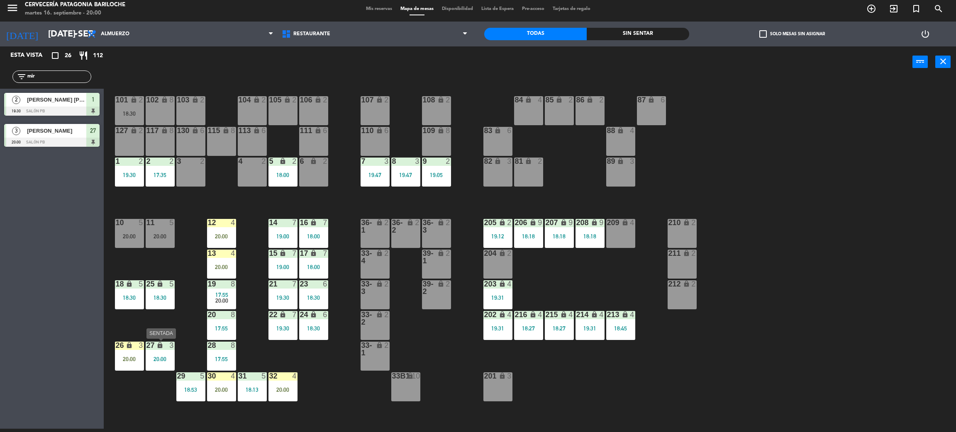
click at [165, 353] on div "27 lock 3 20:00" at bounding box center [160, 356] width 29 height 29
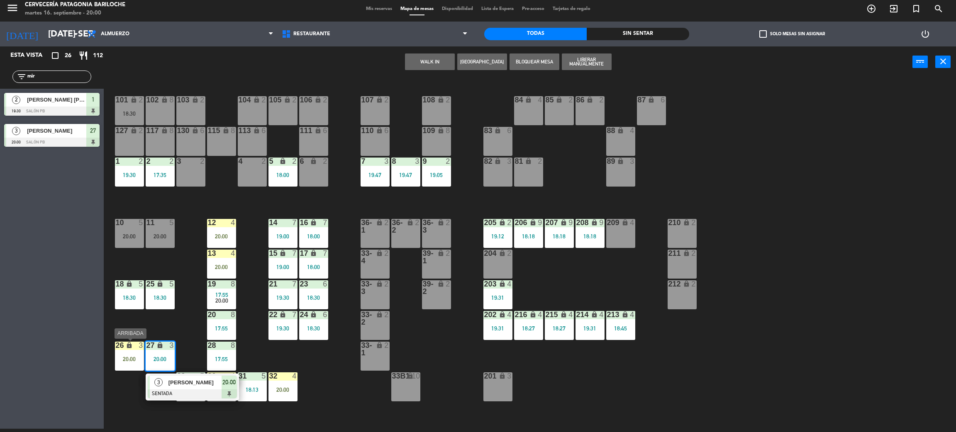
click at [135, 353] on div "26 lock 3 20:00" at bounding box center [129, 356] width 29 height 29
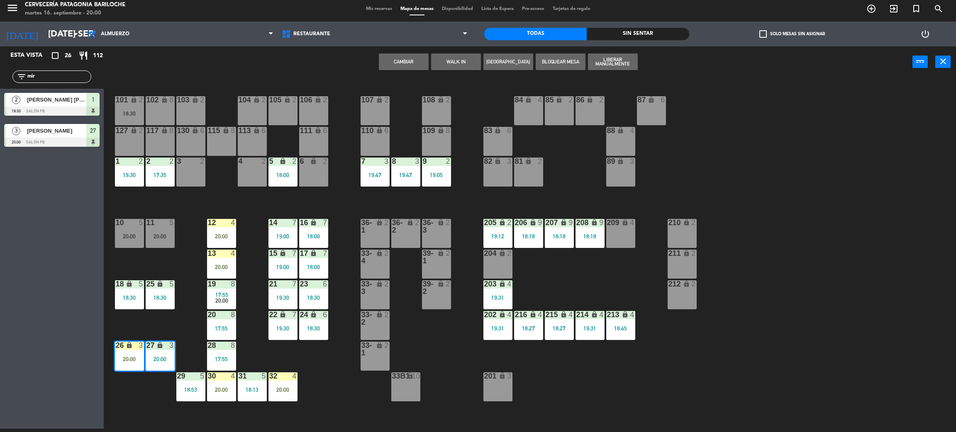
click at [394, 61] on button "Cambiar" at bounding box center [404, 62] width 50 height 17
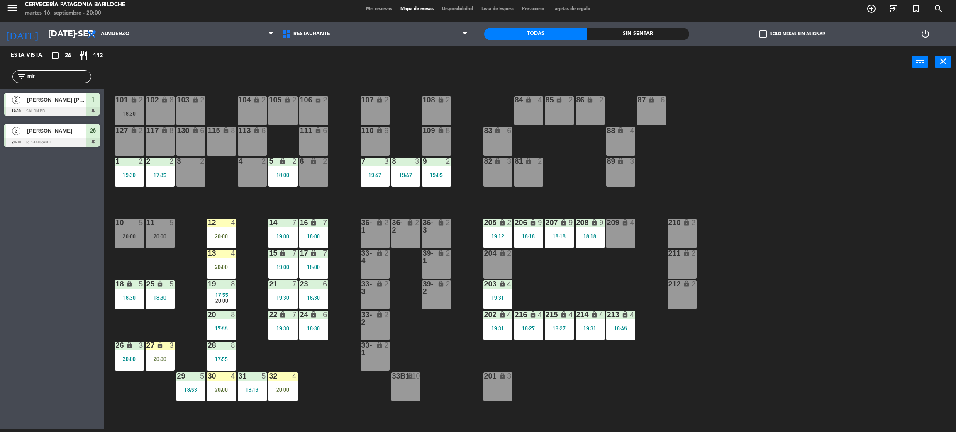
click at [287, 380] on div "32 4" at bounding box center [282, 376] width 29 height 8
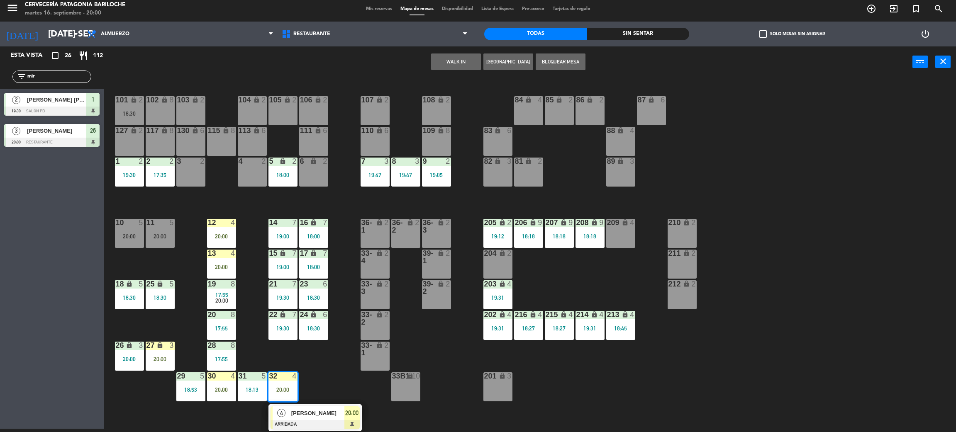
click at [317, 364] on div "101 lock 2 18:30 102 lock 8 104 lock 2 105 lock 2 106 lock 2 103 lock 2 107 loc…" at bounding box center [534, 256] width 842 height 351
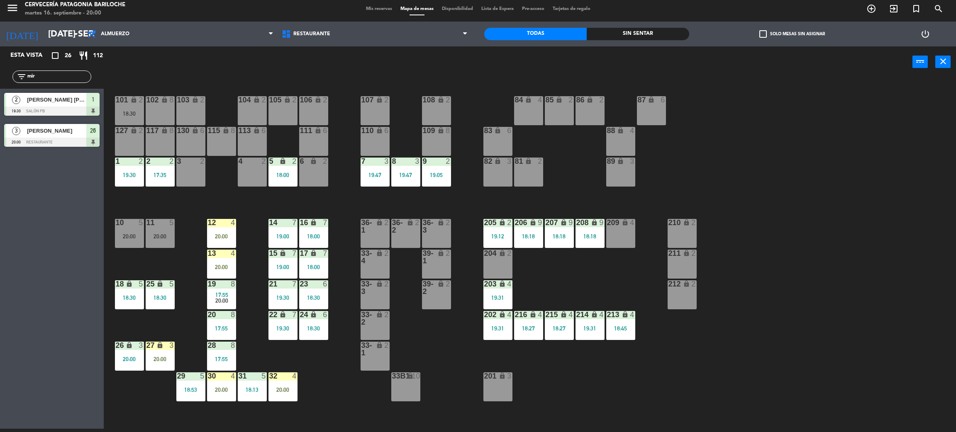
click at [228, 233] on div "20:00" at bounding box center [221, 236] width 29 height 6
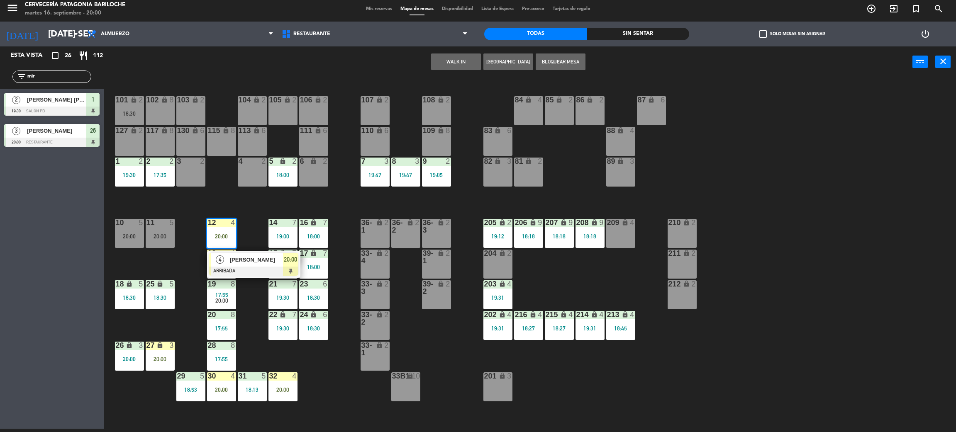
click at [249, 261] on span "[PERSON_NAME]" at bounding box center [256, 259] width 53 height 9
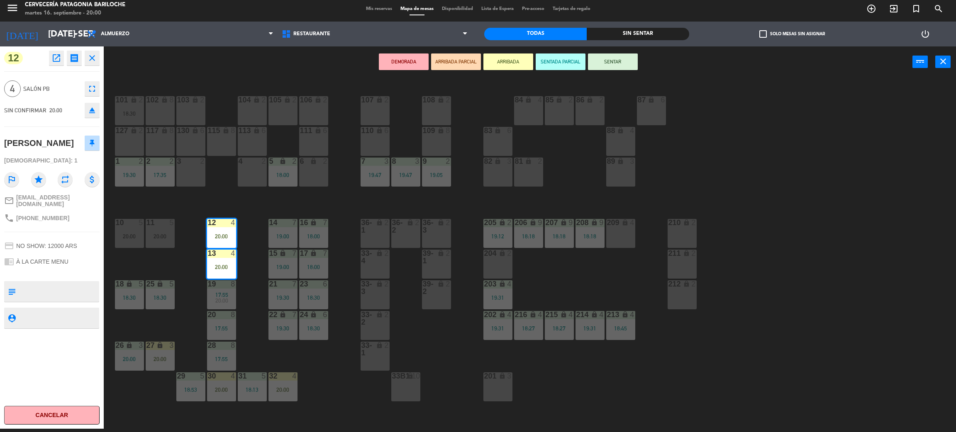
click at [617, 68] on button "SENTAR" at bounding box center [613, 62] width 50 height 17
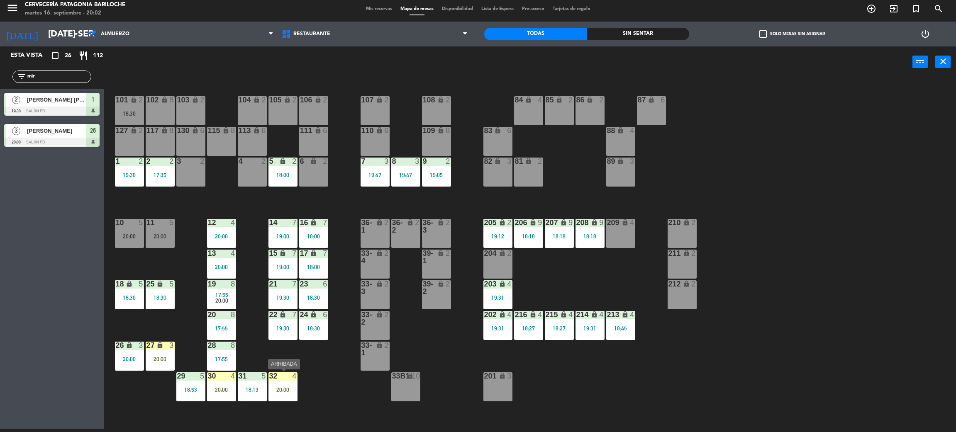
click at [278, 387] on div "20:00" at bounding box center [282, 390] width 29 height 6
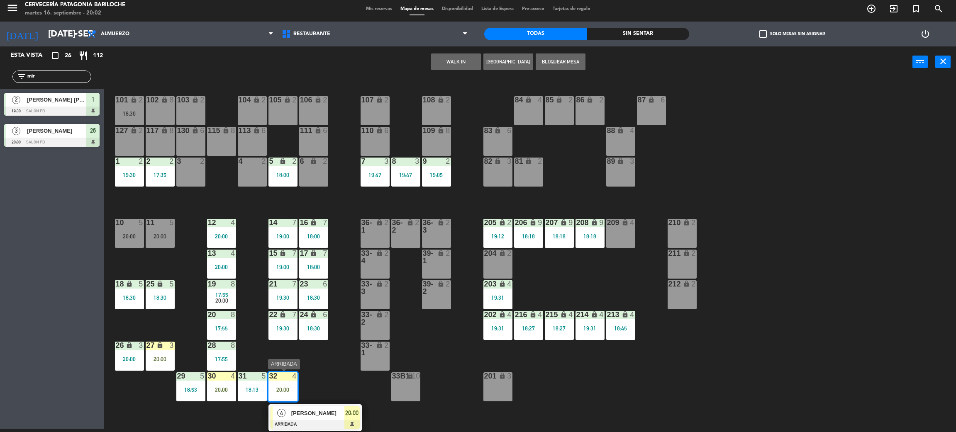
click at [319, 418] on div "[PERSON_NAME]" at bounding box center [317, 413] width 54 height 14
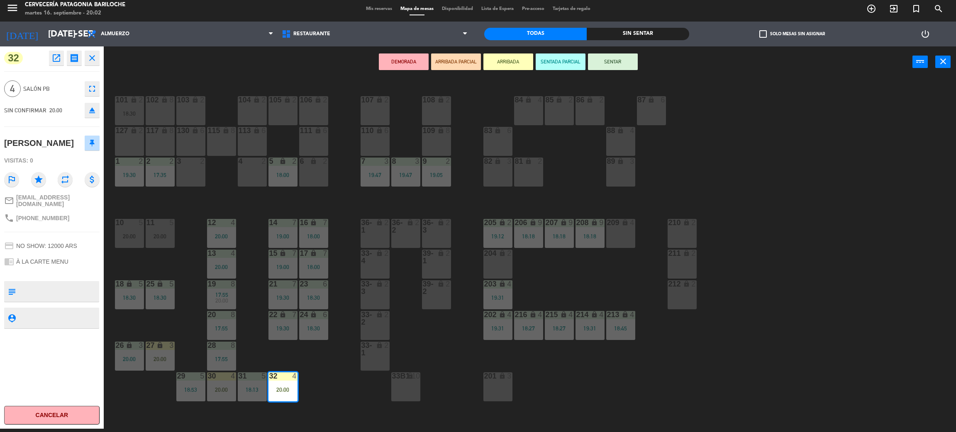
click at [620, 58] on button "SENTAR" at bounding box center [613, 62] width 50 height 17
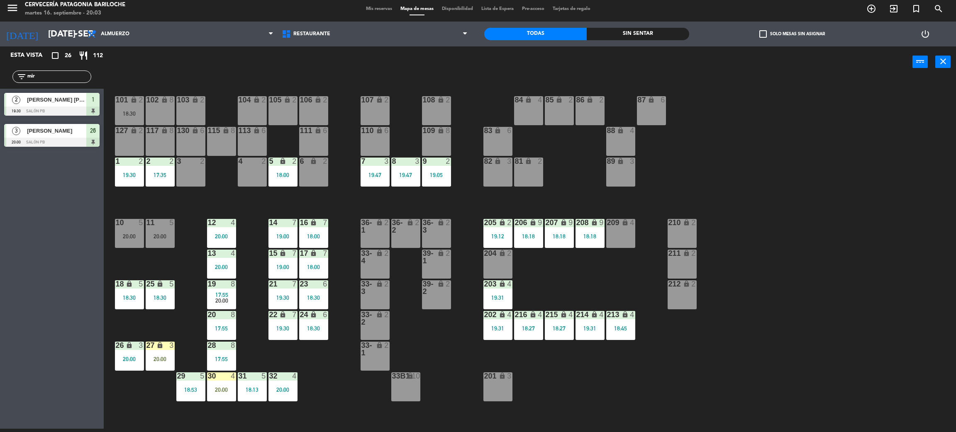
click at [326, 168] on div "6 lock 2" at bounding box center [313, 172] width 29 height 29
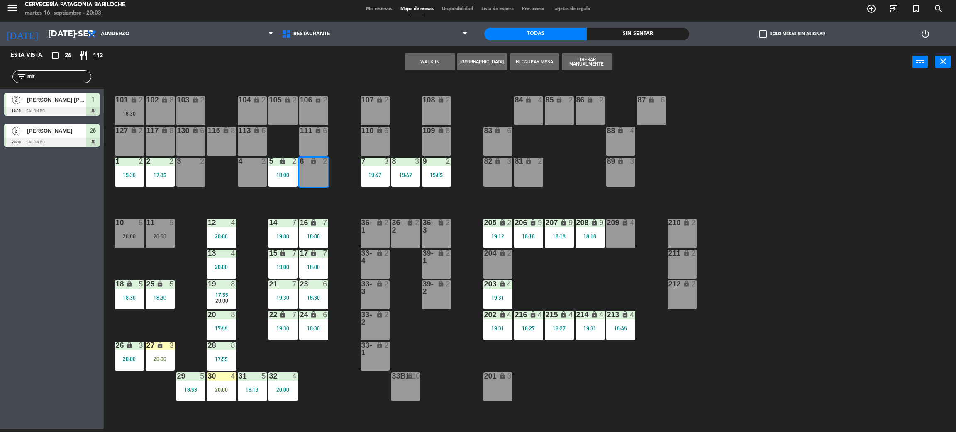
click at [427, 55] on button "WALK IN" at bounding box center [430, 62] width 50 height 17
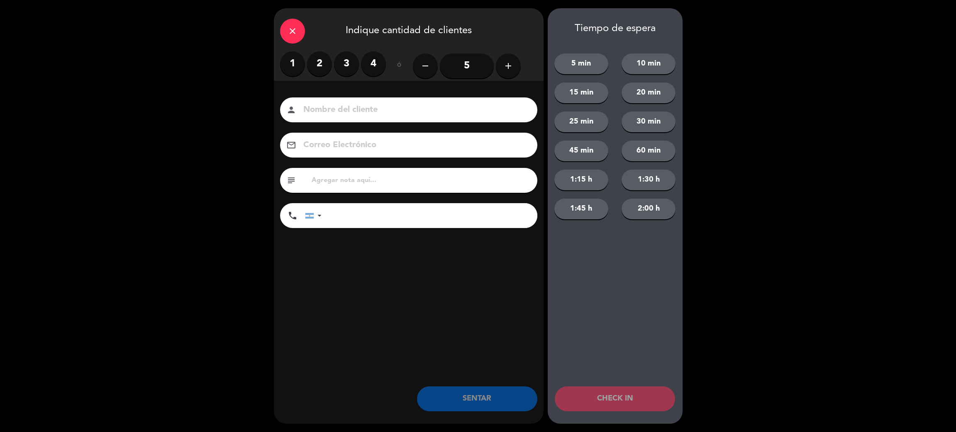
click at [320, 67] on label "2" at bounding box center [319, 63] width 25 height 25
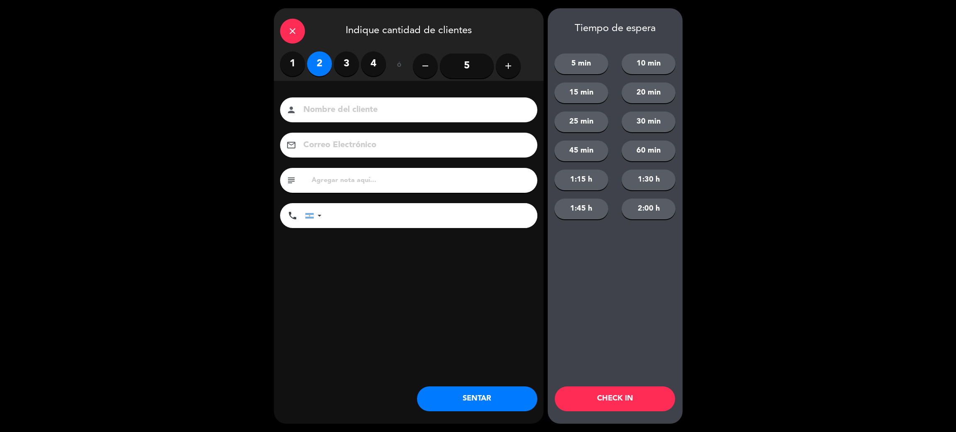
click at [339, 114] on input at bounding box center [414, 110] width 224 height 15
type input "[PERSON_NAME]"
type input "[PHONE_NUMBER]"
click at [506, 392] on button "SENTAR" at bounding box center [477, 399] width 120 height 25
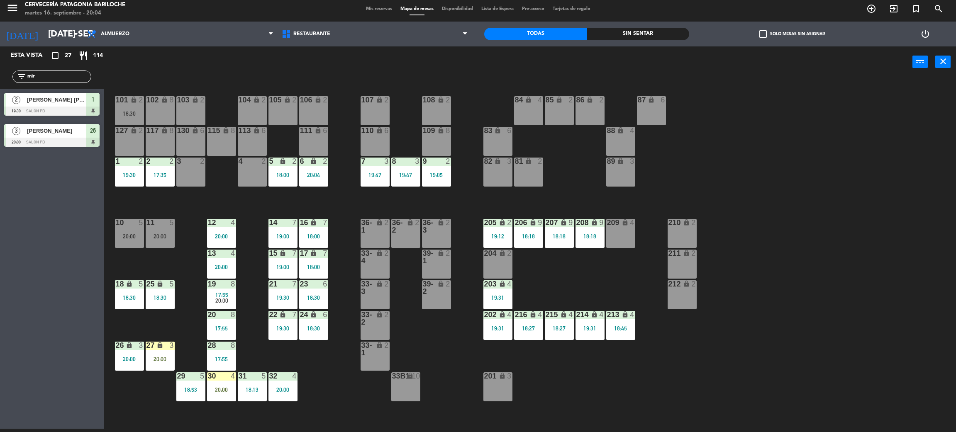
click at [61, 80] on input "mir" at bounding box center [59, 76] width 64 height 9
click at [341, 399] on div "101 lock 2 18:30 102 lock 8 104 lock 2 105 lock 2 106 lock 2 103 lock 2 107 loc…" at bounding box center [534, 256] width 842 height 351
click at [247, 398] on div "31 5 18:13" at bounding box center [252, 386] width 29 height 29
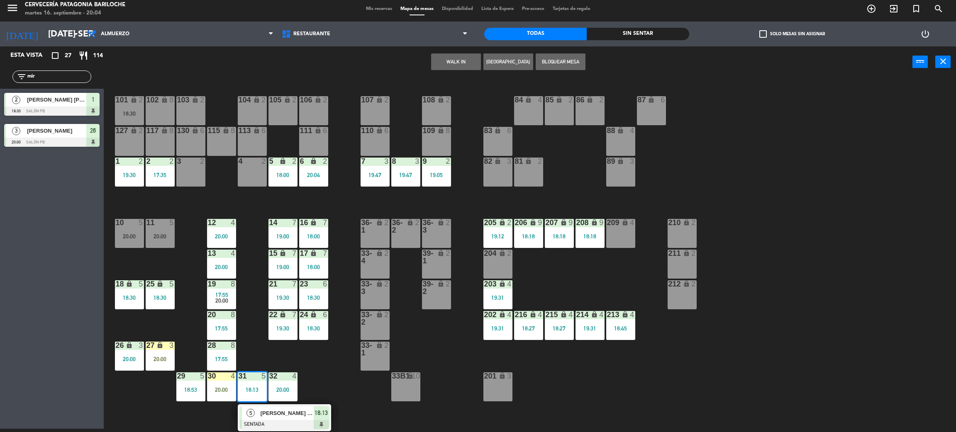
click at [256, 354] on div "101 lock 2 18:30 102 lock 8 104 lock 2 105 lock 2 106 lock 2 103 lock 2 107 loc…" at bounding box center [534, 256] width 842 height 351
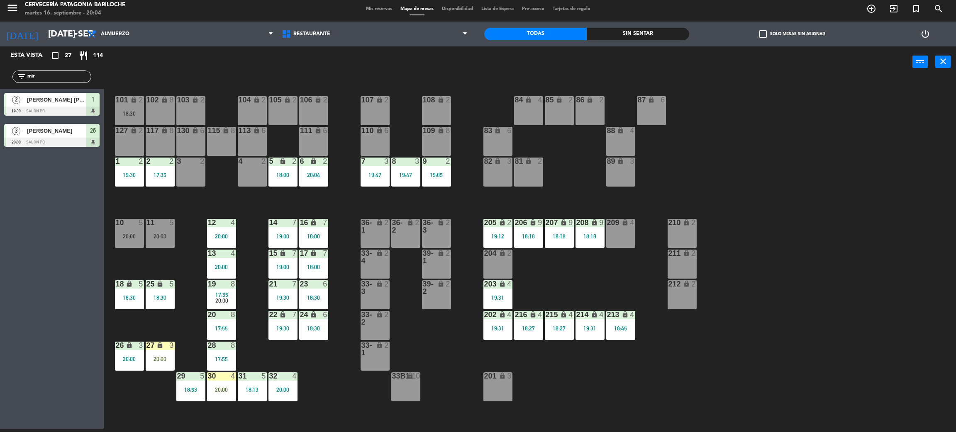
click at [223, 388] on div "20:00" at bounding box center [221, 390] width 29 height 6
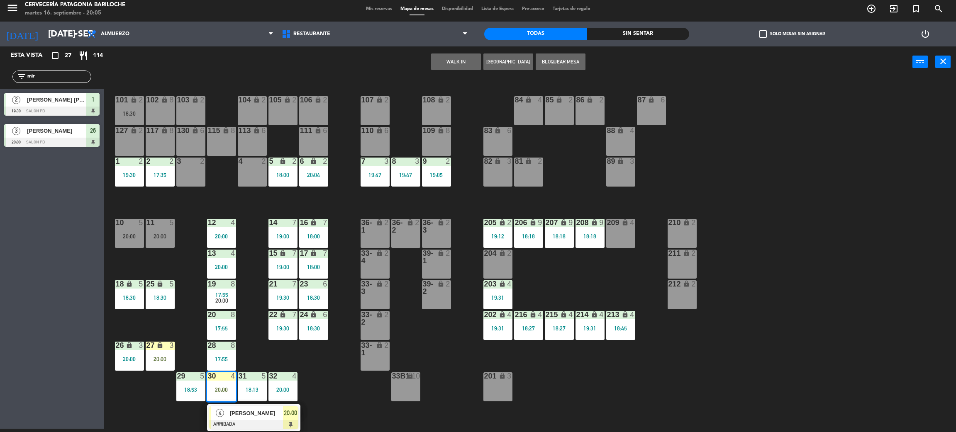
click at [248, 419] on div "[PERSON_NAME]" at bounding box center [256, 413] width 54 height 14
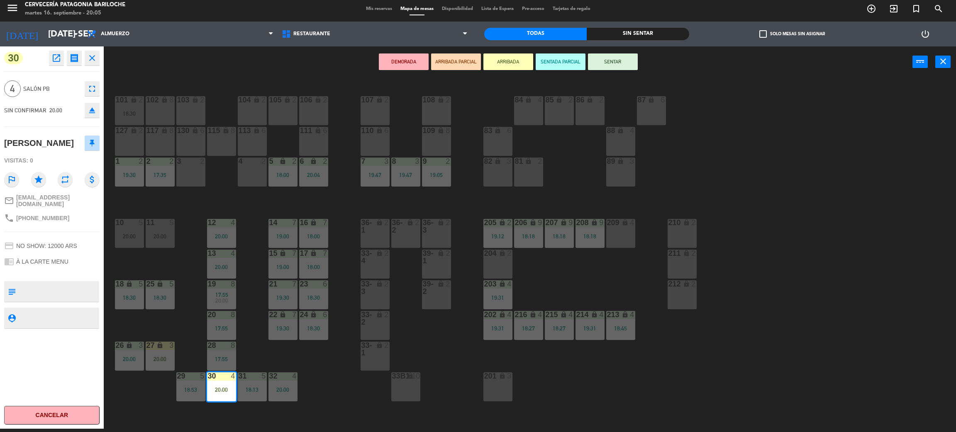
click at [618, 69] on button "SENTAR" at bounding box center [613, 62] width 50 height 17
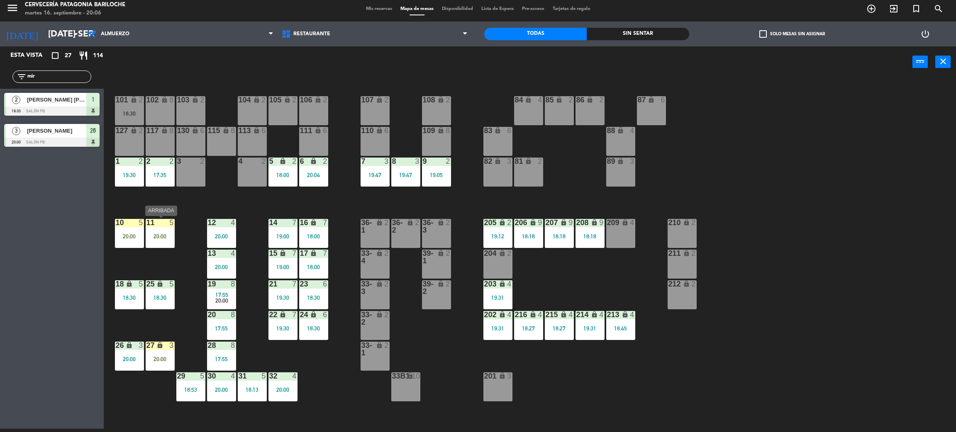
click at [166, 233] on div "20:00" at bounding box center [160, 236] width 29 height 6
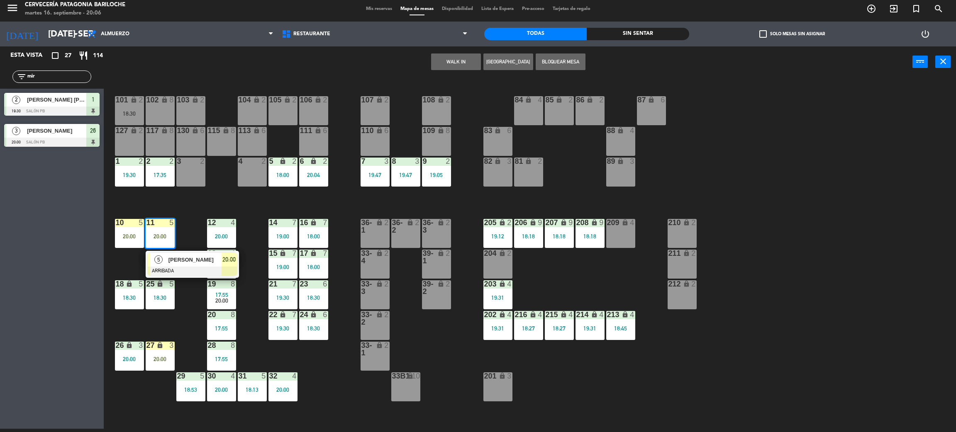
click at [188, 233] on div "101 lock 2 18:30 102 lock 8 104 lock 2 105 lock 2 106 lock 2 103 lock 2 107 loc…" at bounding box center [534, 256] width 842 height 351
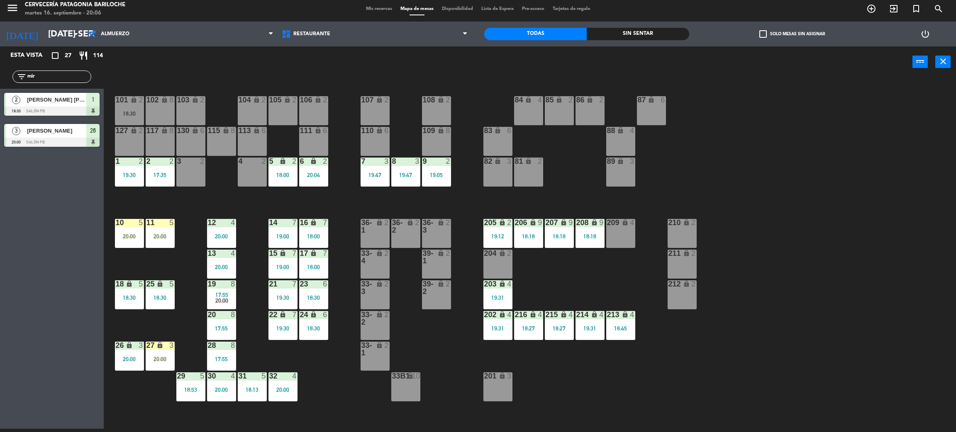
click at [168, 355] on div "27 lock 3 20:00" at bounding box center [160, 356] width 29 height 29
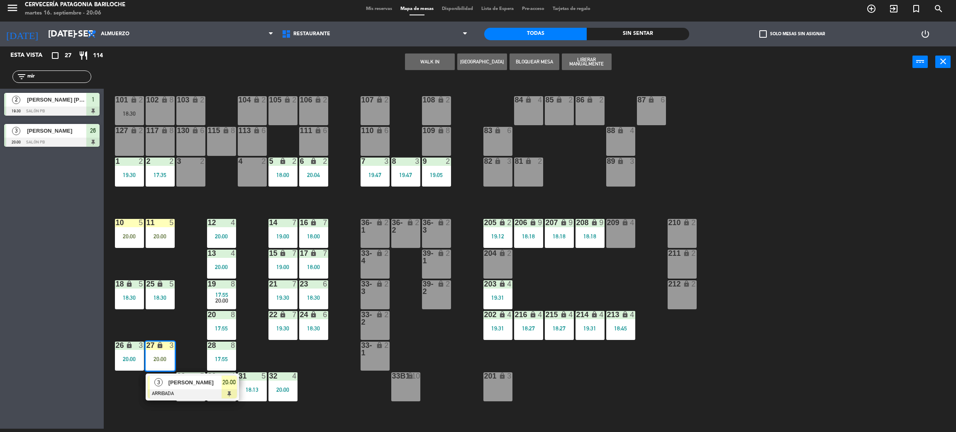
click at [181, 328] on div "101 lock 2 18:30 102 lock 8 104 lock 2 105 lock 2 106 lock 2 103 lock 2 107 loc…" at bounding box center [534, 256] width 842 height 351
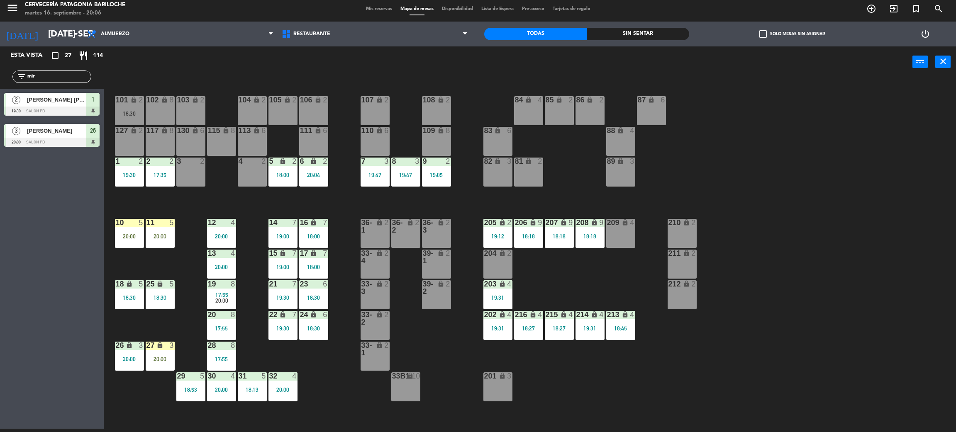
click at [161, 235] on div "20:00" at bounding box center [160, 236] width 29 height 6
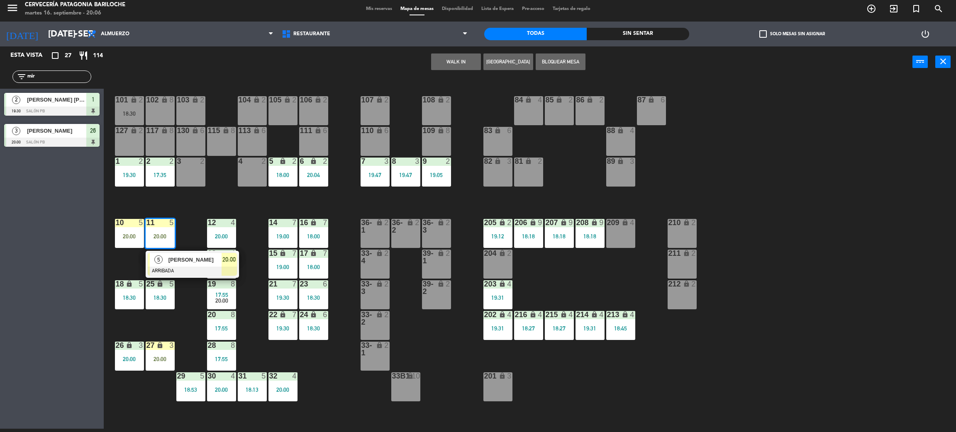
click at [180, 215] on div "101 lock 2 18:30 102 lock 8 104 lock 2 105 lock 2 106 lock 2 103 lock 2 107 loc…" at bounding box center [534, 256] width 842 height 351
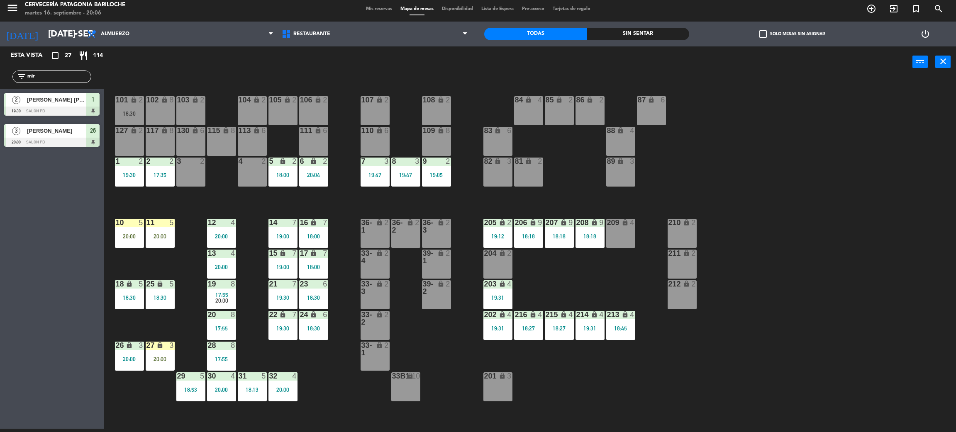
drag, startPoint x: 76, startPoint y: 73, endPoint x: 16, endPoint y: 66, distance: 60.1
click at [0, 69] on div "filter_list mir" at bounding box center [52, 77] width 104 height 24
type input "[PERSON_NAME]"
click at [29, 101] on div "3 [PERSON_NAME] 20:00 SALÓN PB 19 3 [PERSON_NAME] 20:00 SALÓN PB 19" at bounding box center [52, 106] width 104 height 34
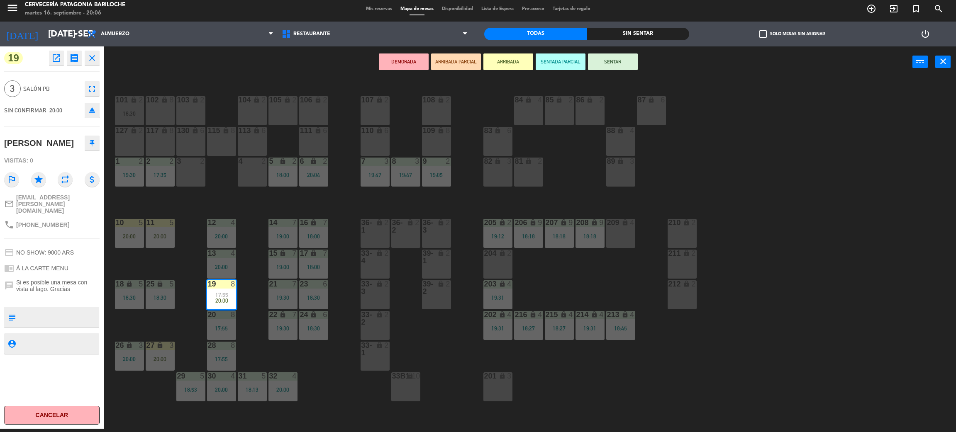
click at [291, 360] on div "101 lock 2 18:30 102 lock 8 104 lock 2 105 lock 2 106 lock 2 103 lock 2 107 loc…" at bounding box center [534, 256] width 842 height 351
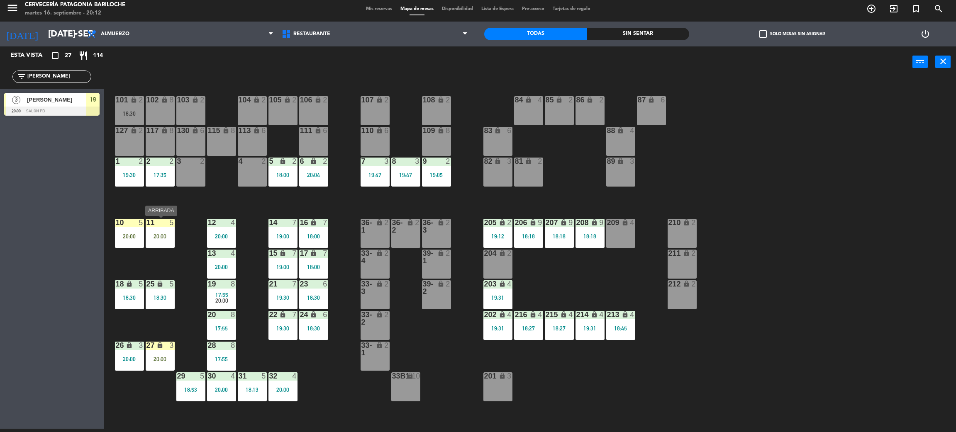
click at [147, 226] on div "11" at bounding box center [146, 222] width 0 height 7
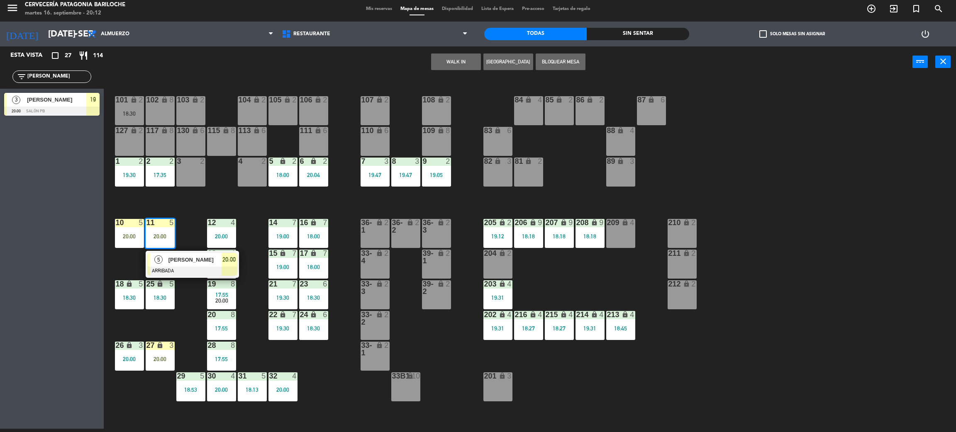
click at [176, 255] on span "[PERSON_NAME]" at bounding box center [194, 259] width 53 height 9
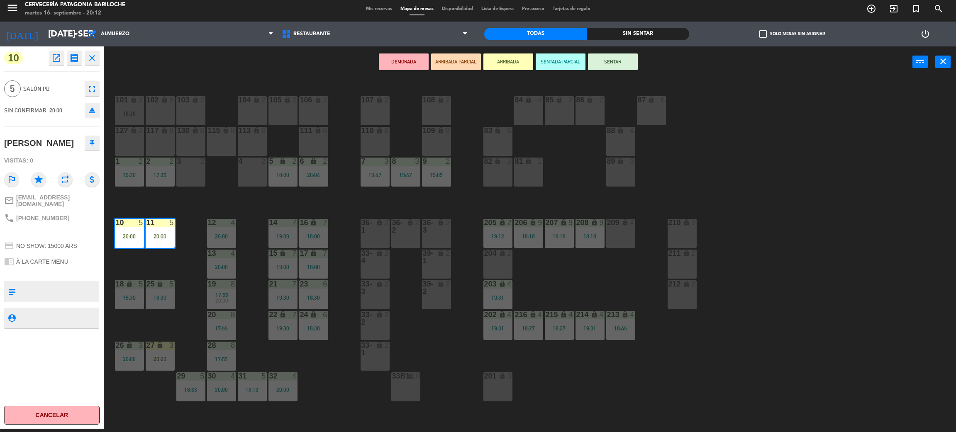
click at [608, 61] on button "SENTAR" at bounding box center [613, 62] width 50 height 17
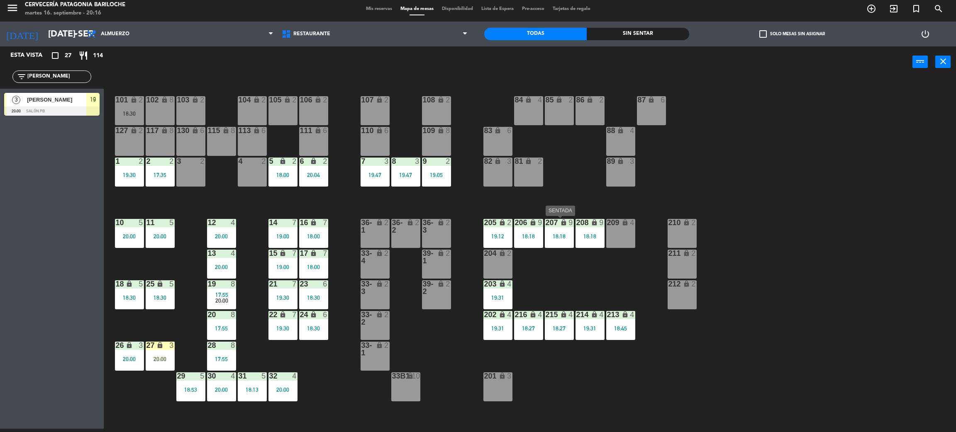
click at [564, 243] on div "207 lock 9 18:18" at bounding box center [559, 233] width 29 height 29
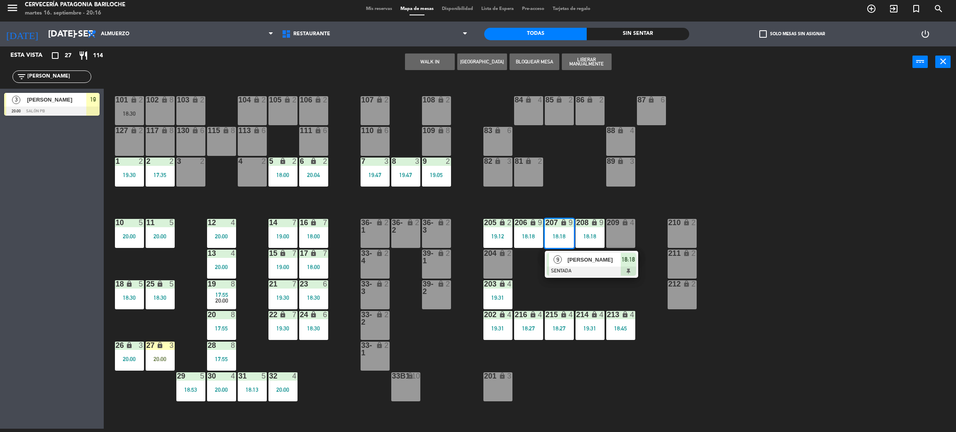
click at [568, 260] on span "[PERSON_NAME]" at bounding box center [593, 259] width 53 height 9
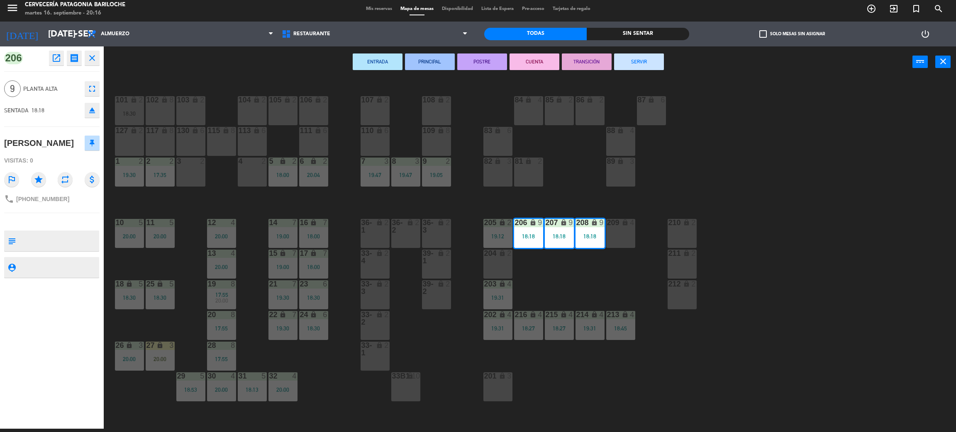
click at [636, 55] on button "SERVIR" at bounding box center [639, 62] width 50 height 17
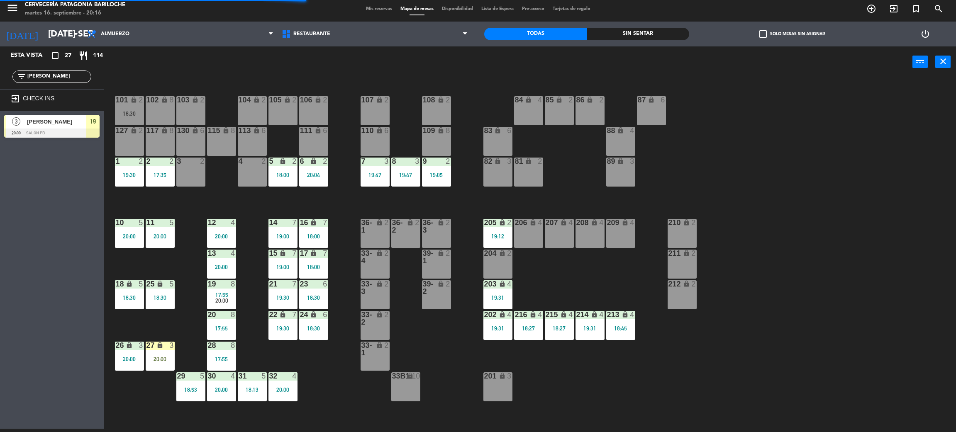
click at [563, 335] on div "215 lock 4 18:27" at bounding box center [559, 325] width 29 height 29
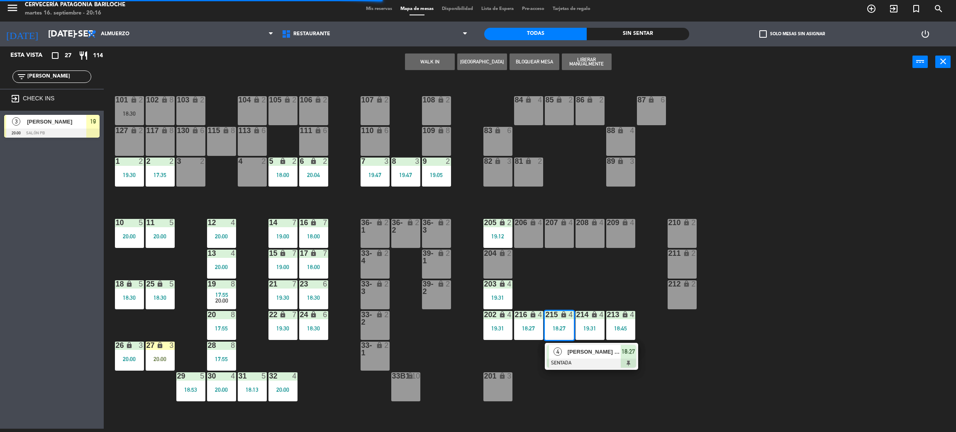
click at [574, 362] on div at bounding box center [591, 363] width 89 height 9
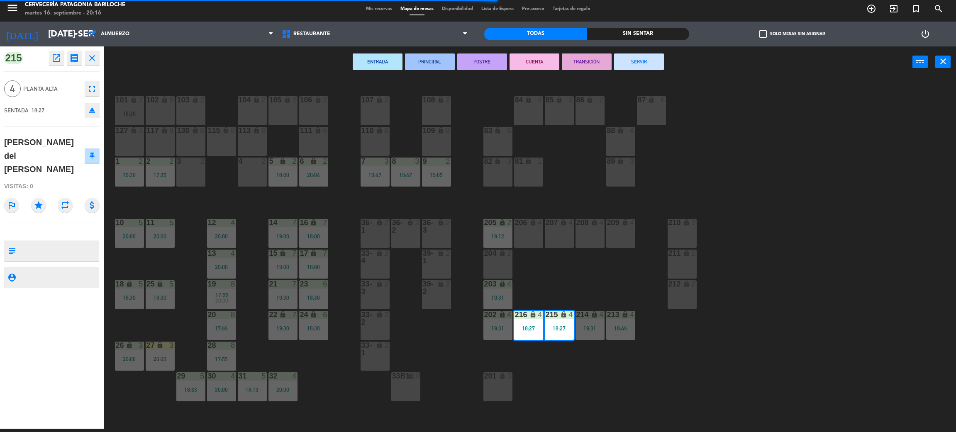
click at [646, 54] on button "SERVIR" at bounding box center [639, 62] width 50 height 17
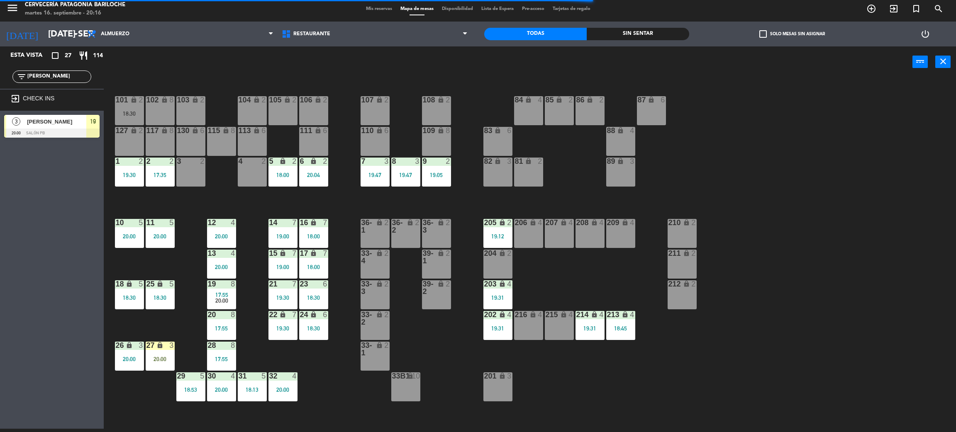
click at [598, 328] on div "19:31" at bounding box center [589, 329] width 29 height 6
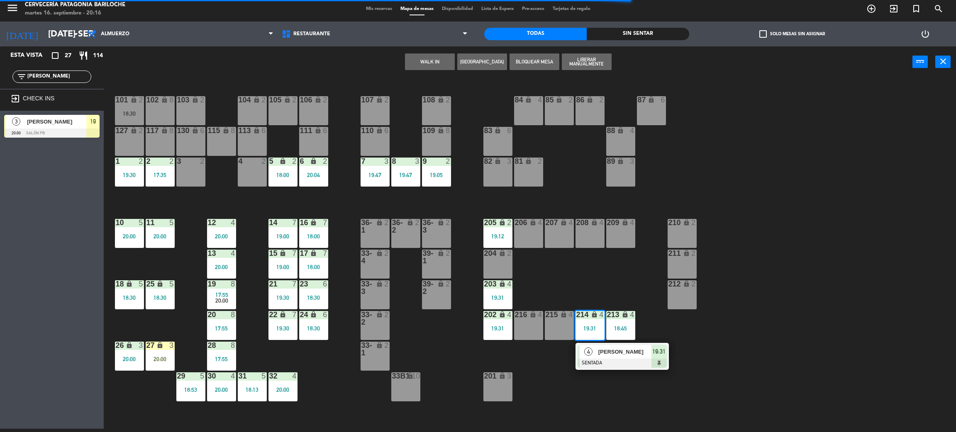
click at [604, 352] on span "[PERSON_NAME]" at bounding box center [624, 352] width 53 height 9
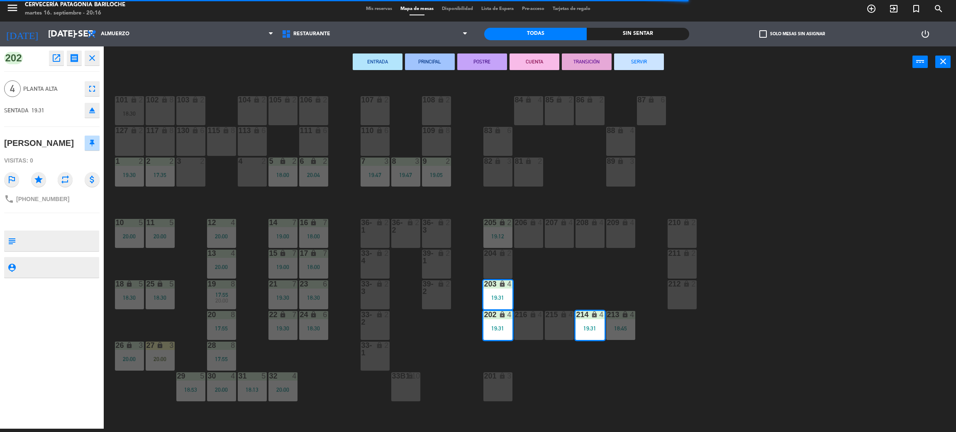
click at [655, 59] on button "SERVIR" at bounding box center [639, 62] width 50 height 17
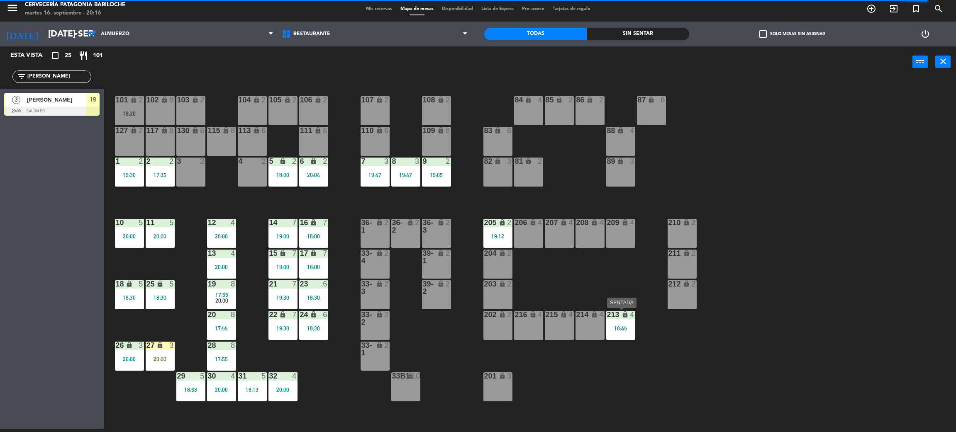
click at [619, 320] on div "213 lock 4 18:45" at bounding box center [620, 325] width 29 height 29
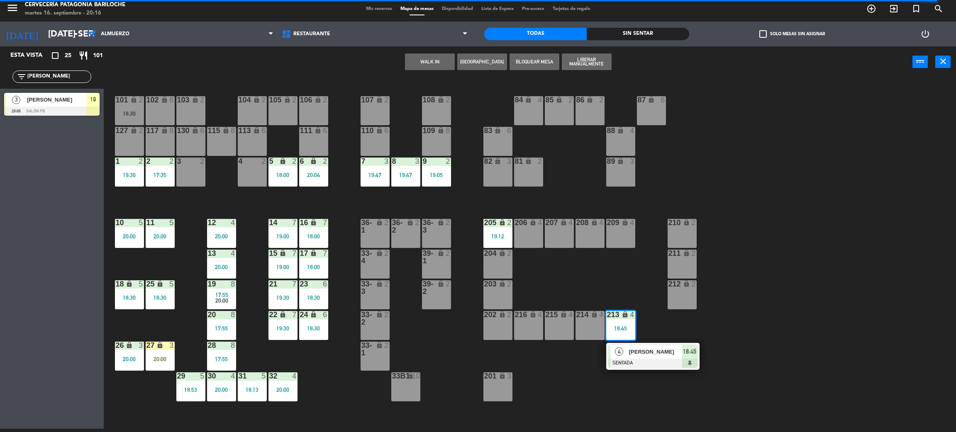
click at [637, 343] on div "4 [PERSON_NAME] SENTADA 18:45" at bounding box center [652, 356] width 93 height 27
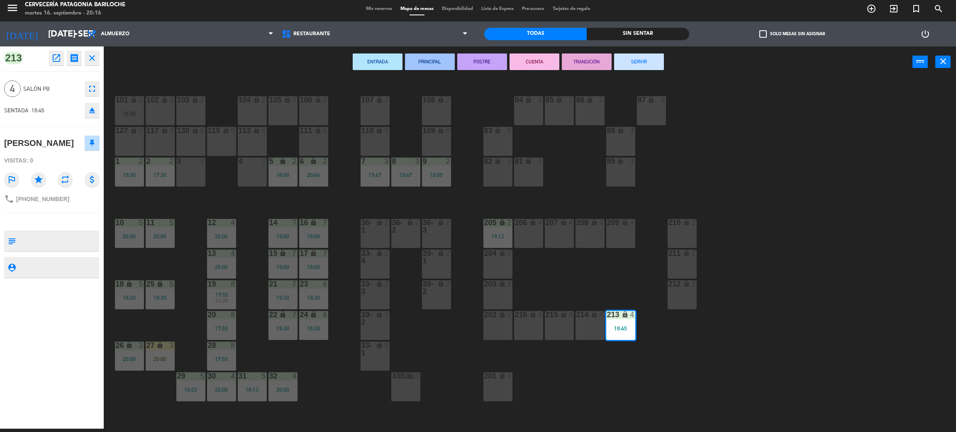
click at [652, 59] on button "SERVIR" at bounding box center [639, 62] width 50 height 17
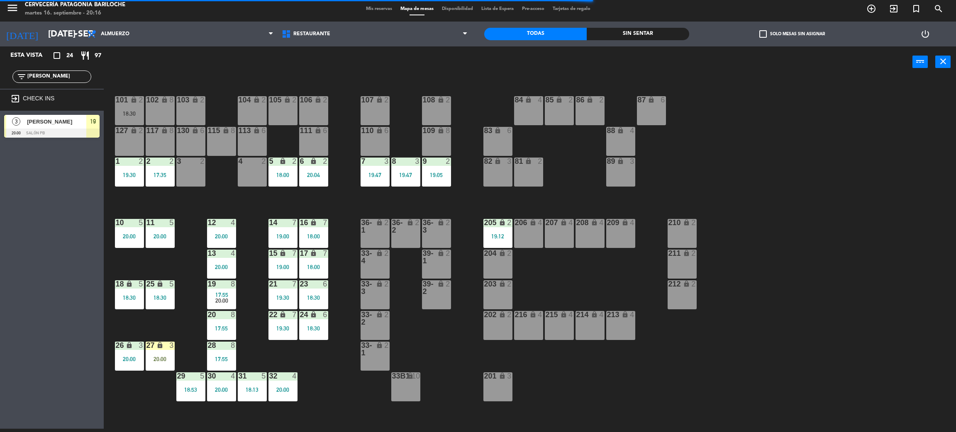
click at [531, 223] on icon "lock" at bounding box center [532, 222] width 7 height 7
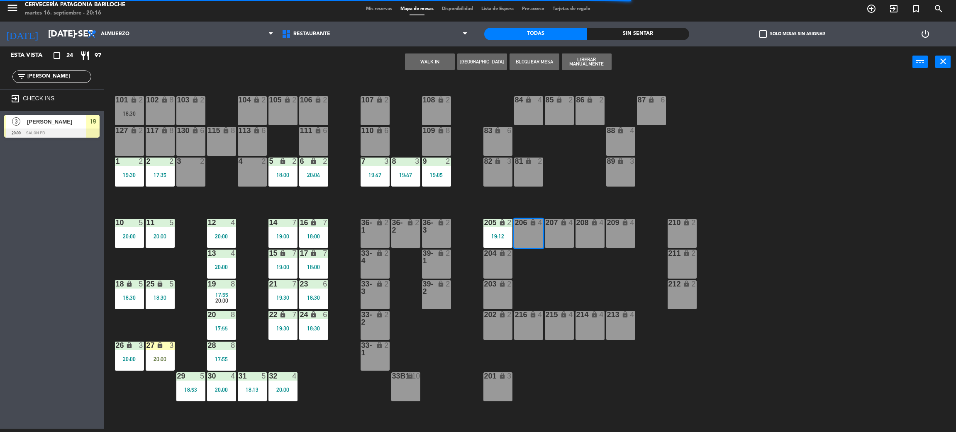
click at [559, 236] on div "207 lock 4" at bounding box center [559, 233] width 29 height 29
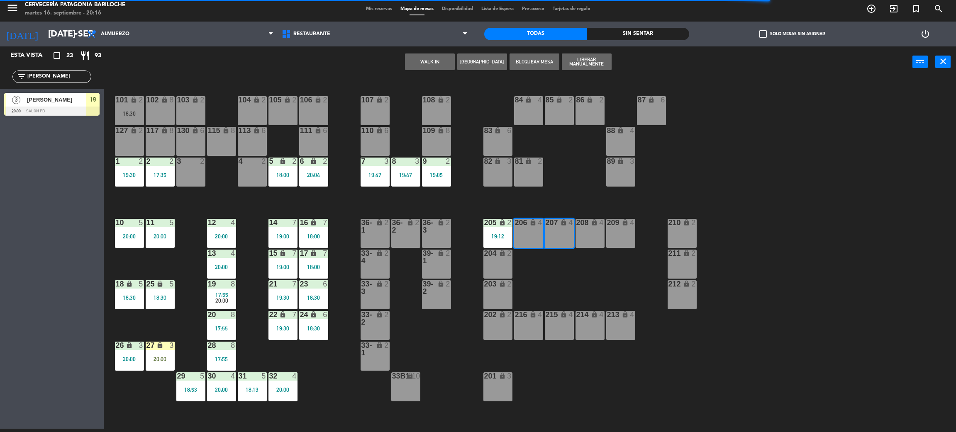
click at [420, 59] on button "WALK IN" at bounding box center [430, 62] width 50 height 17
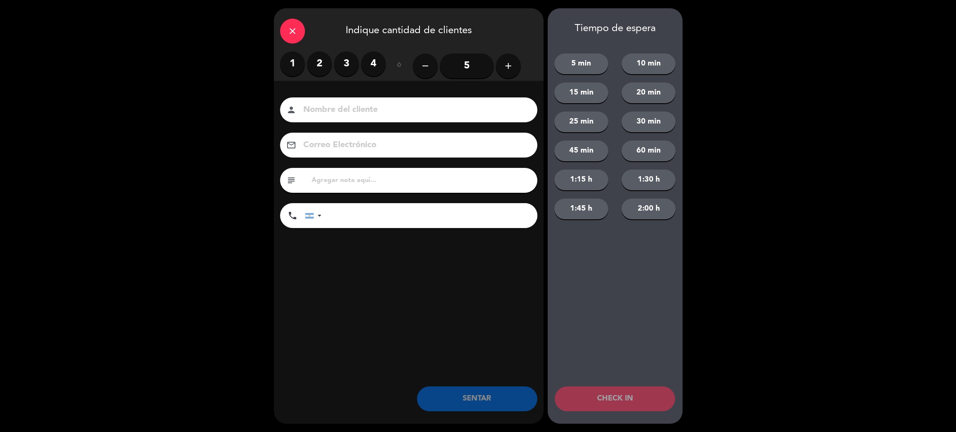
click at [383, 63] on label "4" at bounding box center [373, 63] width 25 height 25
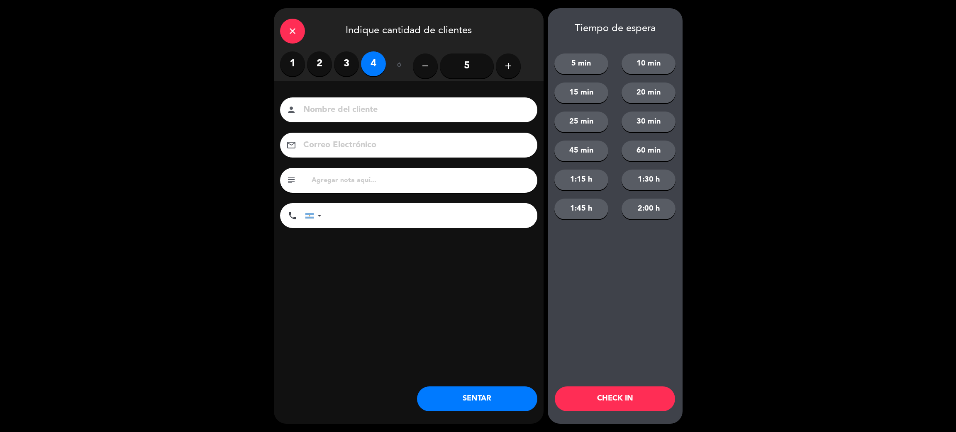
click at [375, 109] on input at bounding box center [414, 110] width 224 height 15
type input "J"
type input "[PERSON_NAME]"
type input "[PHONE_NUMBER]"
click at [576, 61] on button "5 min" at bounding box center [581, 64] width 54 height 21
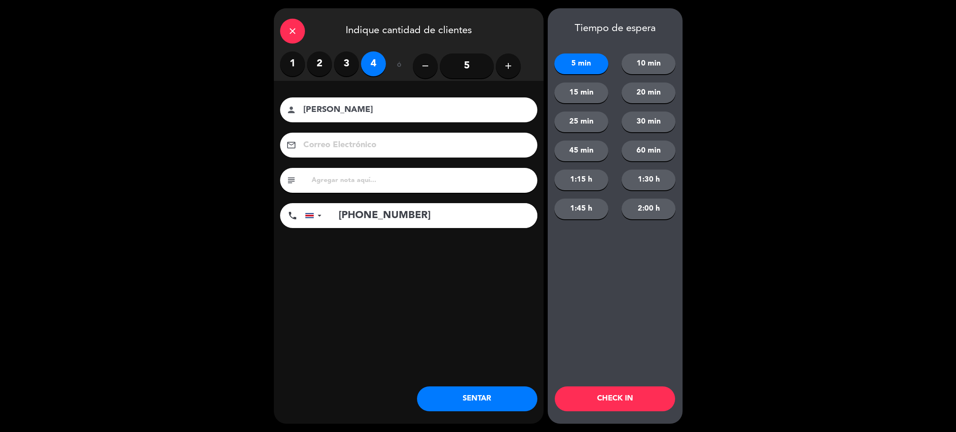
click at [599, 399] on button "CHECK IN" at bounding box center [615, 399] width 120 height 25
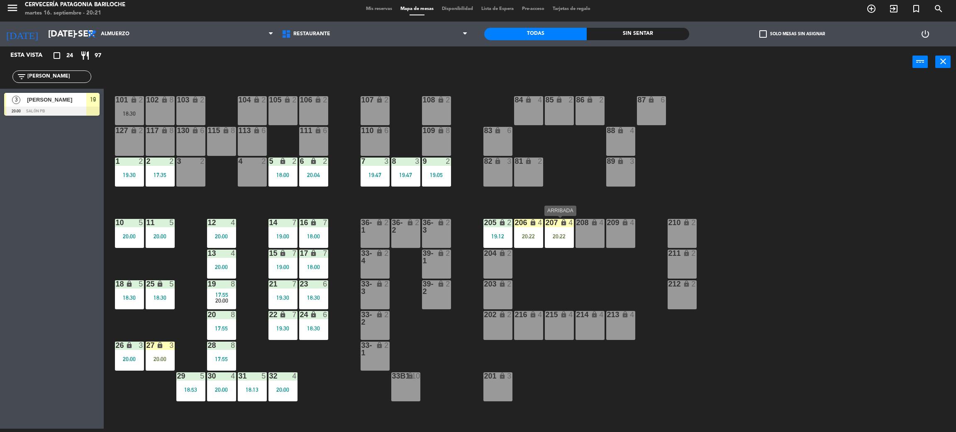
click at [567, 230] on div "207 lock 4 20:22" at bounding box center [559, 233] width 29 height 29
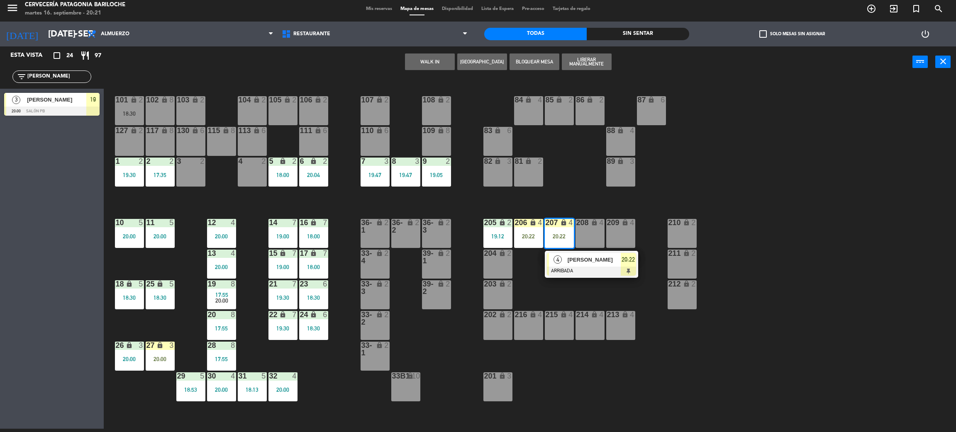
click at [558, 263] on span "4" at bounding box center [557, 259] width 8 height 8
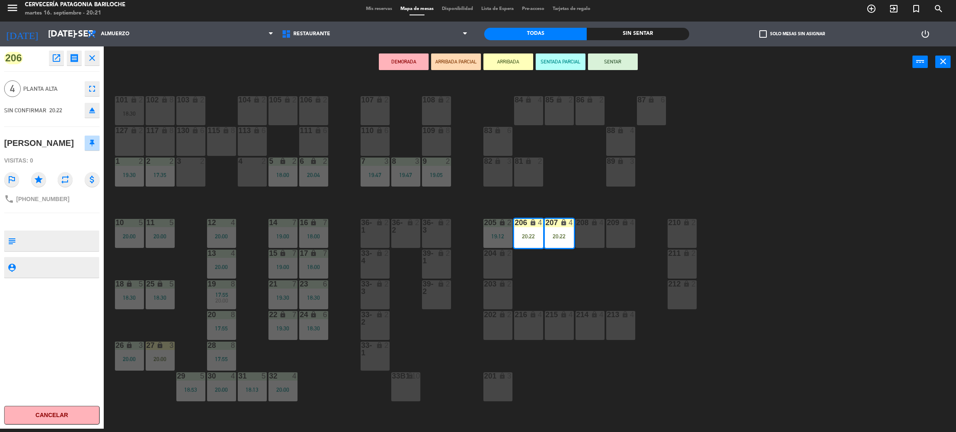
click at [619, 58] on button "SENTAR" at bounding box center [613, 62] width 50 height 17
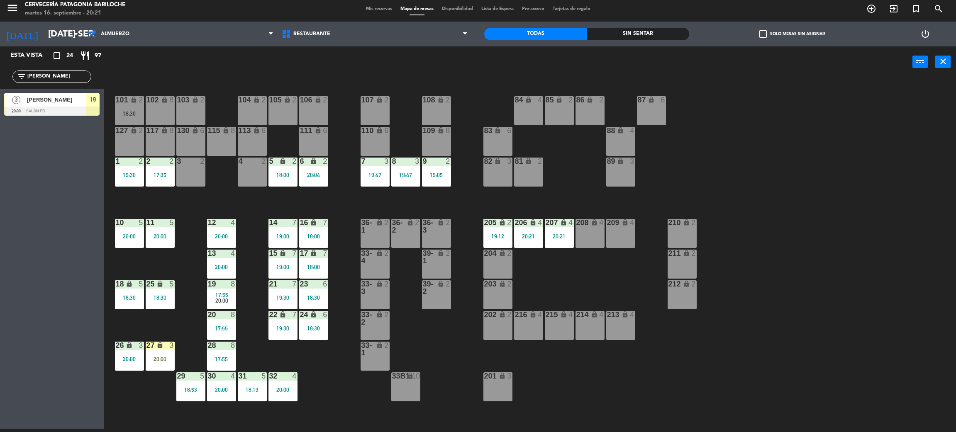
click at [379, 7] on span "Mis reservas" at bounding box center [379, 9] width 34 height 5
